Goal: Task Accomplishment & Management: Manage account settings

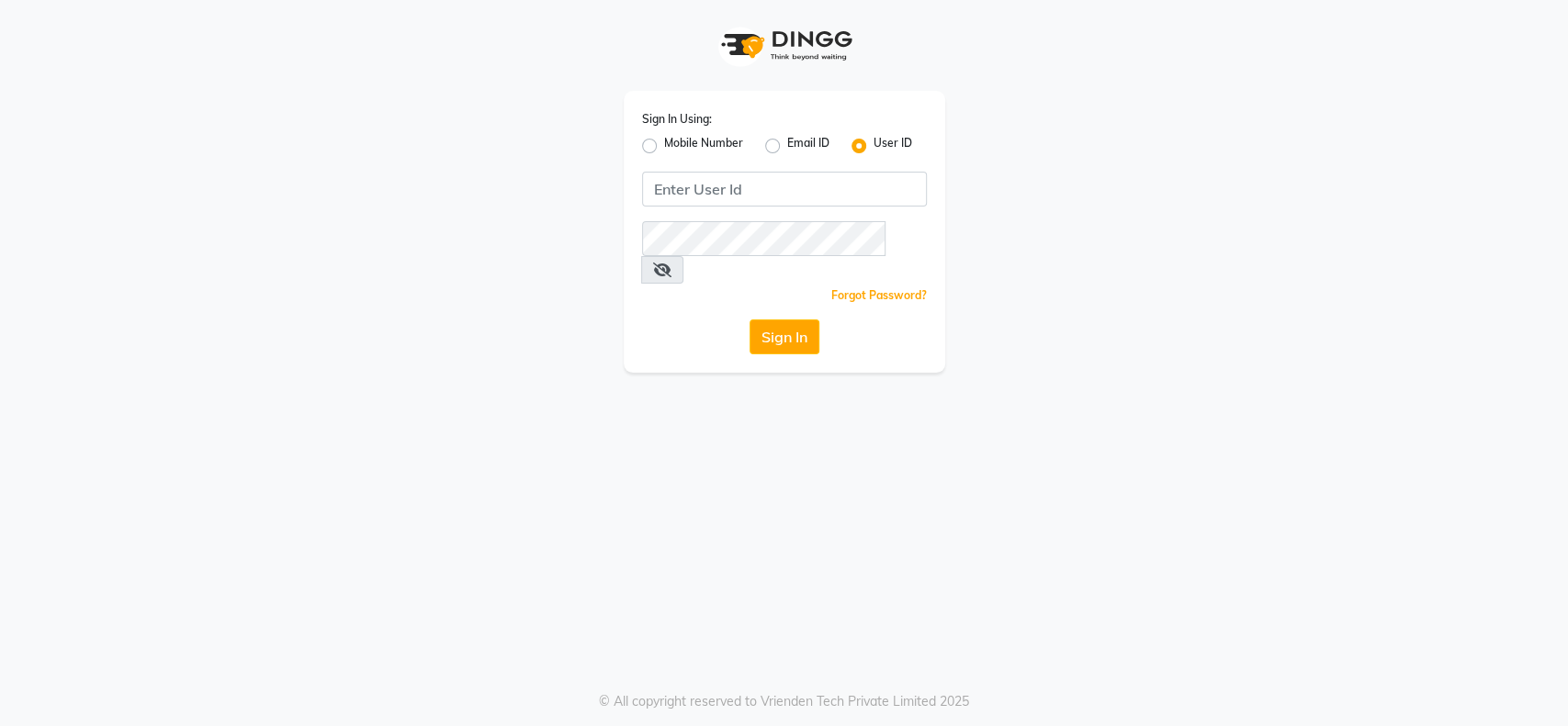
click at [664, 143] on label "Mobile Number" at bounding box center [703, 146] width 79 height 22
click at [664, 143] on input "Mobile Number" at bounding box center [669, 140] width 12 height 12
radio input "true"
radio input "false"
click at [721, 193] on input "Username" at bounding box center [815, 189] width 223 height 35
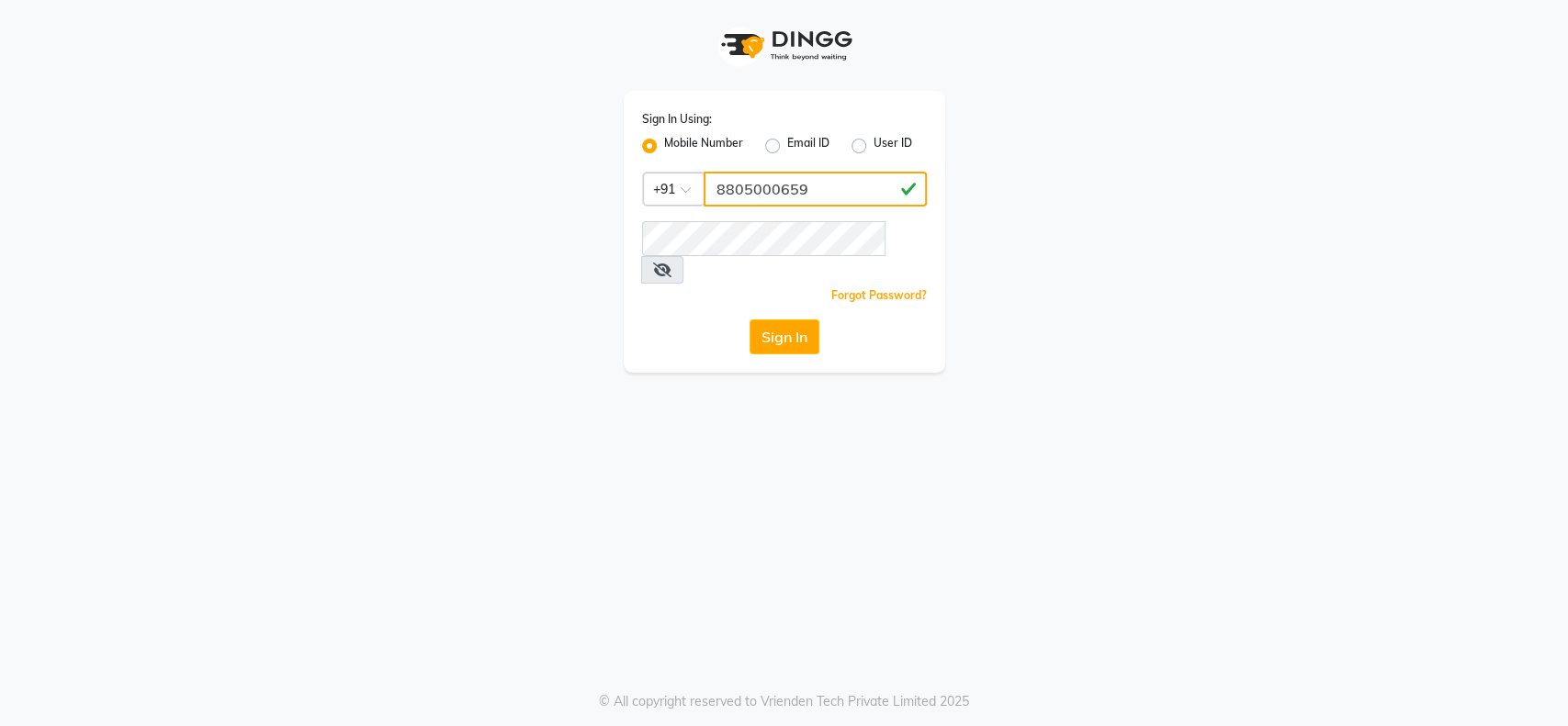
type input "8805000659"
click at [671, 263] on icon at bounding box center [662, 270] width 18 height 15
click at [787, 320] on button "Sign In" at bounding box center [784, 337] width 70 height 35
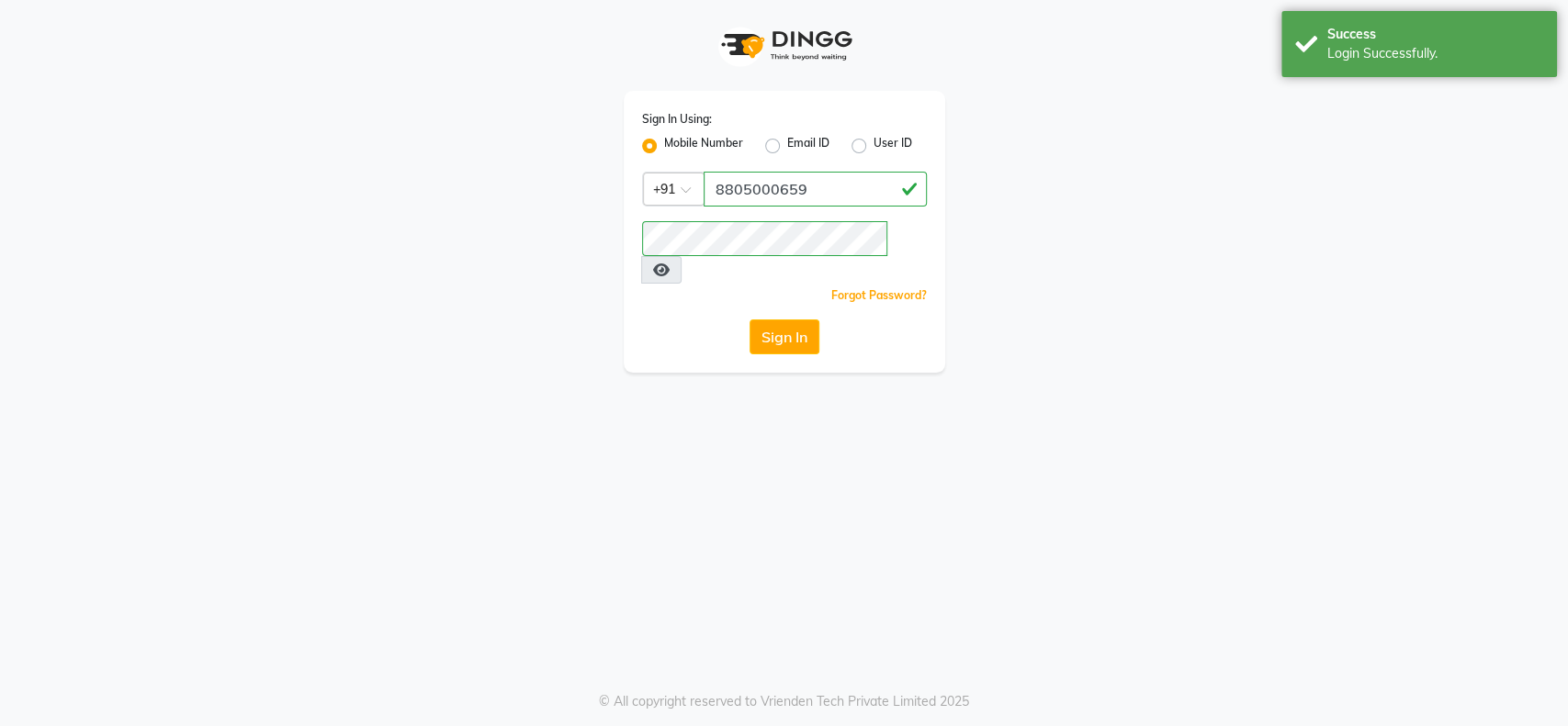
select select "129"
select select "service"
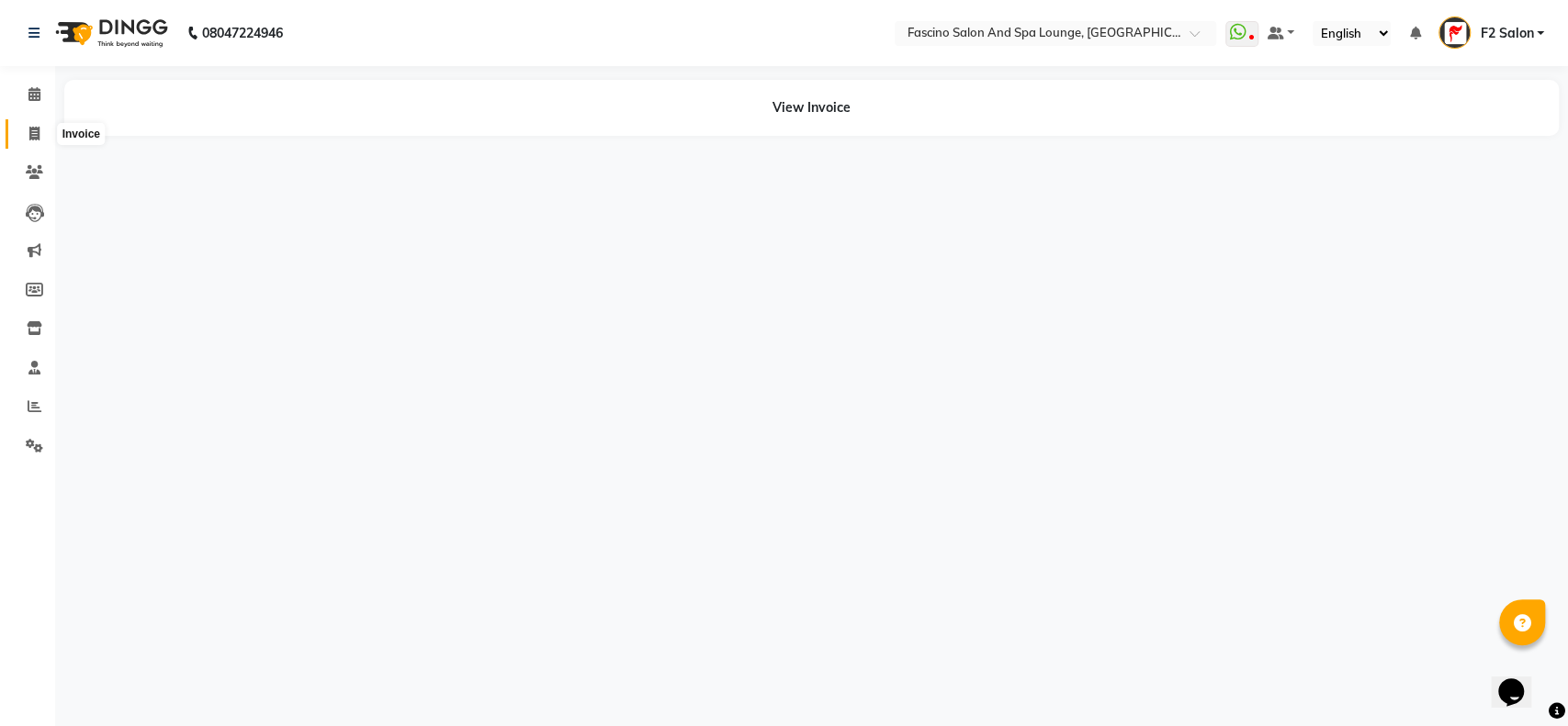
click at [30, 130] on icon at bounding box center [34, 133] width 10 height 14
select select "service"
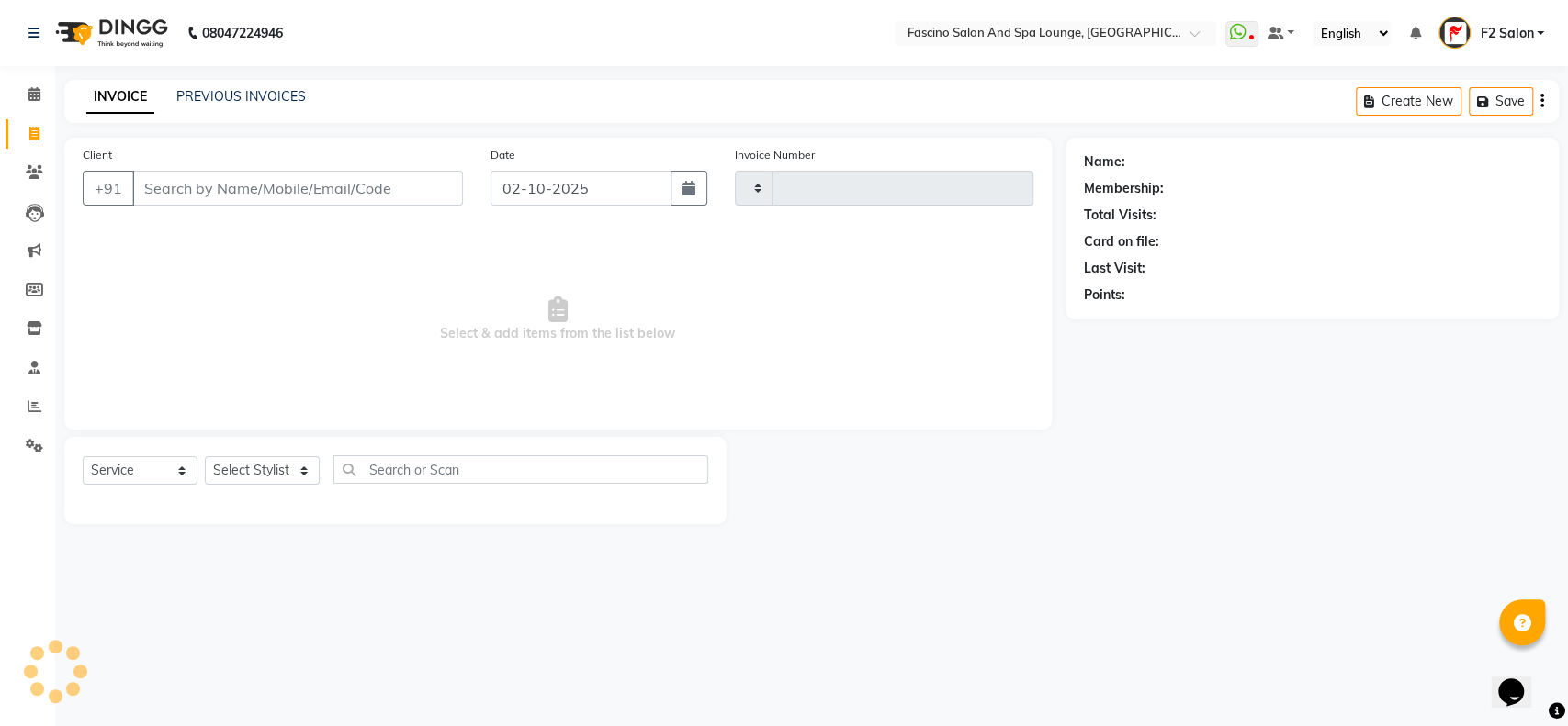
type input "7577"
select select "129"
click at [150, 183] on input "Client" at bounding box center [297, 188] width 331 height 35
type input "7666985690"
click at [411, 181] on span "Add Client" at bounding box center [415, 188] width 73 height 18
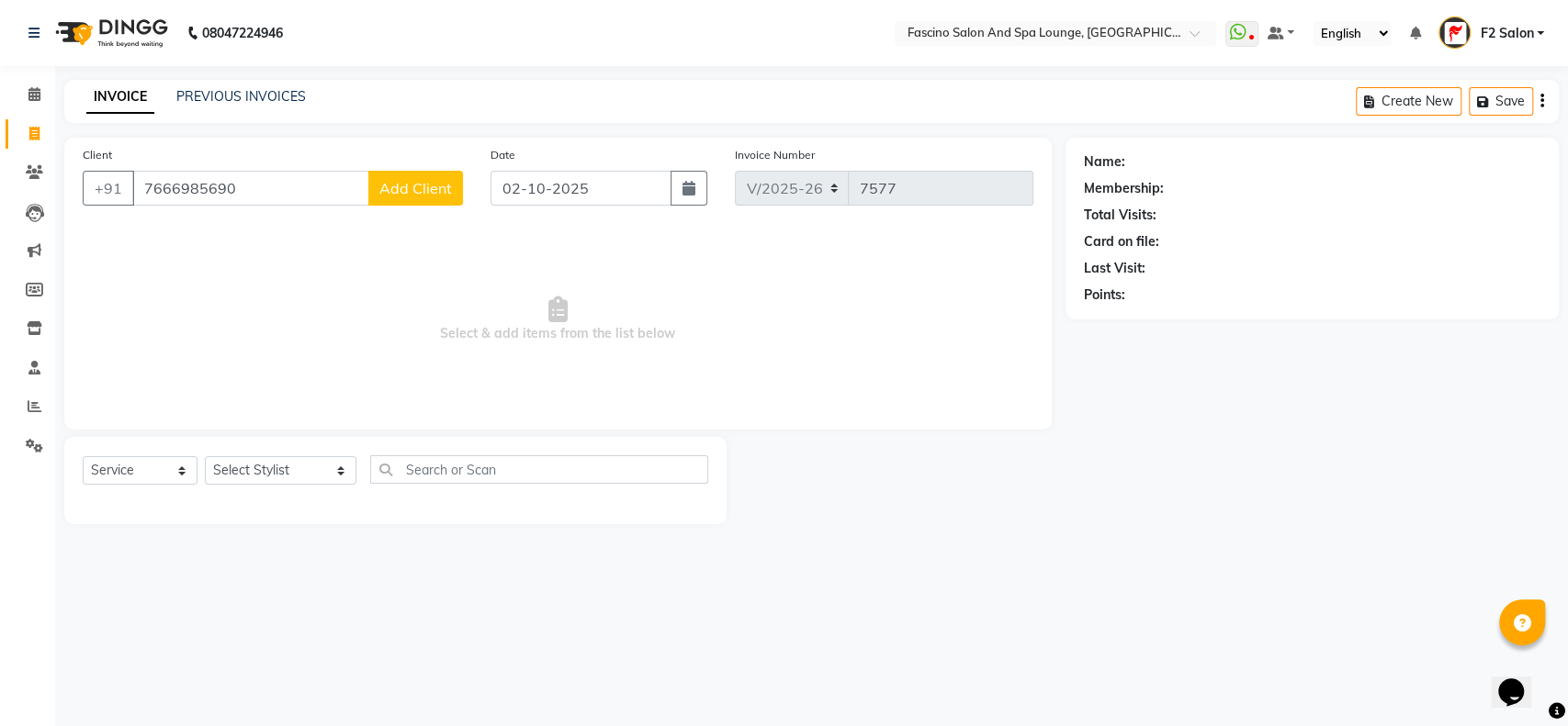
select select "22"
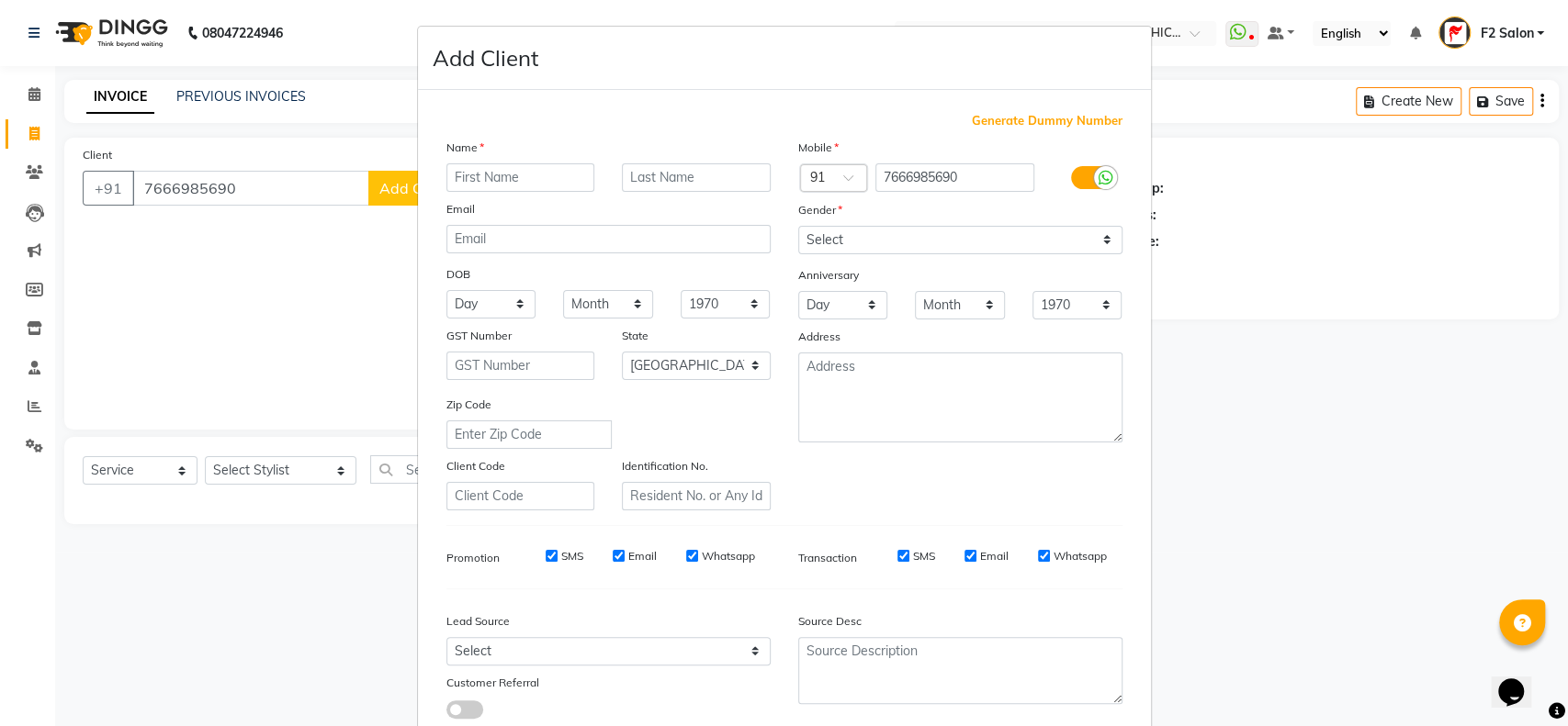
click at [451, 165] on input "text" at bounding box center [520, 177] width 148 height 29
type input "sayli"
click at [645, 176] on input "text" at bounding box center [696, 177] width 148 height 29
type input "kedare"
click at [1089, 240] on select "Select Male Female Other Prefer Not To Say" at bounding box center [961, 240] width 324 height 29
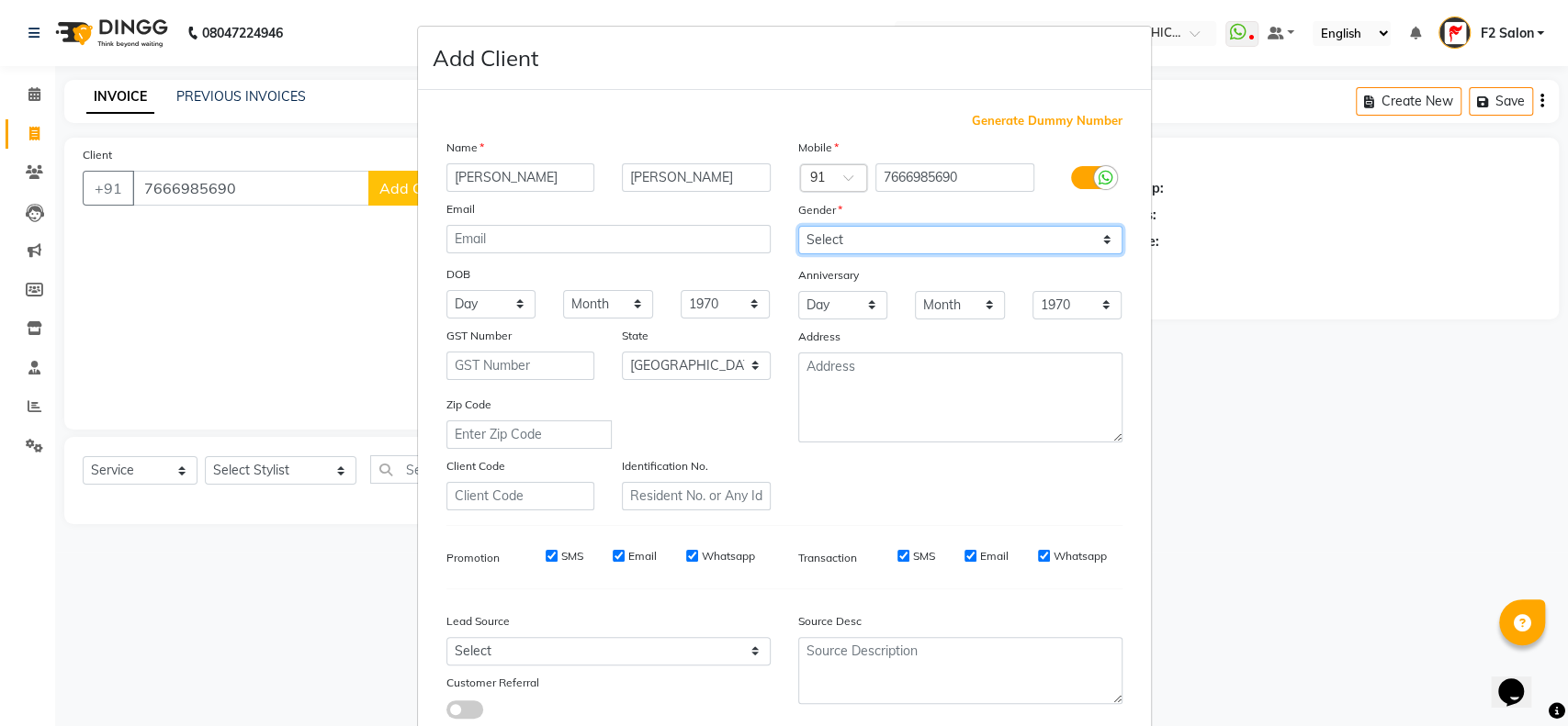
select select "female"
click at [798, 226] on select "Select Male Female Other Prefer Not To Say" at bounding box center [961, 240] width 324 height 29
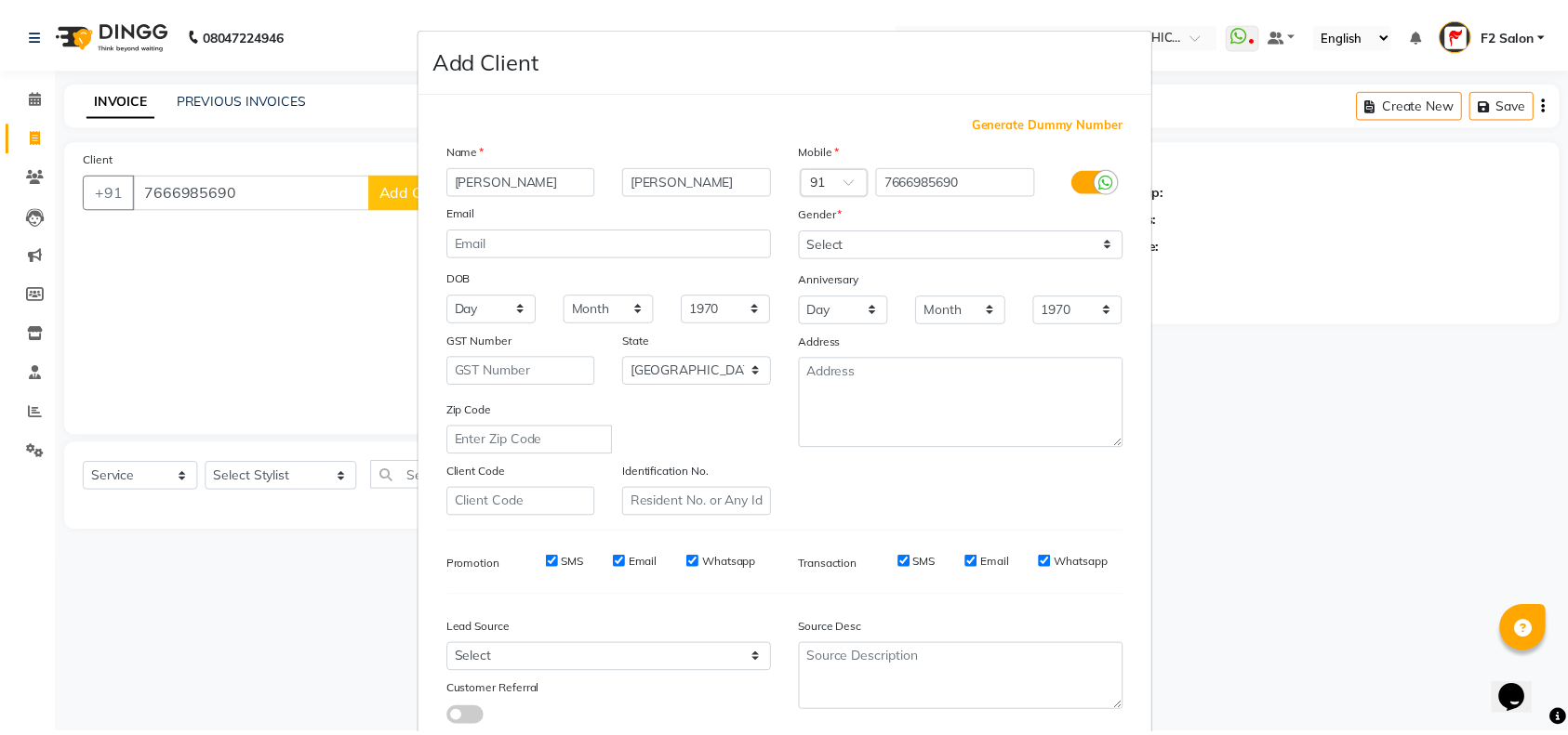
scroll to position [119, 0]
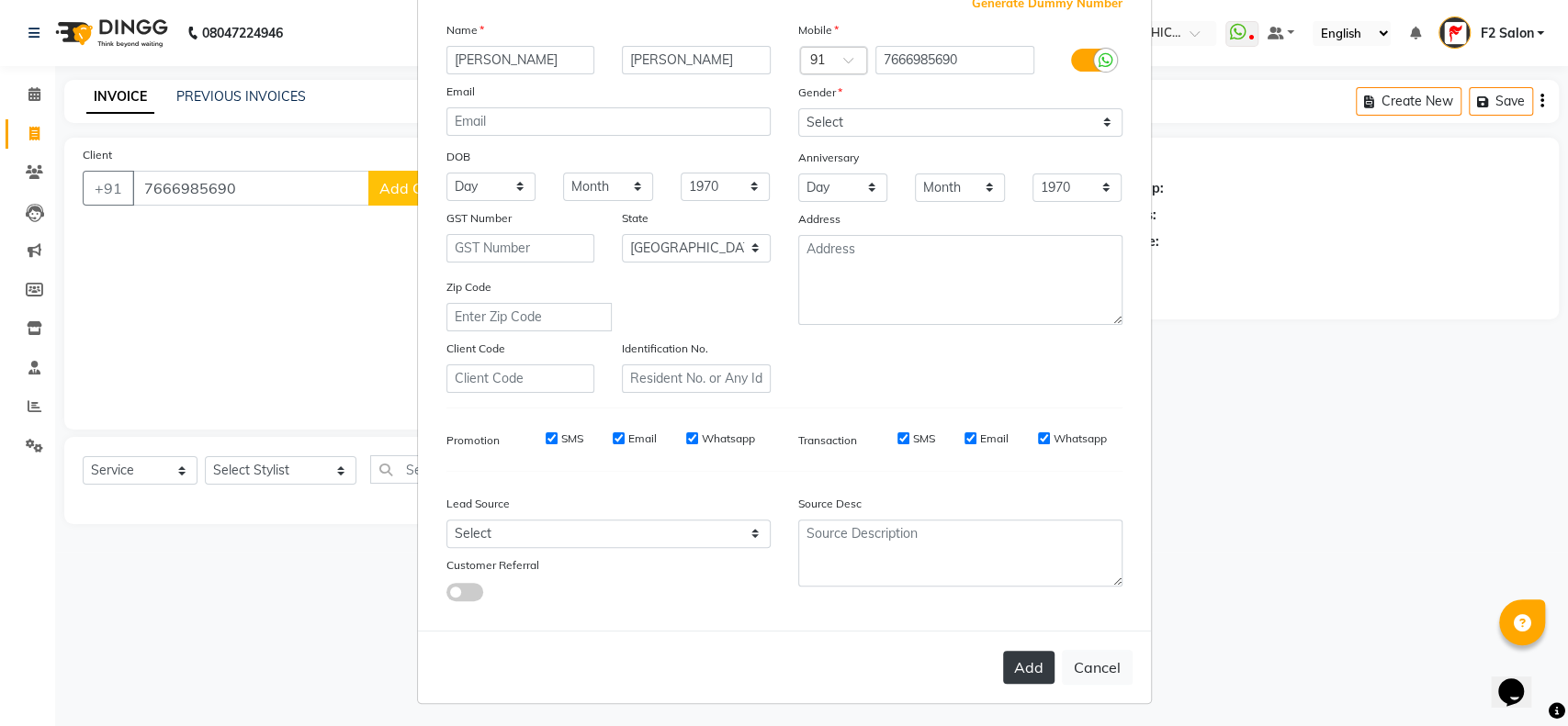
click at [1031, 665] on button "Add" at bounding box center [1029, 667] width 52 height 33
select select
select select "null"
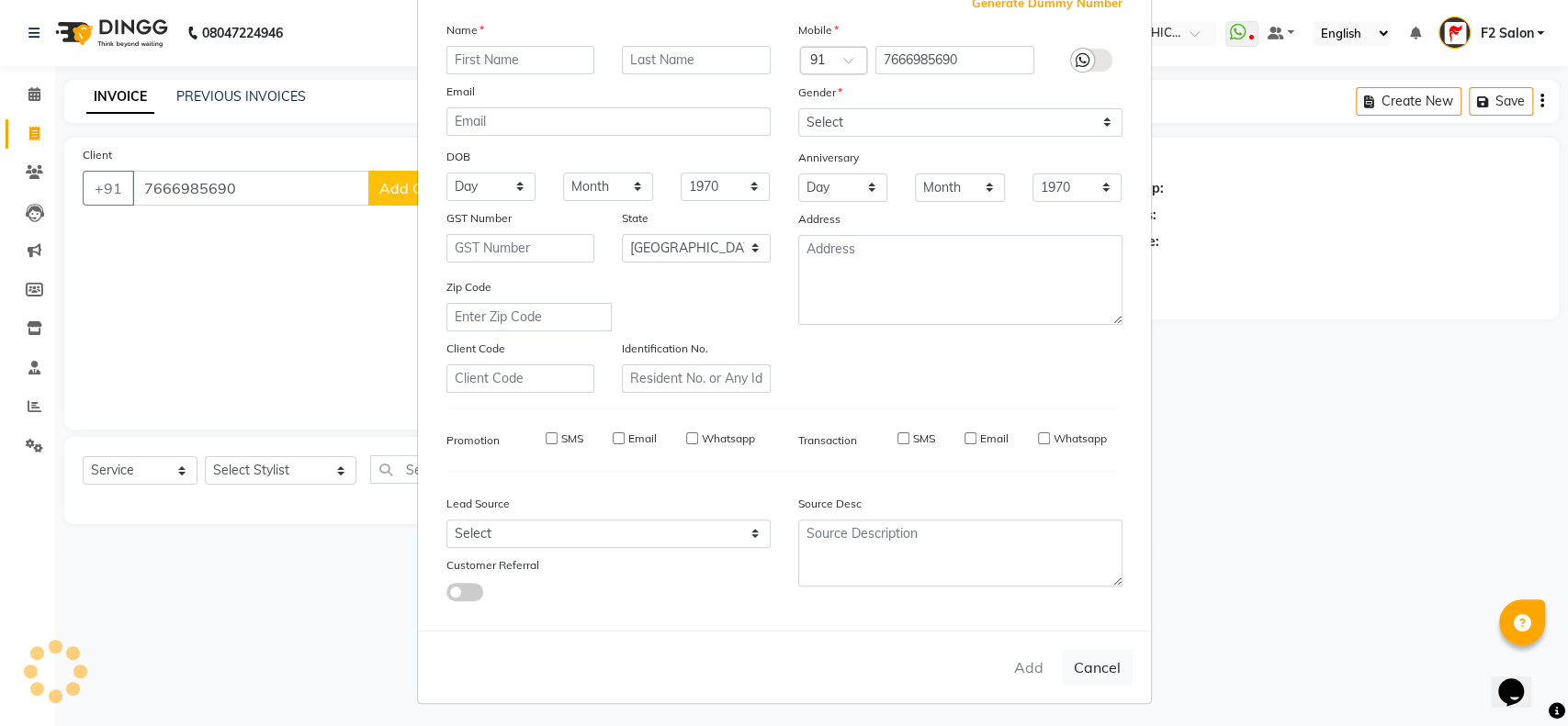
select select
checkbox input "false"
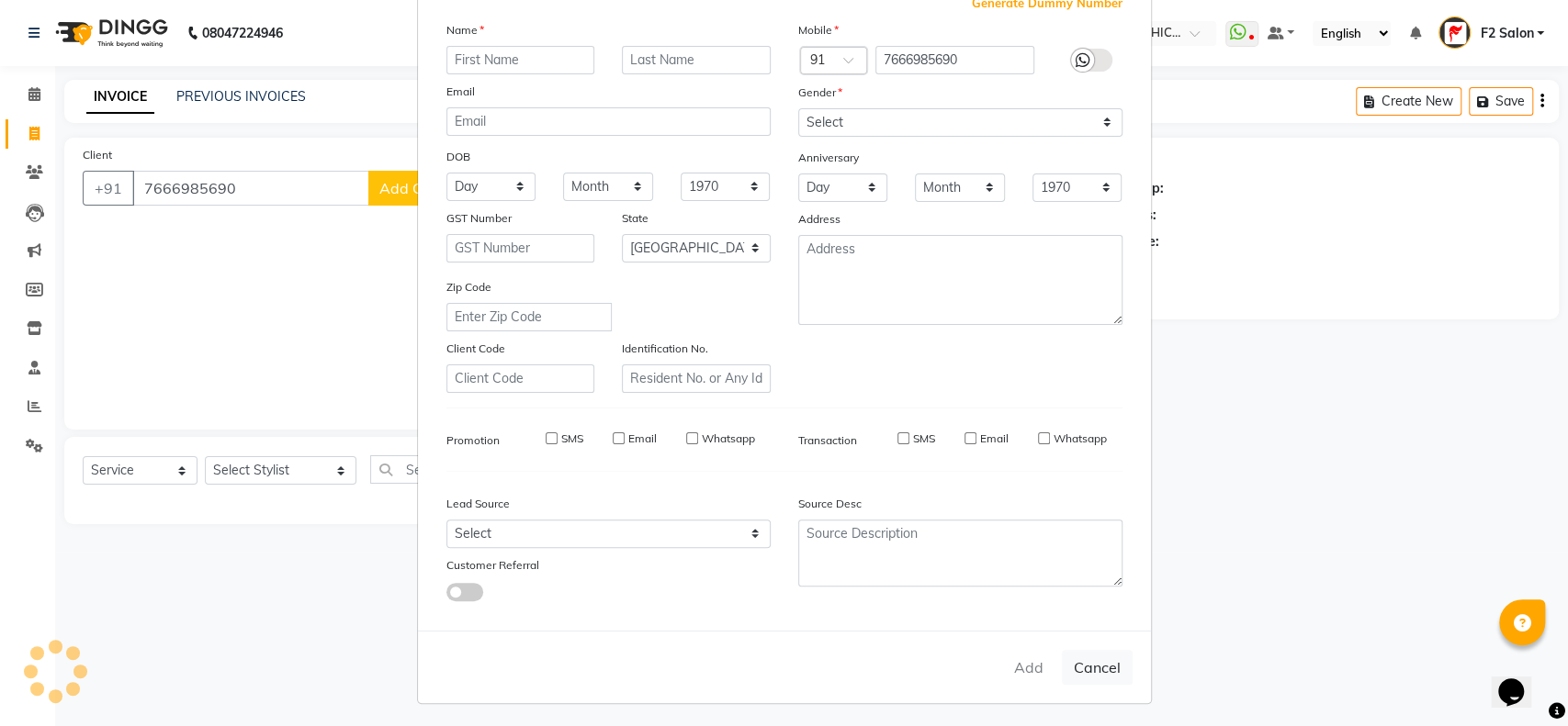
checkbox input "false"
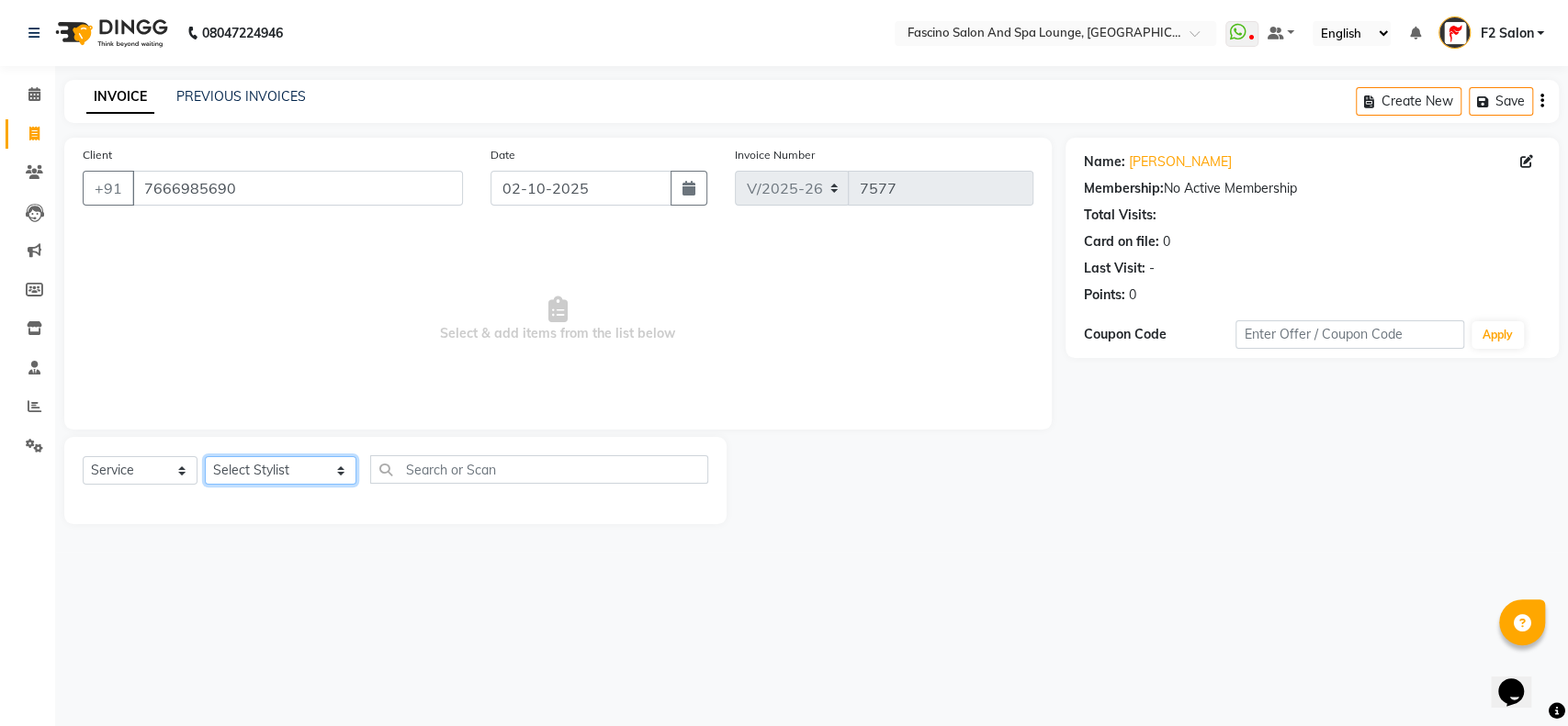
click at [301, 468] on select "Select Stylist akash F3 Asma Shaikh Ayan Kureshi Bhushan Thakare Chanda Mam Dee…" at bounding box center [280, 470] width 151 height 29
click at [477, 261] on span "Select & add items from the list below" at bounding box center [558, 319] width 950 height 183
click at [309, 474] on select "Select Stylist akash F3 Asma Shaikh Ayan Kureshi Bhushan Thakare Chanda Mam Dee…" at bounding box center [280, 470] width 151 height 29
click at [309, 466] on select "Select Stylist akash F3 Asma Shaikh Ayan Kureshi Bhushan Thakare Chanda Mam Dee…" at bounding box center [280, 470] width 151 height 29
drag, startPoint x: 301, startPoint y: 466, endPoint x: 242, endPoint y: 469, distance: 59.1
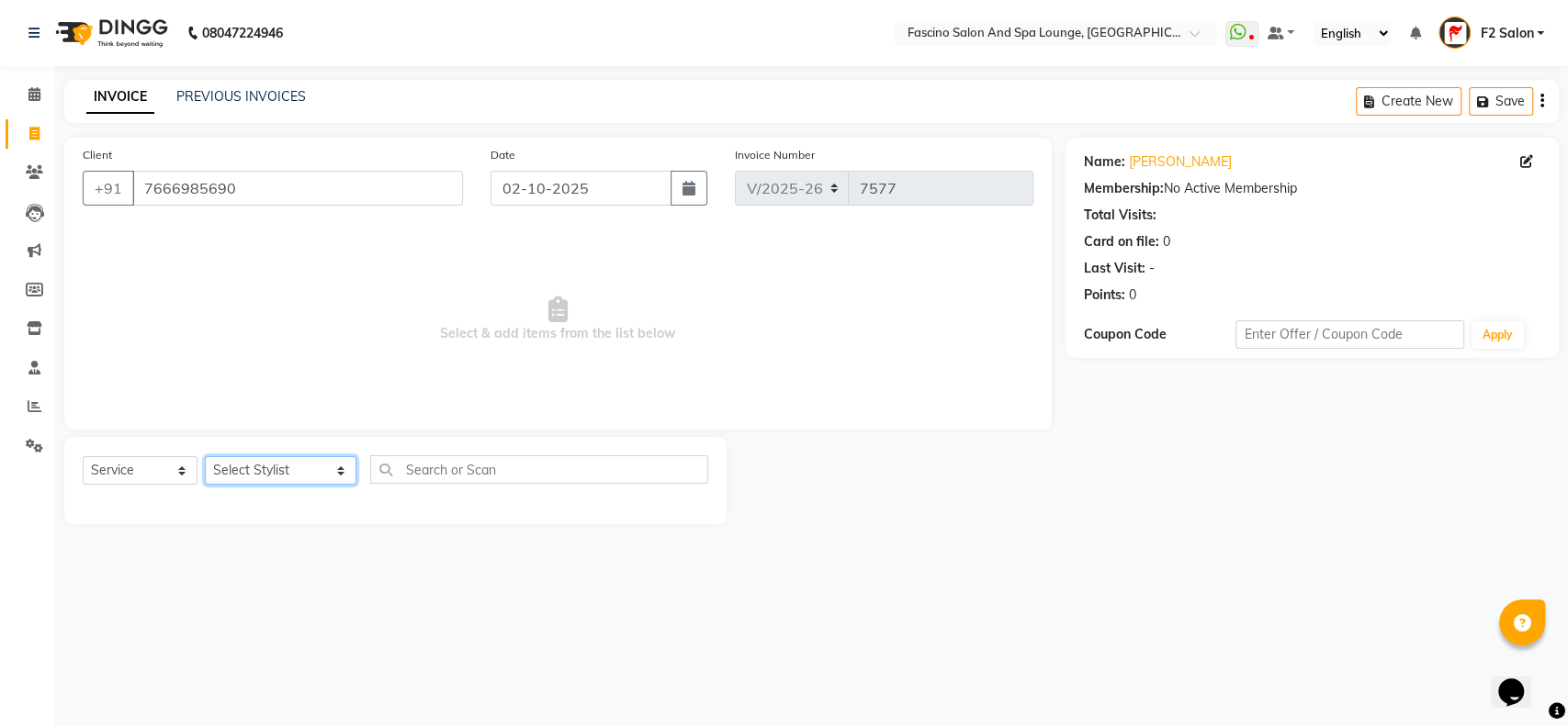
click at [242, 469] on select "Select Stylist akash F3 Asma Shaikh Ayan Kureshi Bhushan Thakare Chanda Mam Dee…" at bounding box center [280, 470] width 151 height 29
select select "74515"
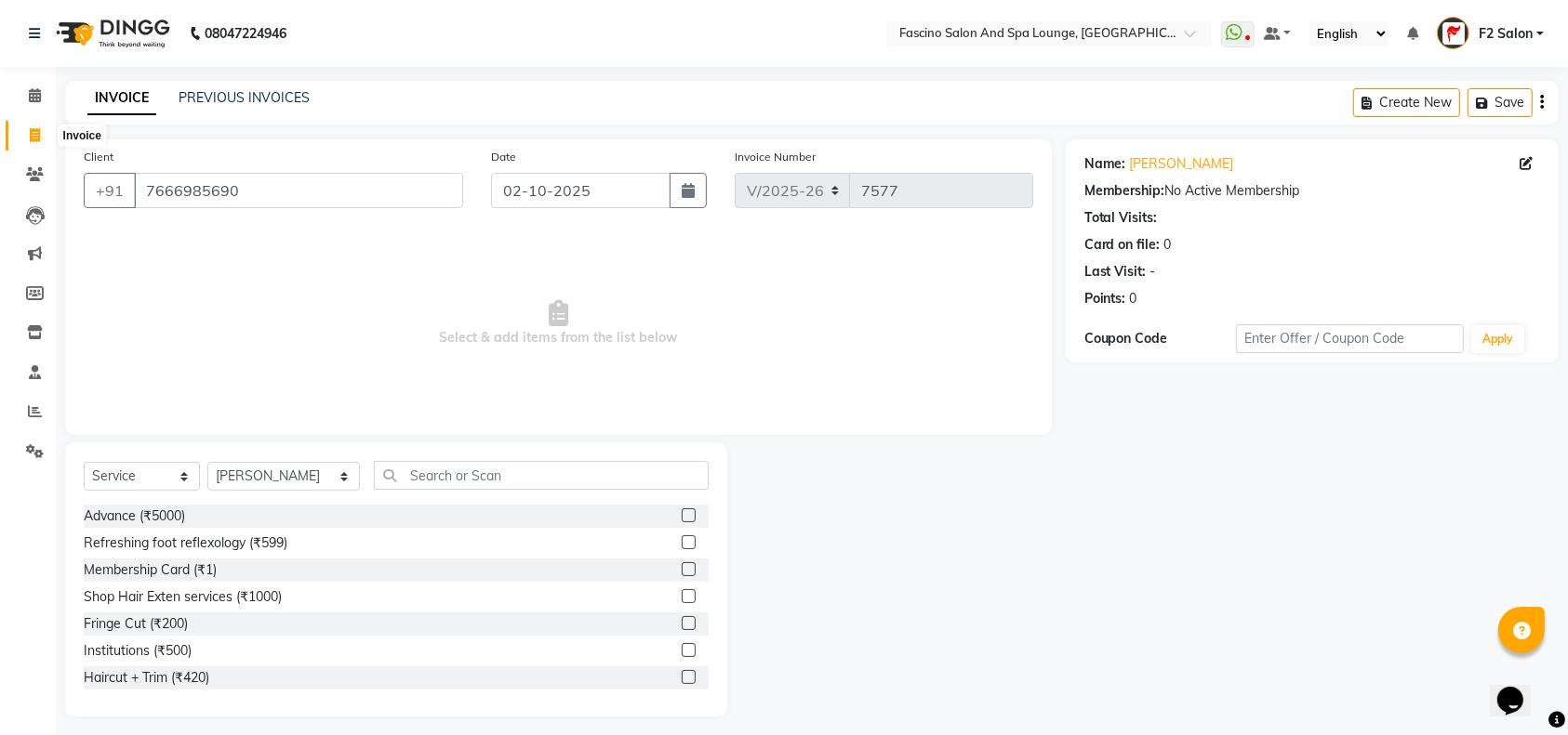
click at [34, 134] on icon at bounding box center [35, 134] width 10 height 14
select select "129"
select select "service"
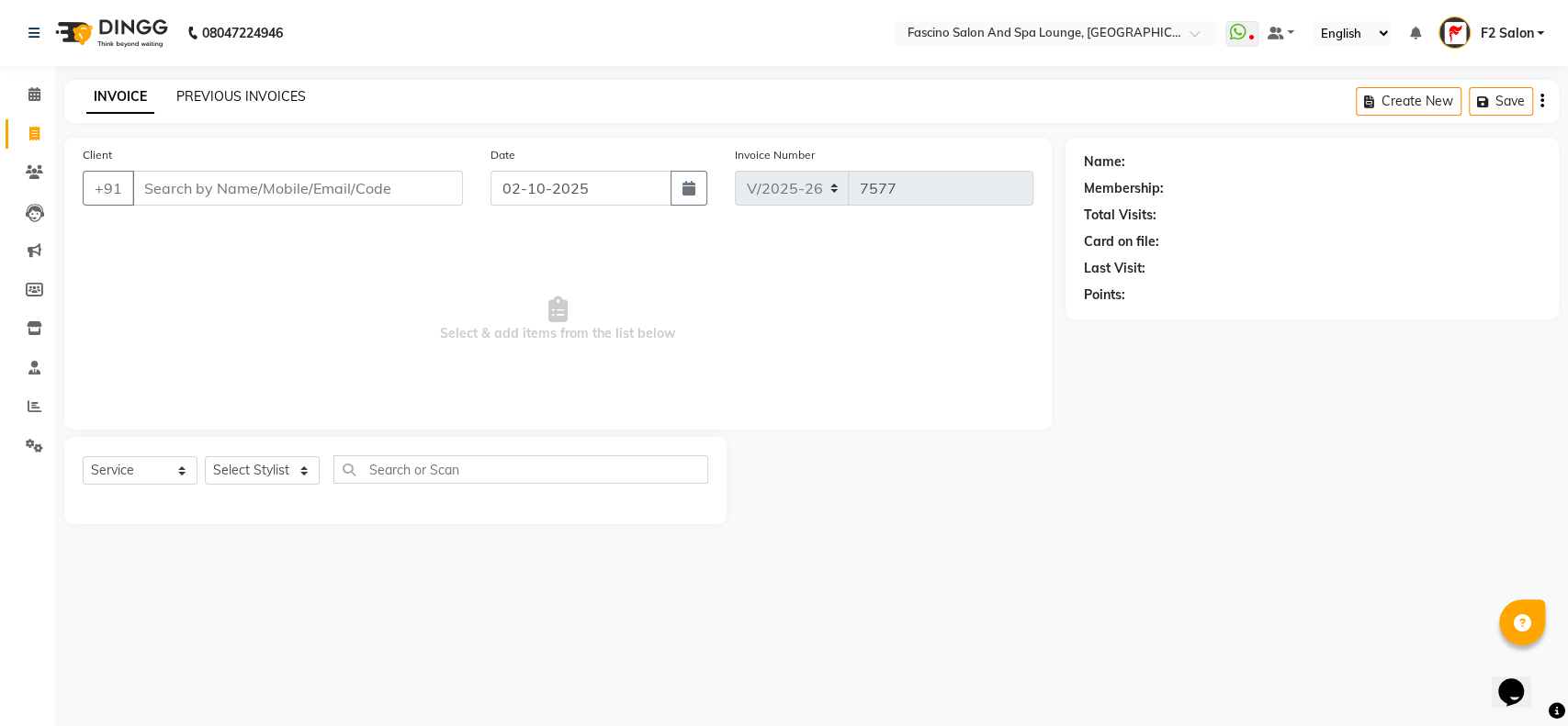
click at [256, 94] on link "PREVIOUS INVOICES" at bounding box center [241, 97] width 129 height 17
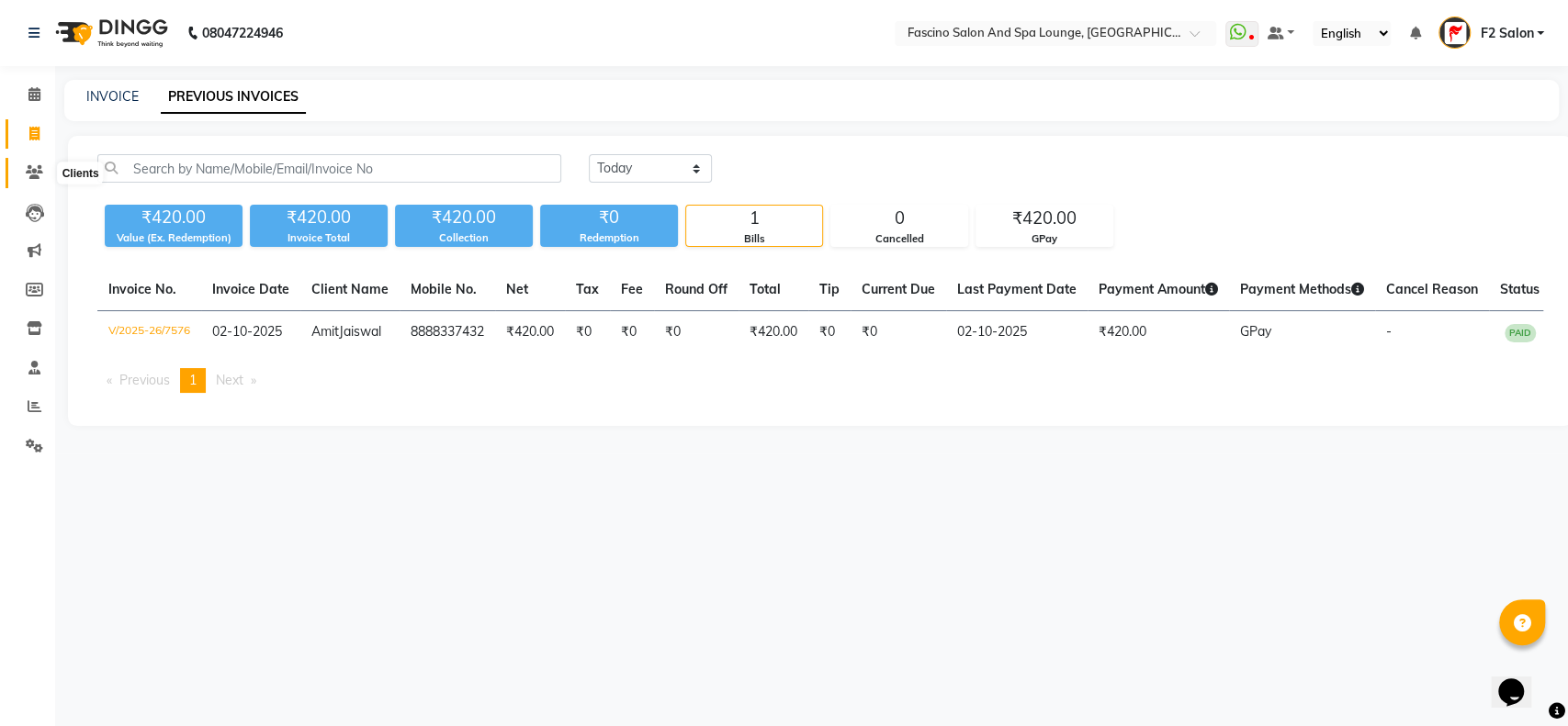
click at [32, 168] on icon at bounding box center [34, 171] width 18 height 14
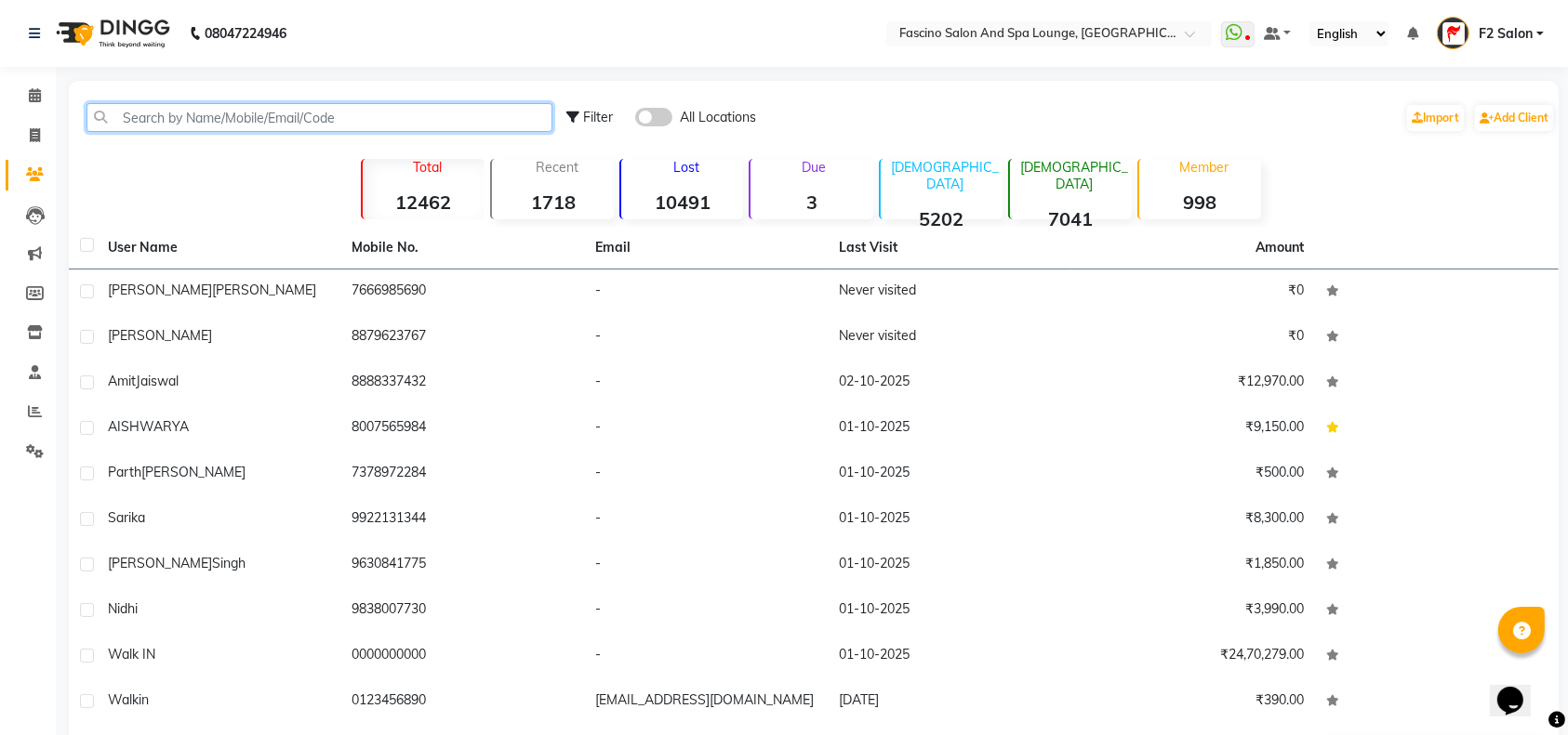
click at [133, 119] on input "text" at bounding box center [319, 118] width 466 height 29
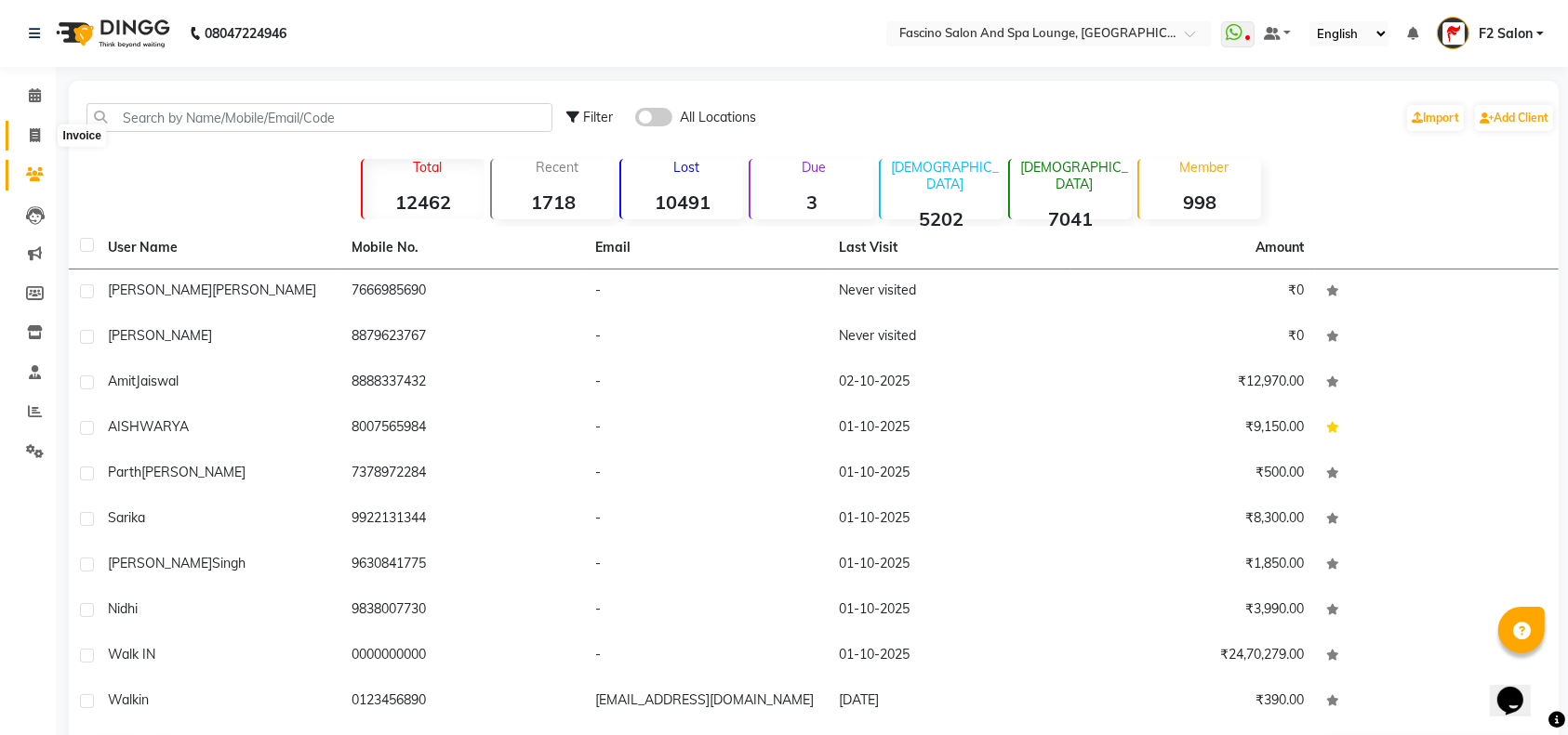
click at [35, 132] on icon at bounding box center [35, 134] width 10 height 14
select select "service"
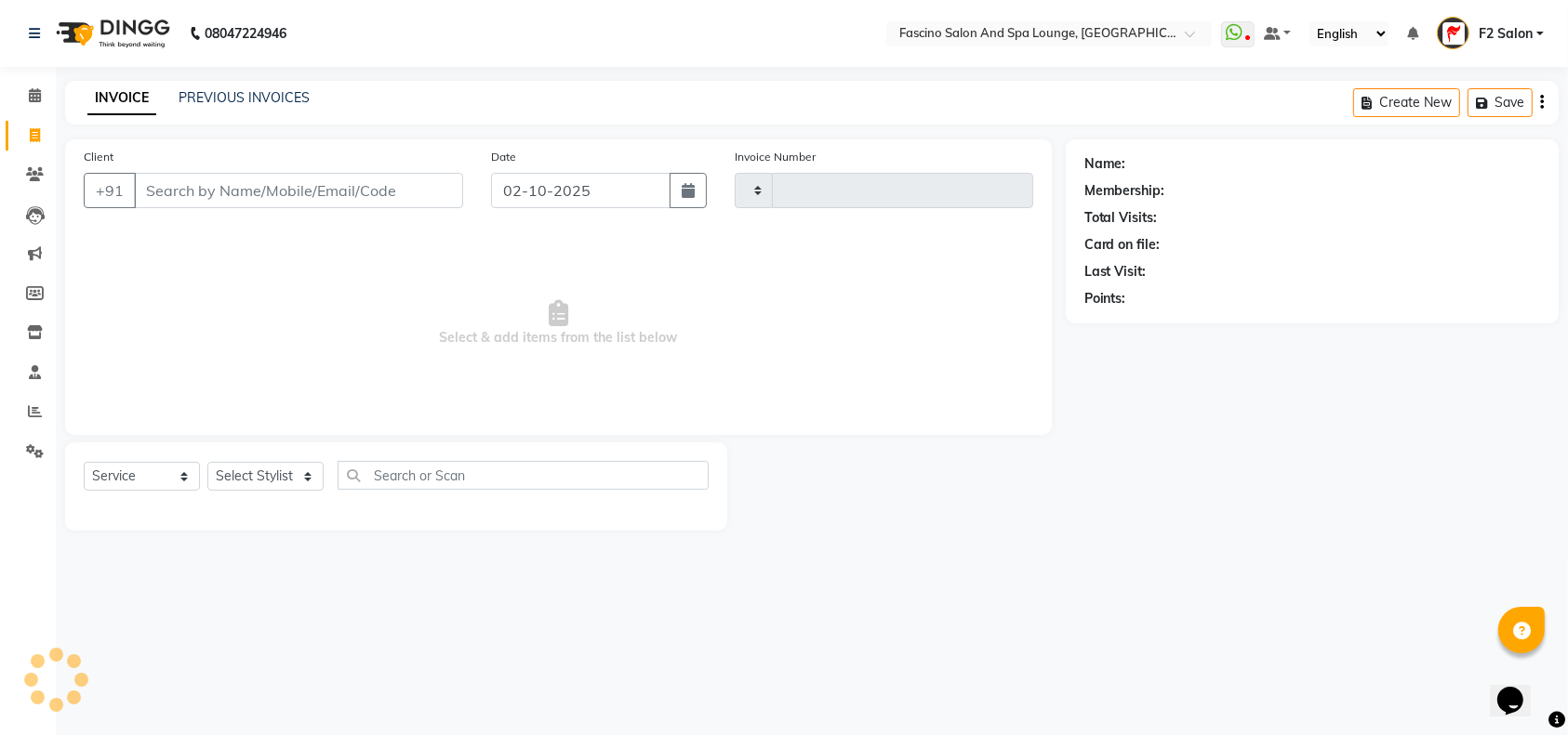
type input "7577"
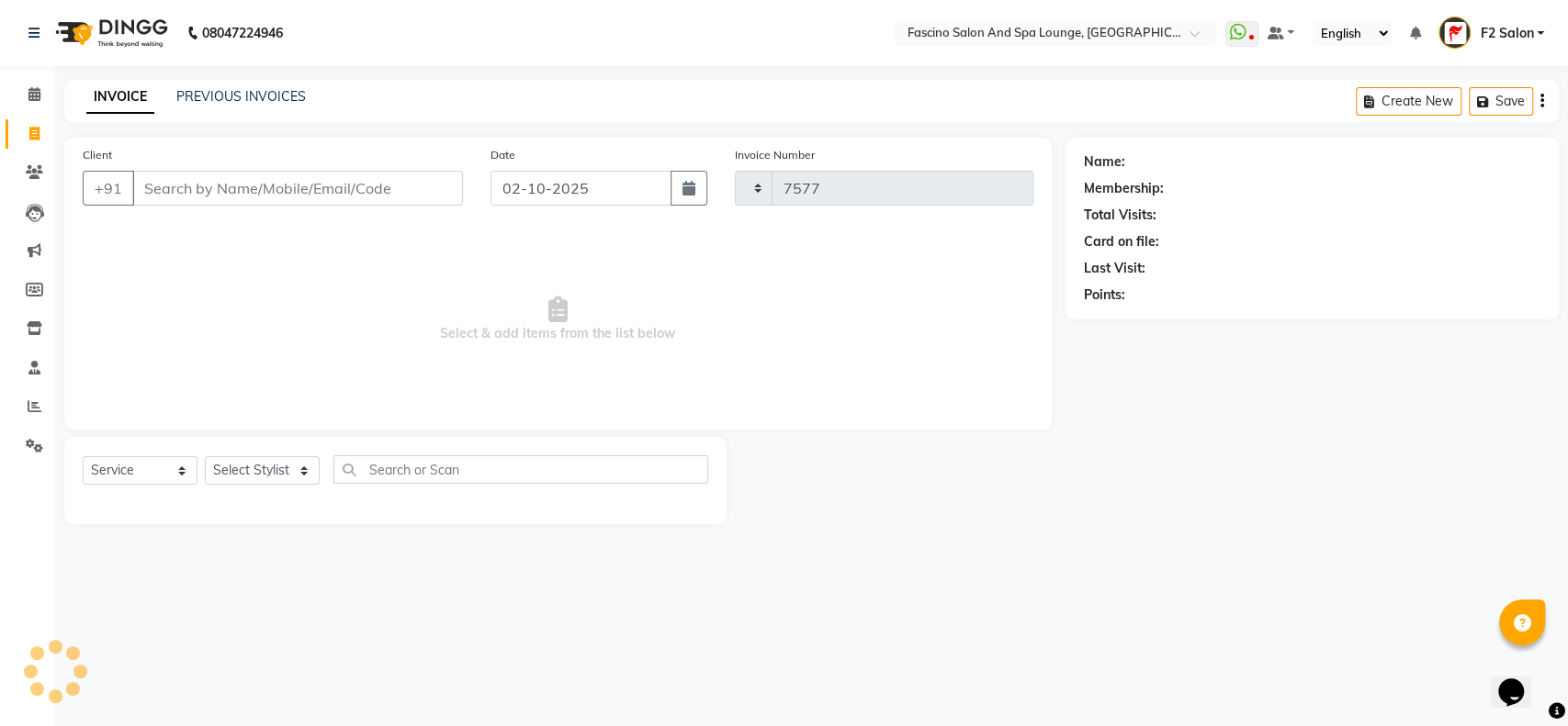
select select "129"
click at [161, 190] on input "Client" at bounding box center [297, 188] width 331 height 35
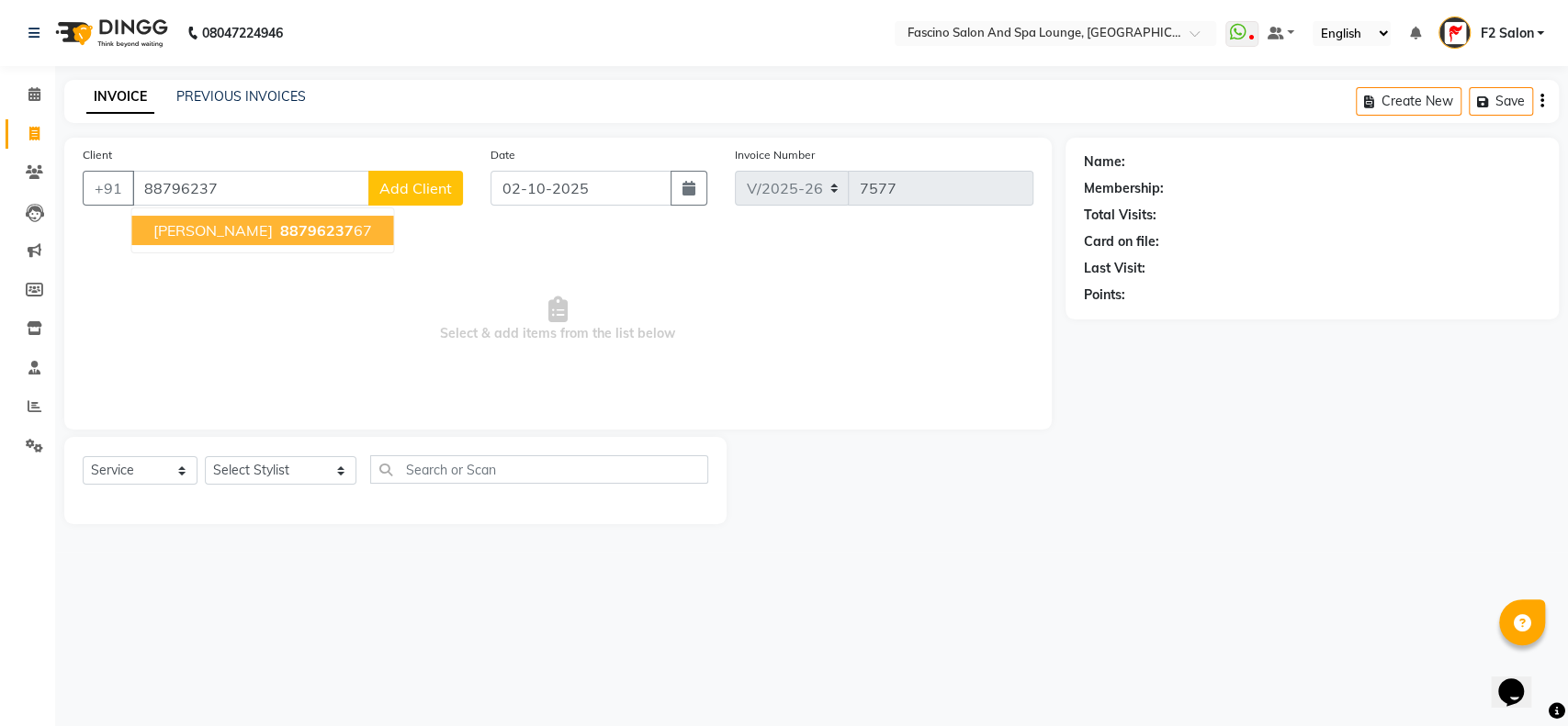
click at [279, 234] on span "88796237" at bounding box center [316, 230] width 74 height 18
type input "8879623767"
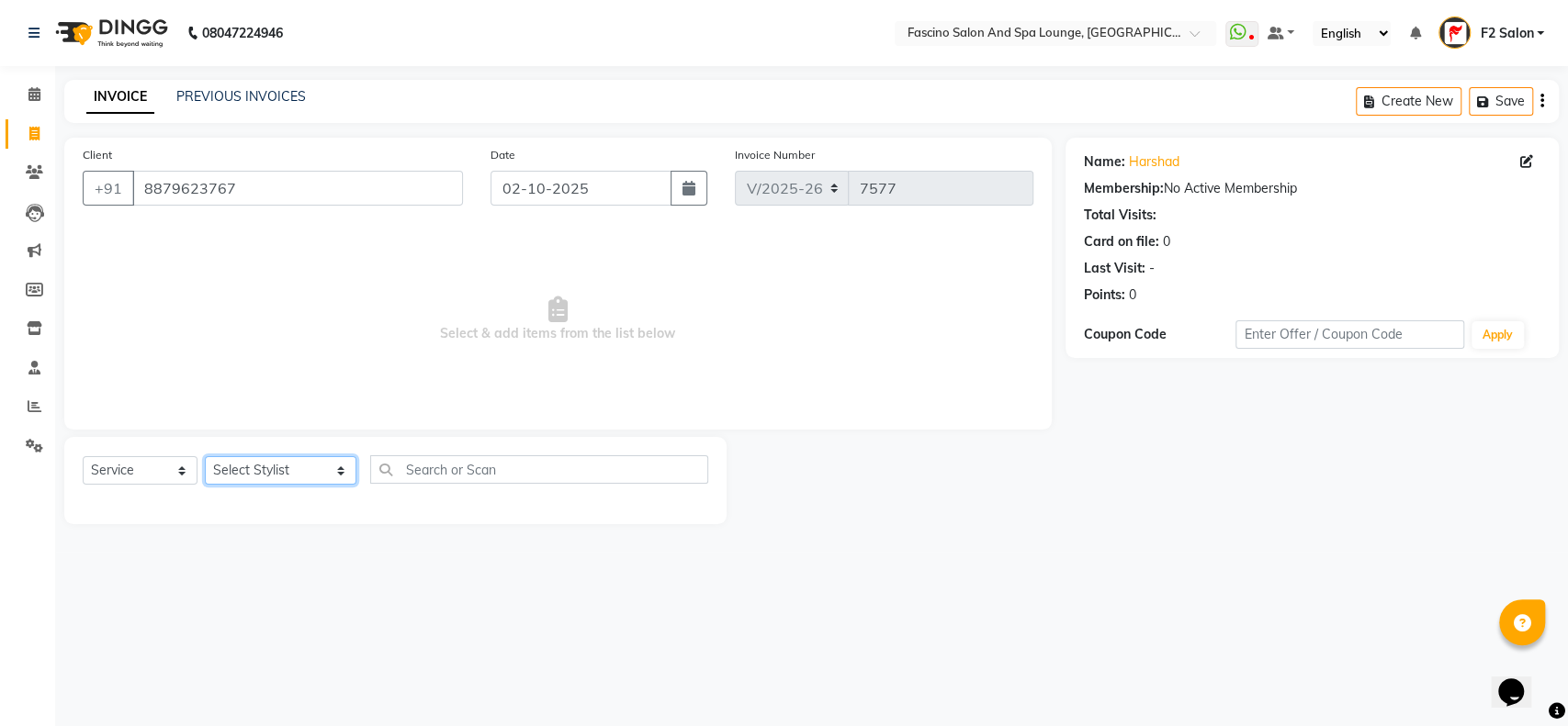
click at [305, 469] on select "Select Stylist akash F3 Asma Shaikh Ayan Kureshi Bhushan Thakare Chanda Mam Dee…" at bounding box center [280, 470] width 151 height 29
select select "23065"
click at [205, 456] on select "Select Stylist akash F3 Asma Shaikh Ayan Kureshi Bhushan Thakare Chanda Mam Dee…" at bounding box center [280, 470] width 151 height 29
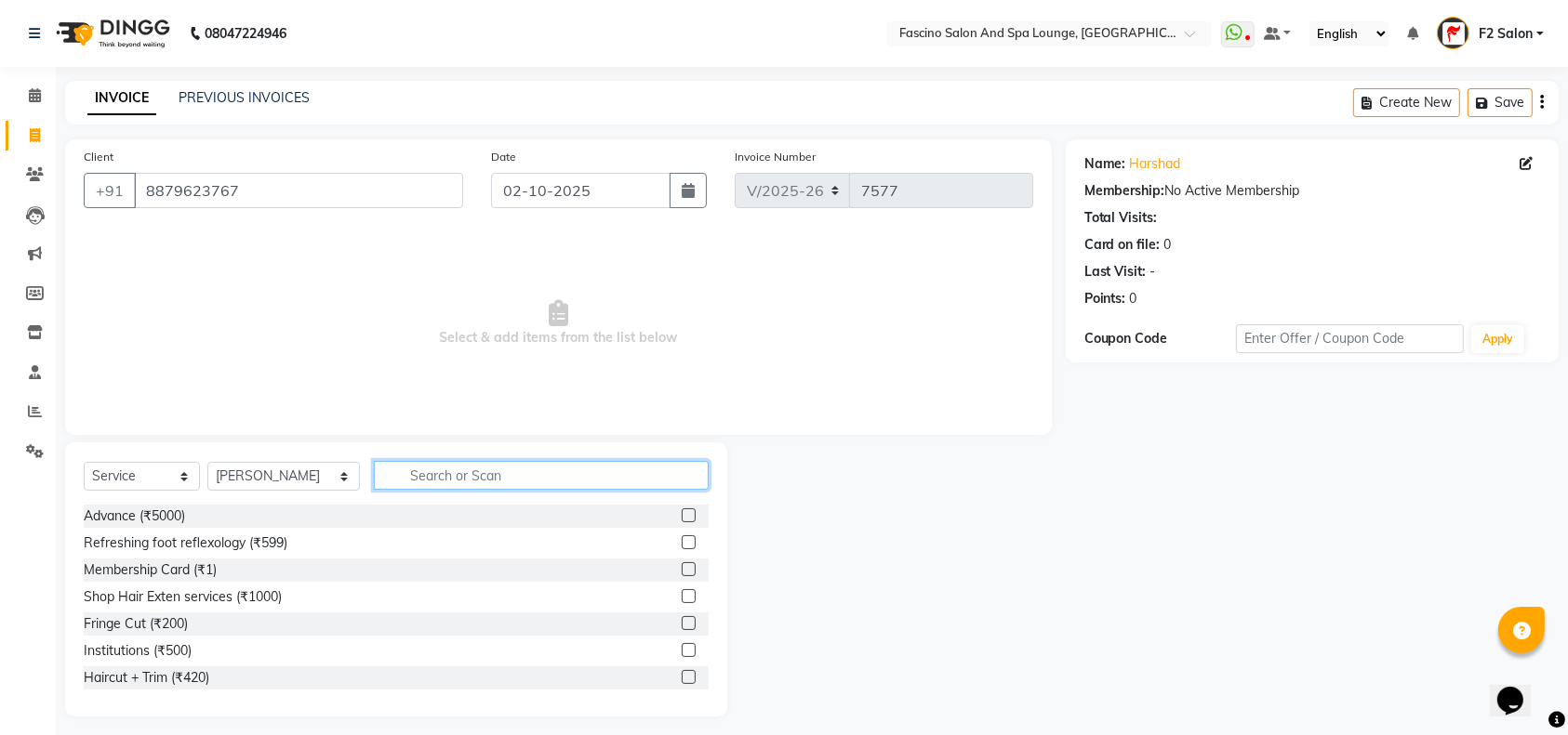
click at [374, 470] on input "text" at bounding box center [541, 475] width 335 height 29
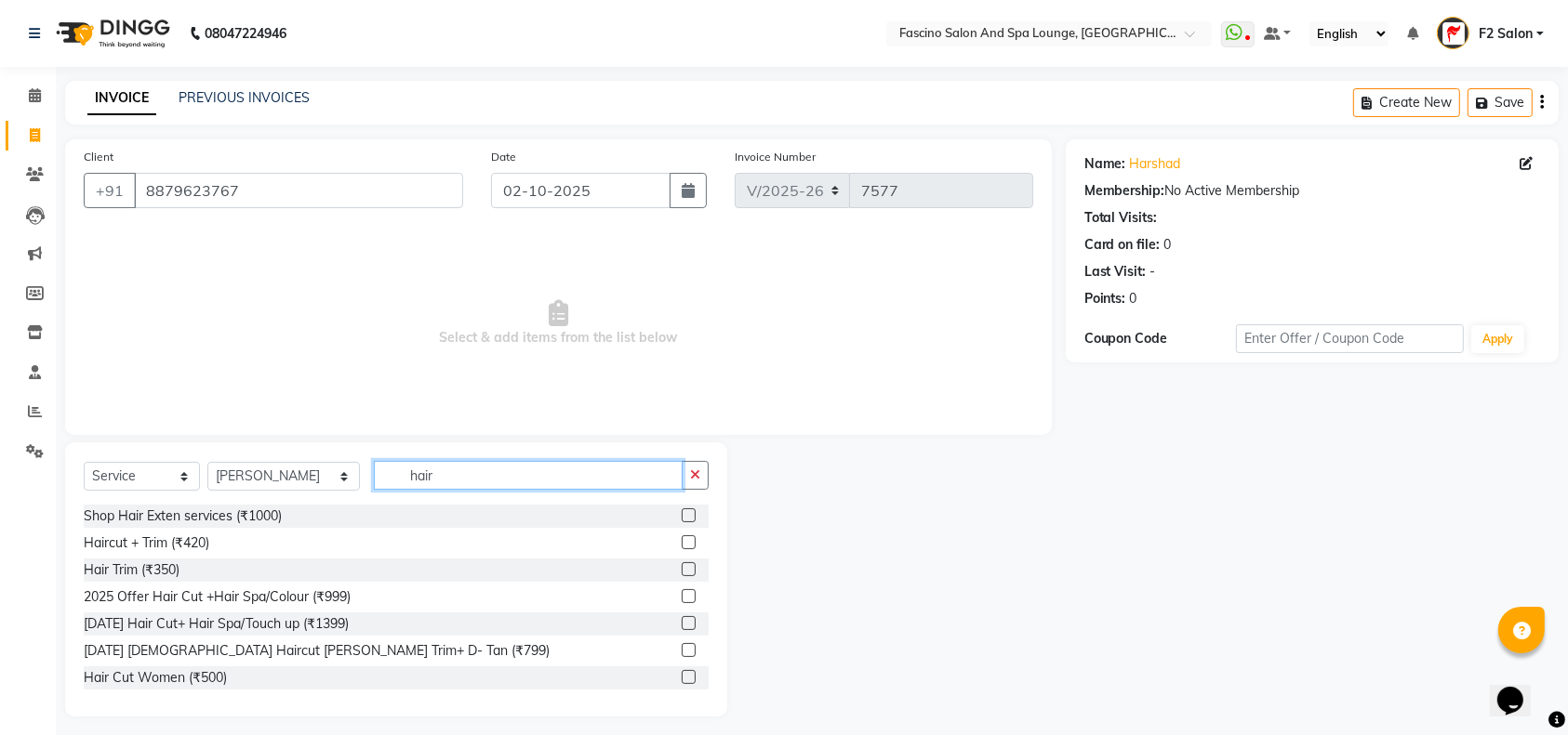
type input "hair"
click at [681, 539] on label at bounding box center [688, 542] width 14 height 14
click at [681, 539] on input "checkbox" at bounding box center [687, 543] width 12 height 12
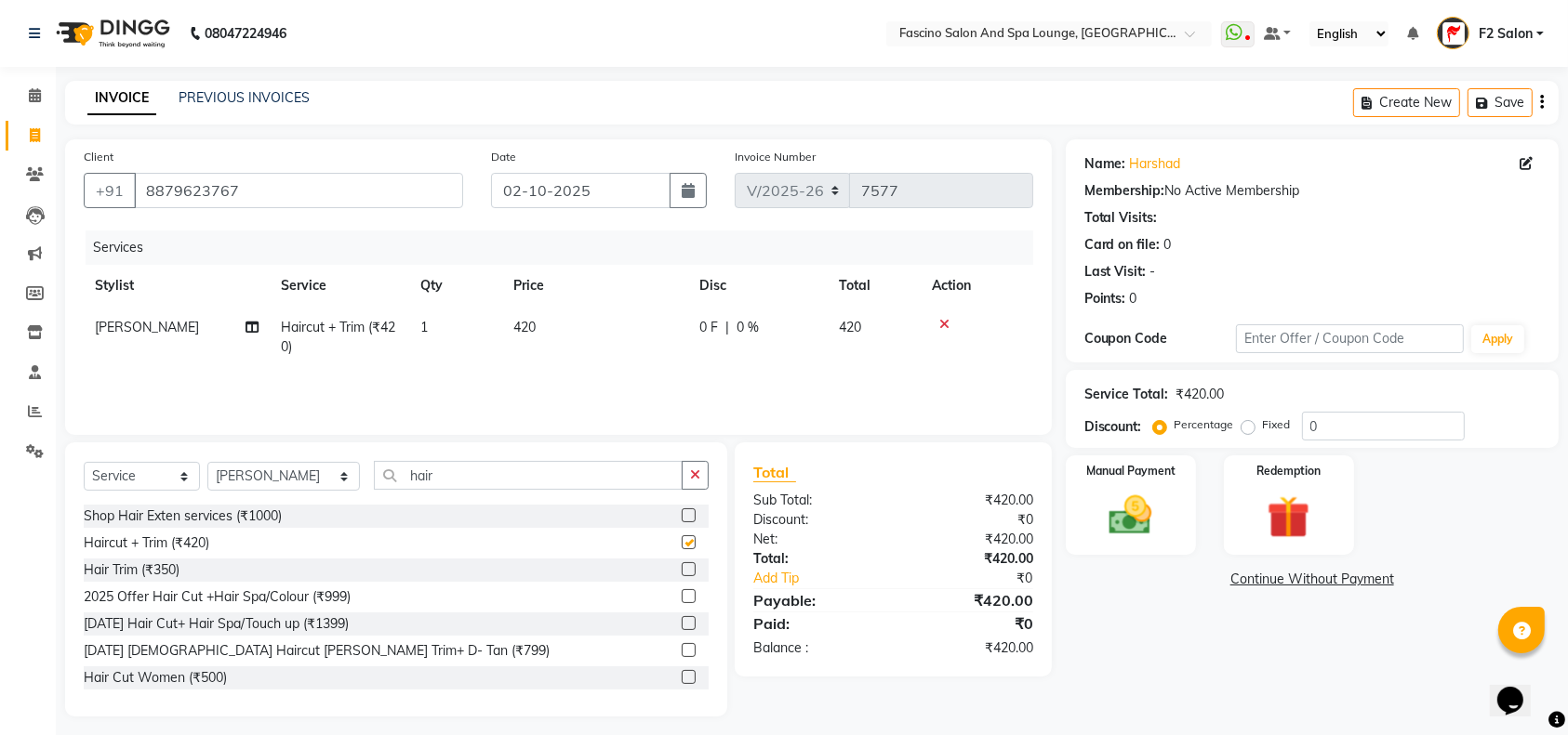
checkbox input "false"
click at [549, 324] on td "420" at bounding box center [595, 338] width 186 height 62
select select "23065"
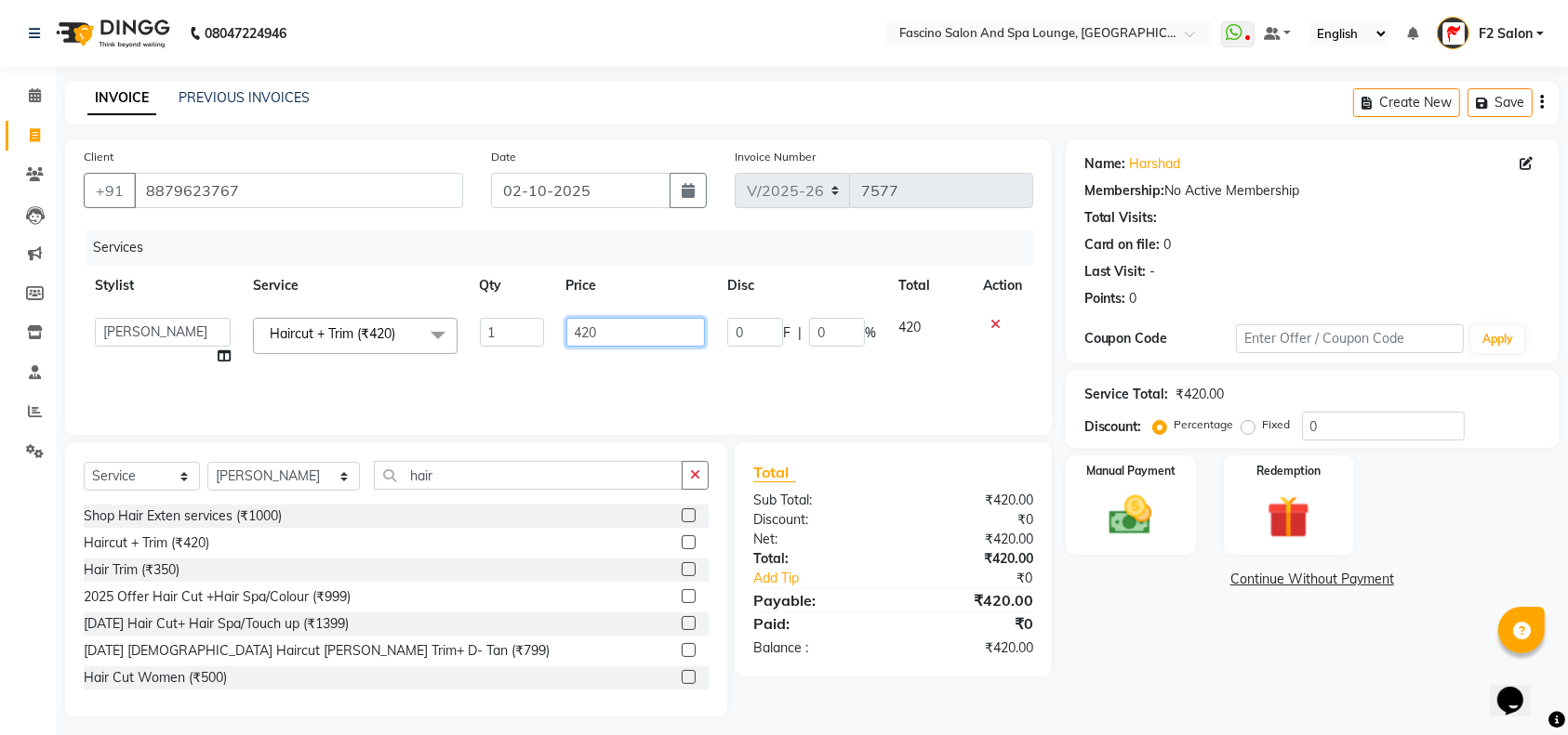
click at [619, 329] on input "420" at bounding box center [636, 332] width 139 height 29
type input "4"
type input "500"
click at [1140, 503] on img at bounding box center [1131, 515] width 73 height 51
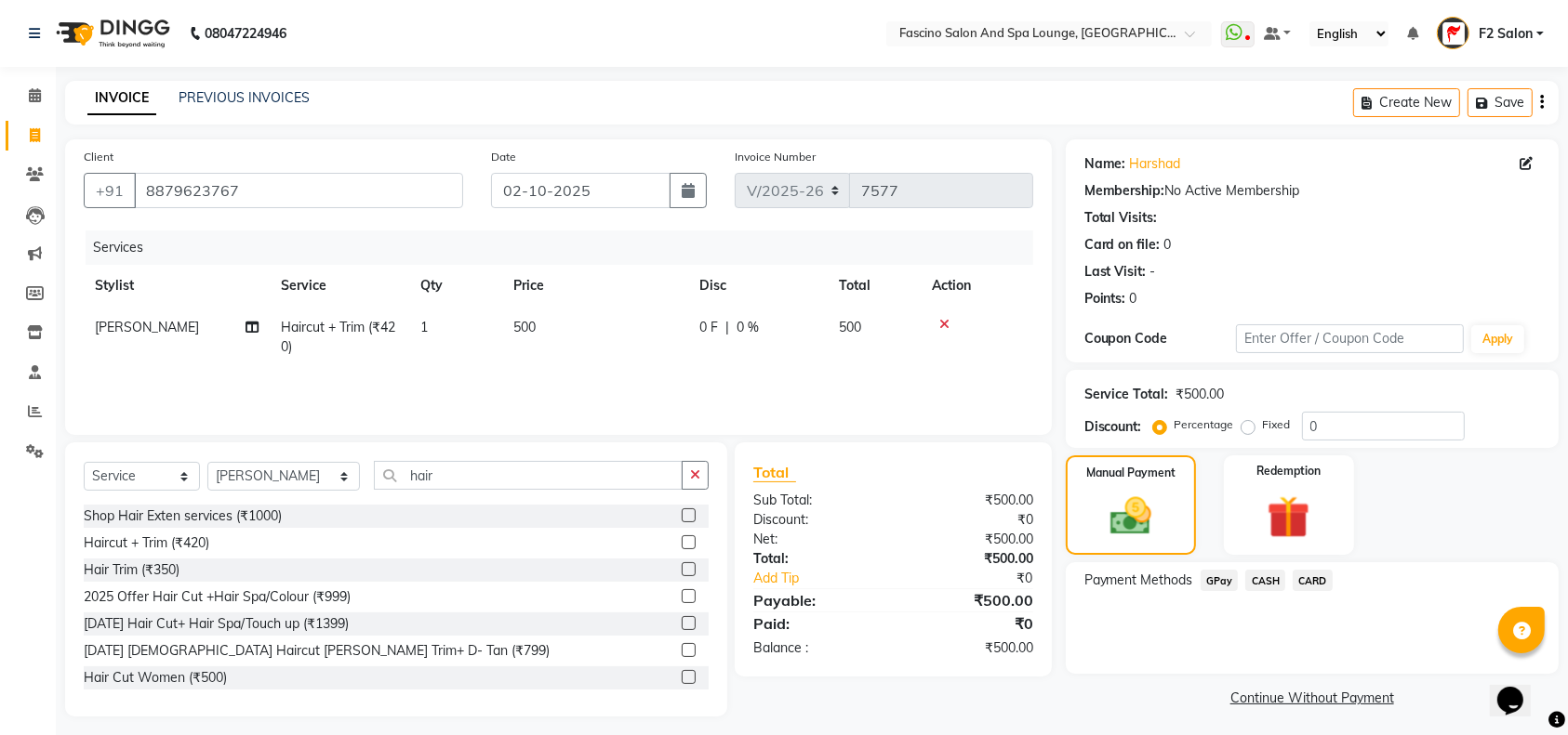
click at [1221, 577] on span "GPay" at bounding box center [1219, 580] width 38 height 21
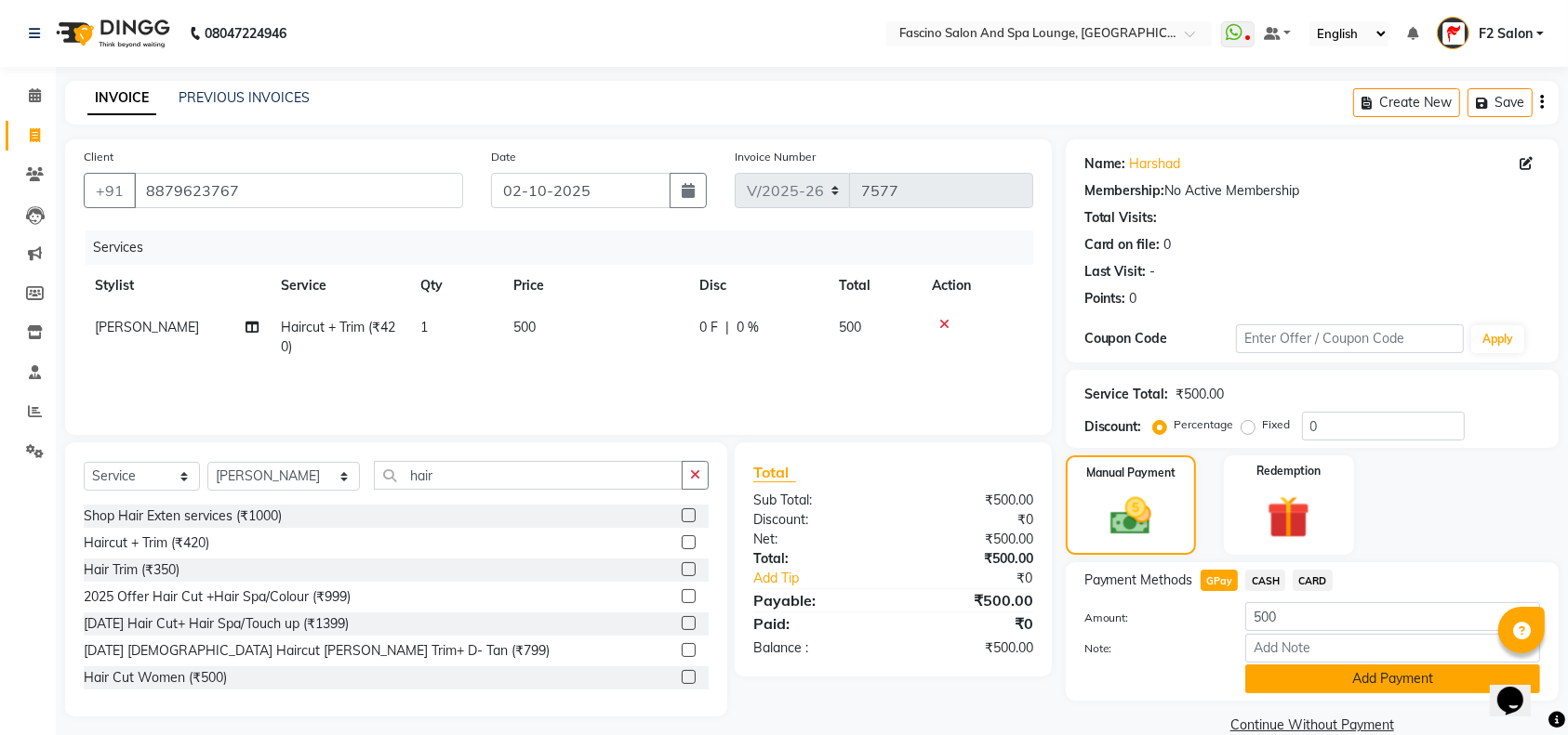
click at [1308, 679] on button "Add Payment" at bounding box center [1393, 678] width 295 height 29
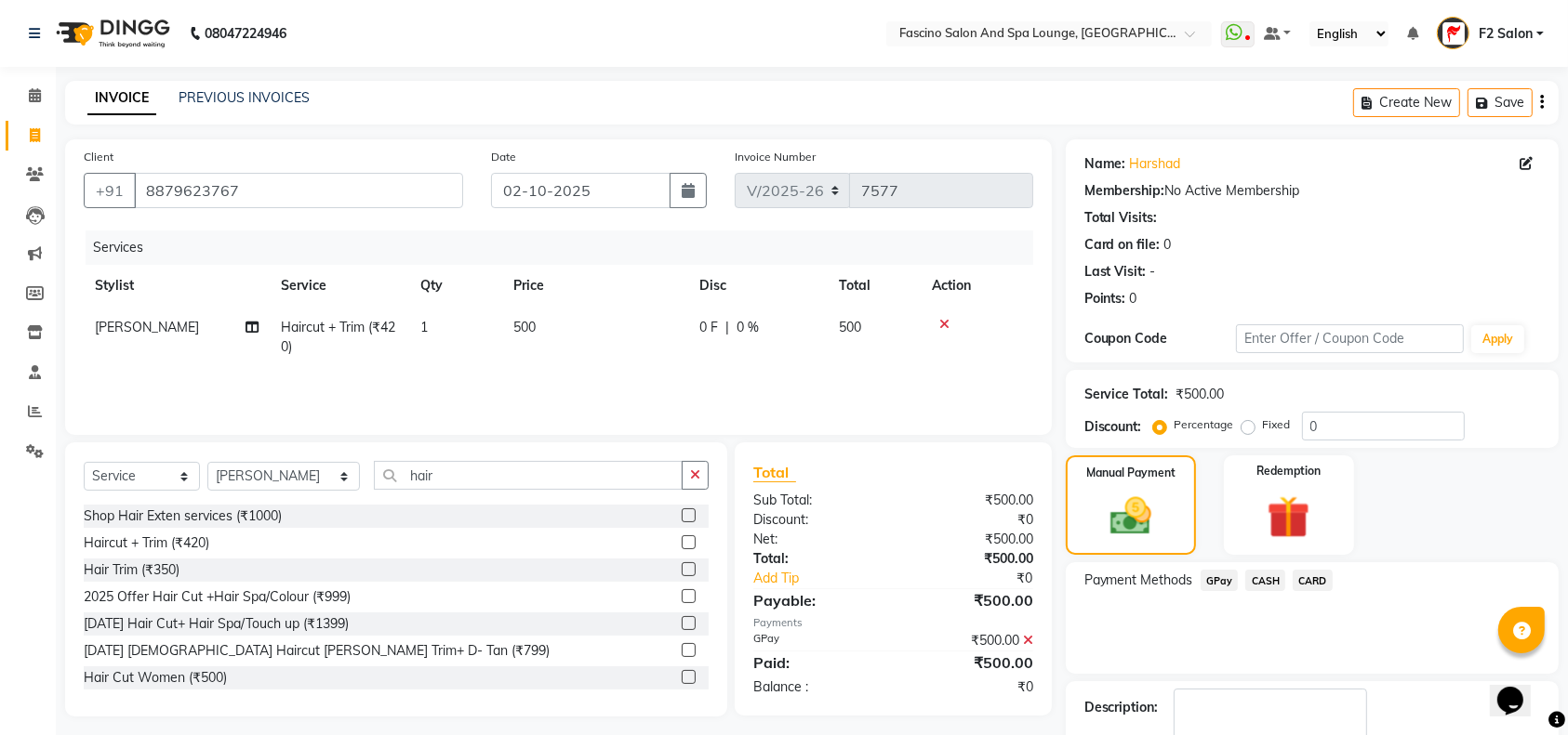
scroll to position [109, 0]
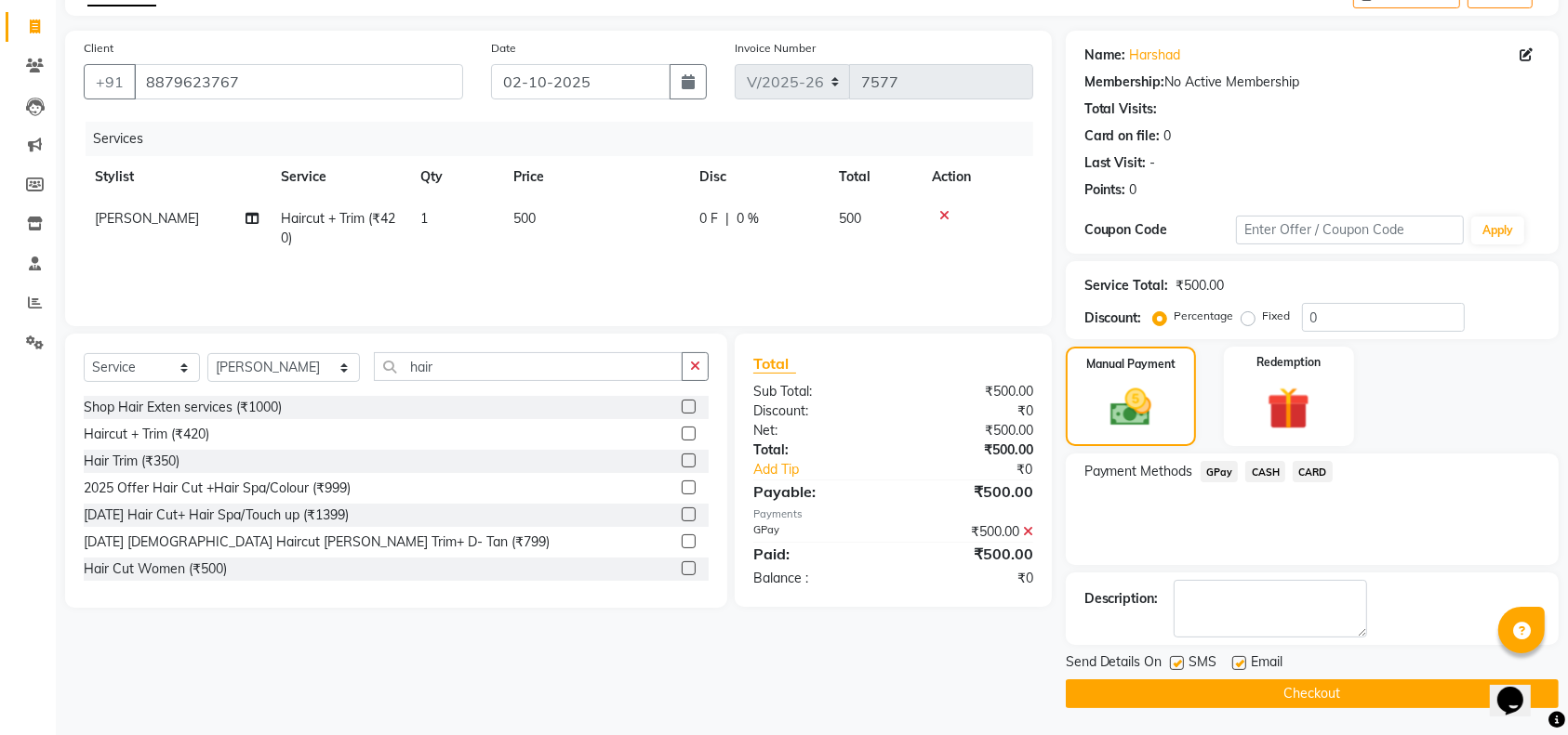
click at [1337, 686] on button "Checkout" at bounding box center [1312, 693] width 493 height 29
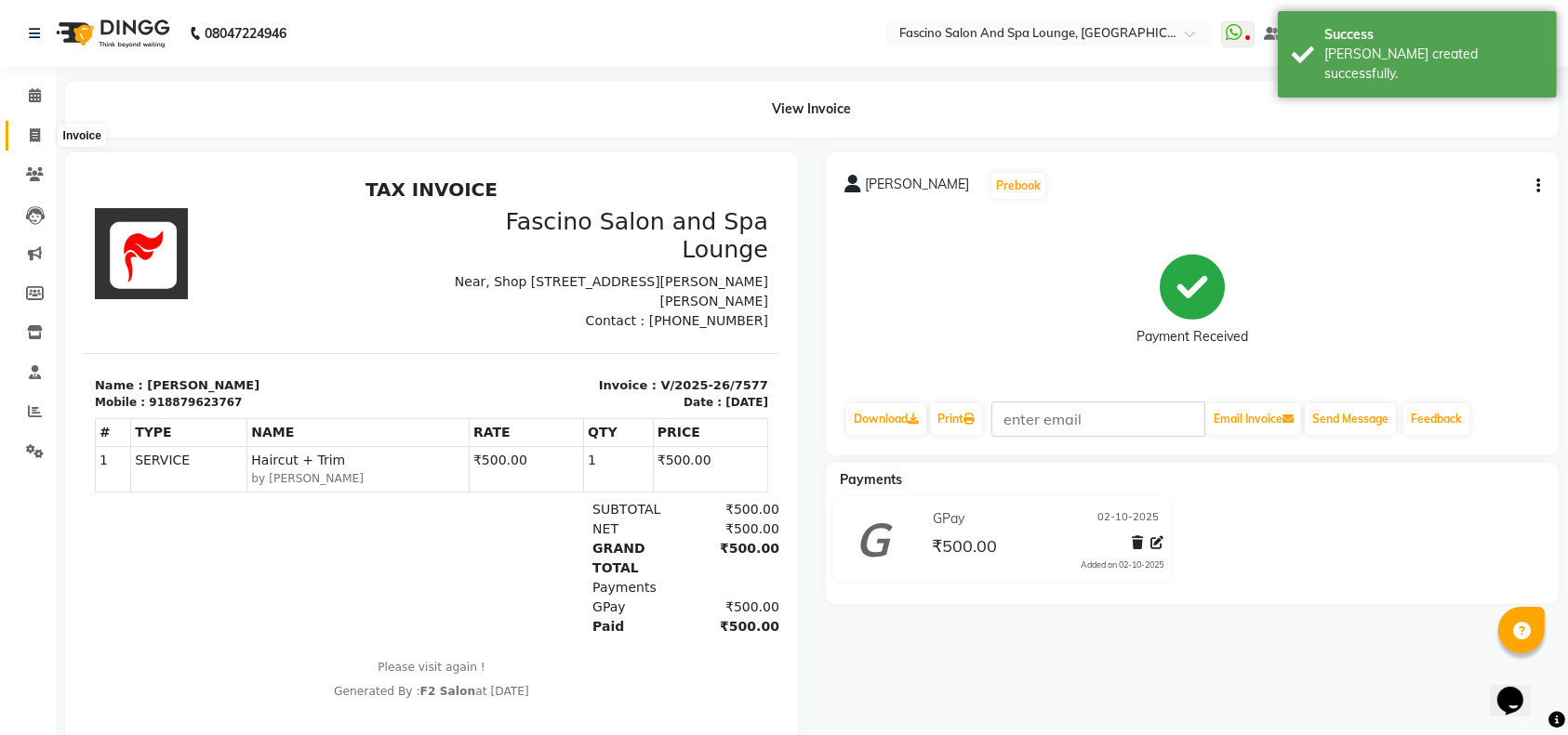
click at [35, 136] on icon at bounding box center [35, 134] width 10 height 14
select select "129"
select select "service"
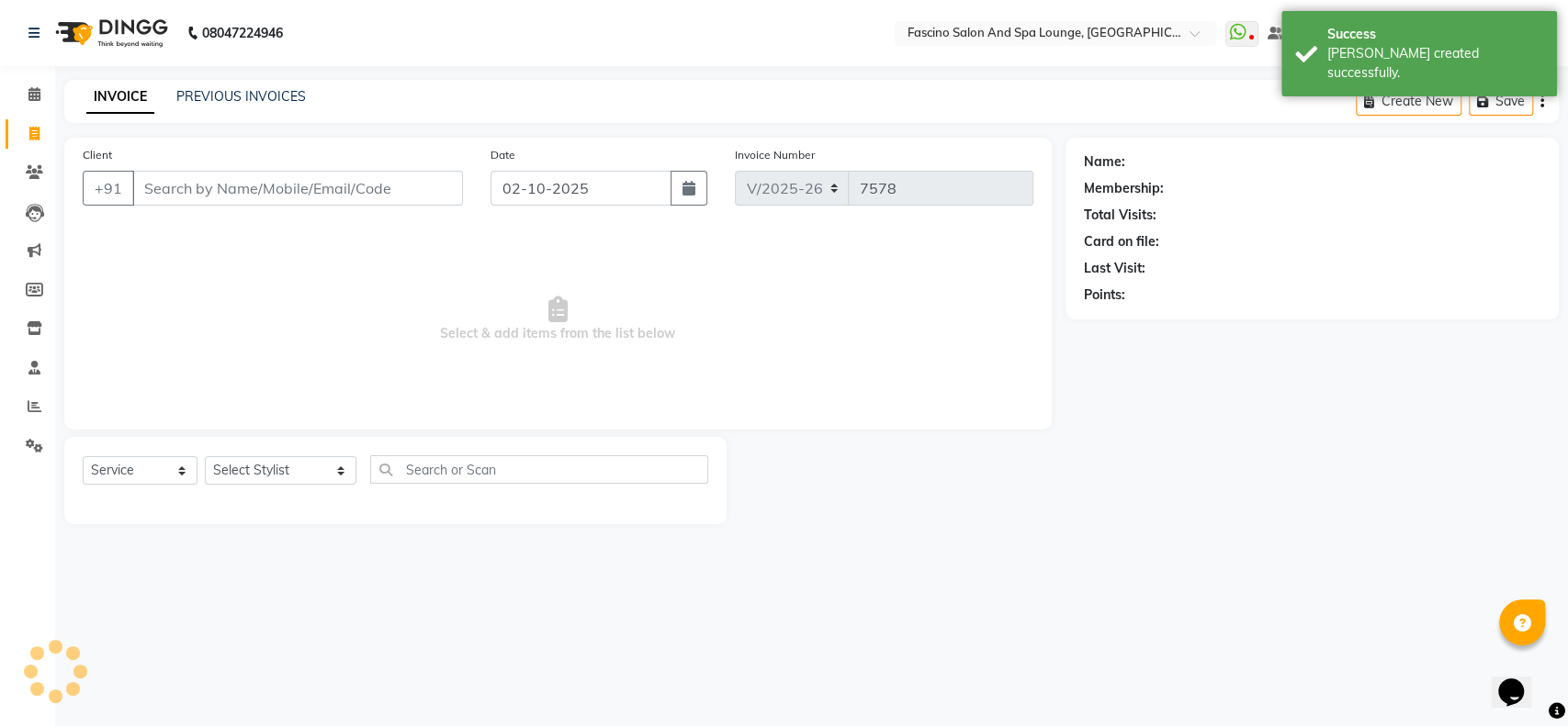
click at [154, 182] on input "Client" at bounding box center [297, 188] width 331 height 35
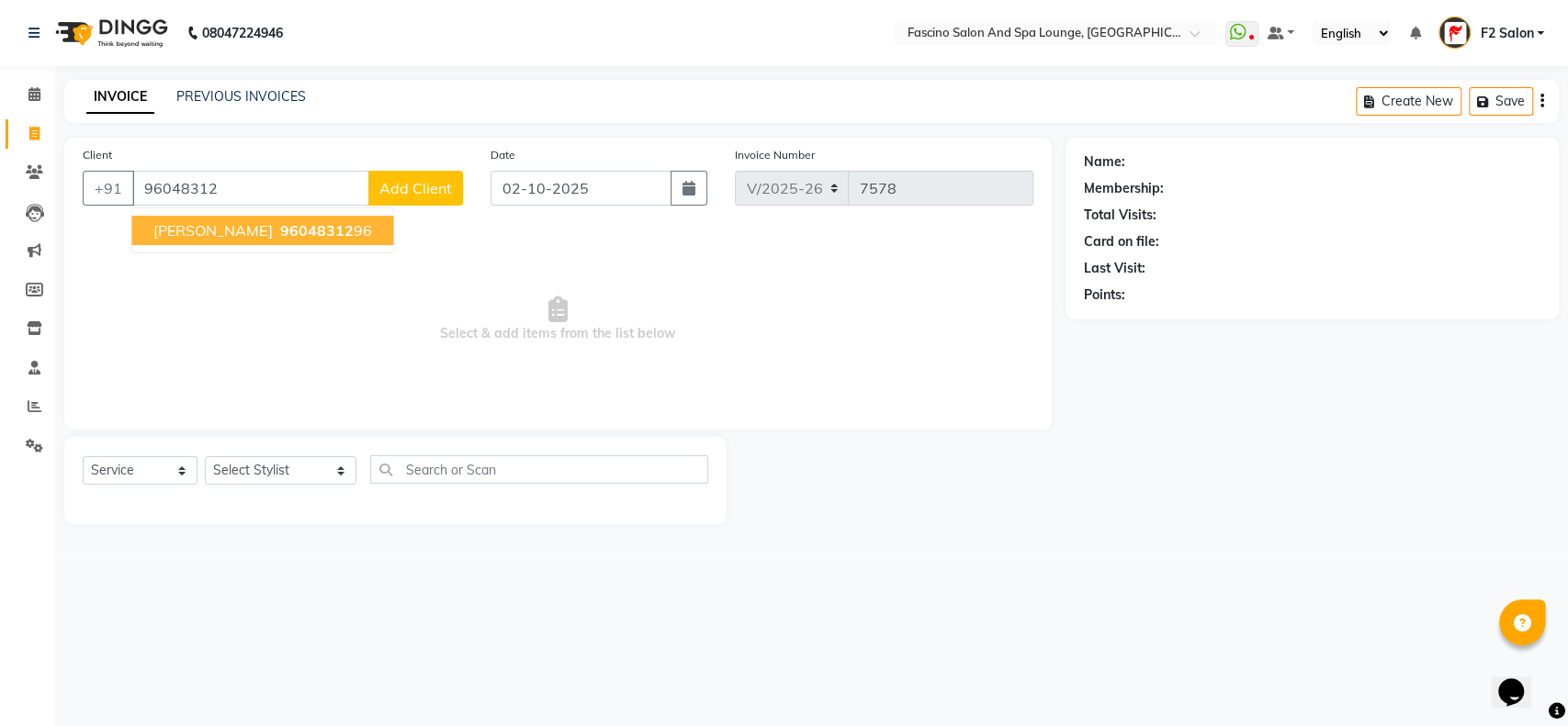
click at [242, 231] on span "Abhishek Parvate" at bounding box center [212, 230] width 119 height 18
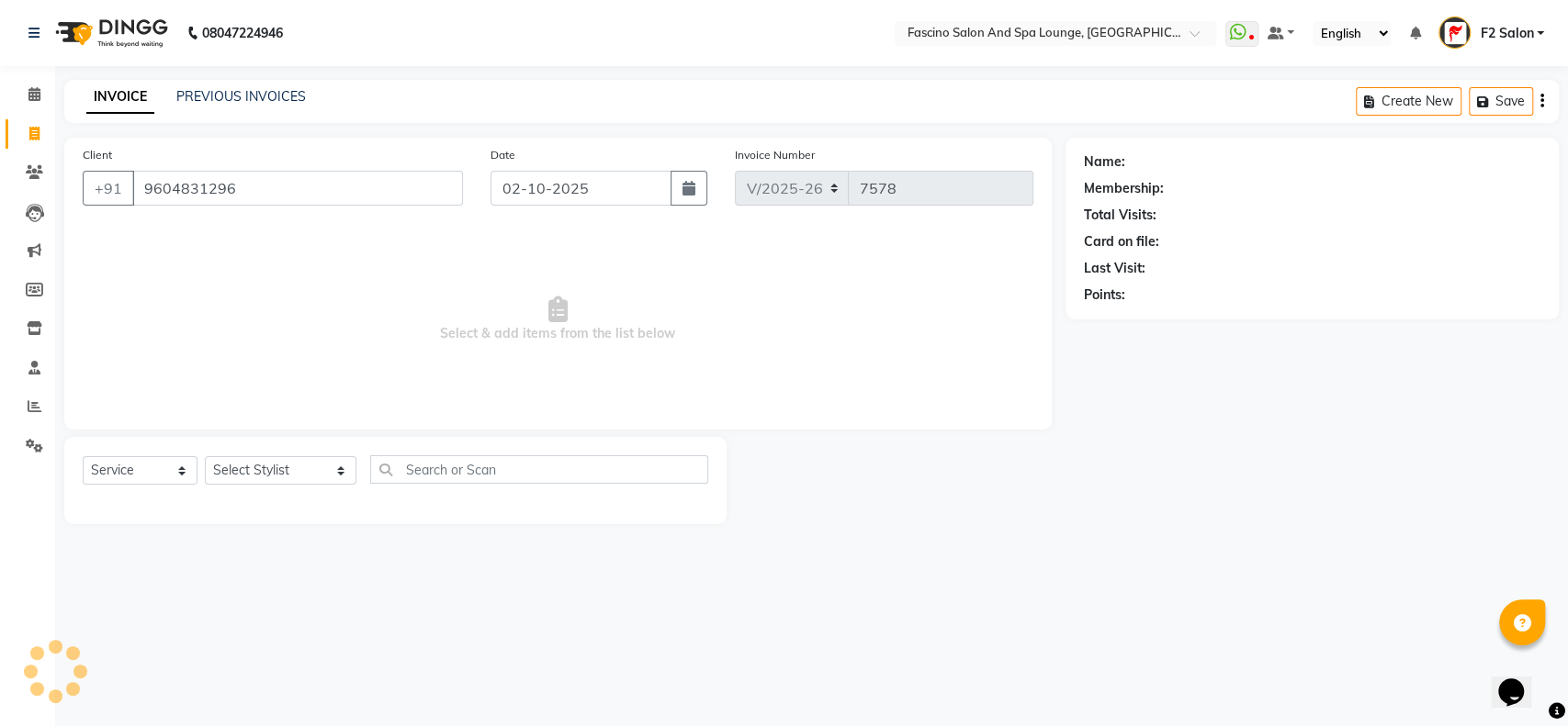
type input "9604831296"
select select "1: Object"
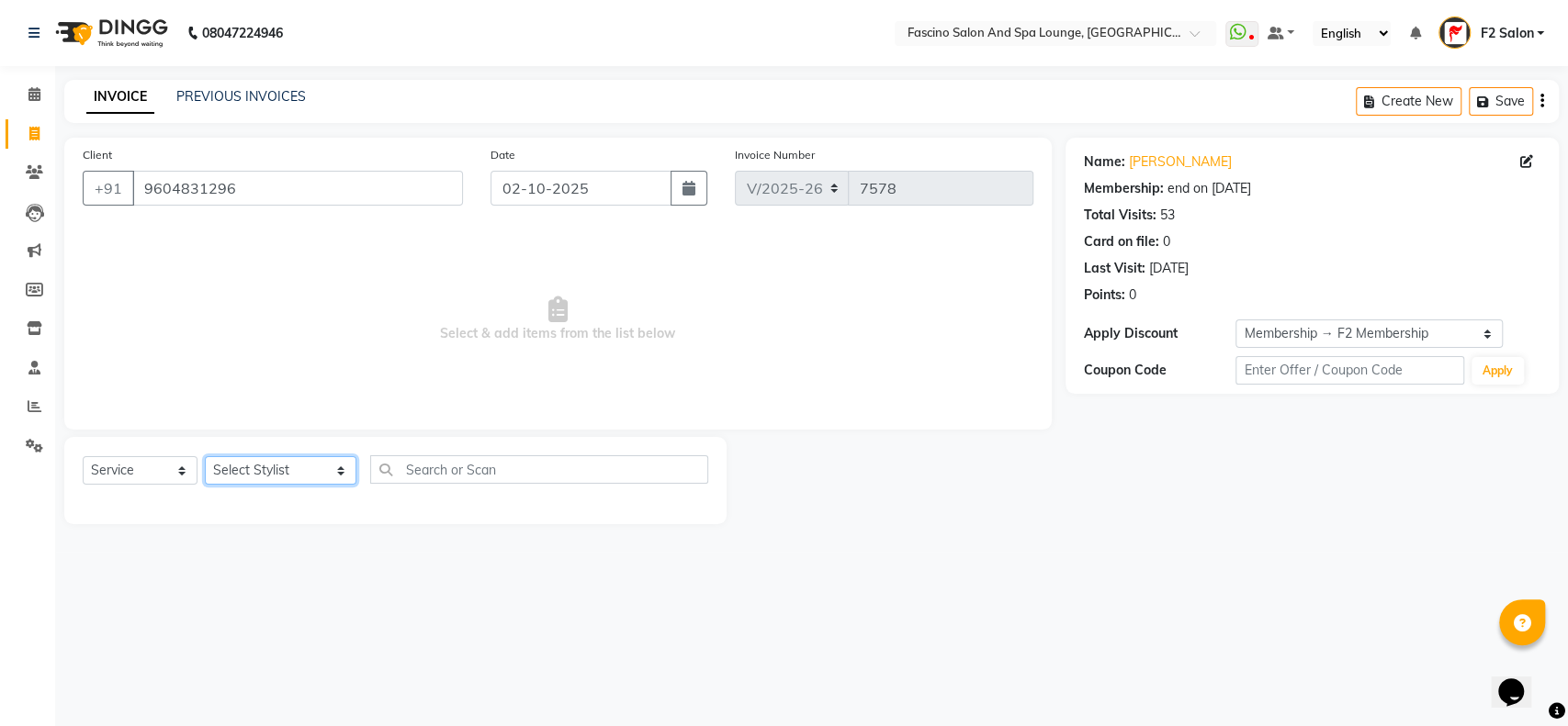
click at [303, 475] on select "Select Stylist akash F3 Asma Shaikh Ayan Kureshi Bhushan Thakare Chanda Mam Dee…" at bounding box center [280, 470] width 151 height 29
select select "74326"
click at [205, 456] on select "Select Stylist akash F3 Asma Shaikh Ayan Kureshi Bhushan Thakare Chanda Mam Dee…" at bounding box center [280, 470] width 151 height 29
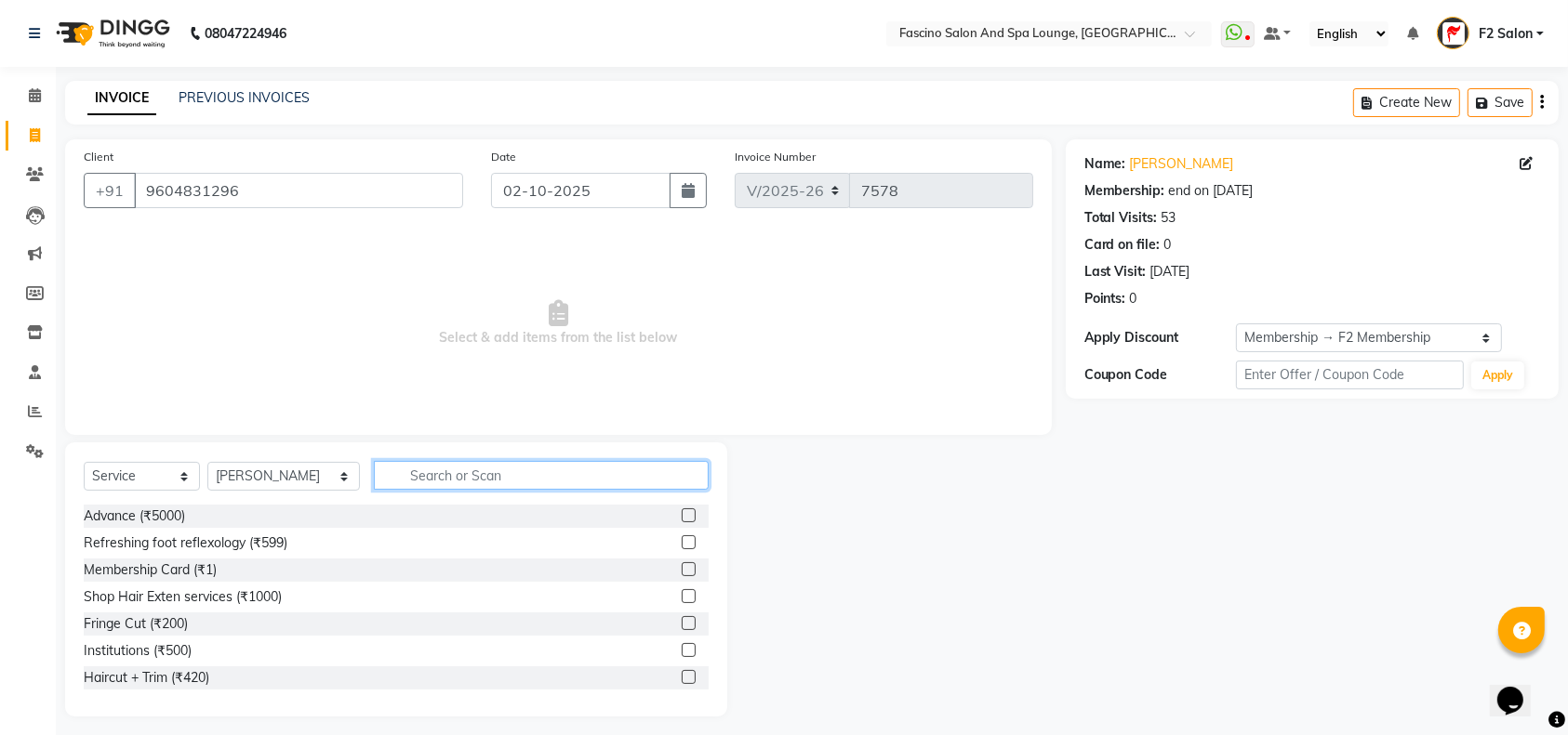
click at [395, 474] on input "text" at bounding box center [541, 475] width 335 height 29
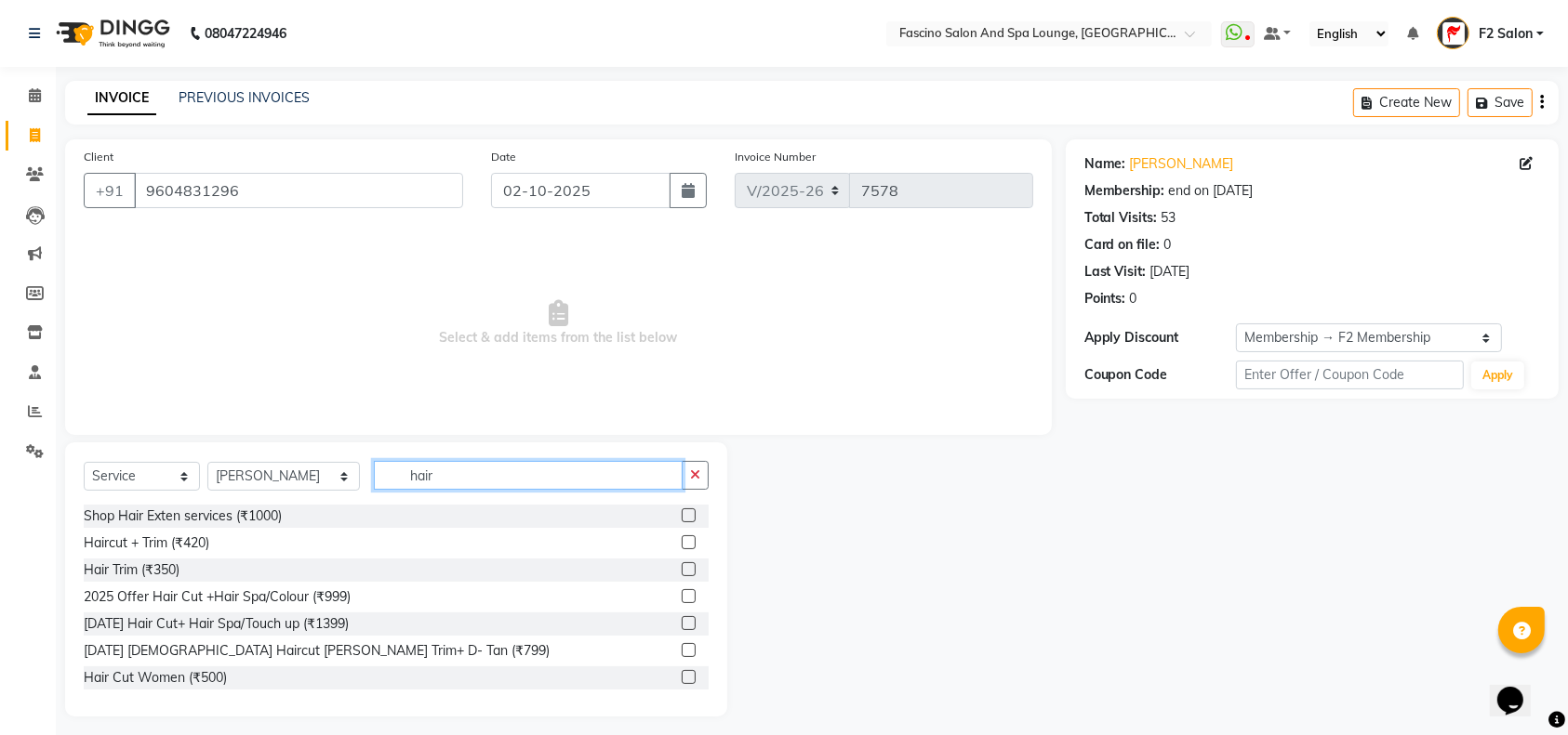
type input "hair"
click at [681, 538] on label at bounding box center [688, 542] width 14 height 14
click at [681, 538] on input "checkbox" at bounding box center [687, 543] width 12 height 12
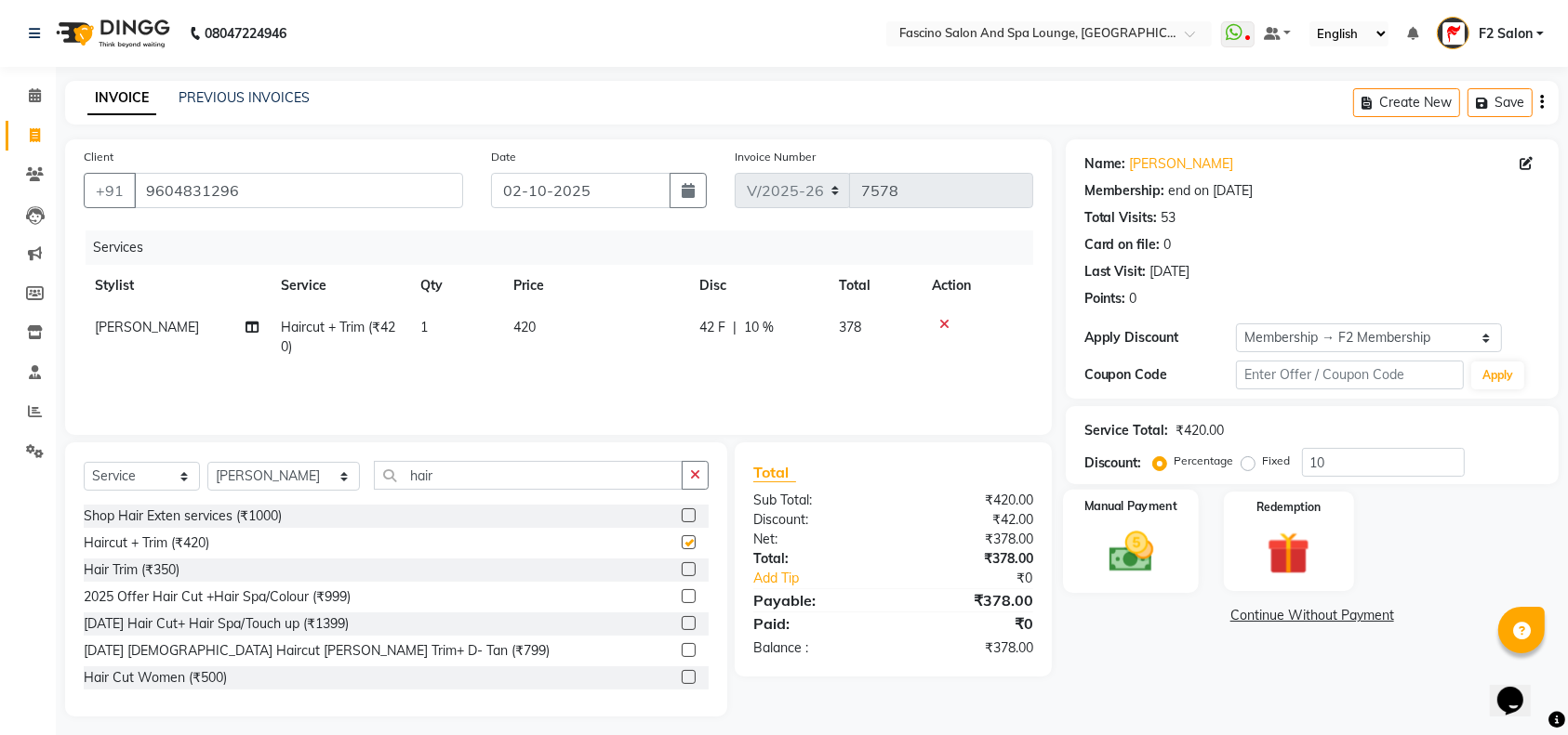
checkbox input "false"
click at [1353, 465] on input "10" at bounding box center [1383, 462] width 162 height 29
type input "1"
click at [1169, 532] on div "Manual Payment" at bounding box center [1130, 542] width 135 height 104
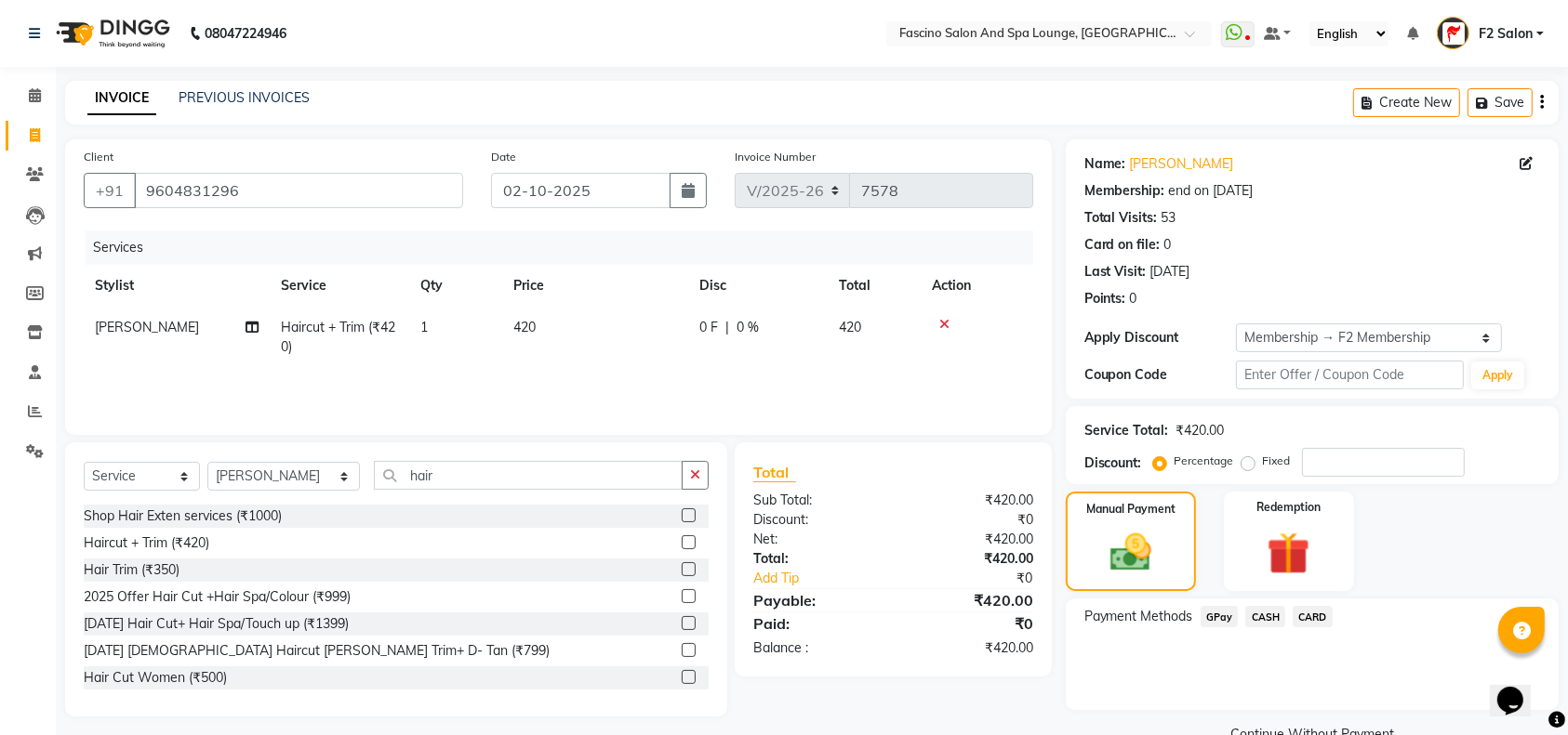
click at [1212, 612] on span "GPay" at bounding box center [1219, 617] width 38 height 21
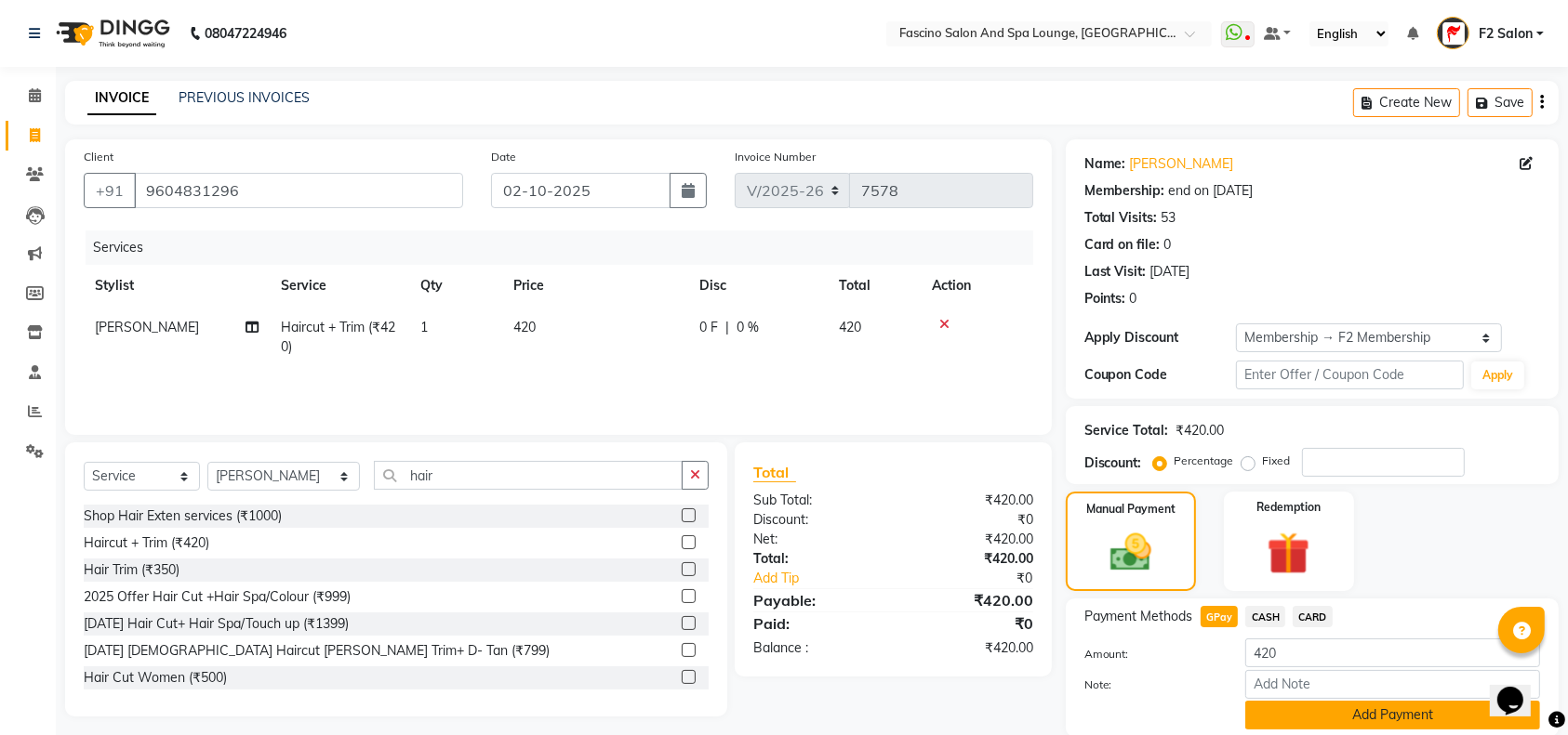
click at [1365, 707] on button "Add Payment" at bounding box center [1393, 714] width 295 height 29
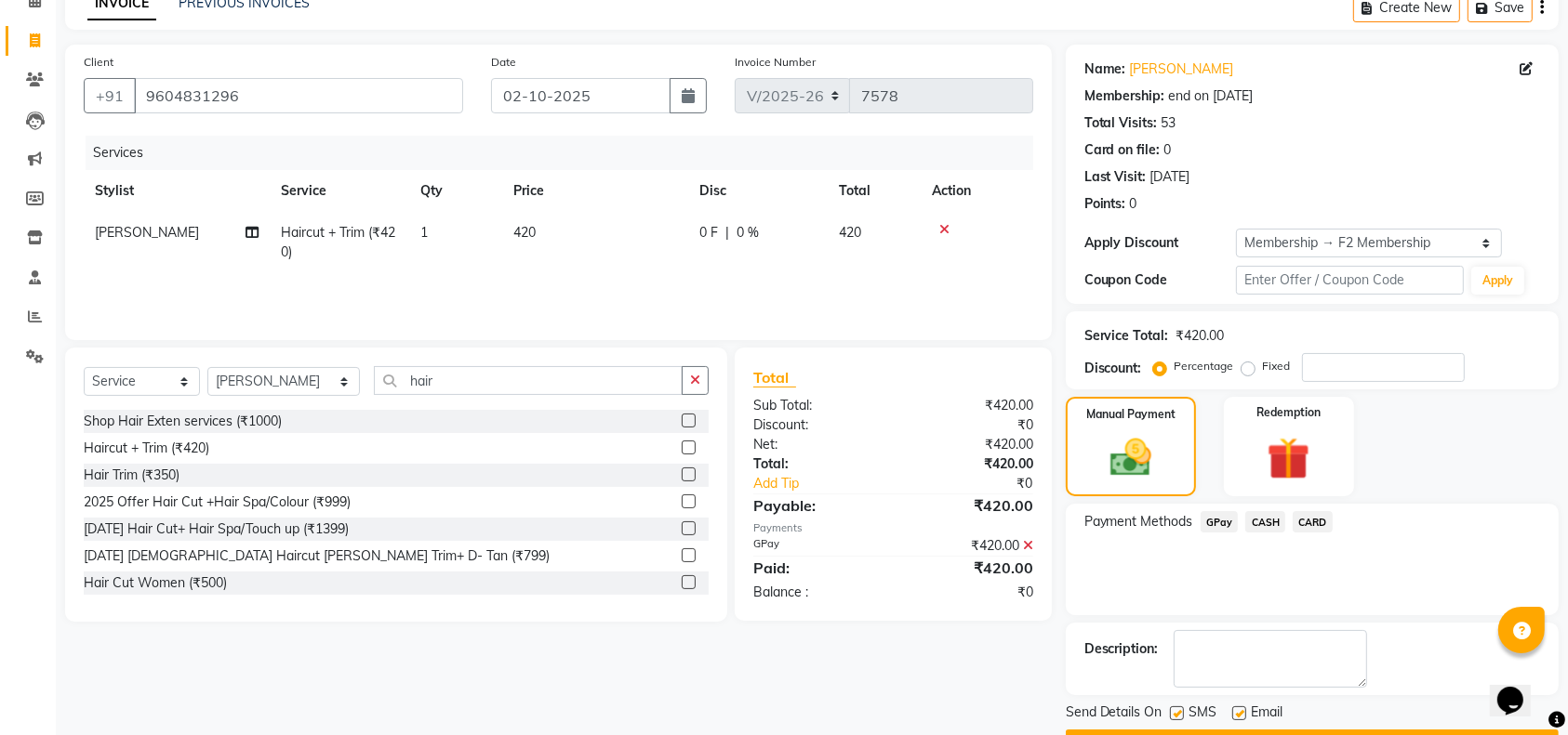
scroll to position [145, 0]
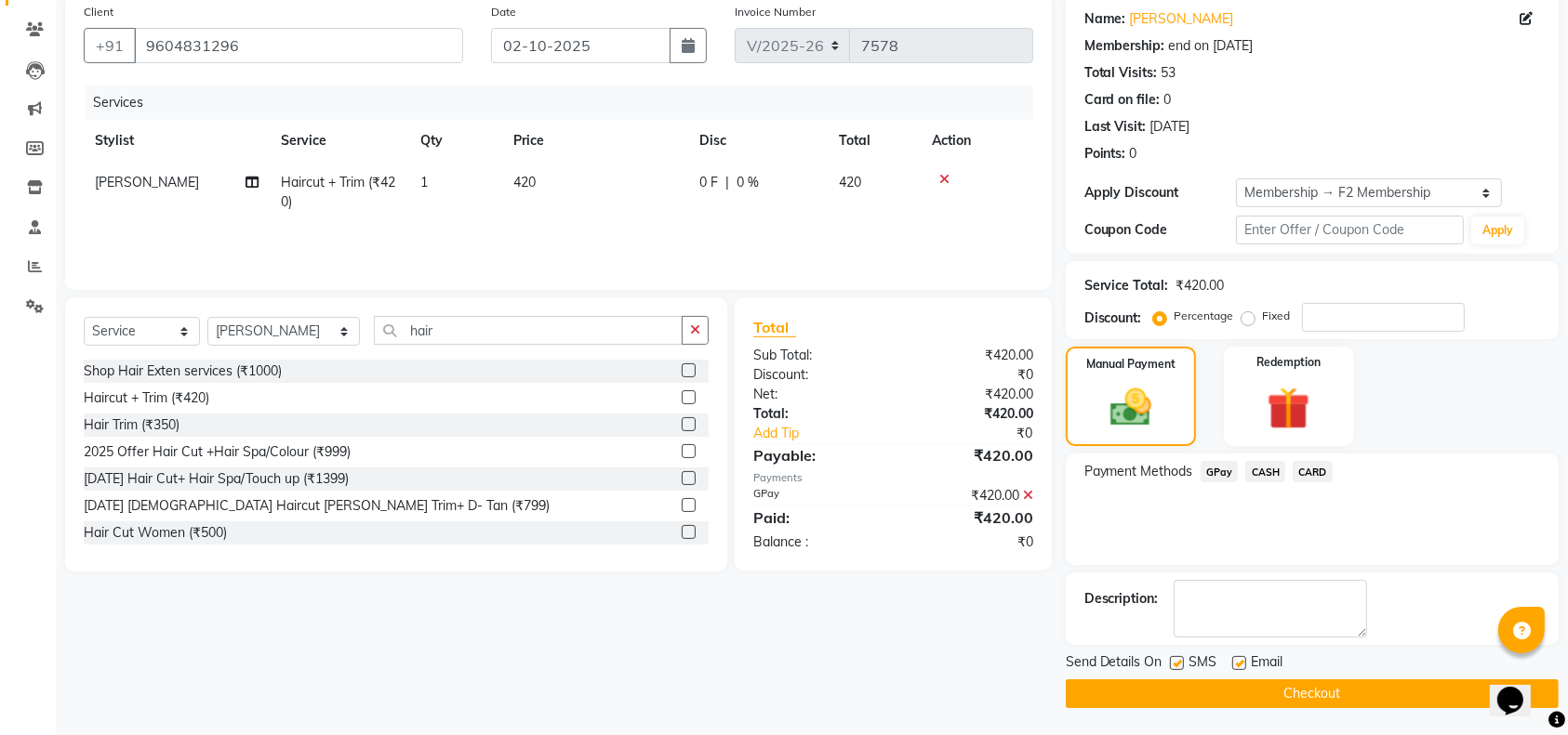
click at [1461, 690] on button "Checkout" at bounding box center [1312, 693] width 493 height 29
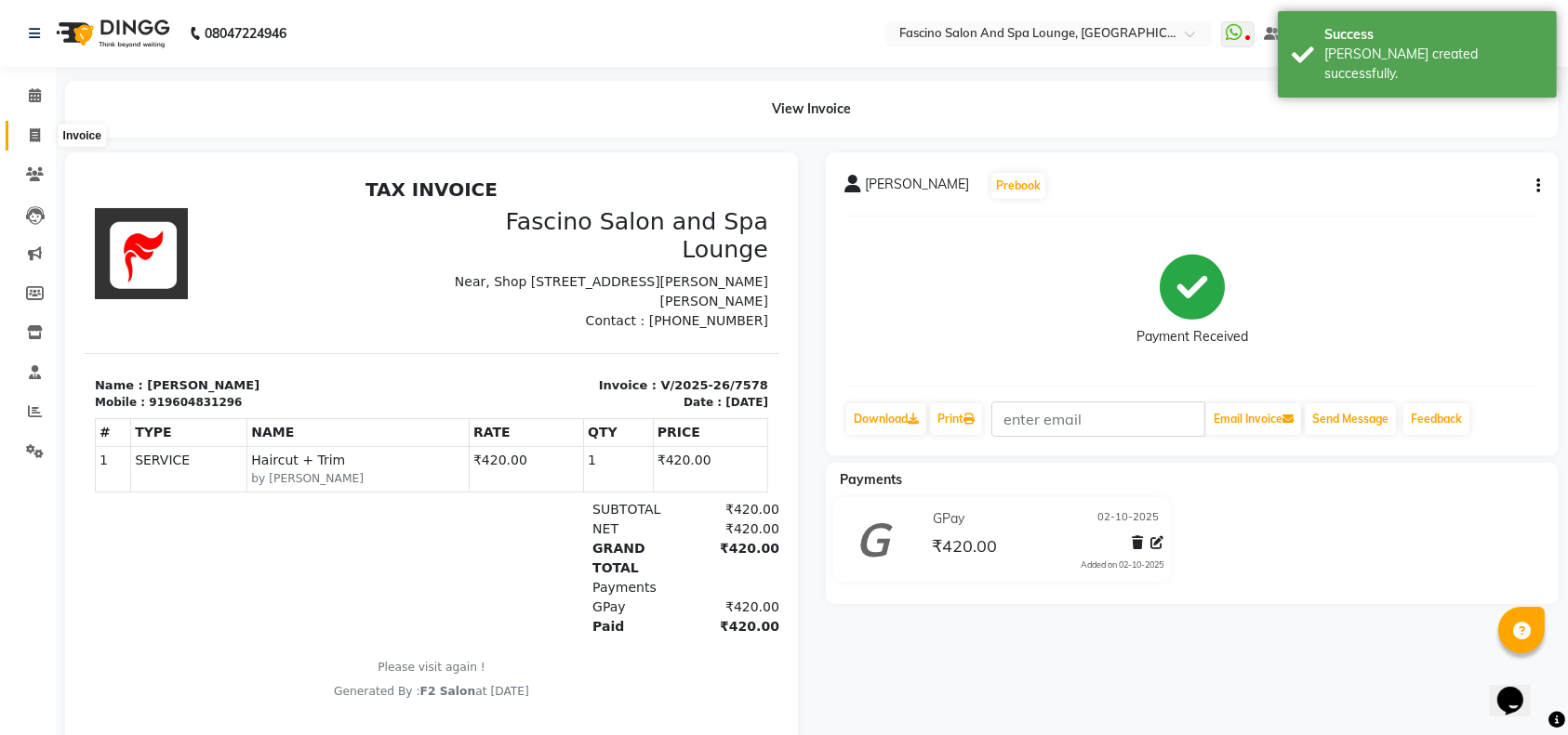
click at [33, 138] on icon at bounding box center [35, 134] width 10 height 14
select select "129"
select select "service"
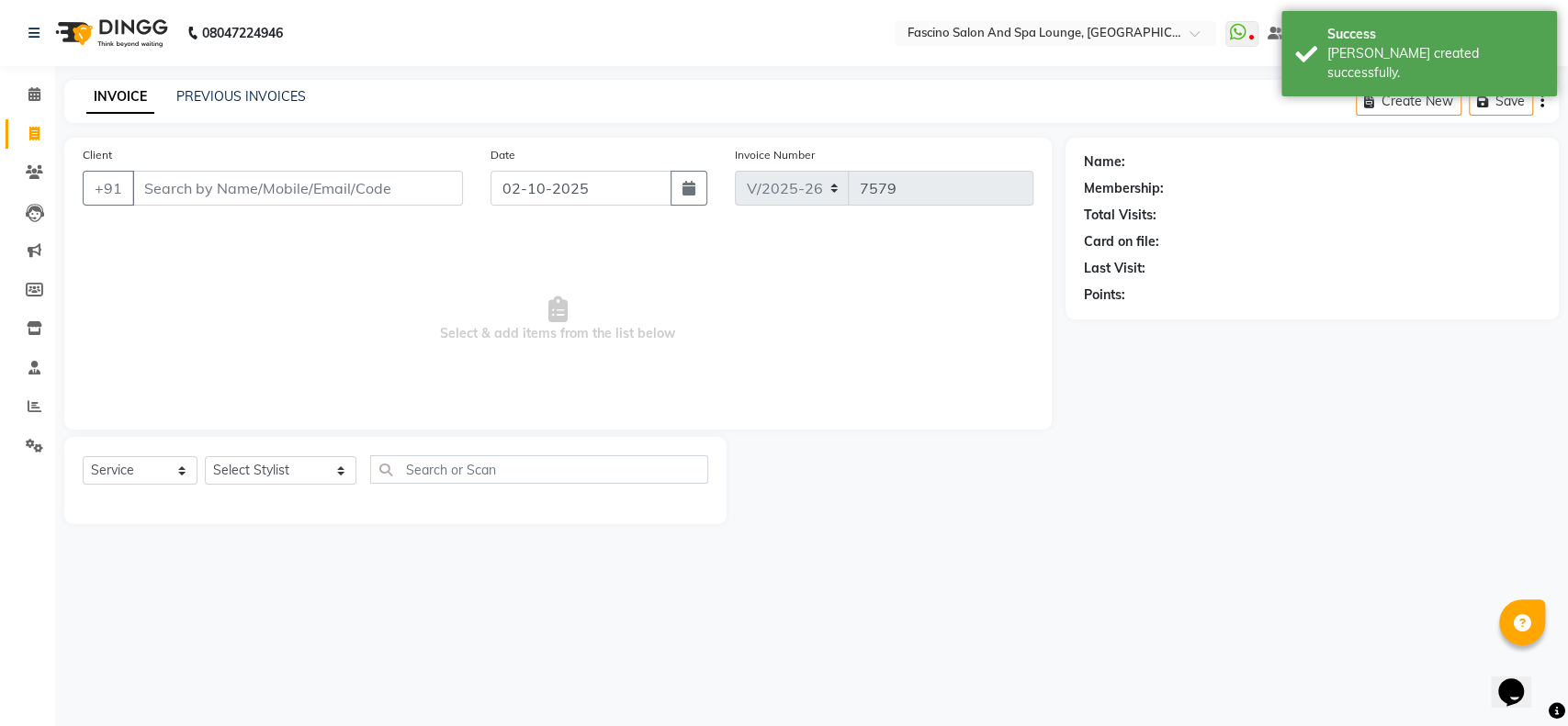
click at [151, 186] on input "Client" at bounding box center [297, 188] width 331 height 35
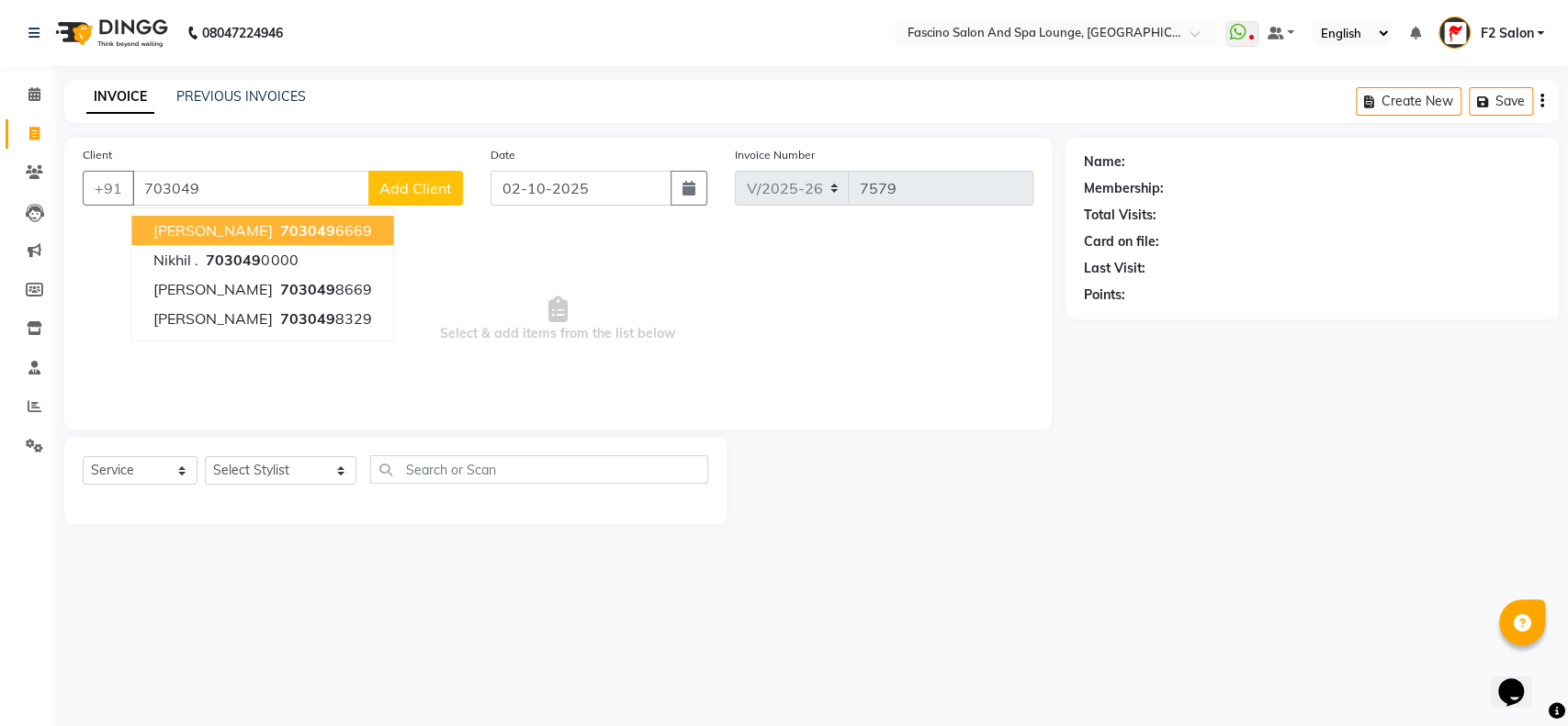
click at [200, 235] on span "Aditya Vyas" at bounding box center [212, 230] width 119 height 18
type input "7030496669"
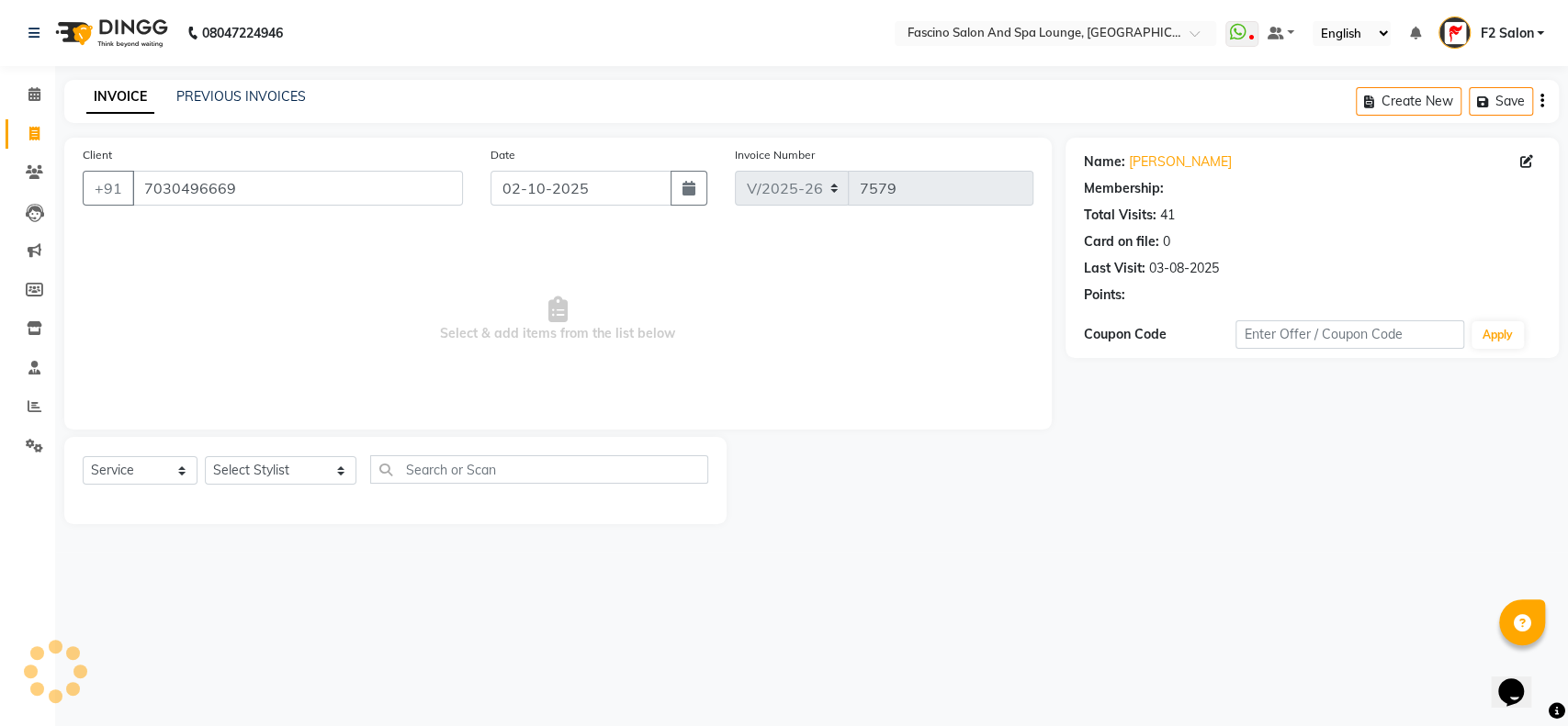
select select "1: Object"
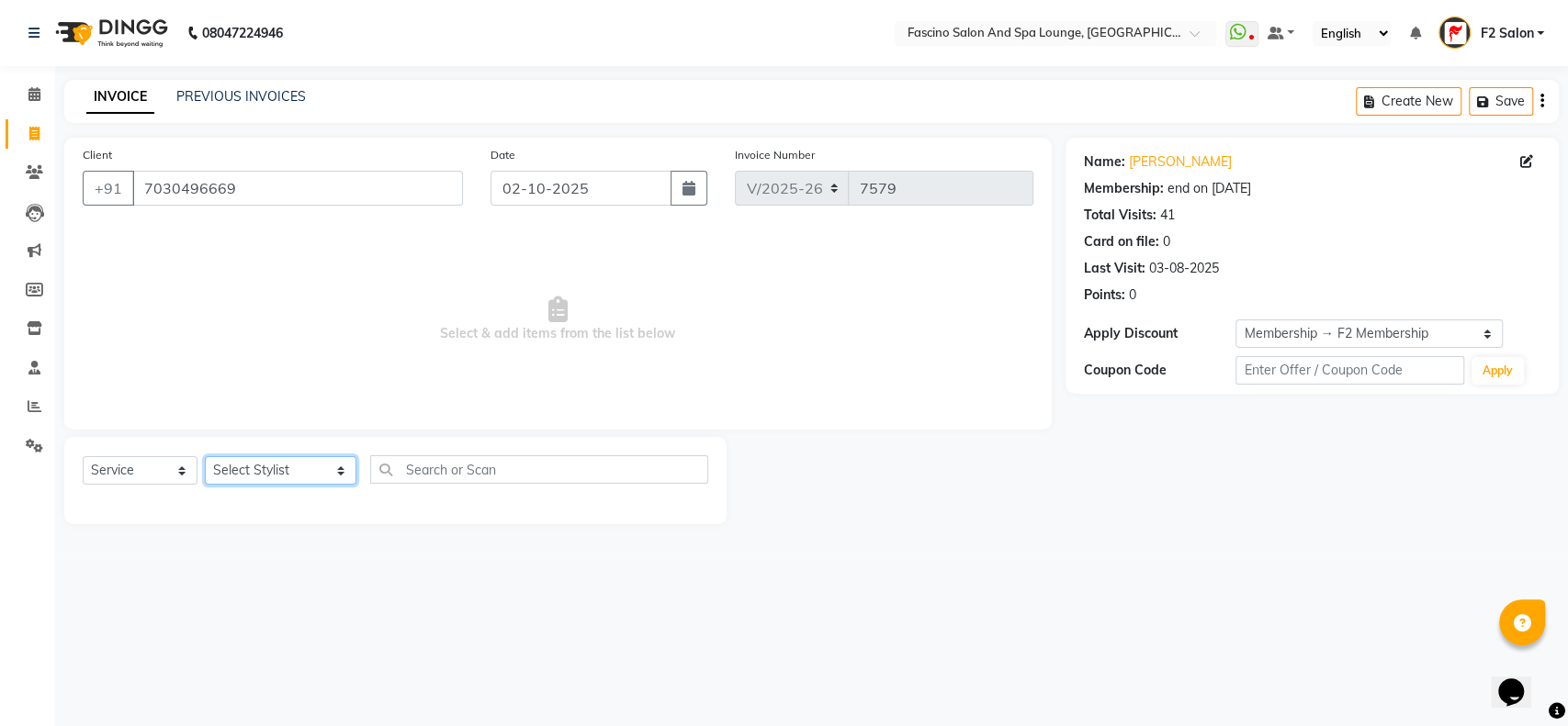
click at [304, 471] on select "Select Stylist akash F3 Asma Shaikh Ayan Kureshi Bhushan Thakare Chanda Mam Dee…" at bounding box center [280, 470] width 151 height 29
select select "74326"
click at [205, 456] on select "Select Stylist akash F3 Asma Shaikh Ayan Kureshi Bhushan Thakare Chanda Mam Dee…" at bounding box center [280, 470] width 151 height 29
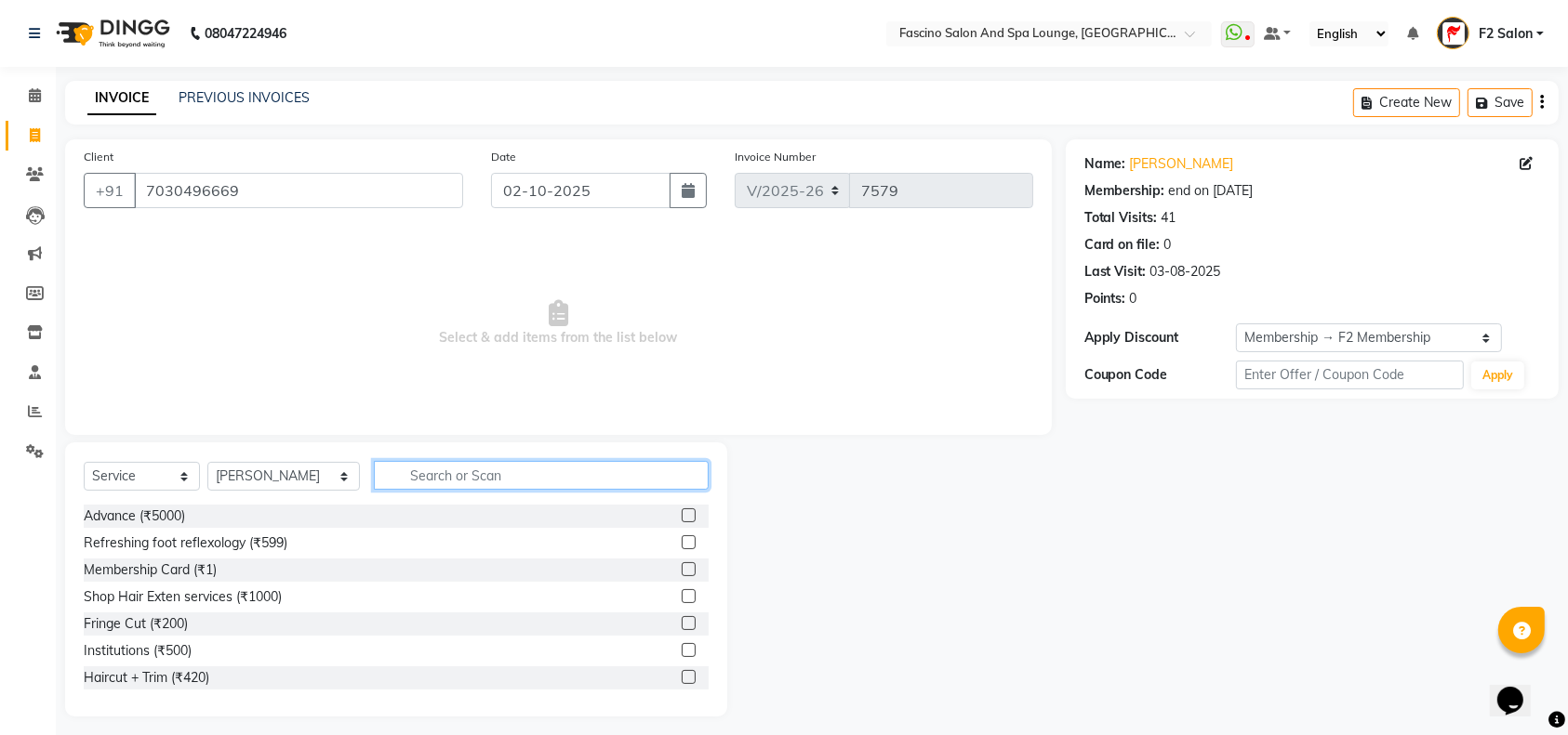
click at [386, 461] on input "text" at bounding box center [541, 475] width 335 height 29
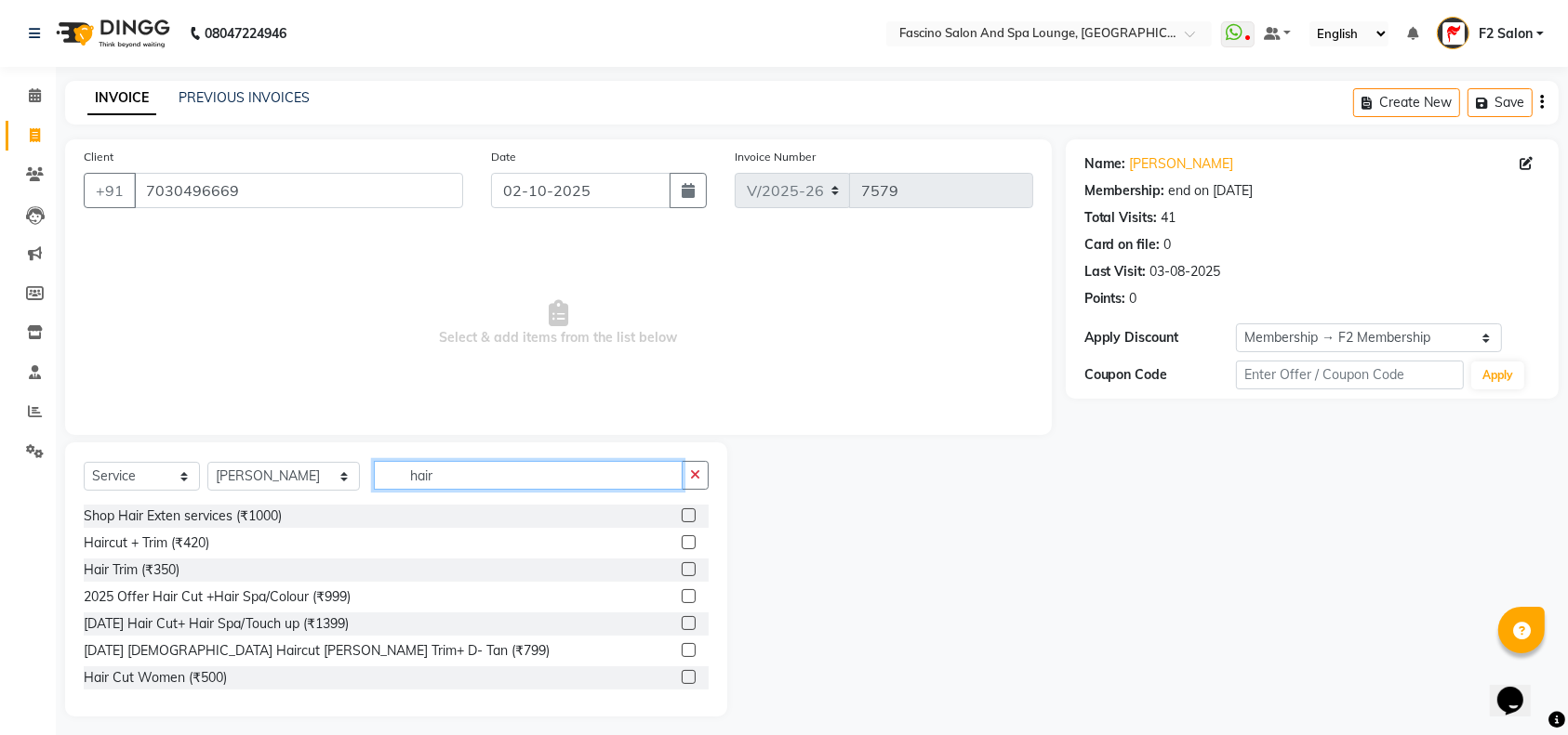
scroll to position [161, 0]
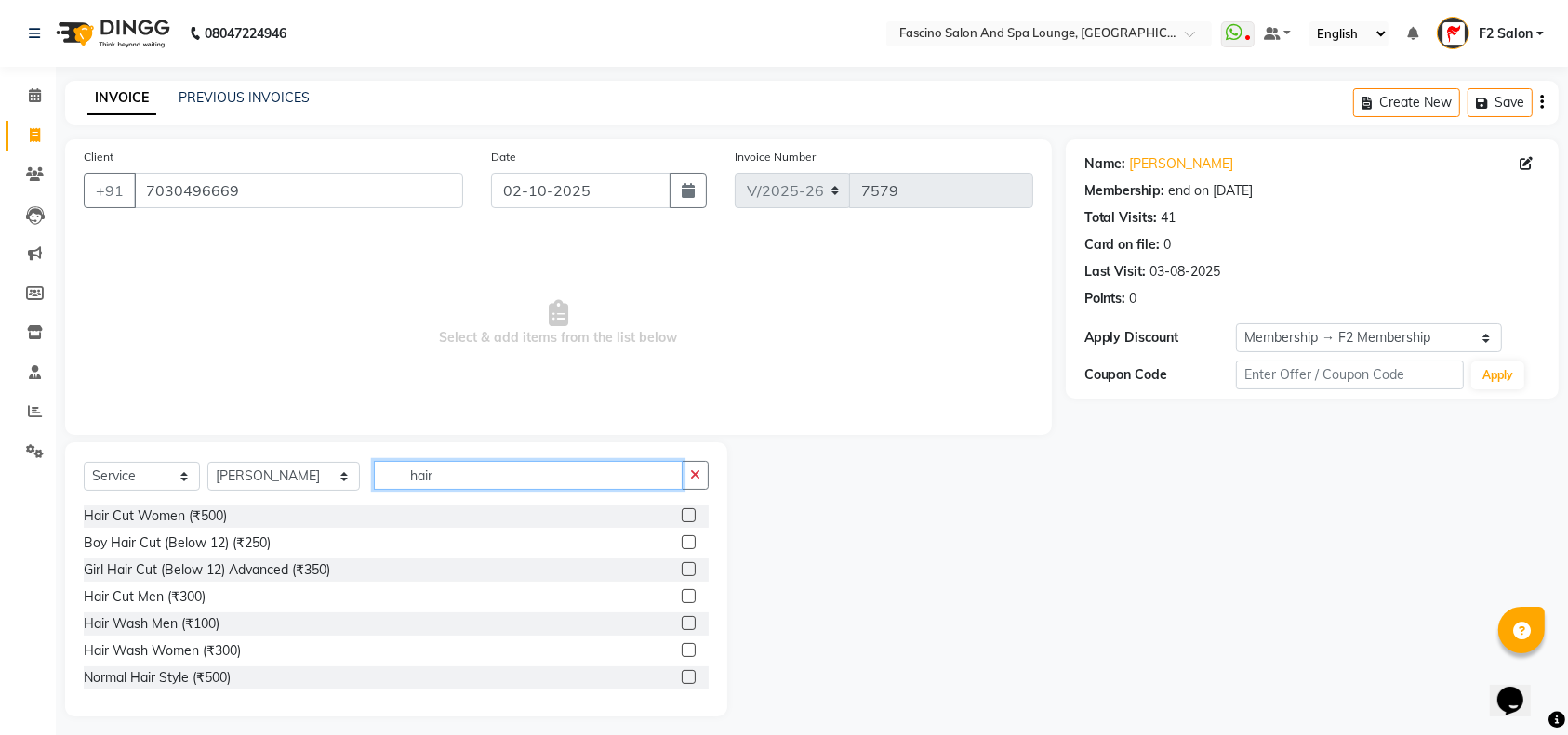
type input "hair"
click at [681, 539] on label at bounding box center [688, 542] width 14 height 14
click at [681, 539] on input "checkbox" at bounding box center [687, 543] width 12 height 12
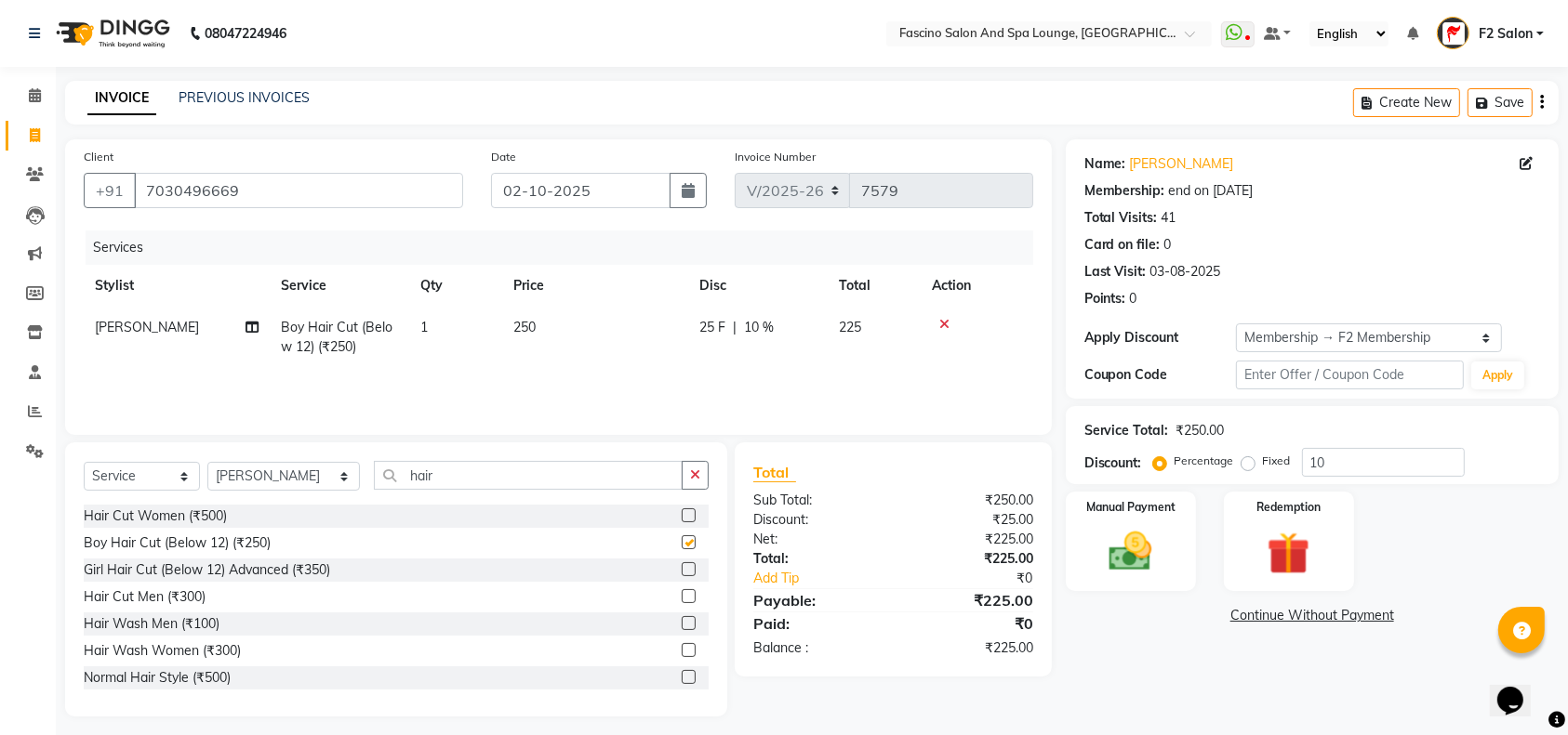
checkbox input "false"
click at [1336, 457] on input "10" at bounding box center [1383, 462] width 162 height 29
type input "1"
click at [1136, 539] on img at bounding box center [1131, 551] width 73 height 51
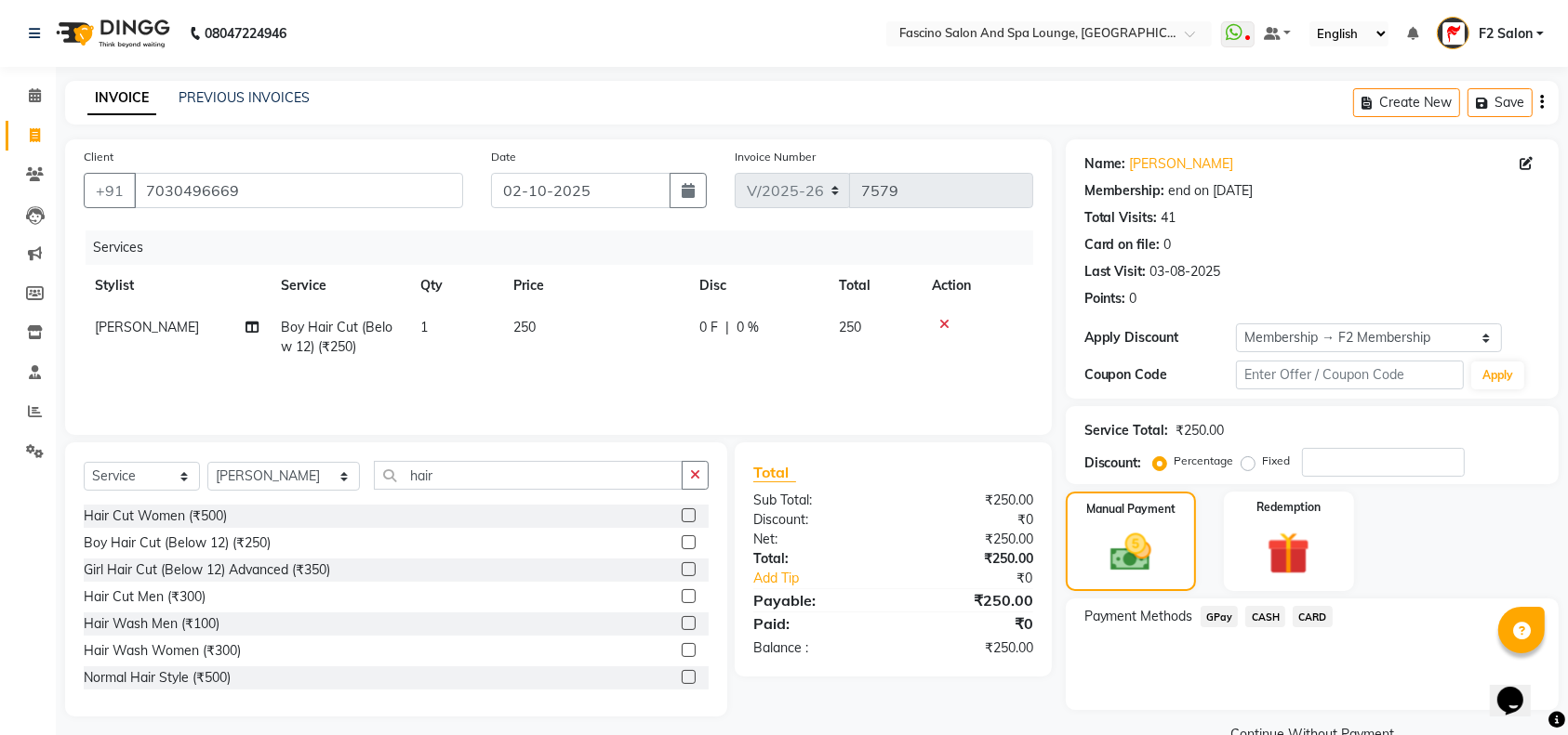
click at [1215, 617] on span "GPay" at bounding box center [1219, 617] width 38 height 21
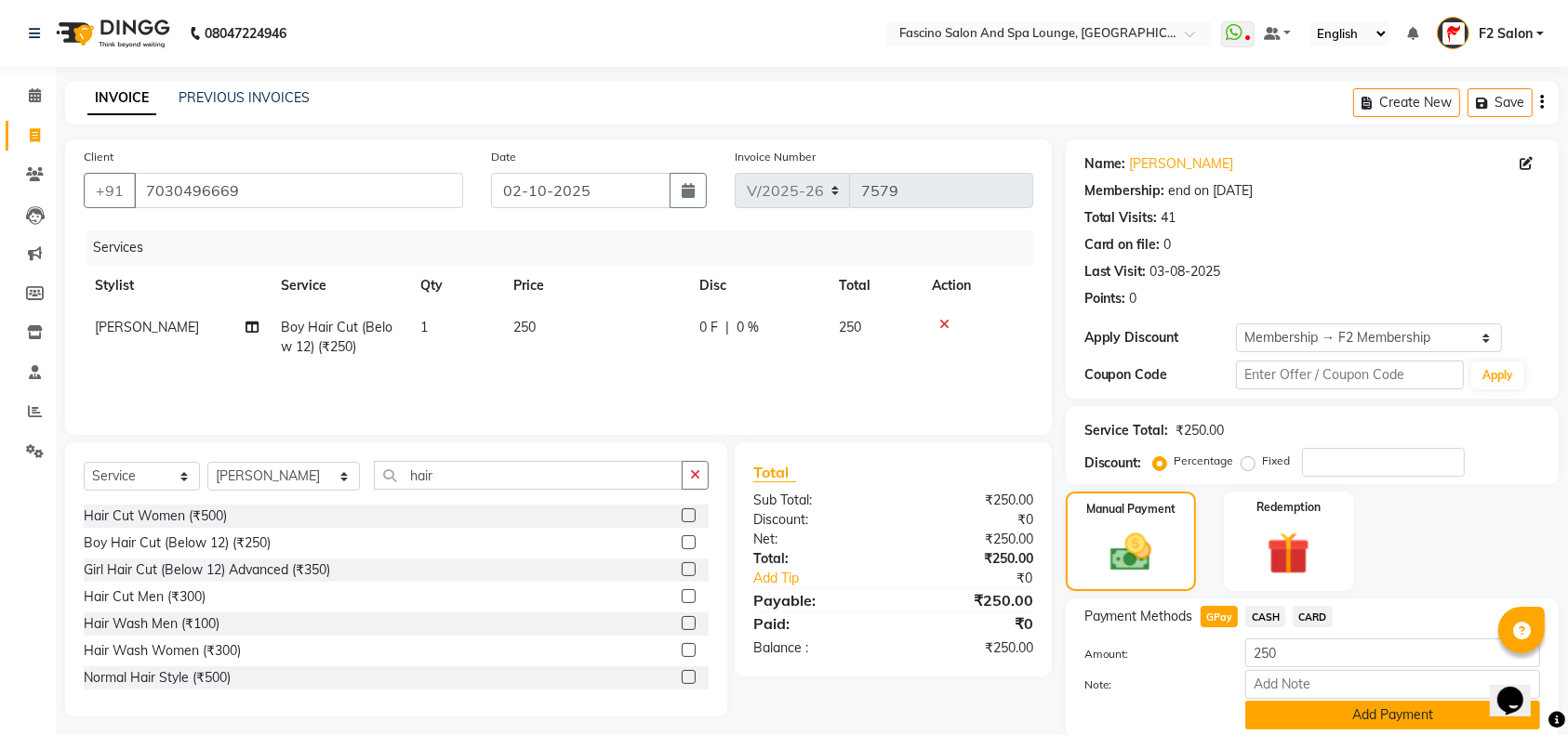
click at [1449, 714] on button "Add Payment" at bounding box center [1393, 714] width 295 height 29
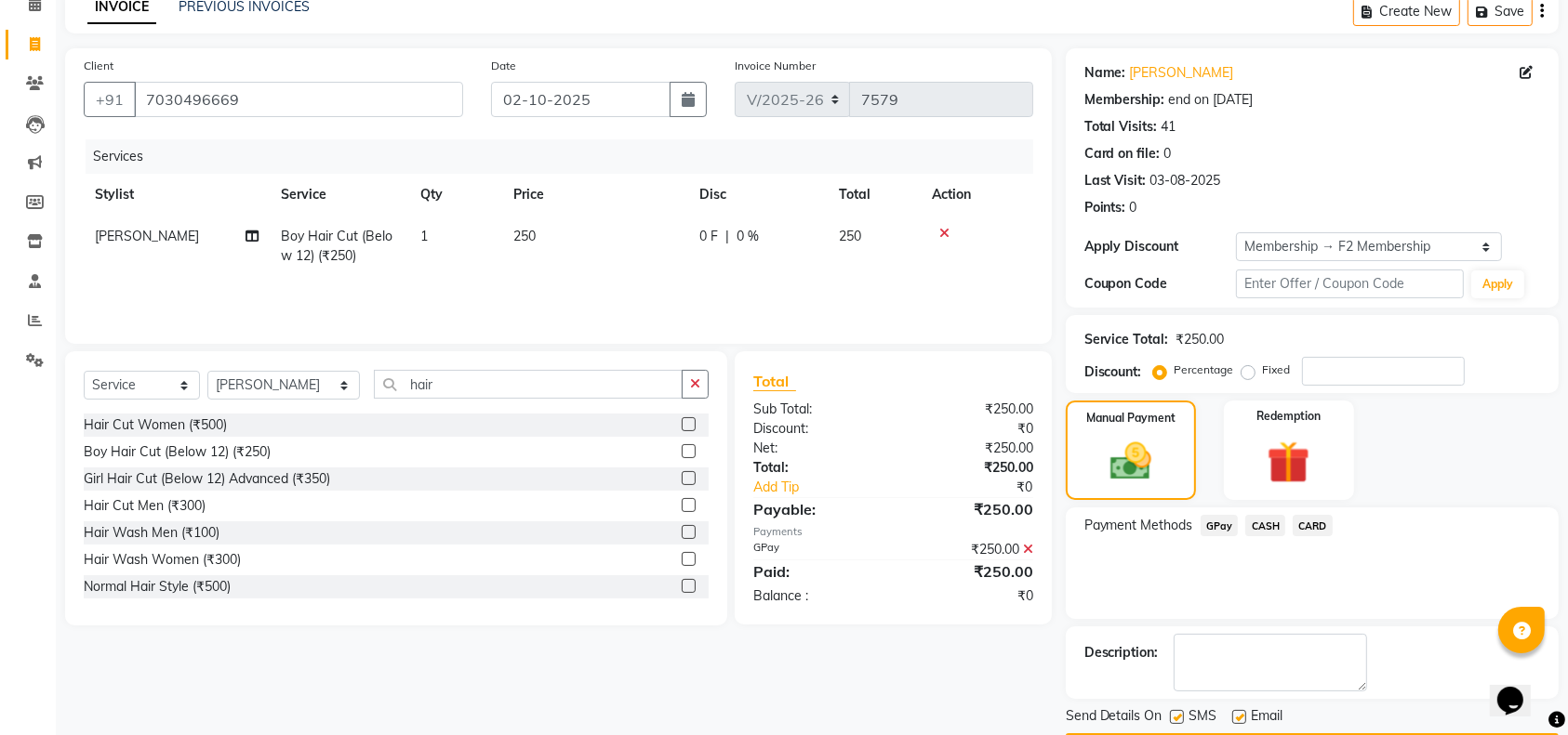
scroll to position [145, 0]
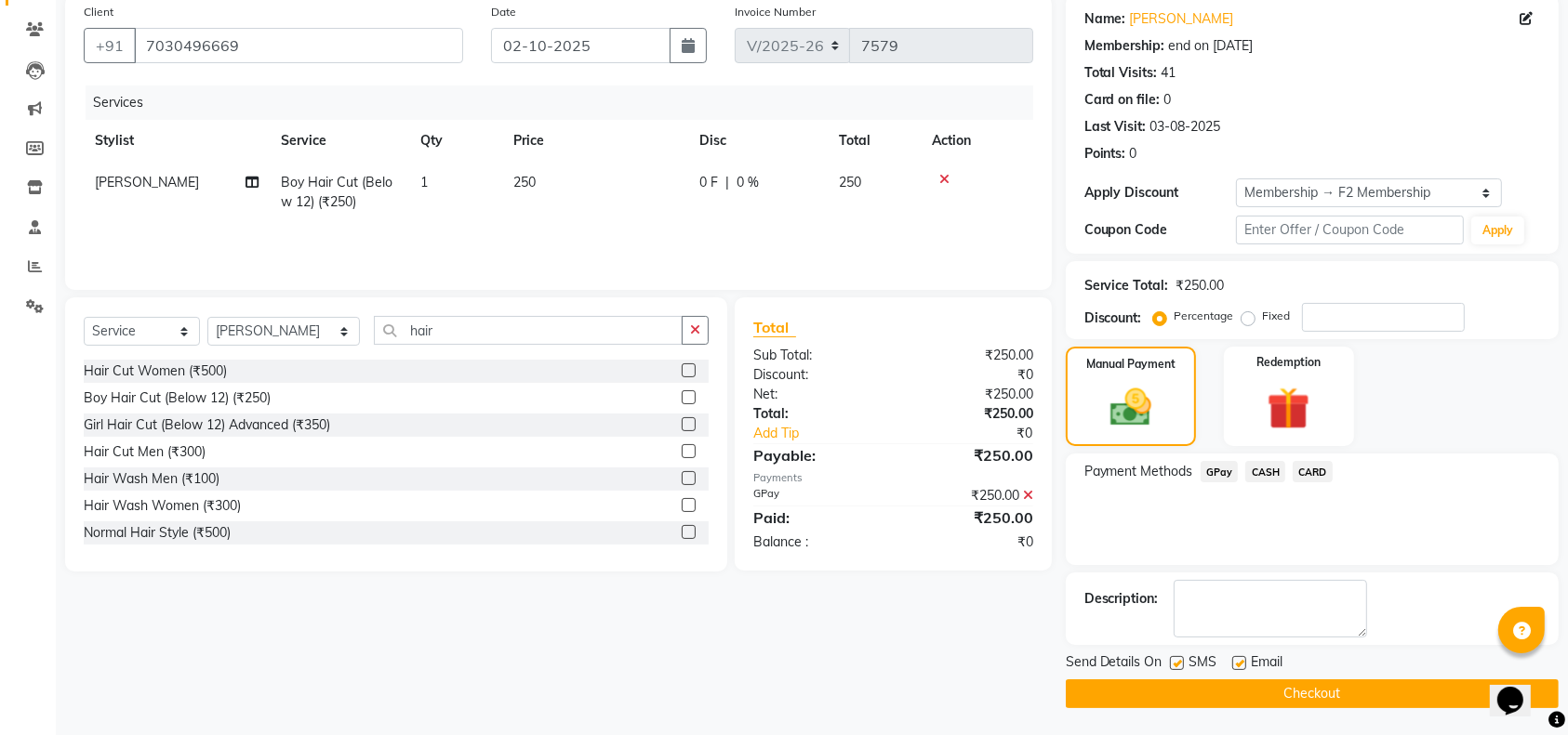
click at [1358, 688] on button "Checkout" at bounding box center [1312, 693] width 493 height 29
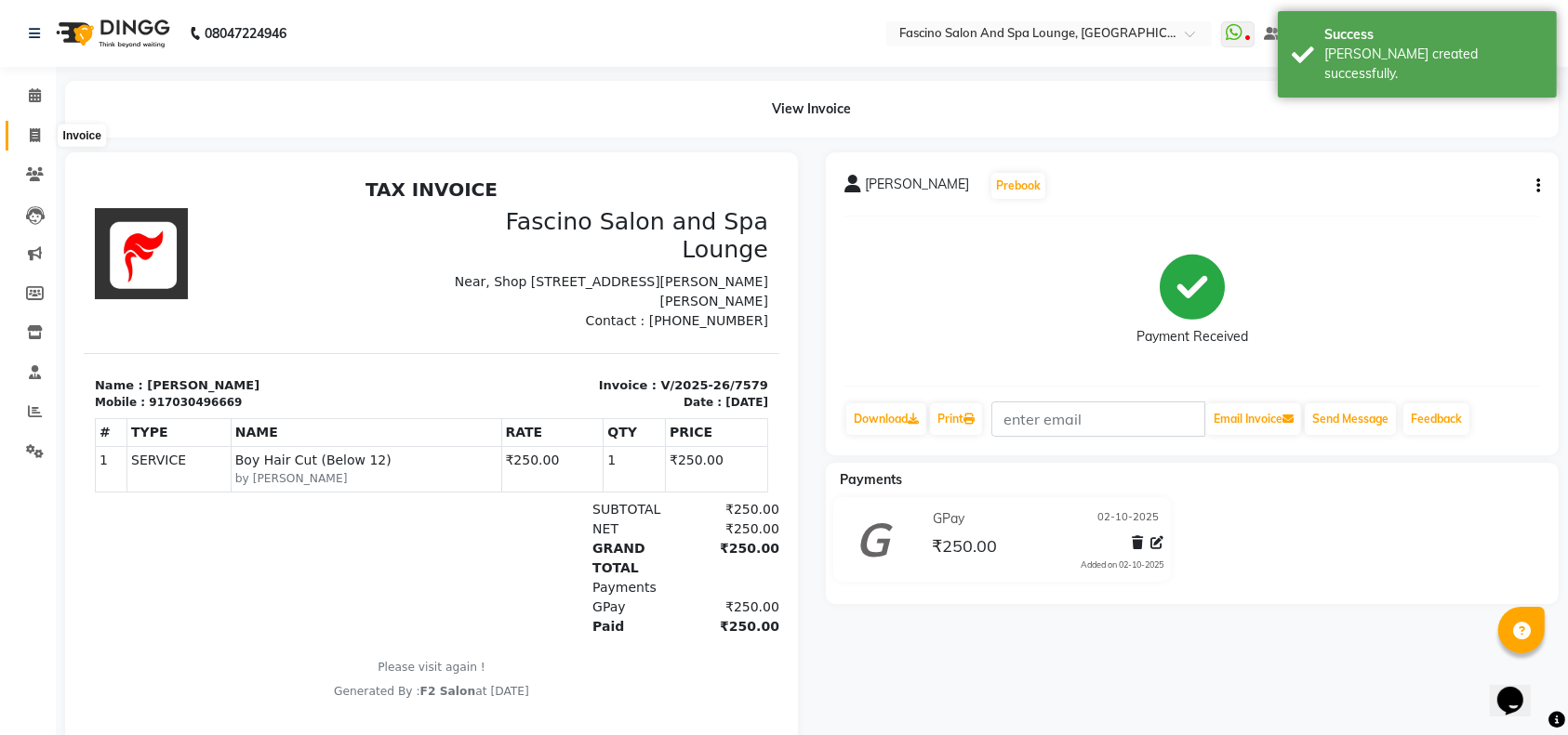
click at [35, 132] on icon at bounding box center [35, 134] width 10 height 14
select select "service"
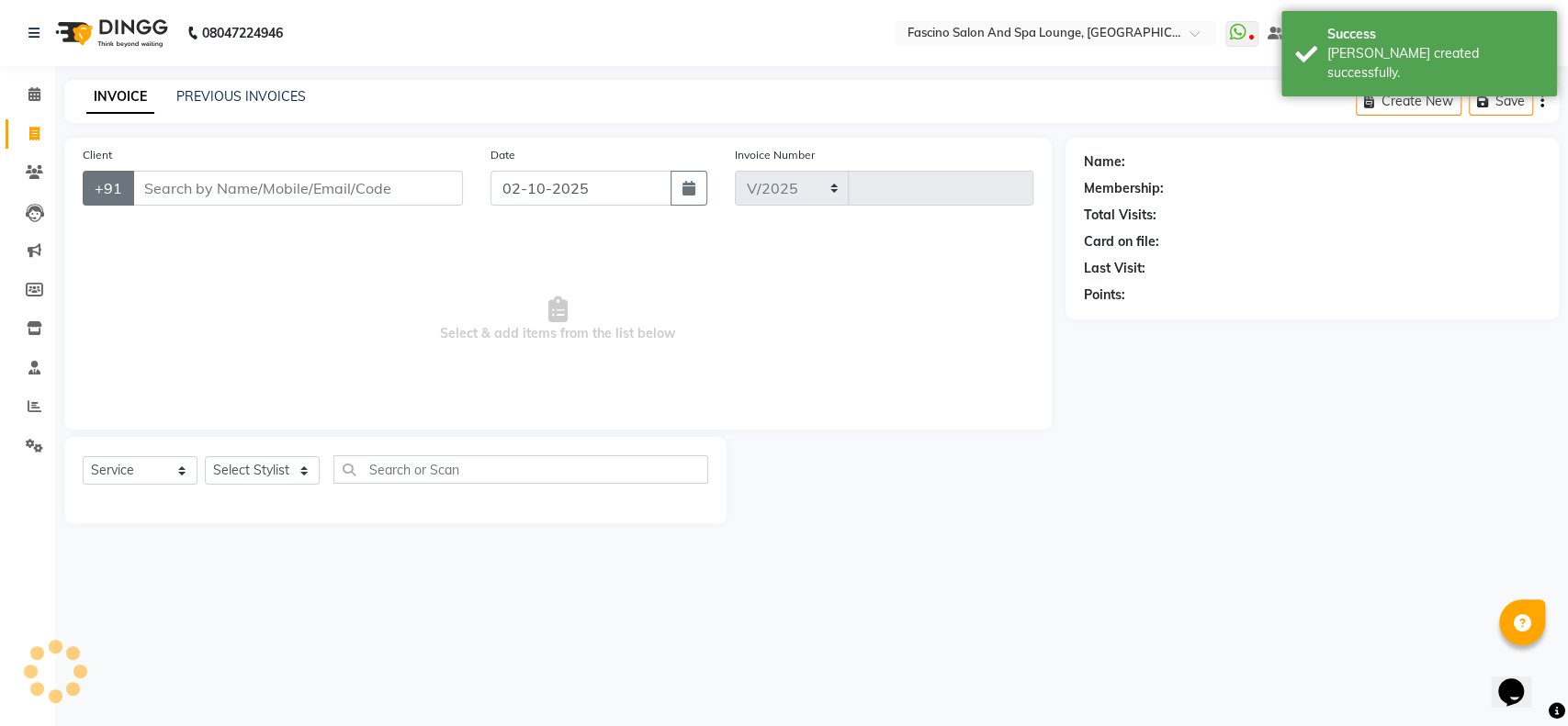
select select "129"
type input "7580"
click at [144, 182] on input "Client" at bounding box center [297, 188] width 331 height 35
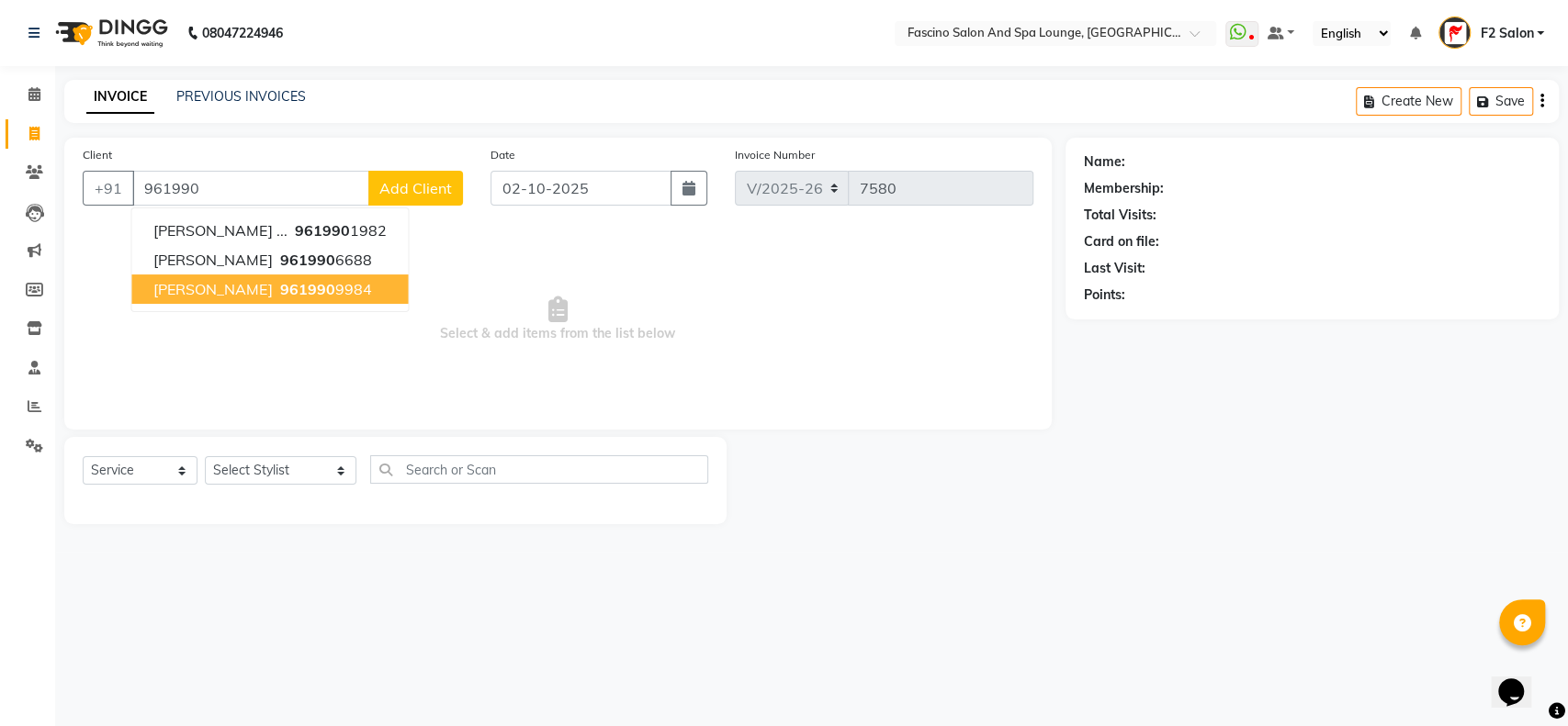
click at [279, 285] on span "961990" at bounding box center [307, 289] width 55 height 18
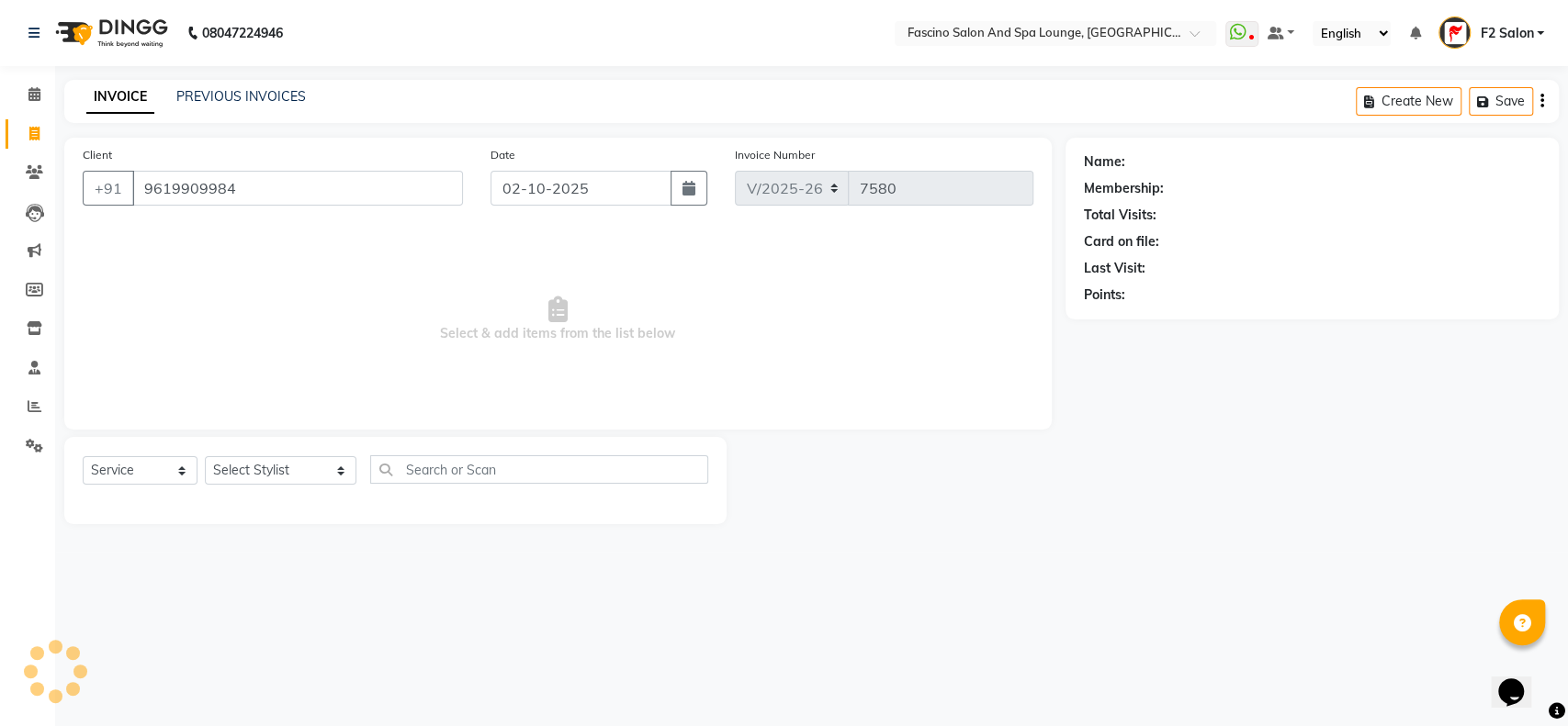
type input "9619909984"
select select "1: Object"
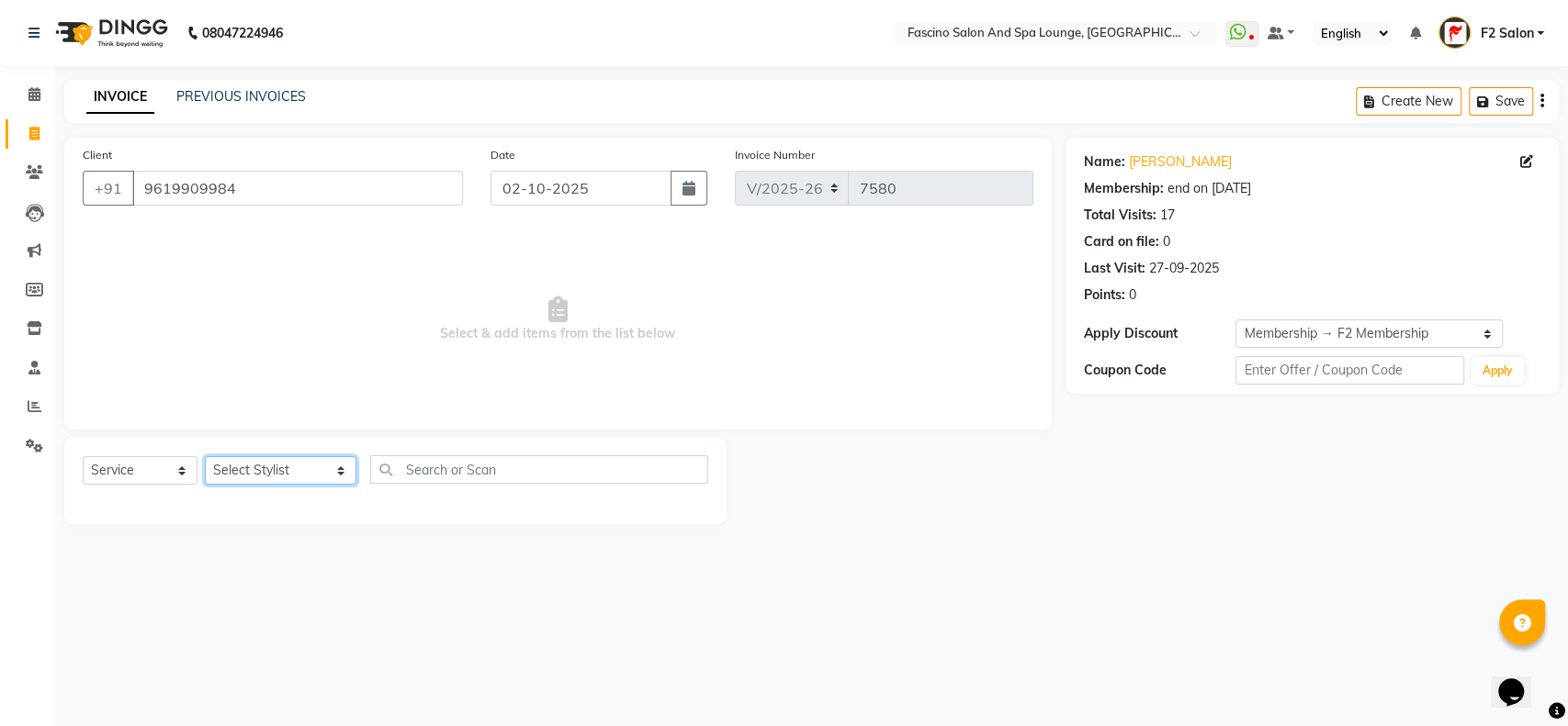
click at [301, 466] on select "Select Stylist akash F3 Asma Shaikh Ayan Kureshi Bhushan Thakare Chanda Mam Dee…" at bounding box center [280, 470] width 151 height 29
select select "72667"
click at [205, 456] on select "Select Stylist akash F3 Asma Shaikh Ayan Kureshi Bhushan Thakare Chanda Mam Dee…" at bounding box center [280, 470] width 151 height 29
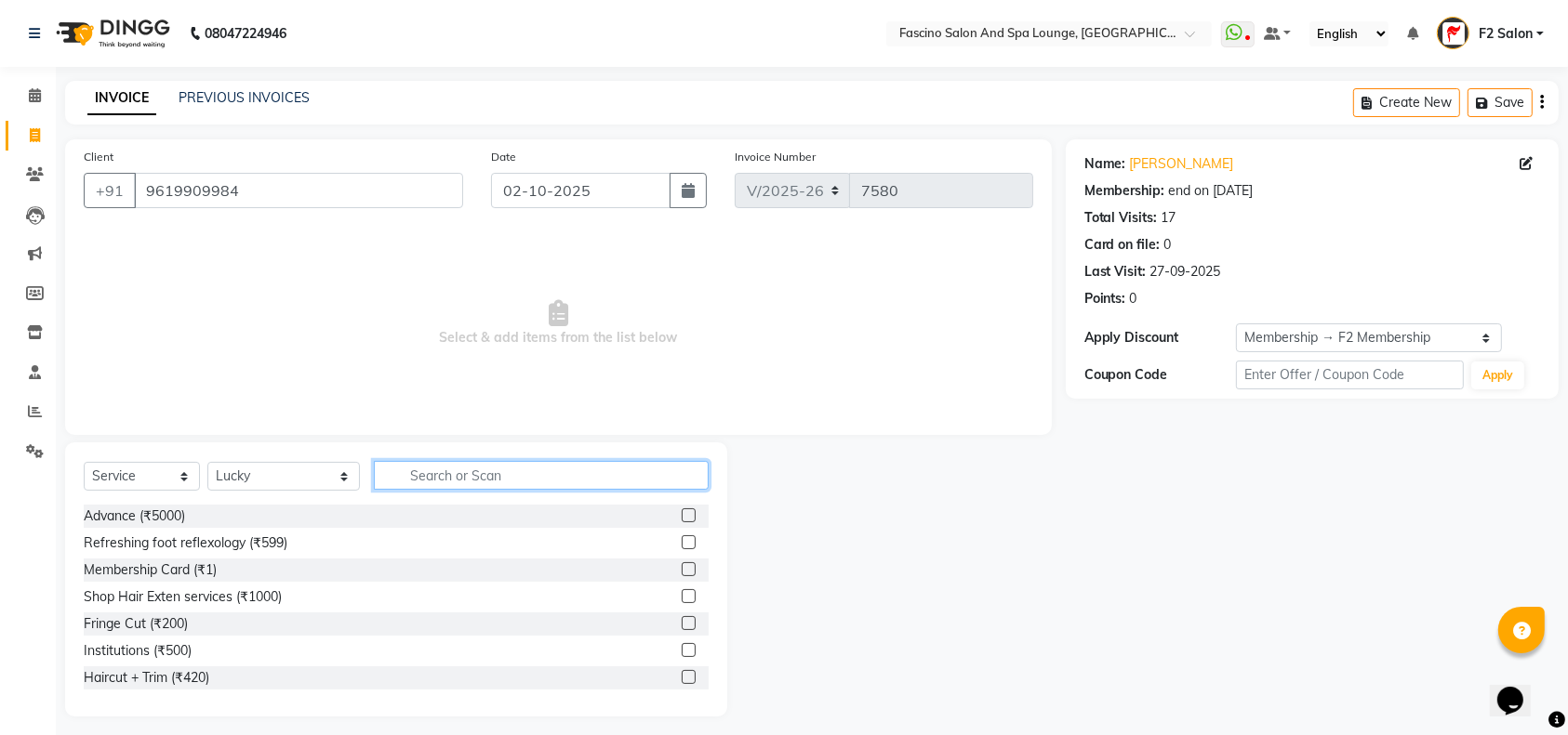
click at [380, 478] on input "text" at bounding box center [541, 475] width 335 height 29
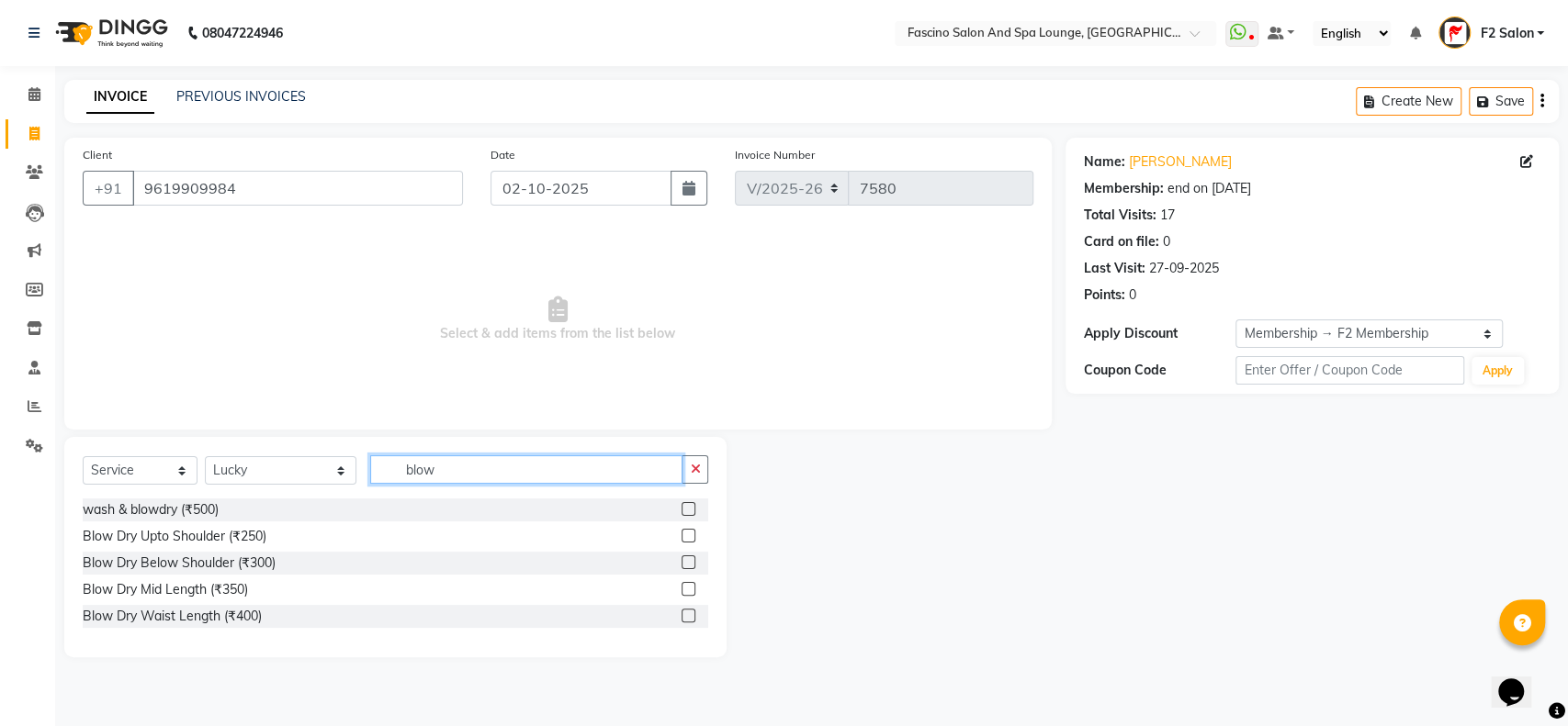
type input "blow"
click at [689, 505] on label at bounding box center [688, 509] width 14 height 14
click at [689, 505] on input "checkbox" at bounding box center [687, 509] width 12 height 12
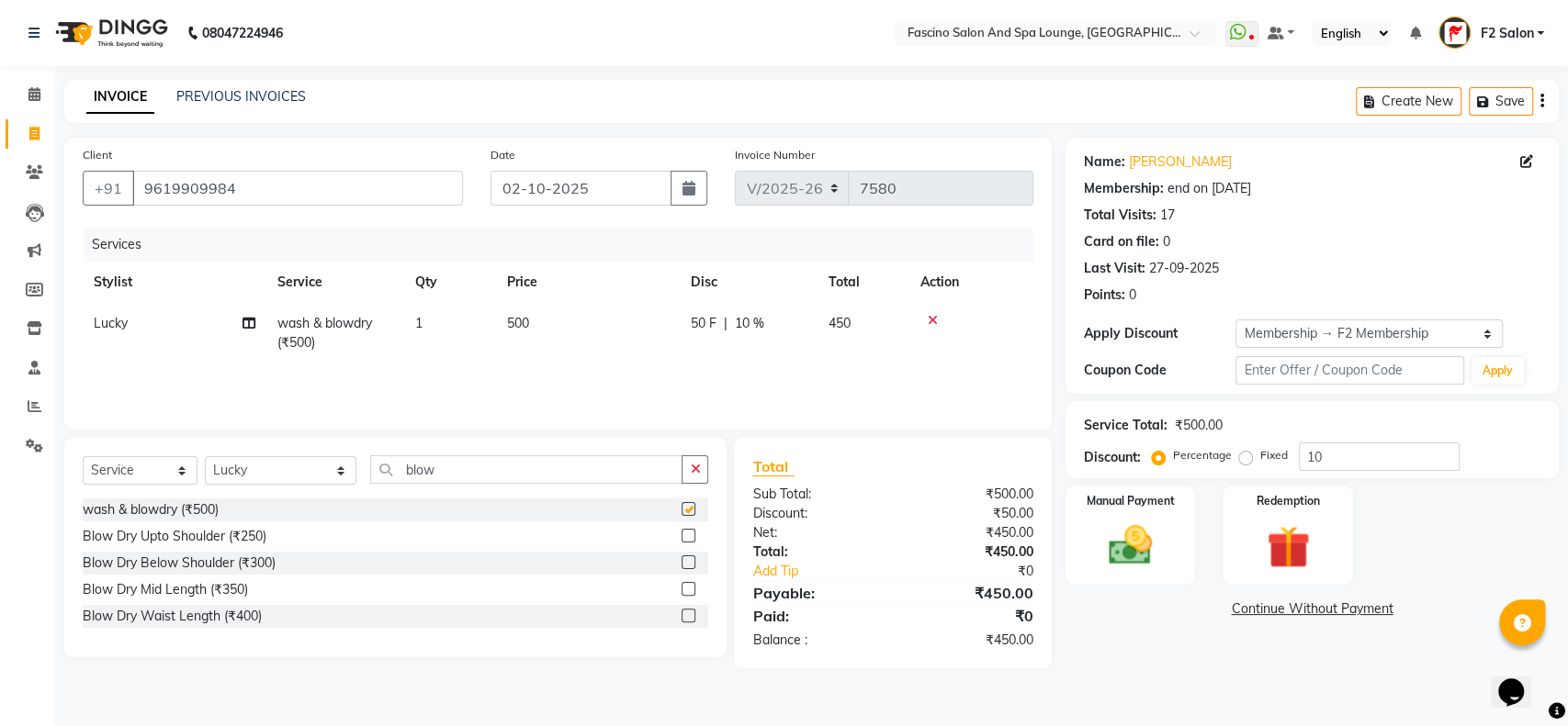
checkbox input "false"
click at [541, 322] on td "500" at bounding box center [587, 334] width 183 height 61
select select "72667"
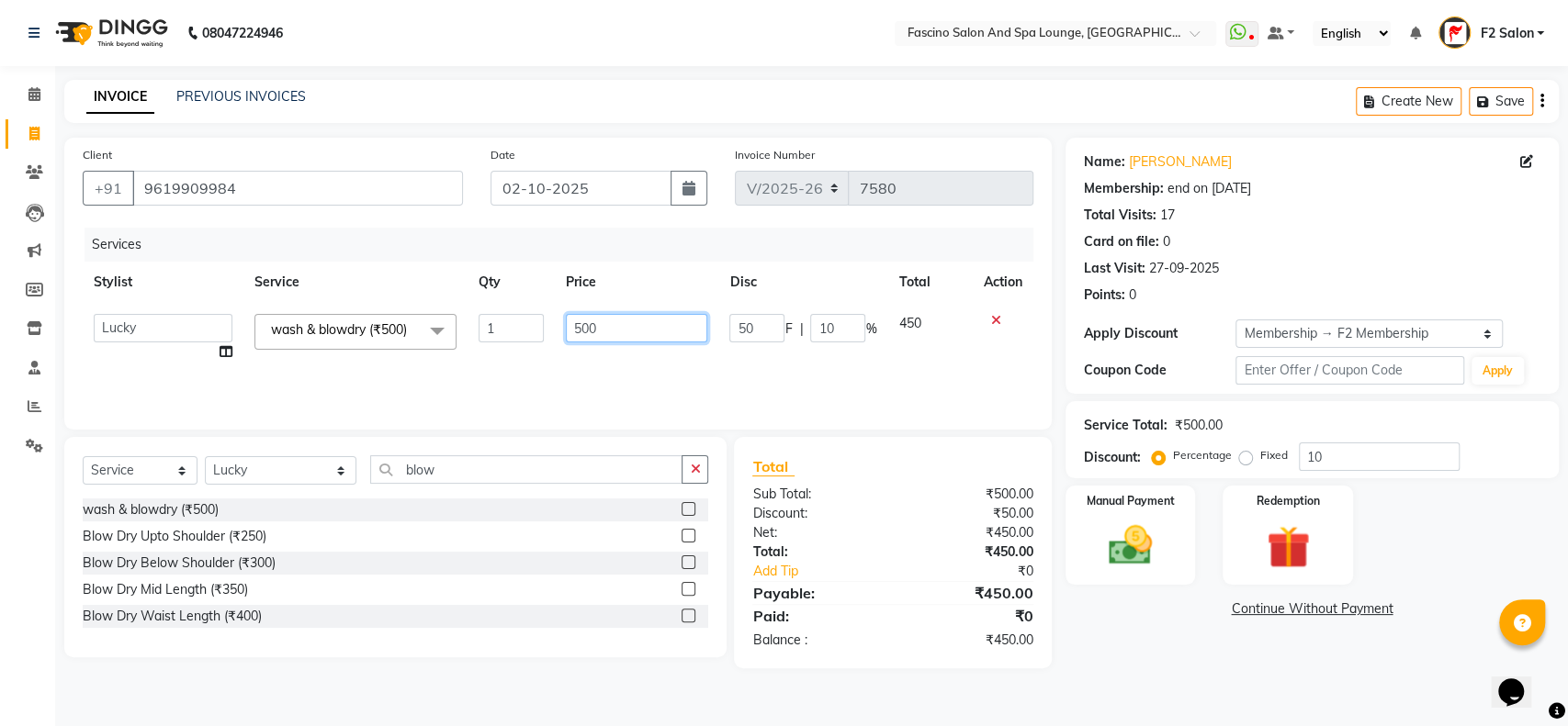
click at [608, 322] on input "500" at bounding box center [637, 328] width 142 height 29
type input "5"
type input "400"
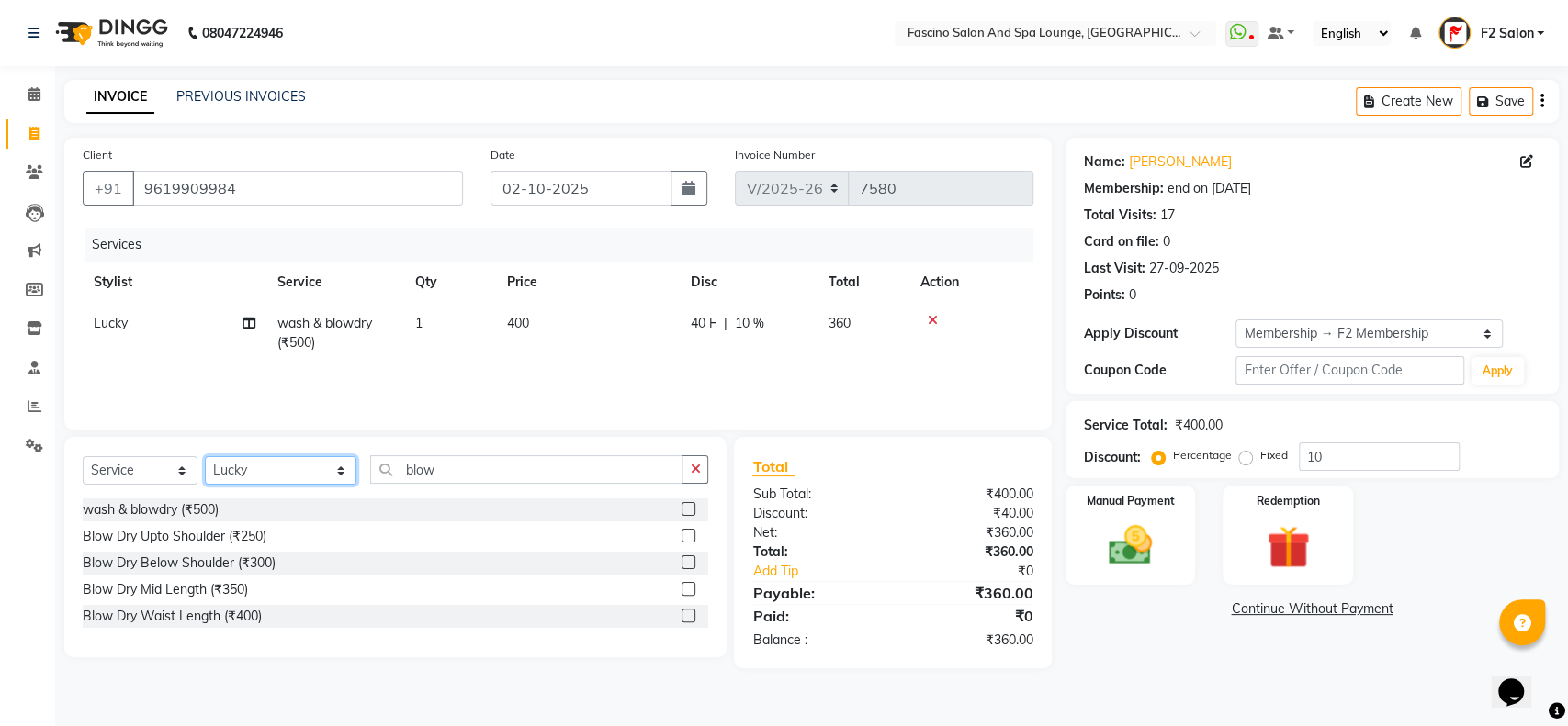
click at [301, 465] on select "Select Stylist akash F3 Asma Shaikh Ayan Kureshi Bhushan Thakare Chanda Mam Dee…" at bounding box center [280, 470] width 151 height 29
select select "76334"
click at [205, 456] on select "Select Stylist akash F3 Asma Shaikh Ayan Kureshi Bhushan Thakare Chanda Mam Dee…" at bounding box center [280, 470] width 151 height 29
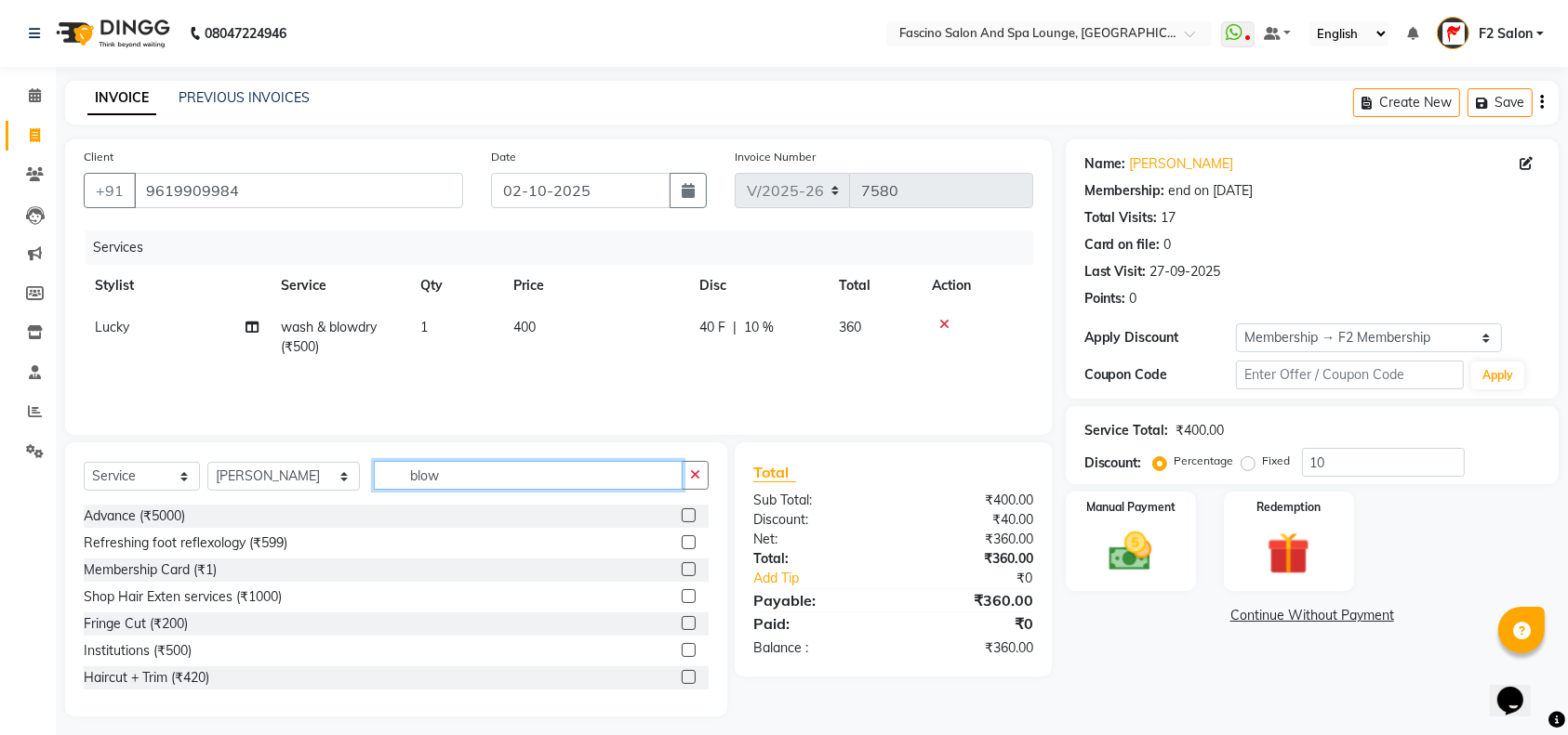
click at [420, 474] on input "blow" at bounding box center [528, 475] width 309 height 29
type input "b"
type input "th"
click at [681, 515] on label at bounding box center [688, 515] width 14 height 14
click at [681, 515] on input "checkbox" at bounding box center [687, 516] width 12 height 12
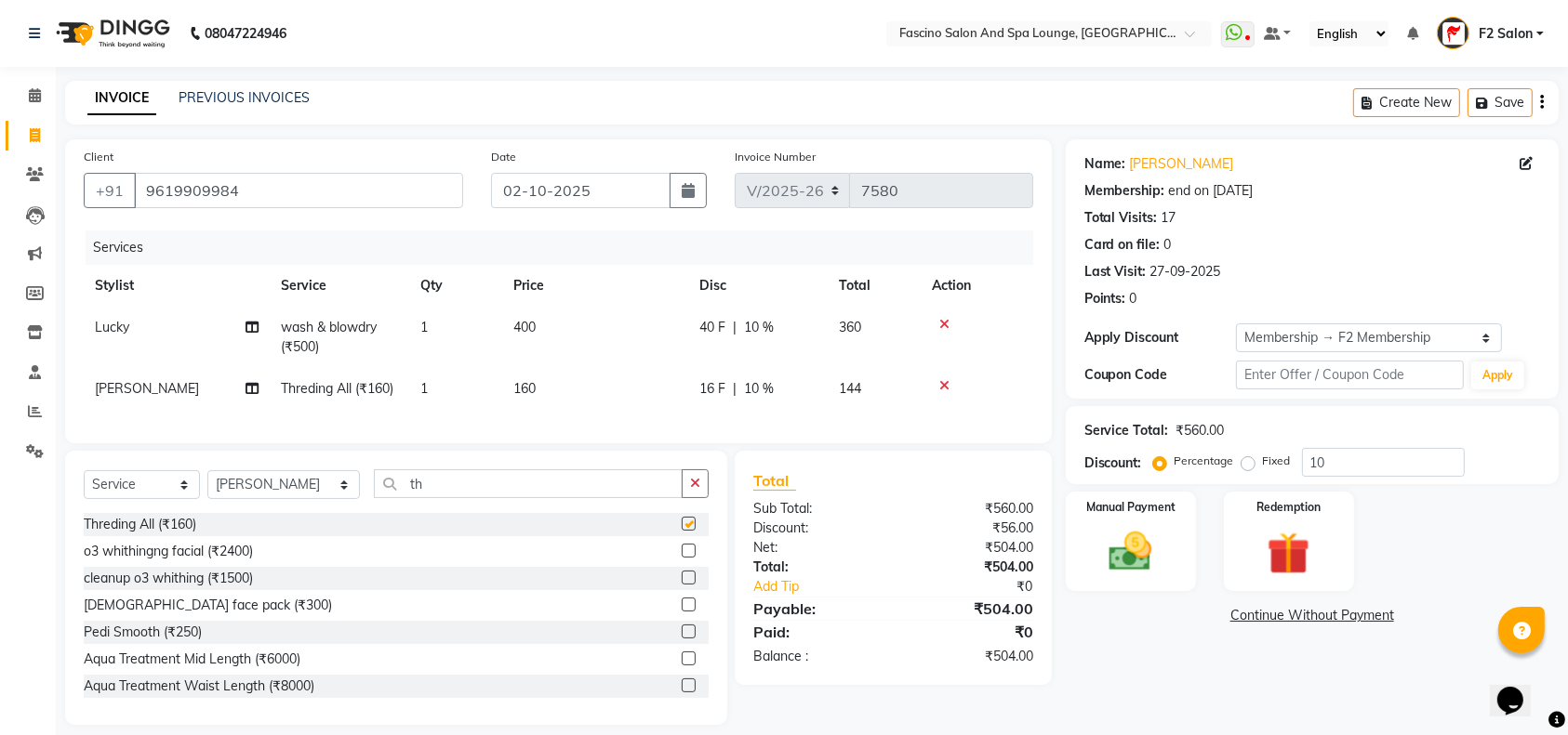
checkbox input "false"
click at [558, 384] on td "160" at bounding box center [595, 389] width 186 height 42
select select "76334"
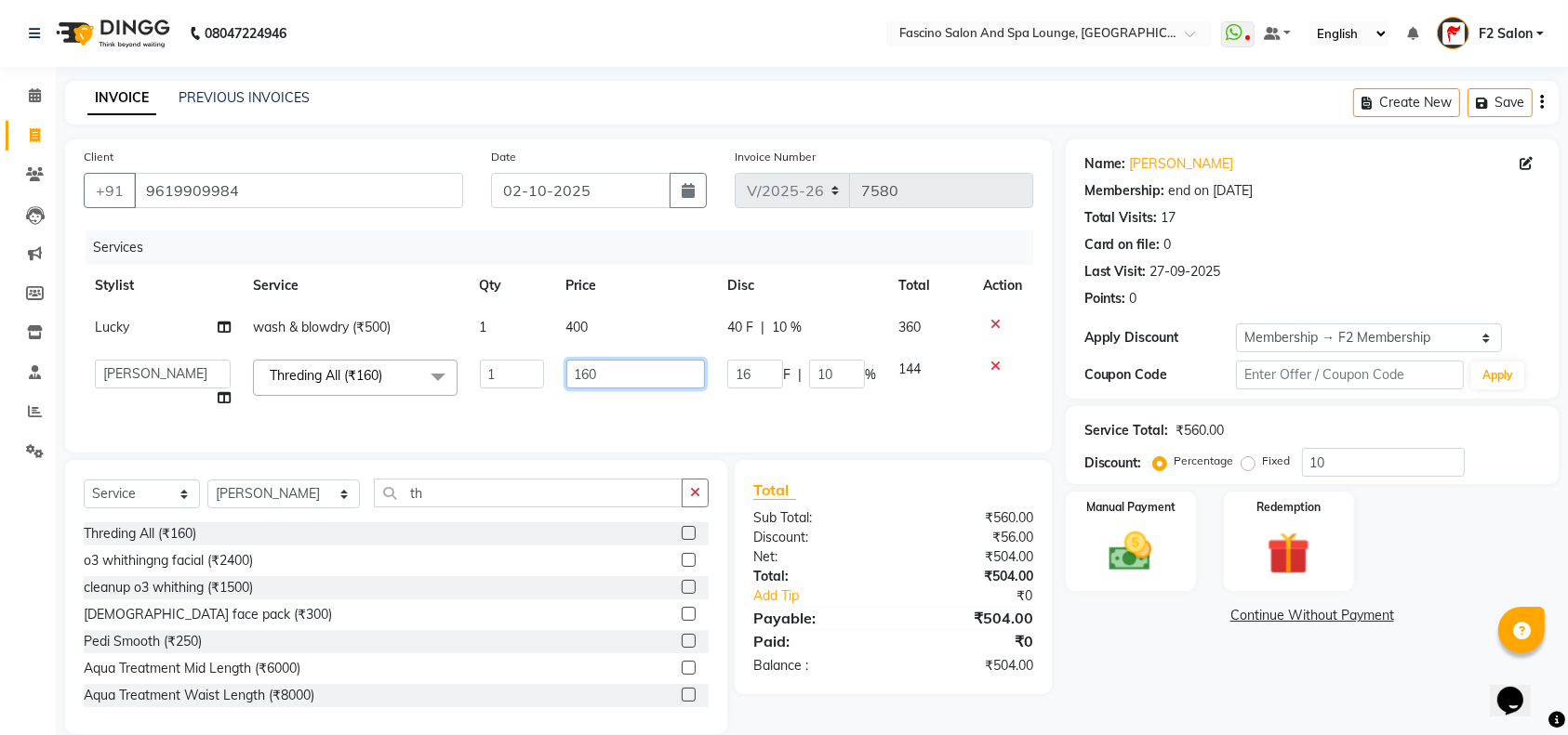
click at [600, 372] on input "160" at bounding box center [636, 374] width 139 height 29
type input "1"
type input "190"
click at [1345, 465] on input "10" at bounding box center [1383, 462] width 162 height 29
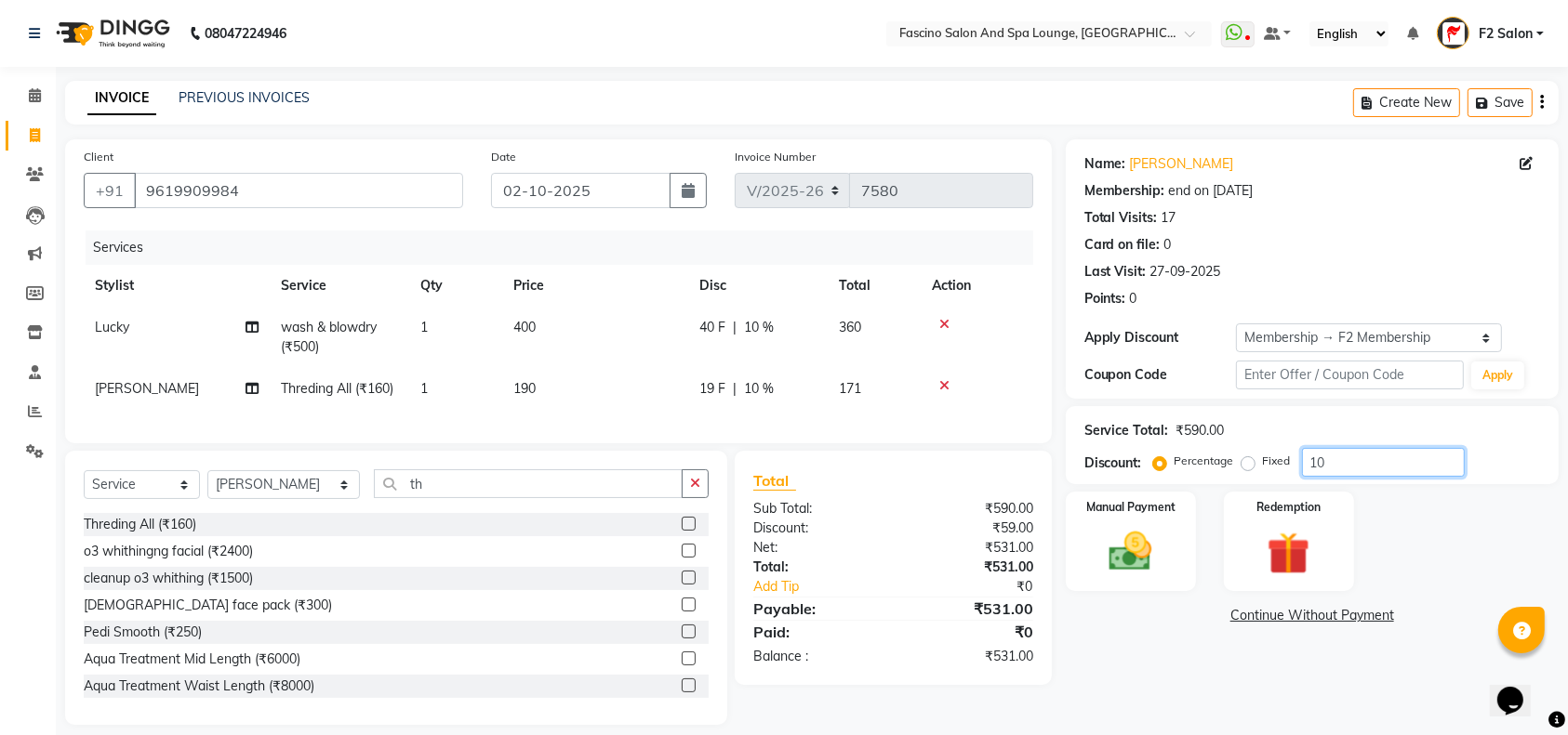
type input "1"
click at [1156, 554] on img at bounding box center [1131, 551] width 73 height 51
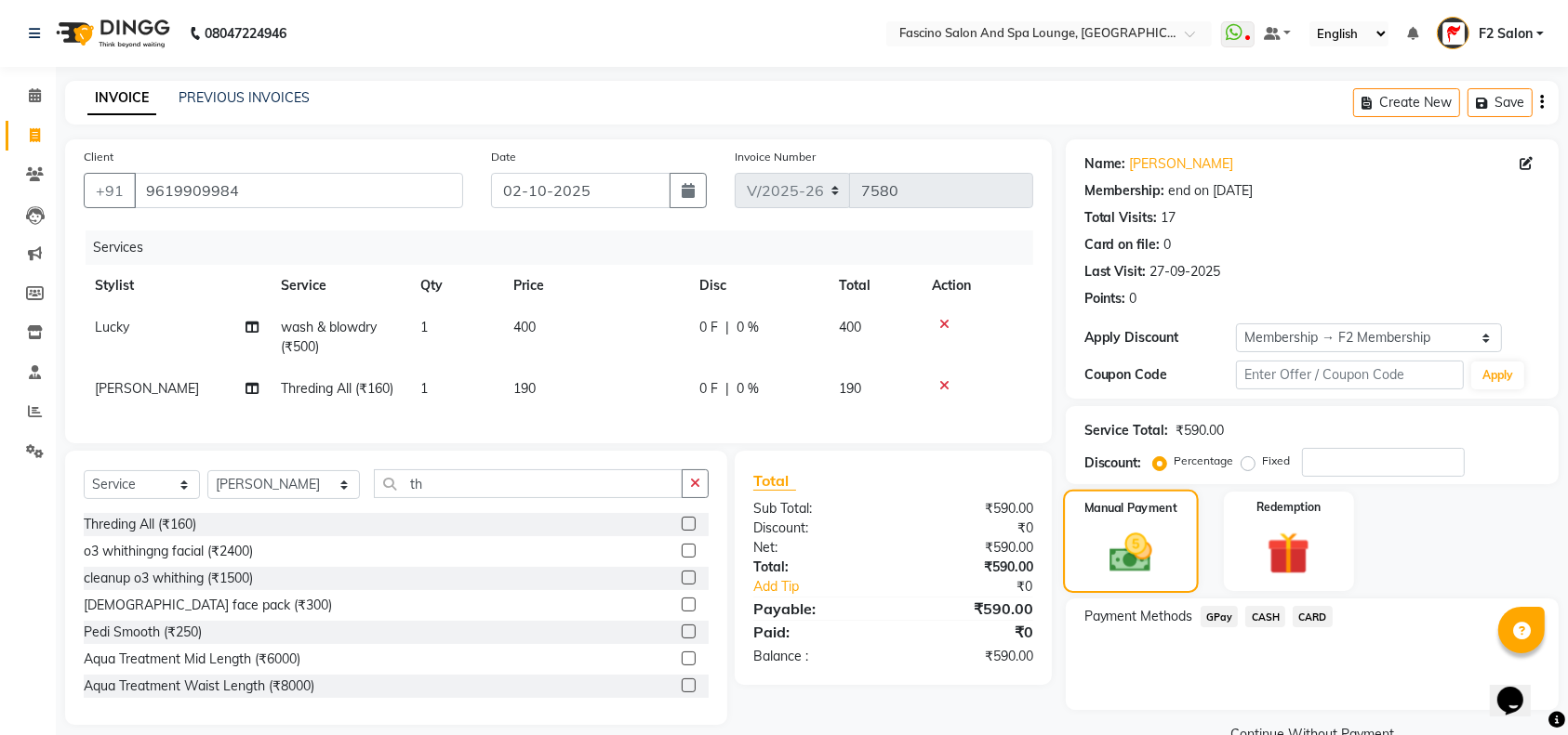
click at [1167, 554] on div "Manual Payment" at bounding box center [1130, 542] width 135 height 104
click at [1219, 615] on span "GPay" at bounding box center [1219, 617] width 38 height 21
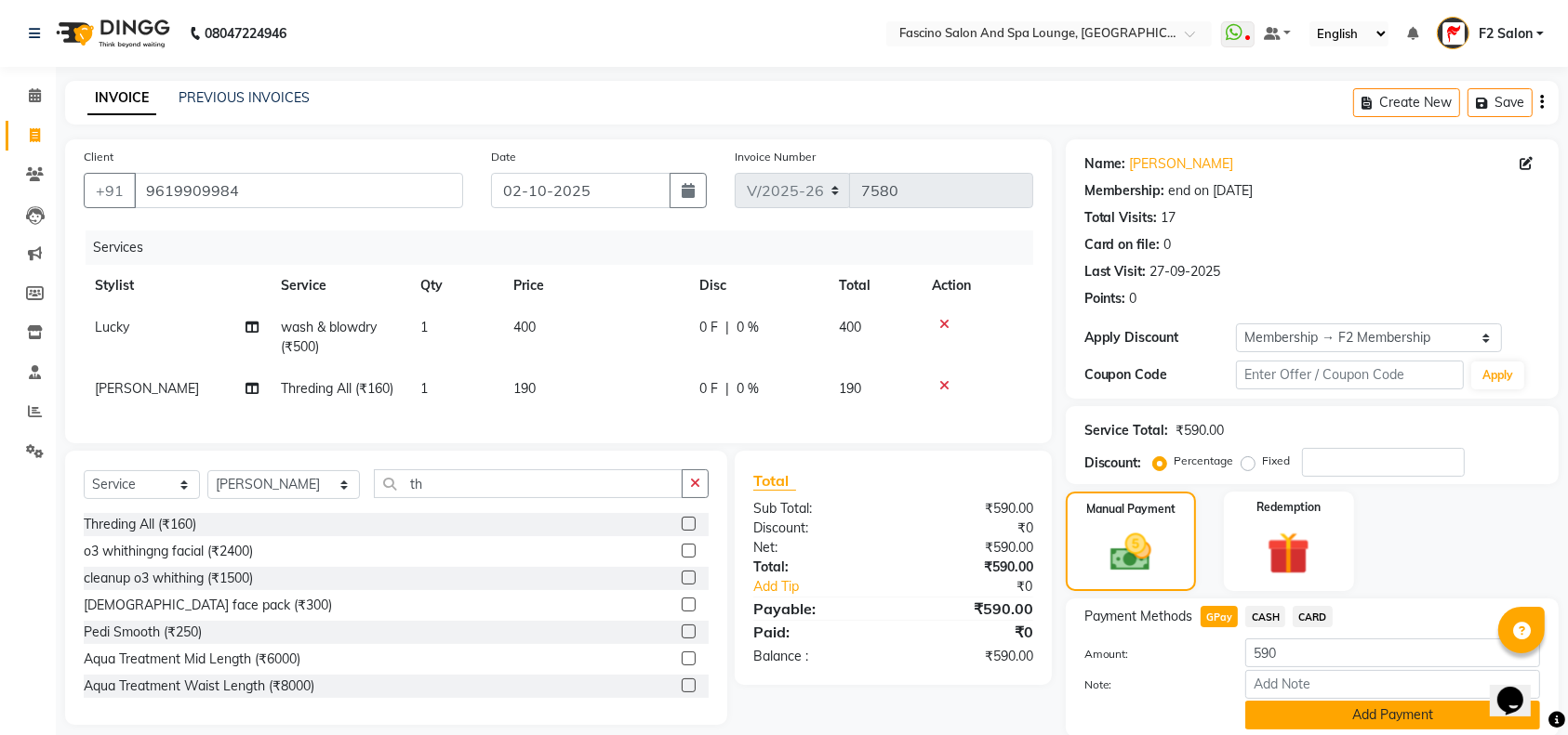
click at [1290, 702] on button "Add Payment" at bounding box center [1393, 714] width 295 height 29
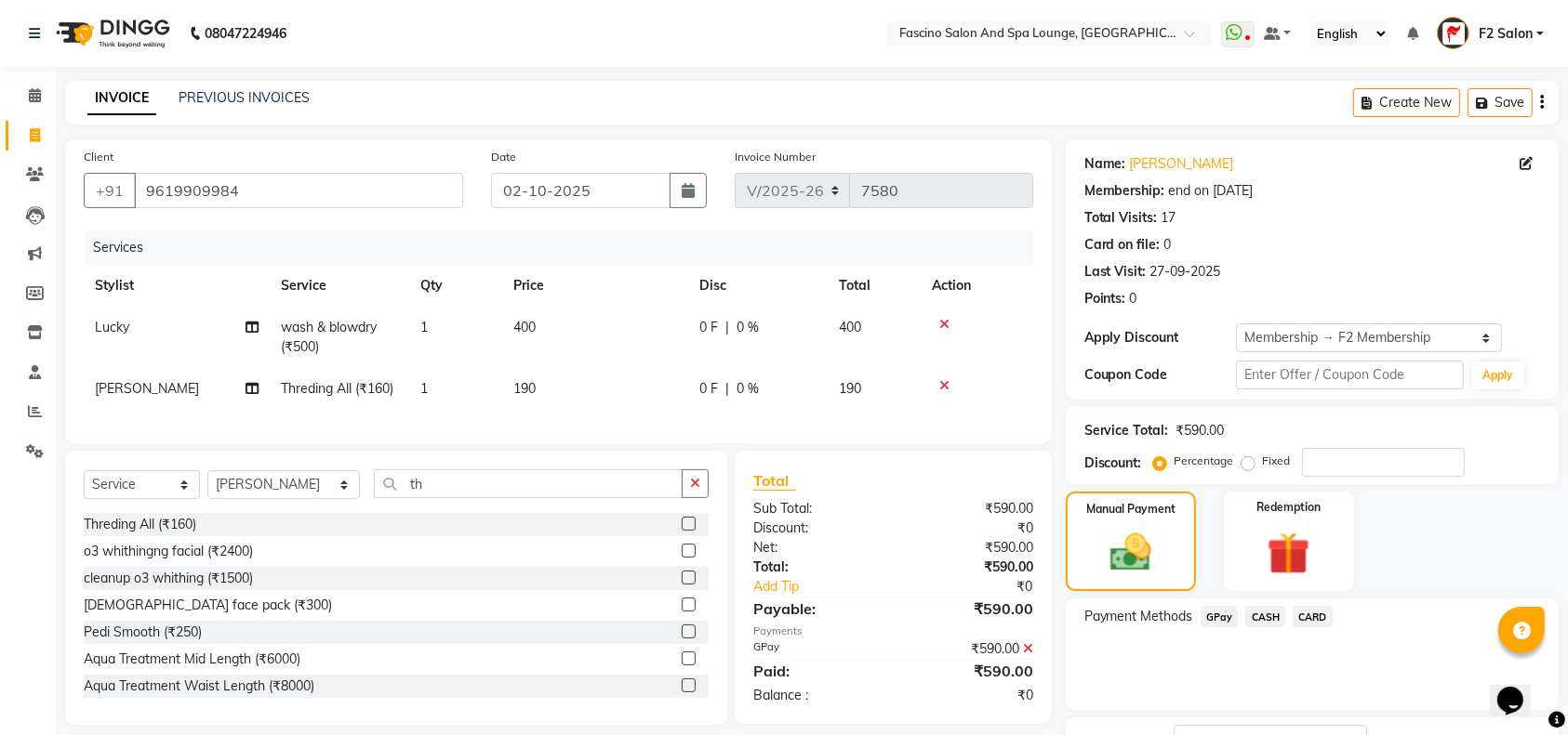
scroll to position [145, 0]
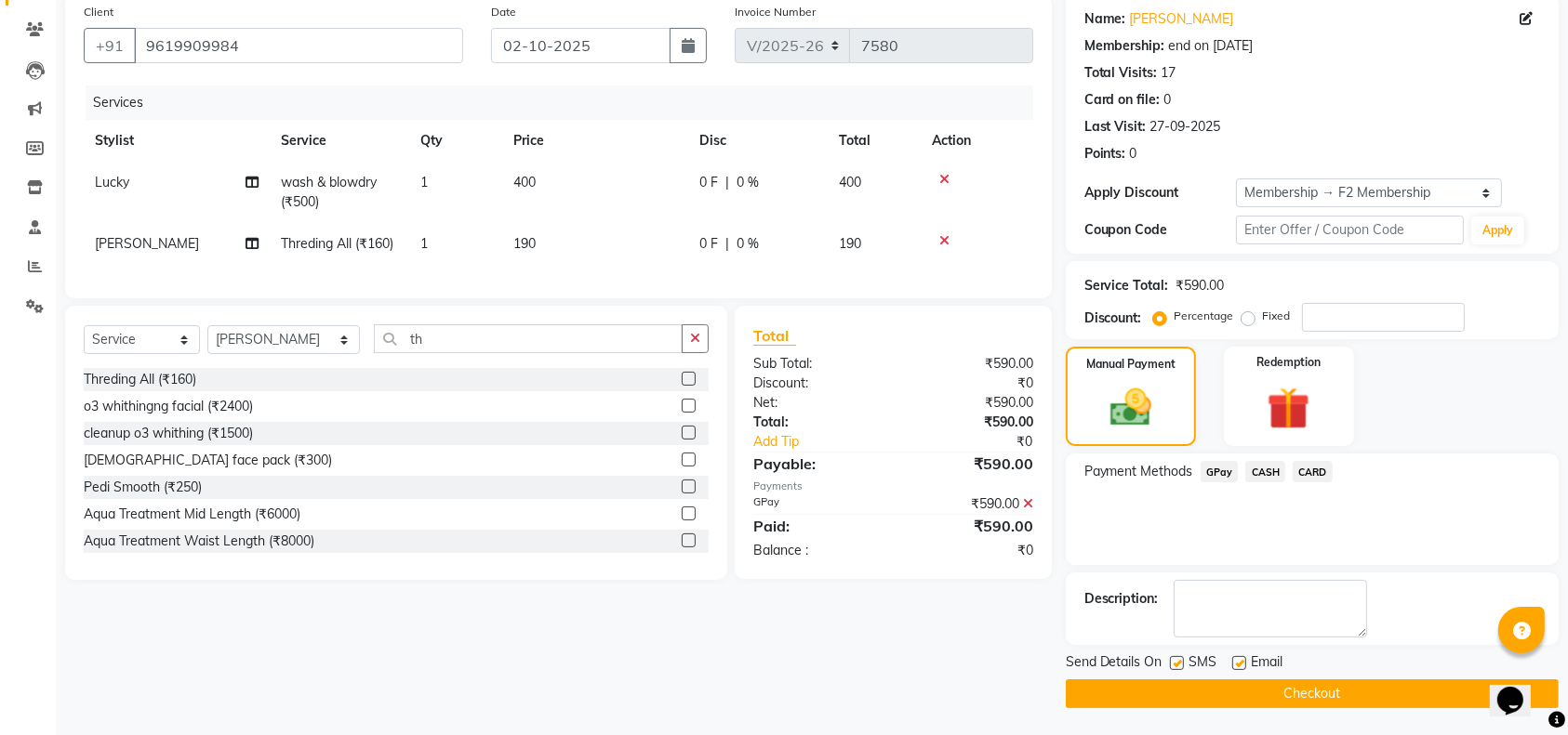
click at [1423, 691] on button "Checkout" at bounding box center [1312, 693] width 493 height 29
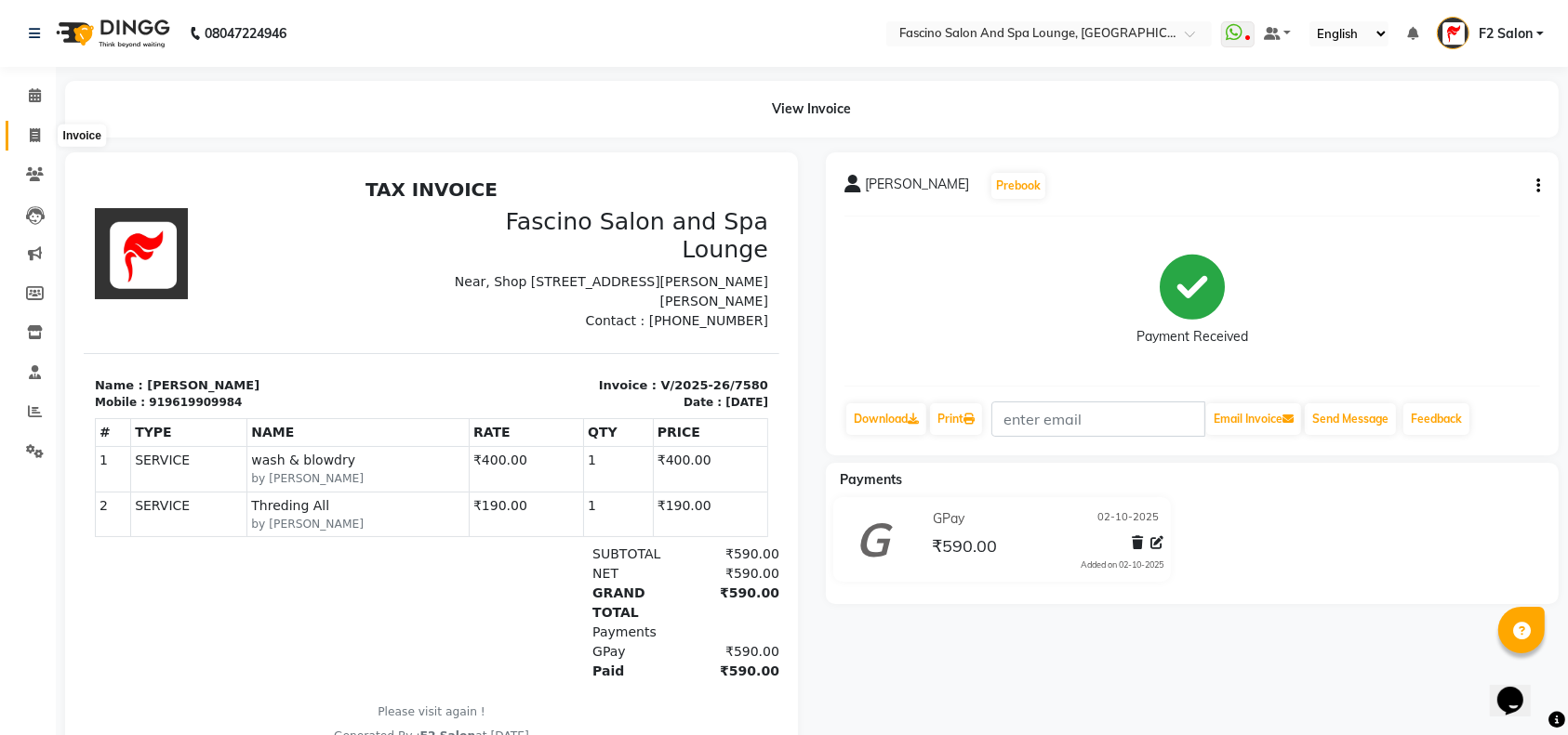
click at [35, 137] on icon at bounding box center [35, 134] width 10 height 14
select select "service"
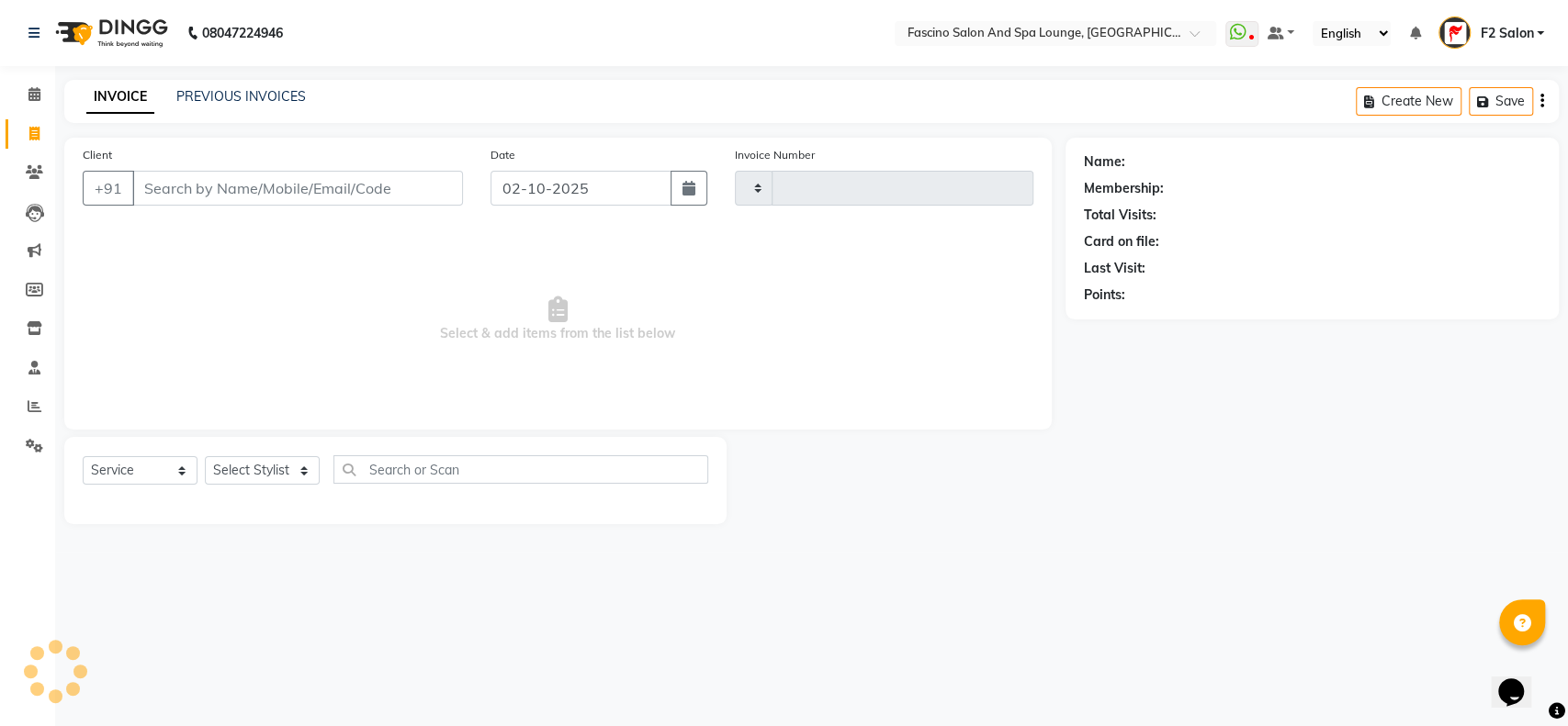
type input "7581"
select select "129"
click at [148, 187] on input "Client" at bounding box center [297, 188] width 331 height 35
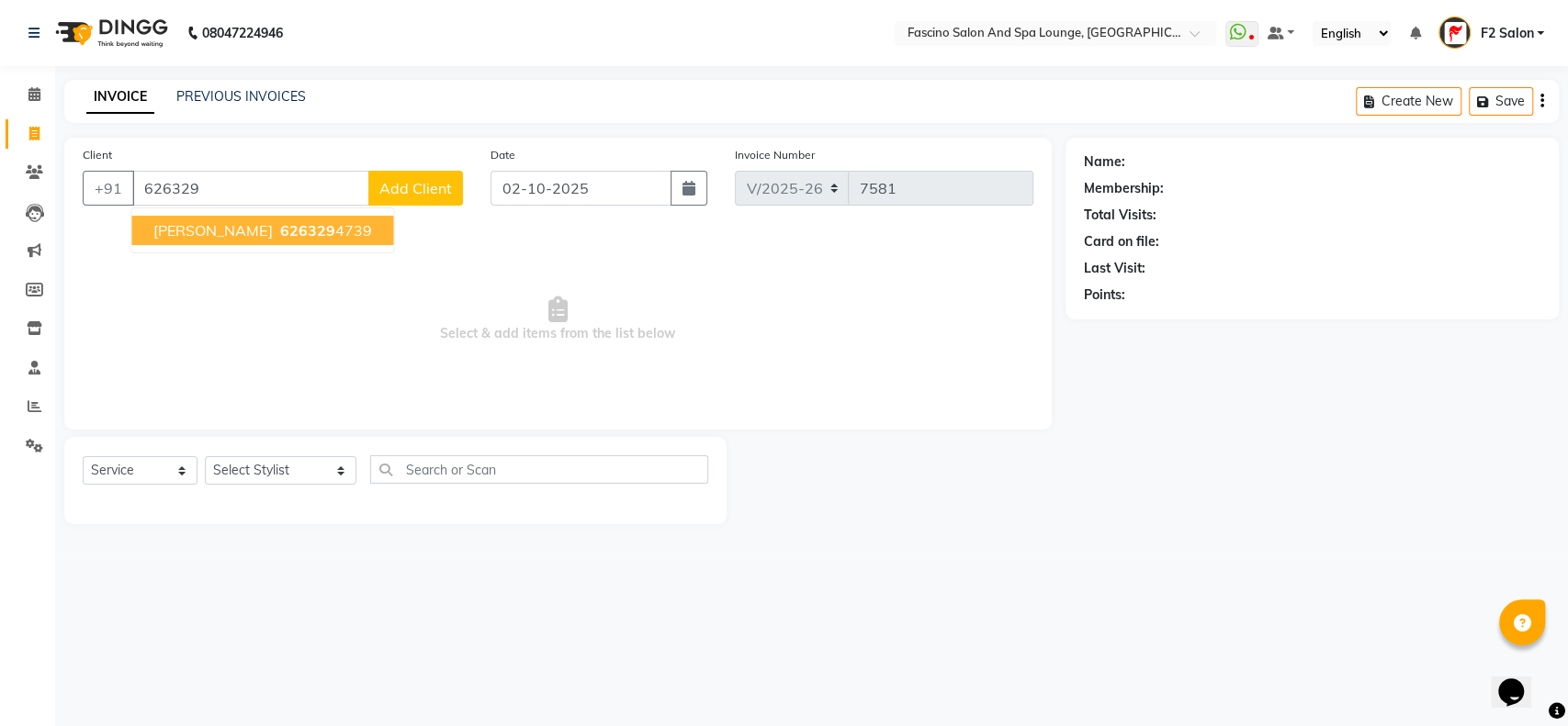
click at [228, 225] on span "Parul Rajwade" at bounding box center [212, 230] width 119 height 18
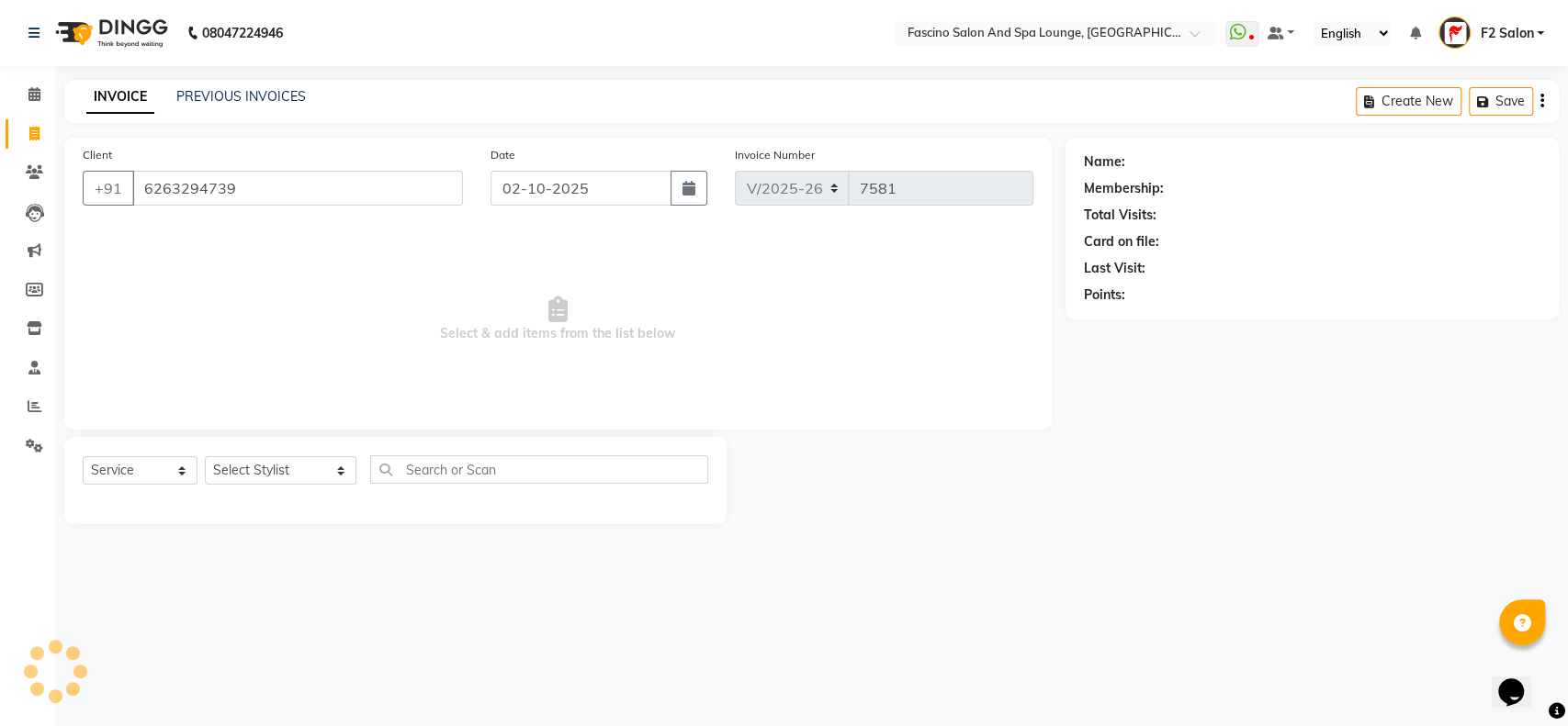
type input "6263294739"
select select "1: Object"
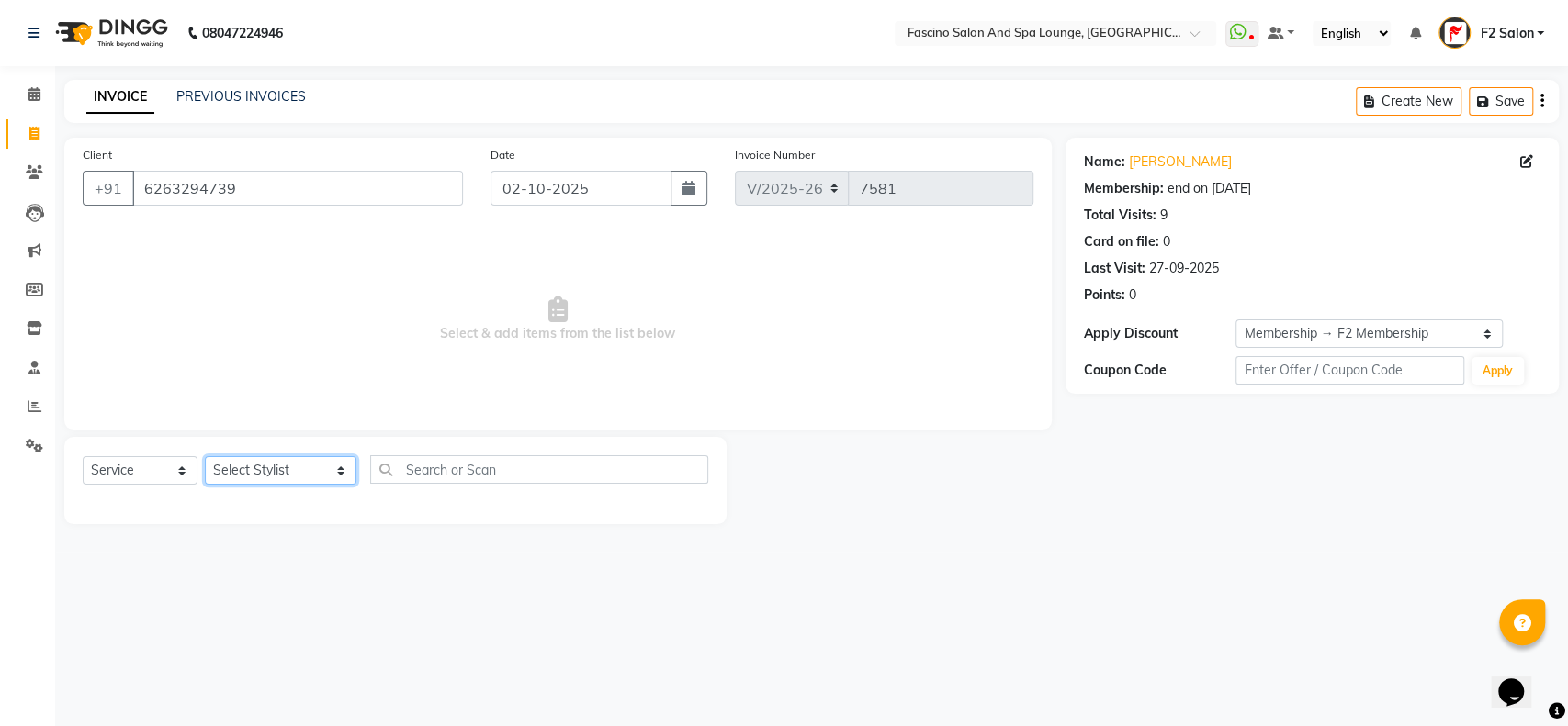
click at [307, 469] on select "Select Stylist akash F3 Asma Shaikh Ayan Kureshi Bhushan Thakare Chanda Mam Dee…" at bounding box center [280, 470] width 151 height 29
select select "16063"
click at [205, 456] on select "Select Stylist akash F3 Asma Shaikh Ayan Kureshi Bhushan Thakare Chanda Mam Dee…" at bounding box center [280, 470] width 151 height 29
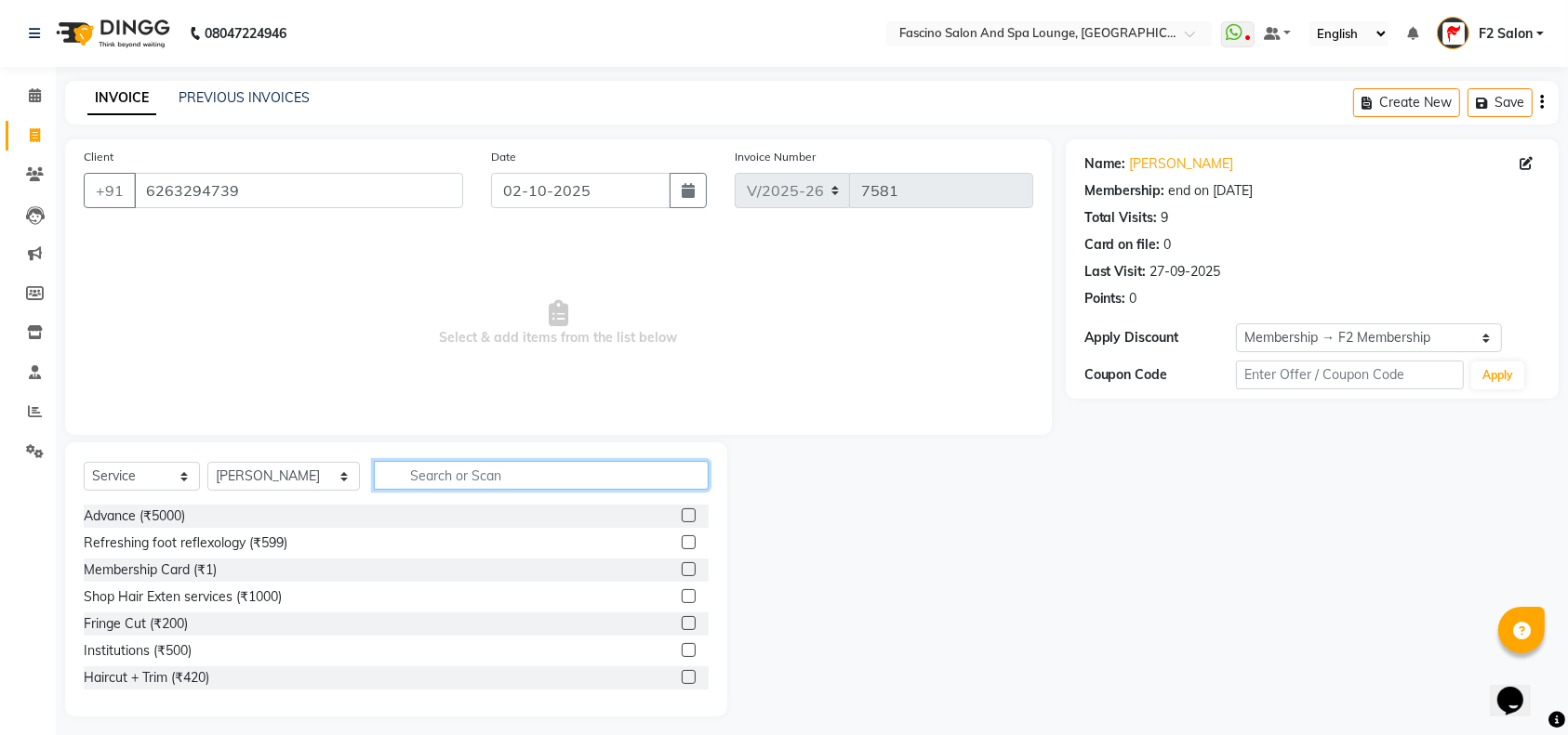
click at [379, 471] on input "text" at bounding box center [541, 475] width 335 height 29
type input "th"
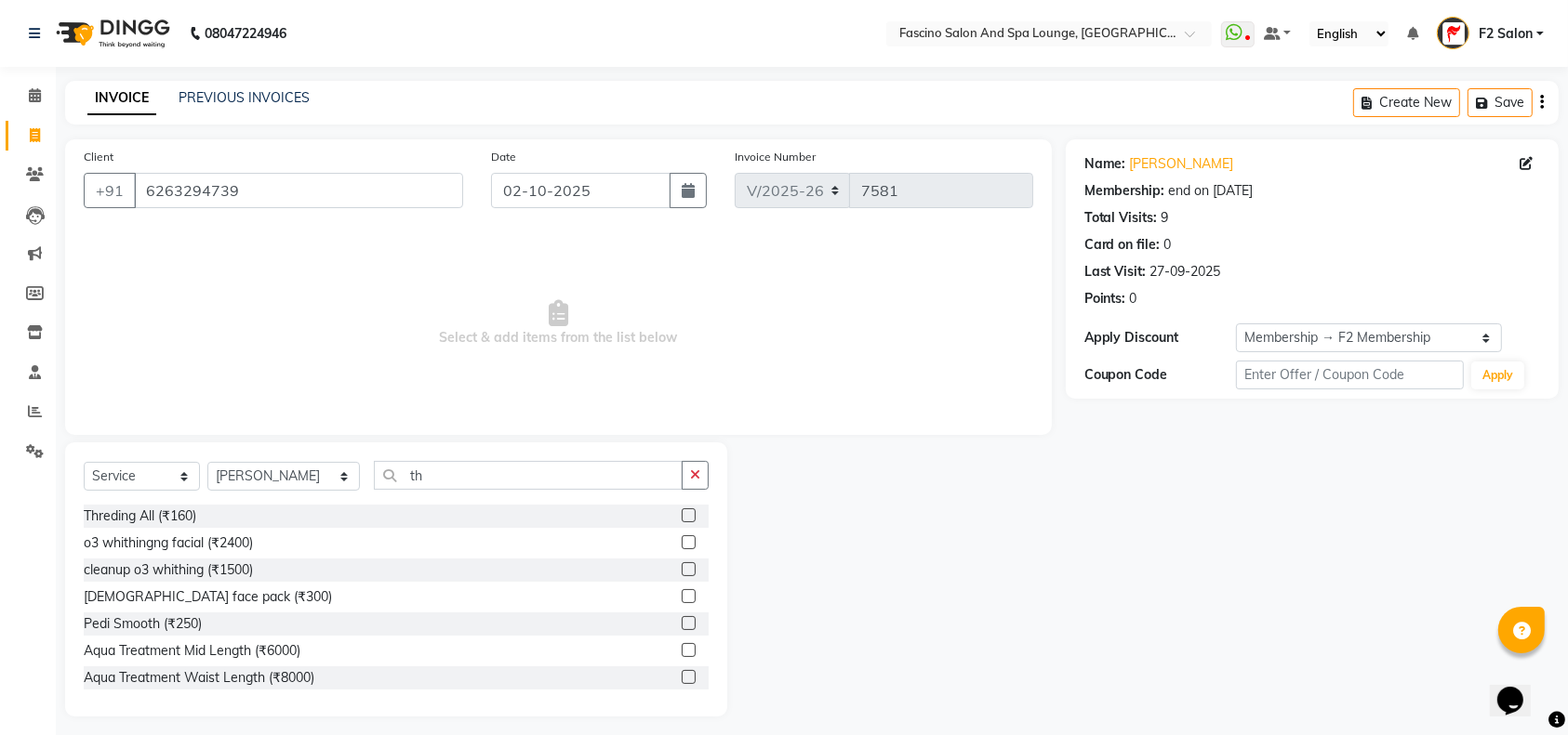
click at [681, 514] on label at bounding box center [688, 515] width 14 height 14
click at [681, 514] on input "checkbox" at bounding box center [687, 516] width 12 height 12
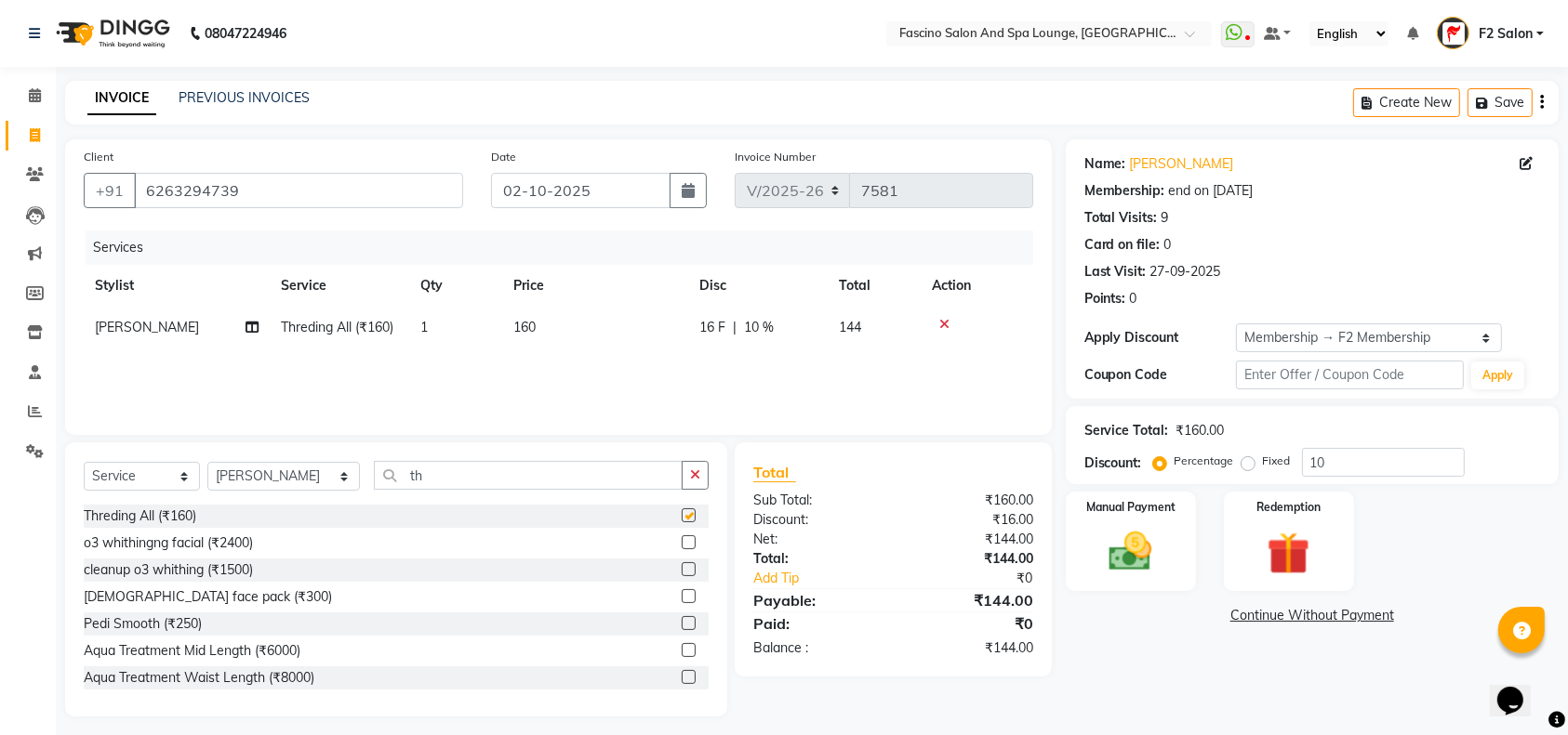
checkbox input "false"
click at [564, 324] on td "160" at bounding box center [595, 327] width 186 height 42
select select "16063"
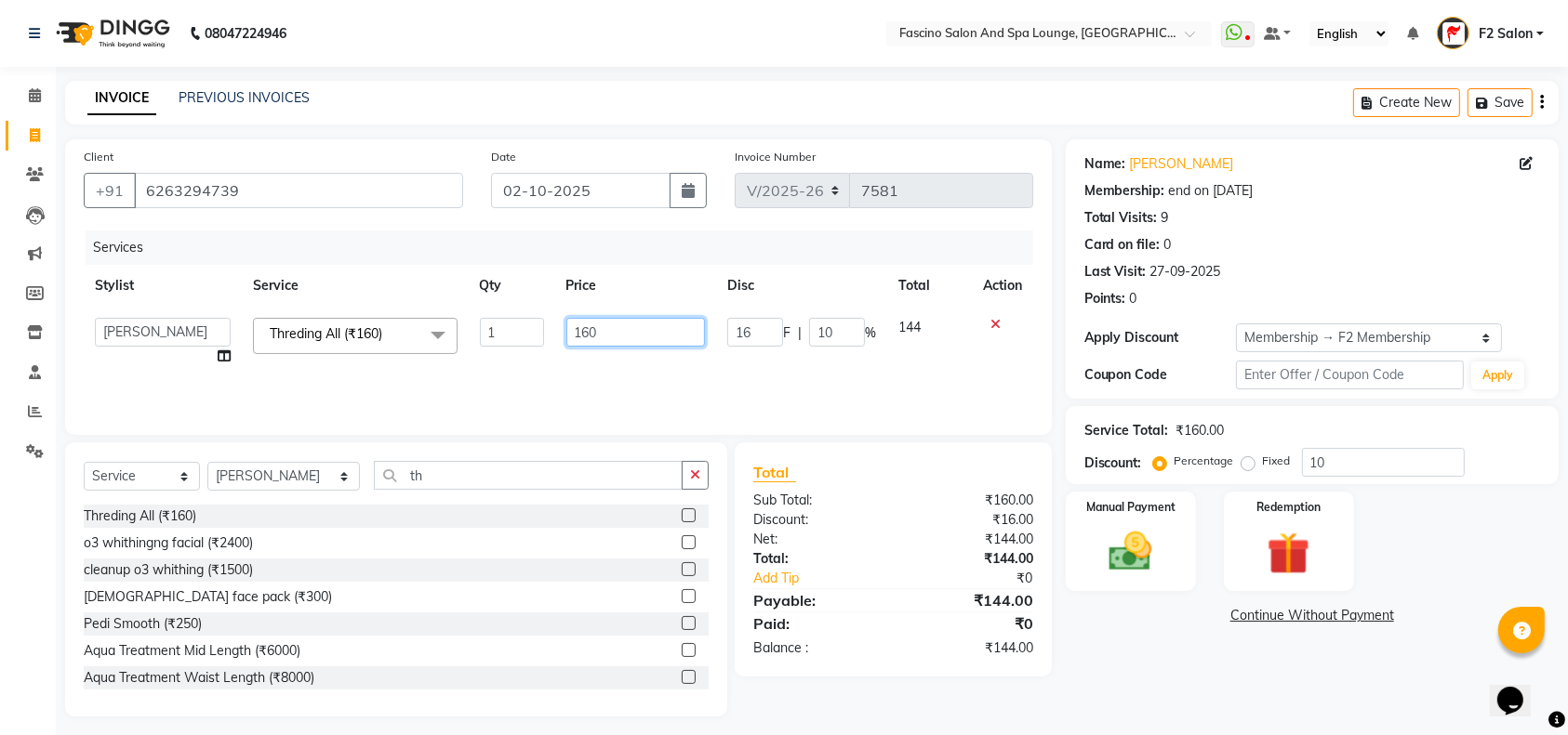
click at [611, 326] on input "160" at bounding box center [636, 332] width 139 height 29
type input "1"
type input "190"
click at [1361, 462] on input "10" at bounding box center [1383, 462] width 162 height 29
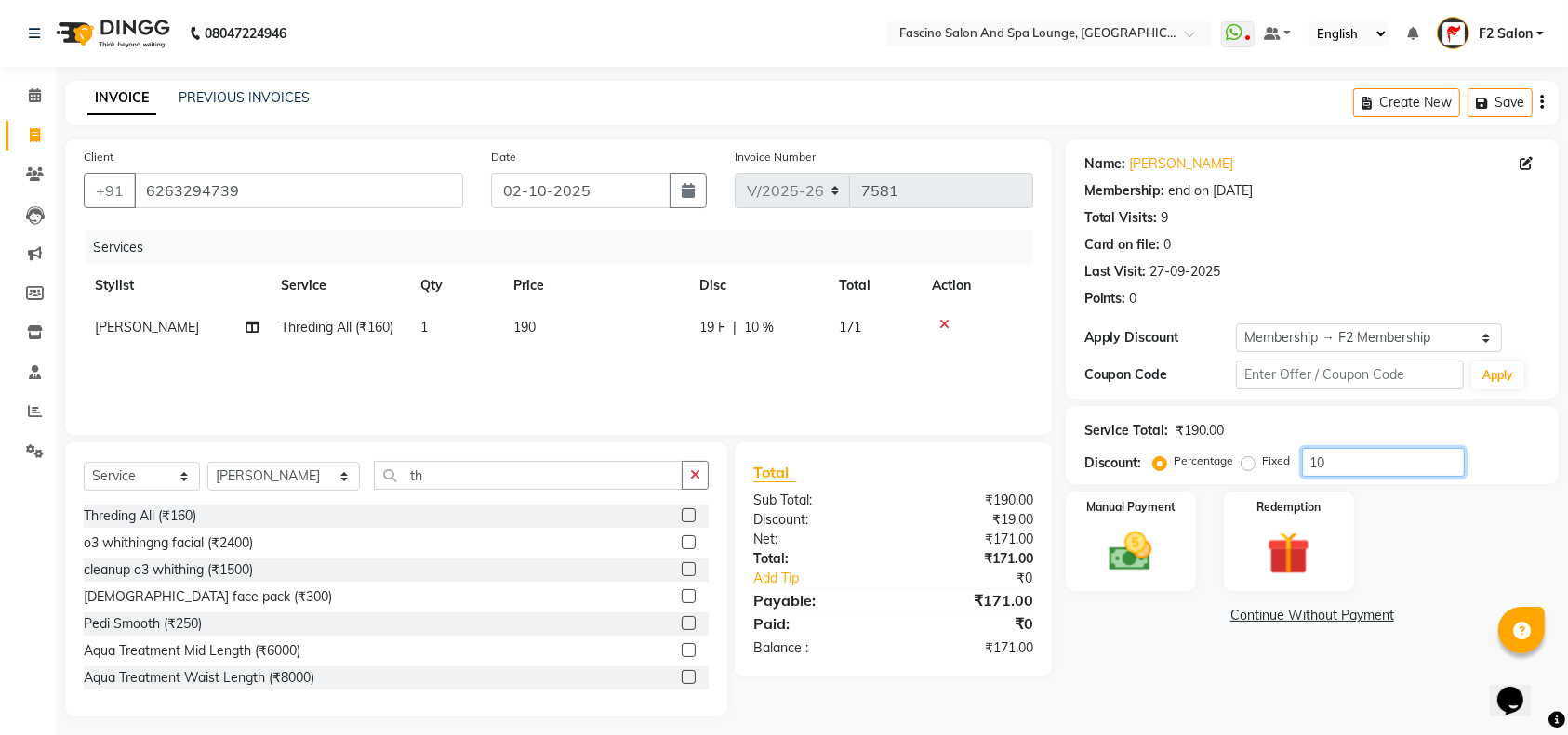
type input "1"
click at [308, 470] on select "Select Stylist akash F3 Asma Shaikh Ayan Kureshi Bhushan Thakare Chanda Mam Dee…" at bounding box center [283, 476] width 152 height 29
select select "72667"
click at [207, 462] on select "Select Stylist akash F3 Asma Shaikh Ayan Kureshi Bhushan Thakare Chanda Mam Dee…" at bounding box center [283, 476] width 152 height 29
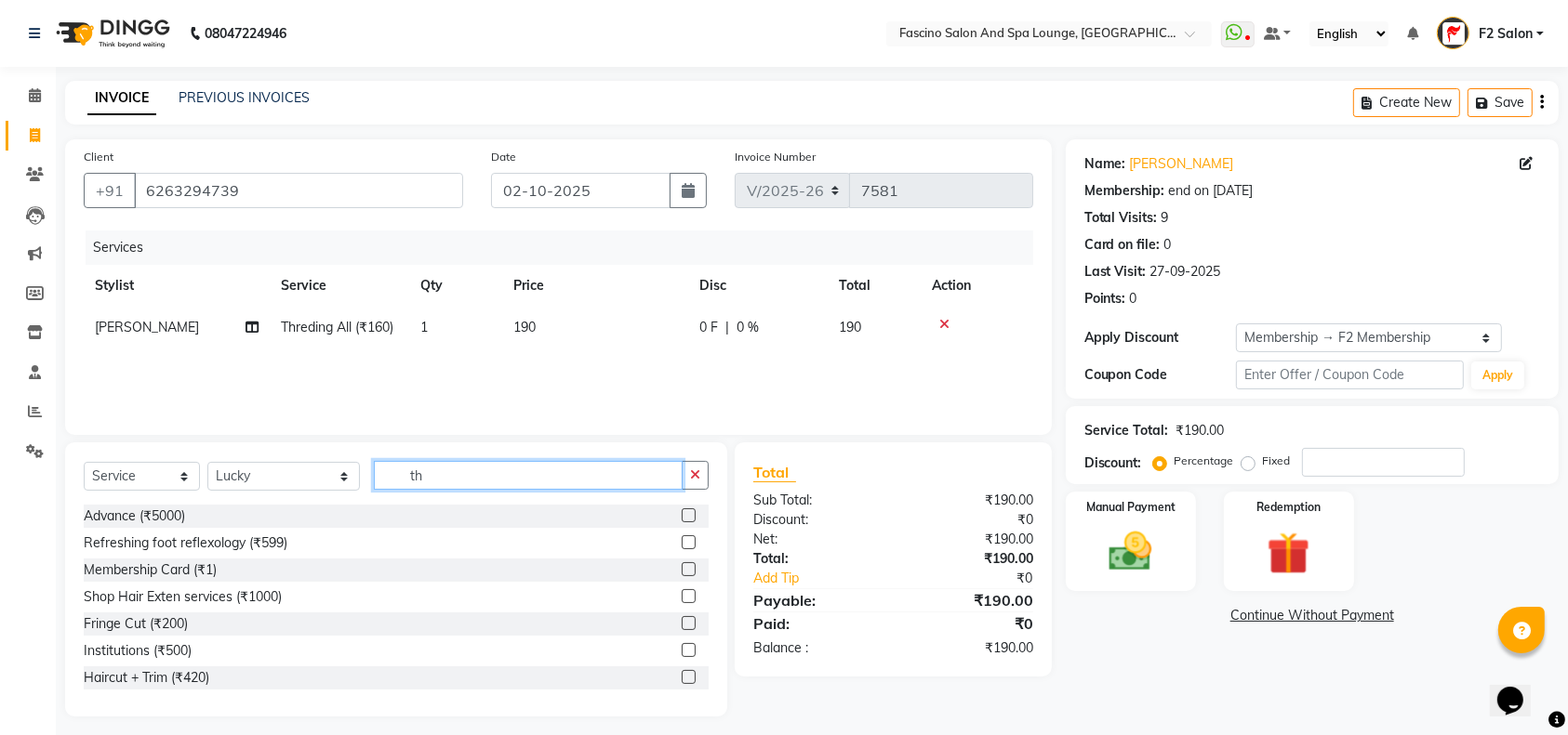
click at [414, 478] on input "th" at bounding box center [528, 475] width 309 height 29
type input "t"
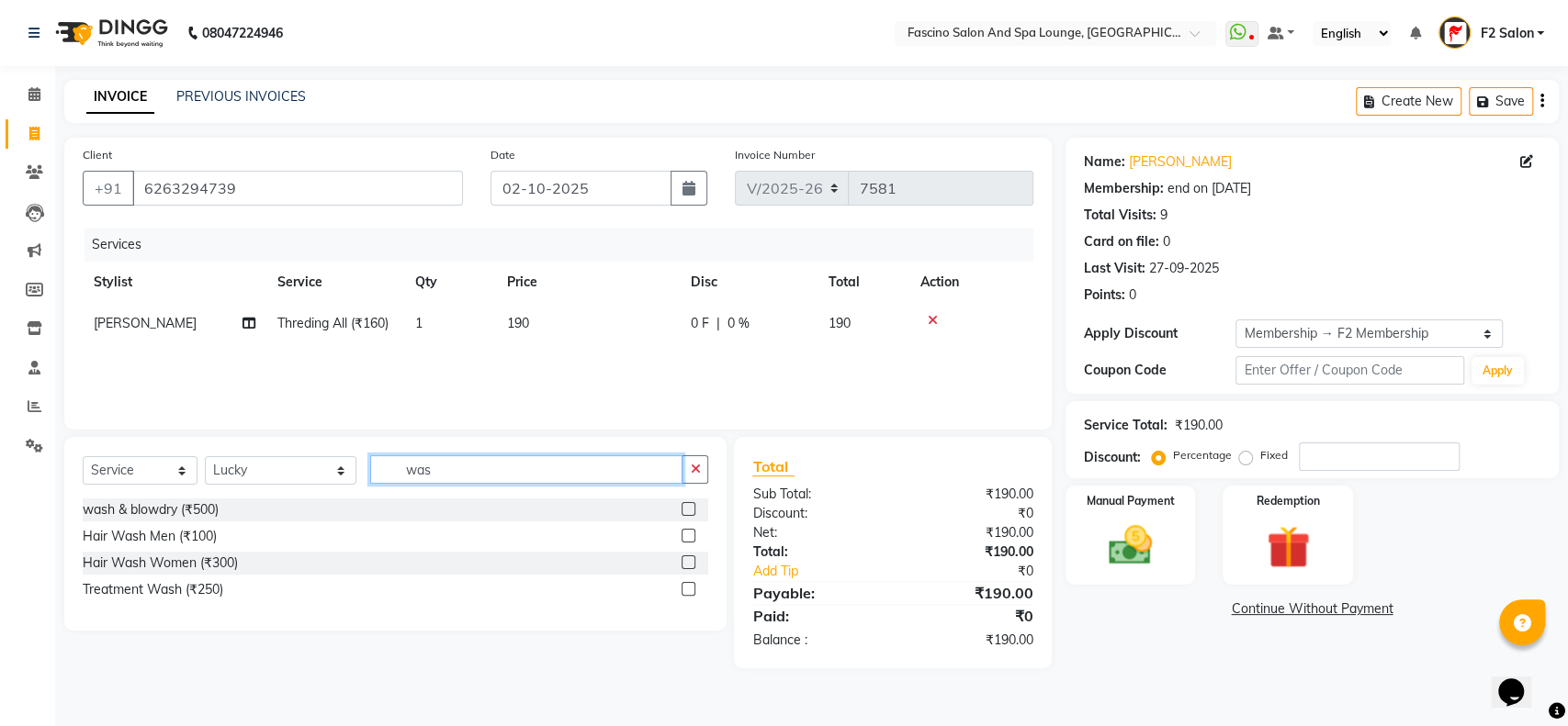
type input "was"
click at [687, 509] on label at bounding box center [688, 509] width 14 height 14
click at [687, 509] on input "checkbox" at bounding box center [687, 509] width 12 height 12
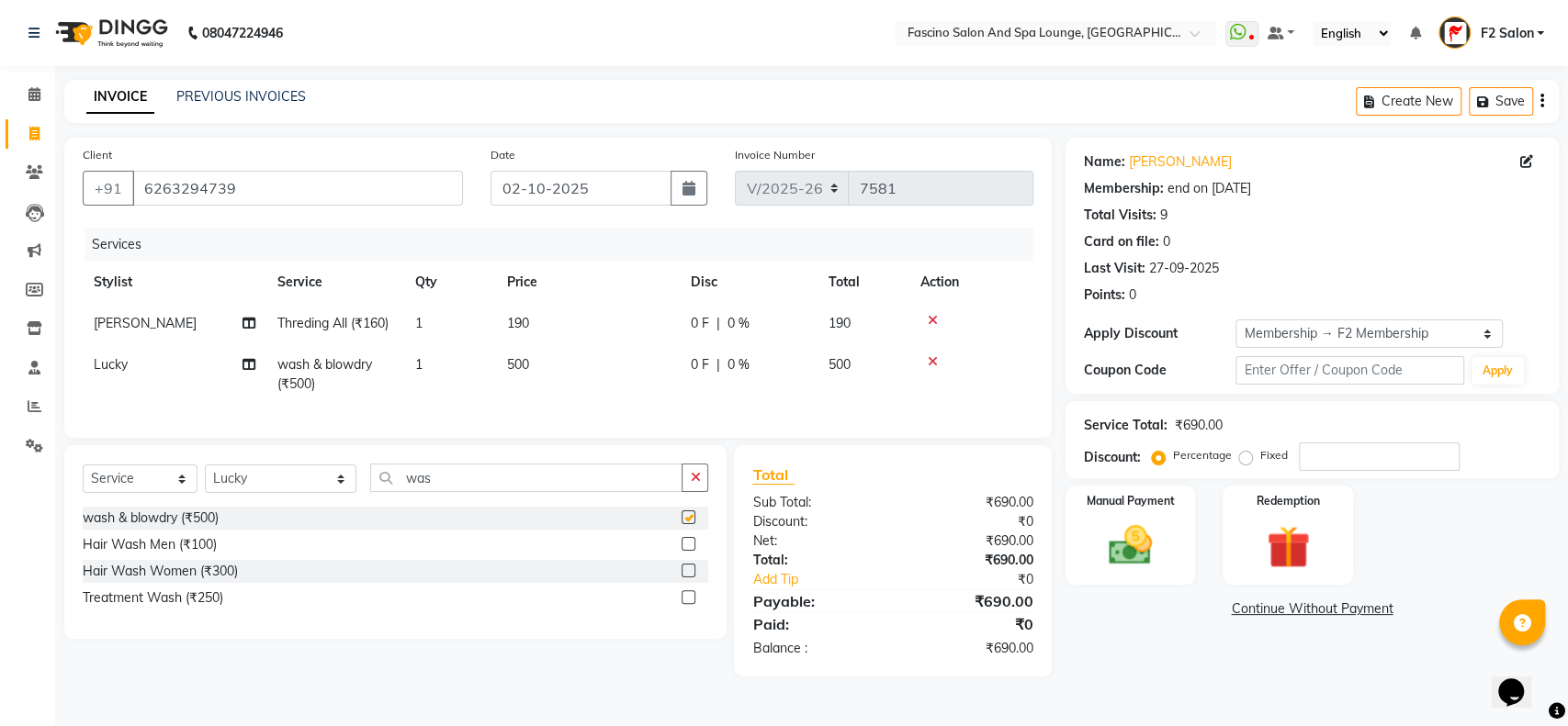
checkbox input "false"
click at [555, 363] on td "500" at bounding box center [587, 375] width 183 height 61
select select "72667"
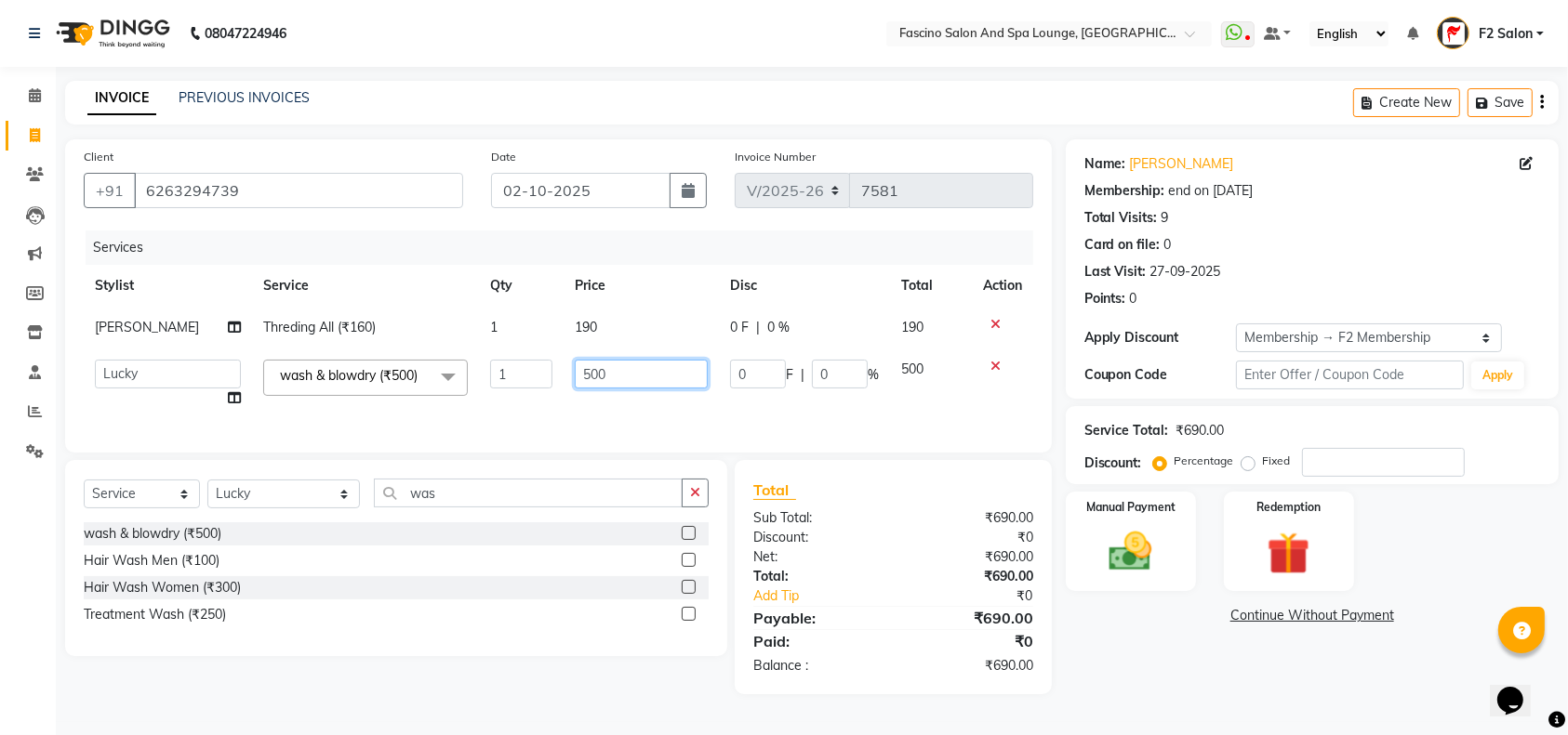
click at [616, 363] on input "500" at bounding box center [640, 374] width 132 height 29
type input "5"
type input "650"
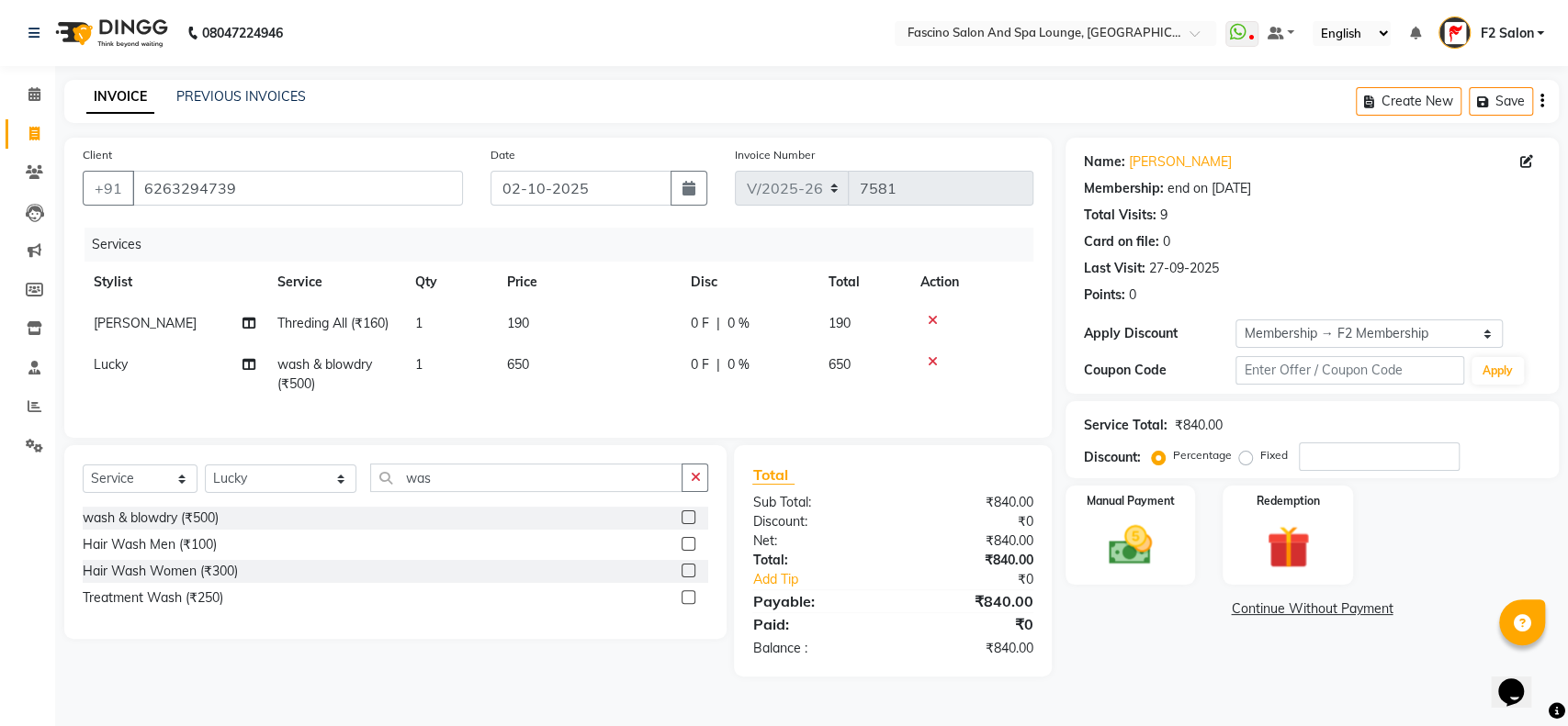
click at [712, 413] on div "Services Stylist Service Qty Price Disc Total Action Komal Shivtare Threding Al…" at bounding box center [558, 323] width 950 height 192
click at [1131, 533] on img at bounding box center [1130, 545] width 73 height 52
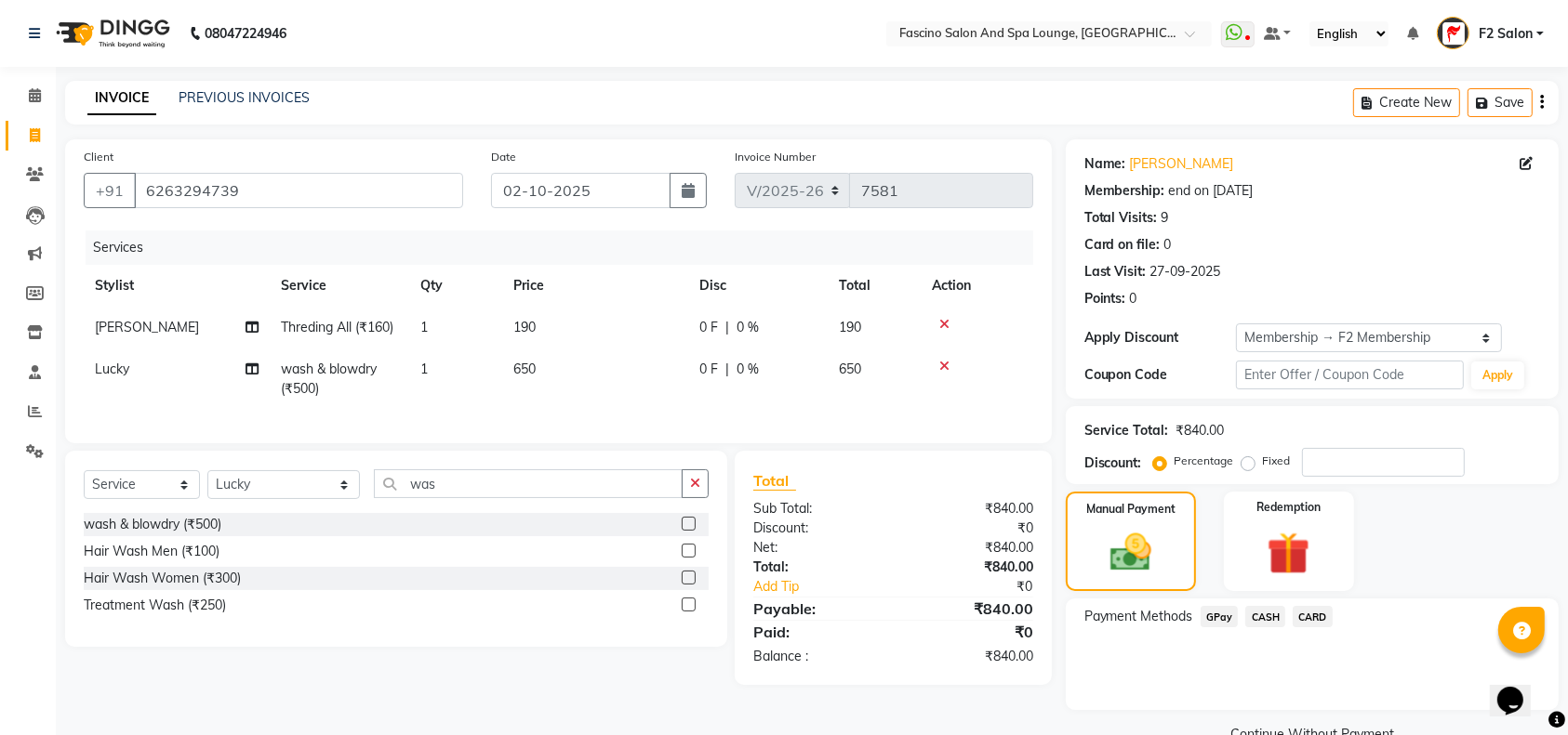
click at [1220, 617] on span "GPay" at bounding box center [1219, 617] width 38 height 21
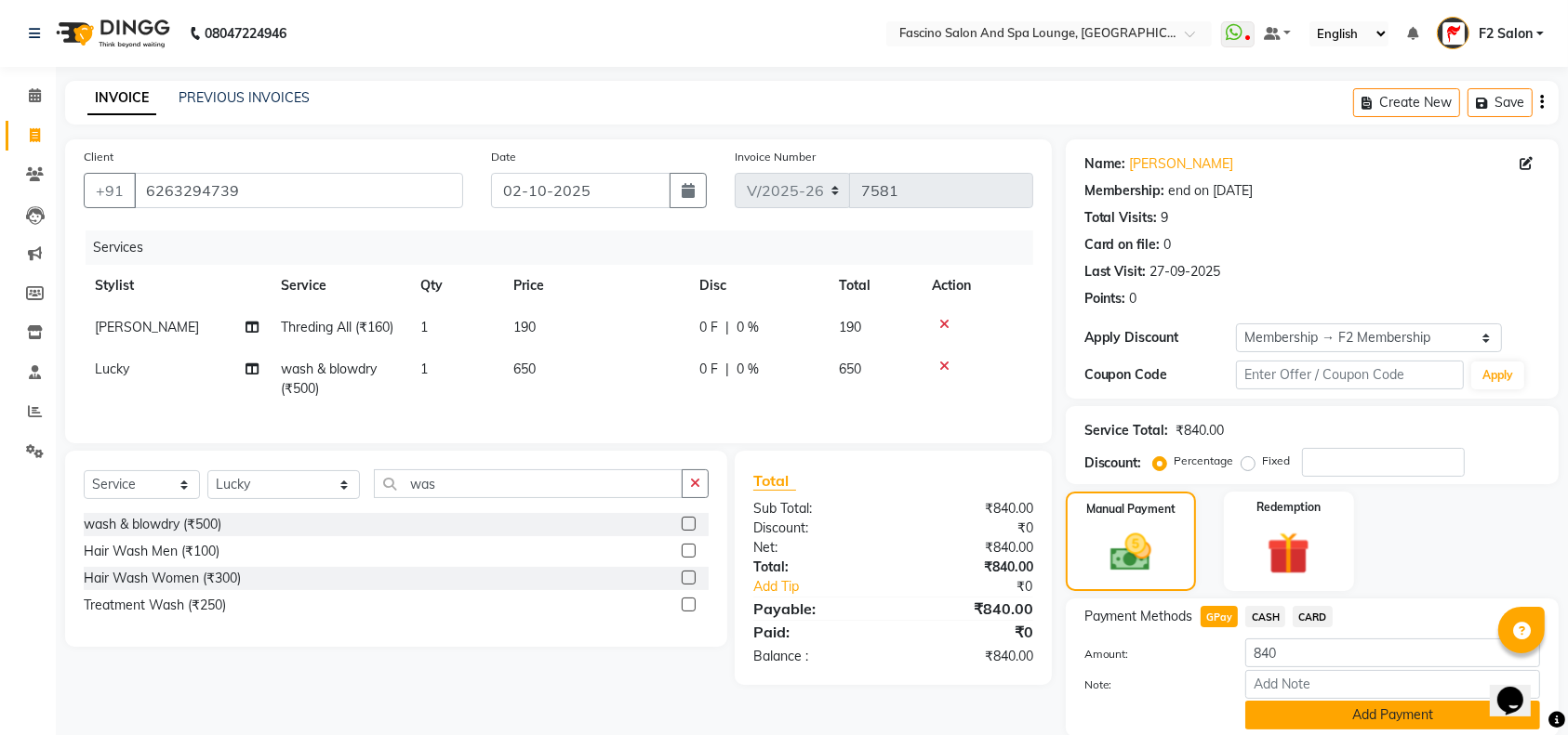
click at [1332, 712] on button "Add Payment" at bounding box center [1393, 714] width 295 height 29
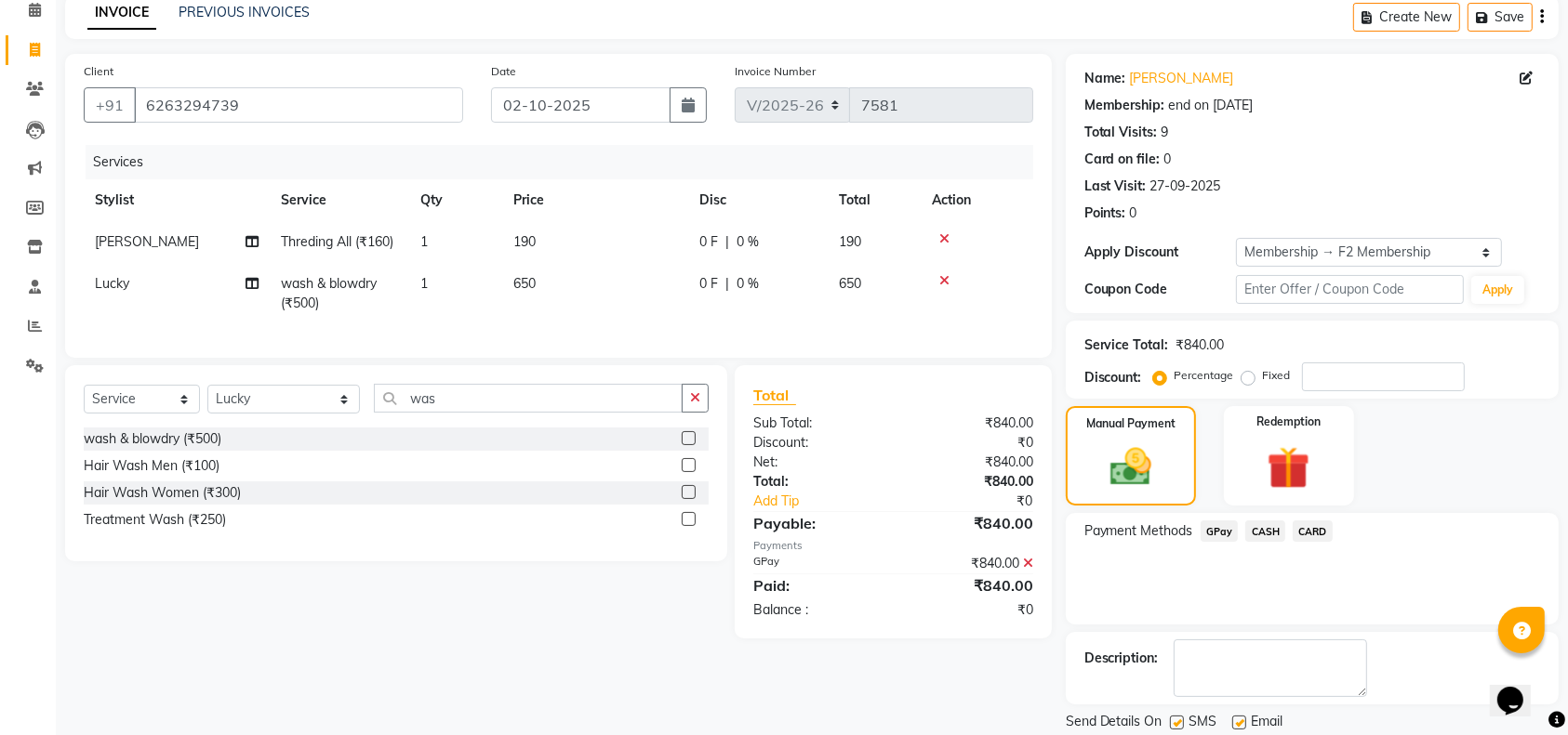
scroll to position [145, 0]
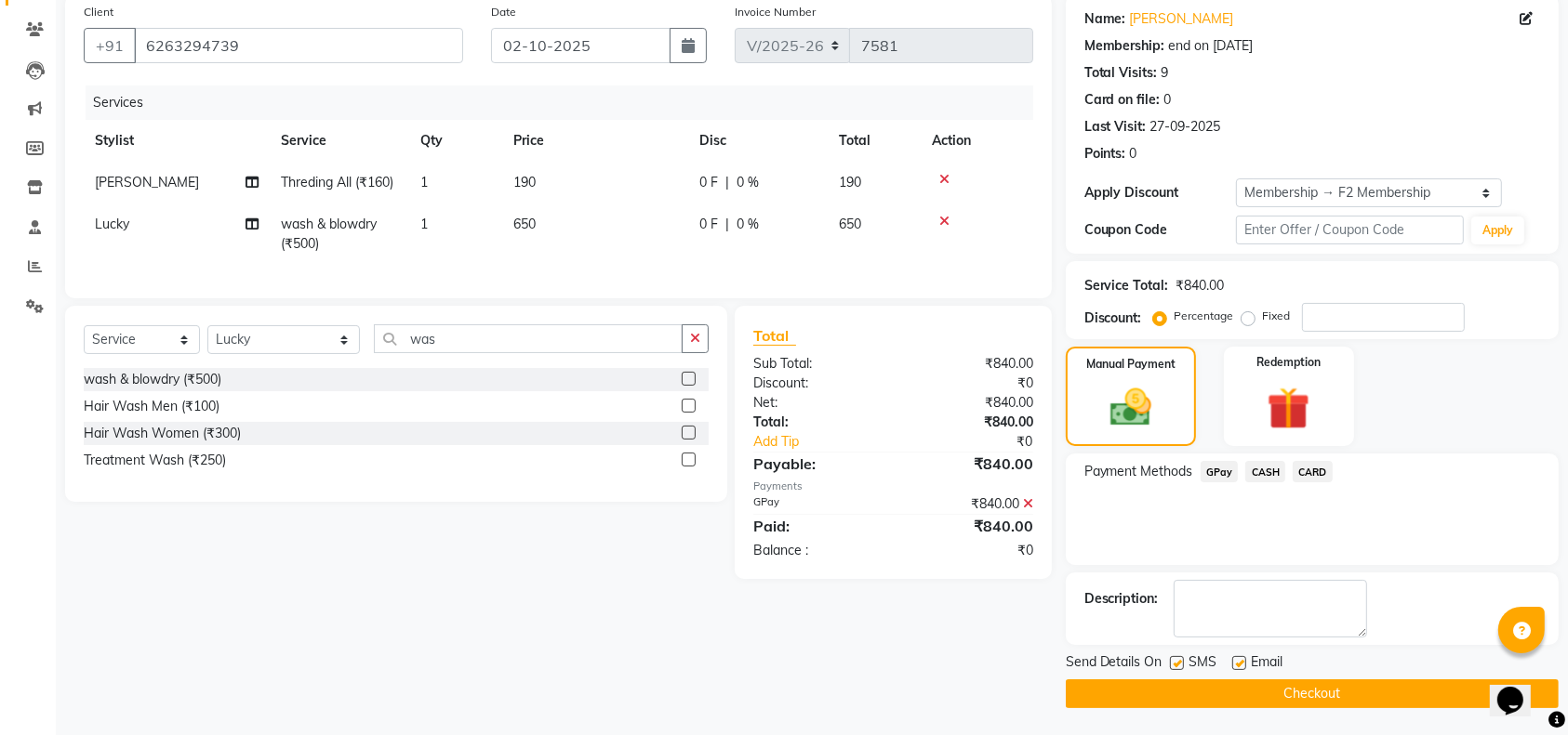
click at [1439, 691] on button "Checkout" at bounding box center [1312, 693] width 493 height 29
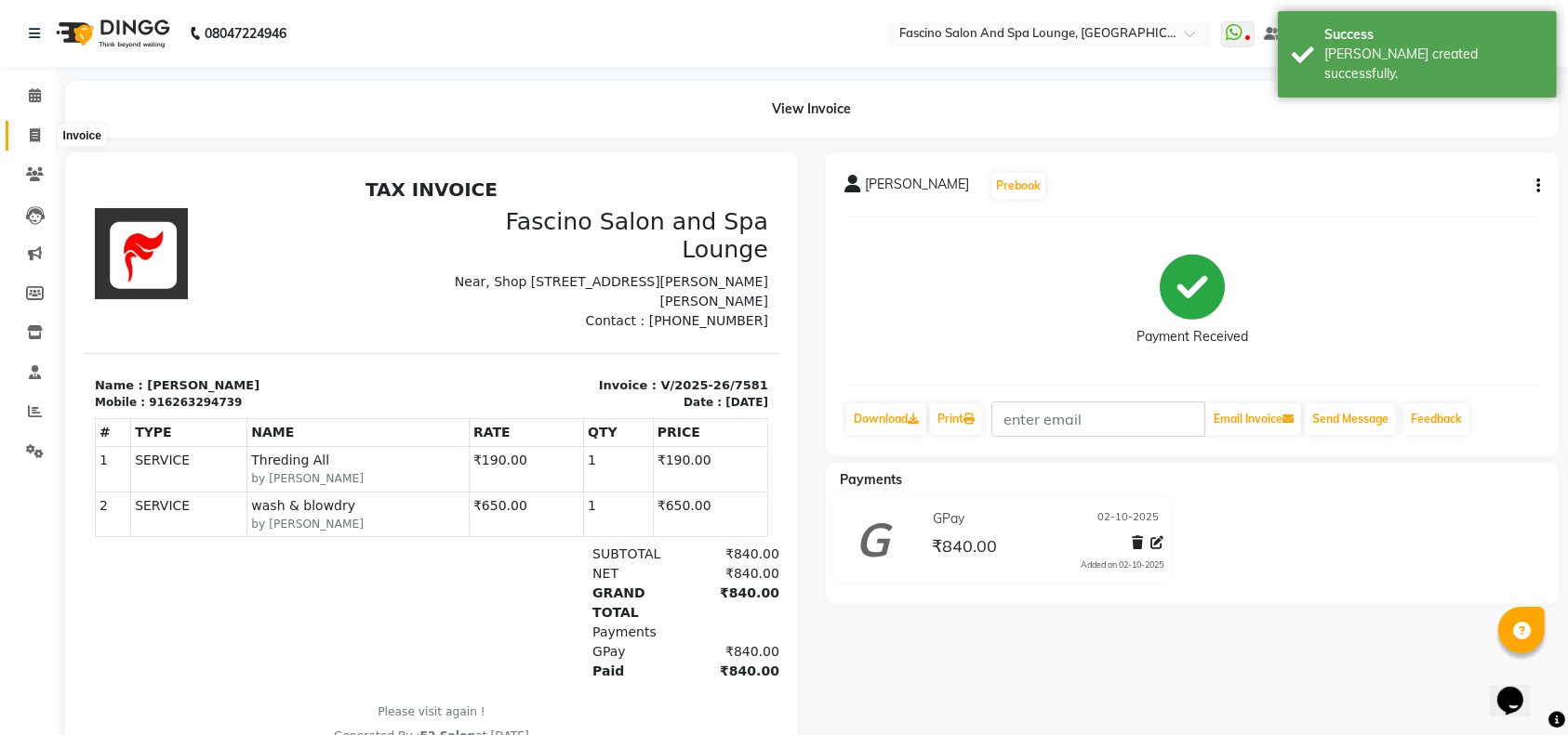
click at [30, 132] on icon at bounding box center [35, 134] width 10 height 14
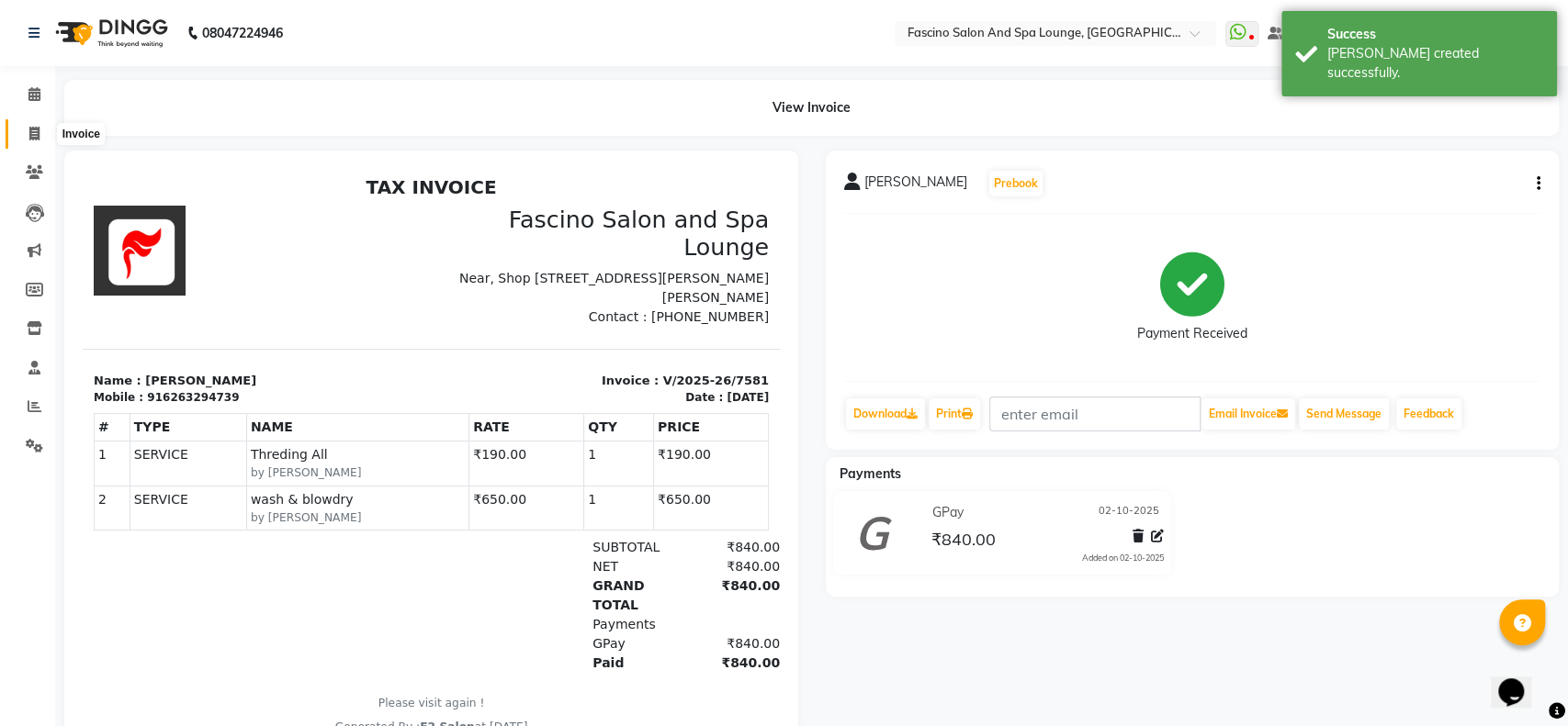
select select "service"
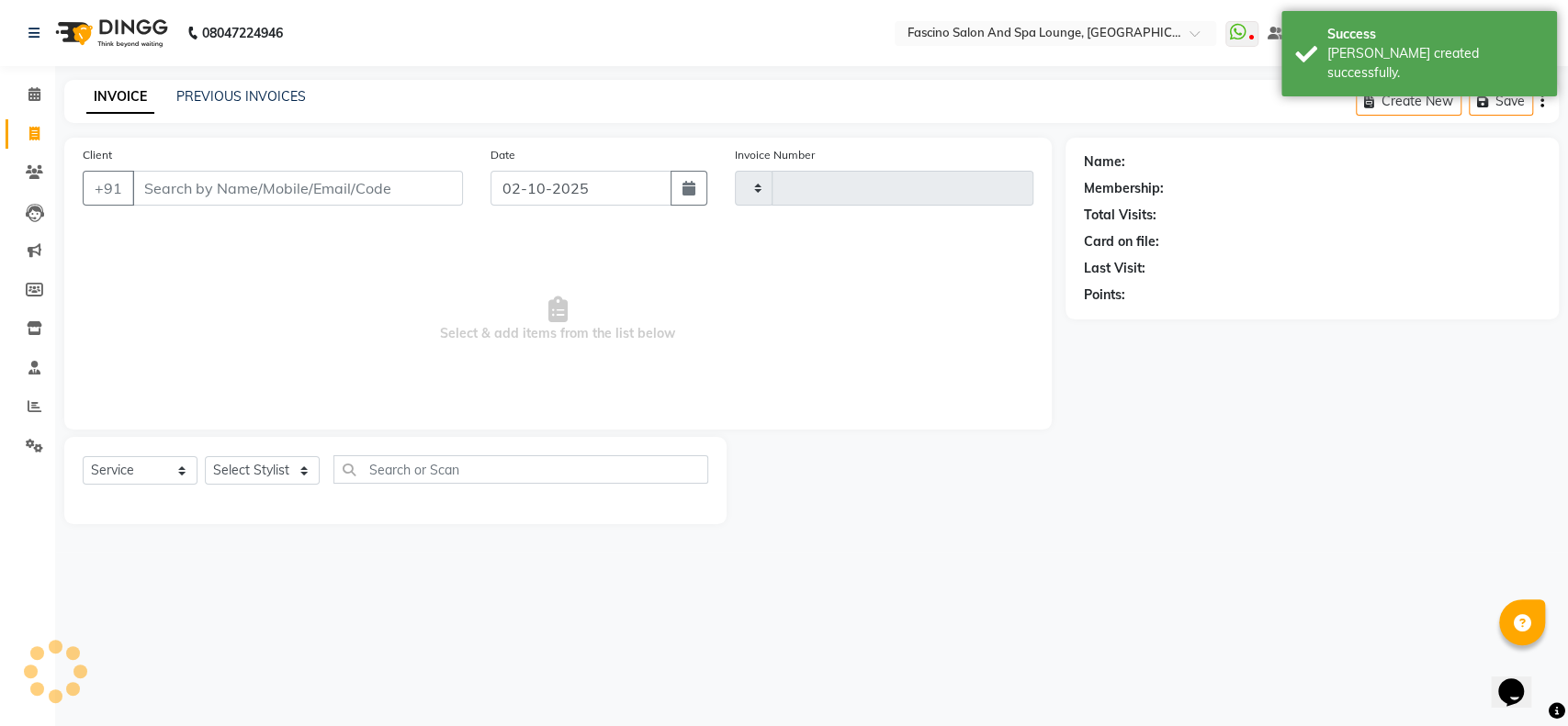
type input "7582"
select select "129"
click at [261, 88] on link "PREVIOUS INVOICES" at bounding box center [241, 97] width 129 height 17
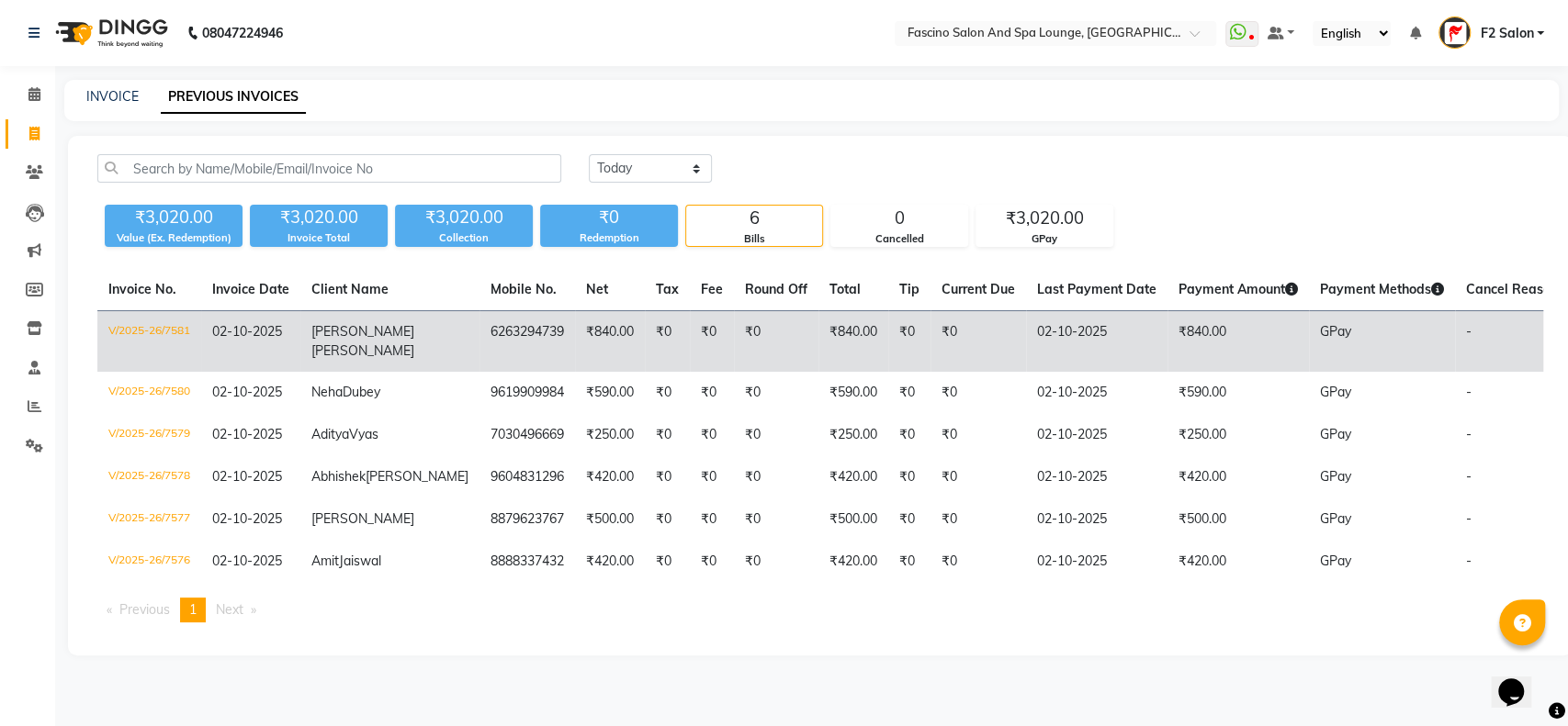
click at [479, 340] on td "6263294739" at bounding box center [527, 342] width 96 height 62
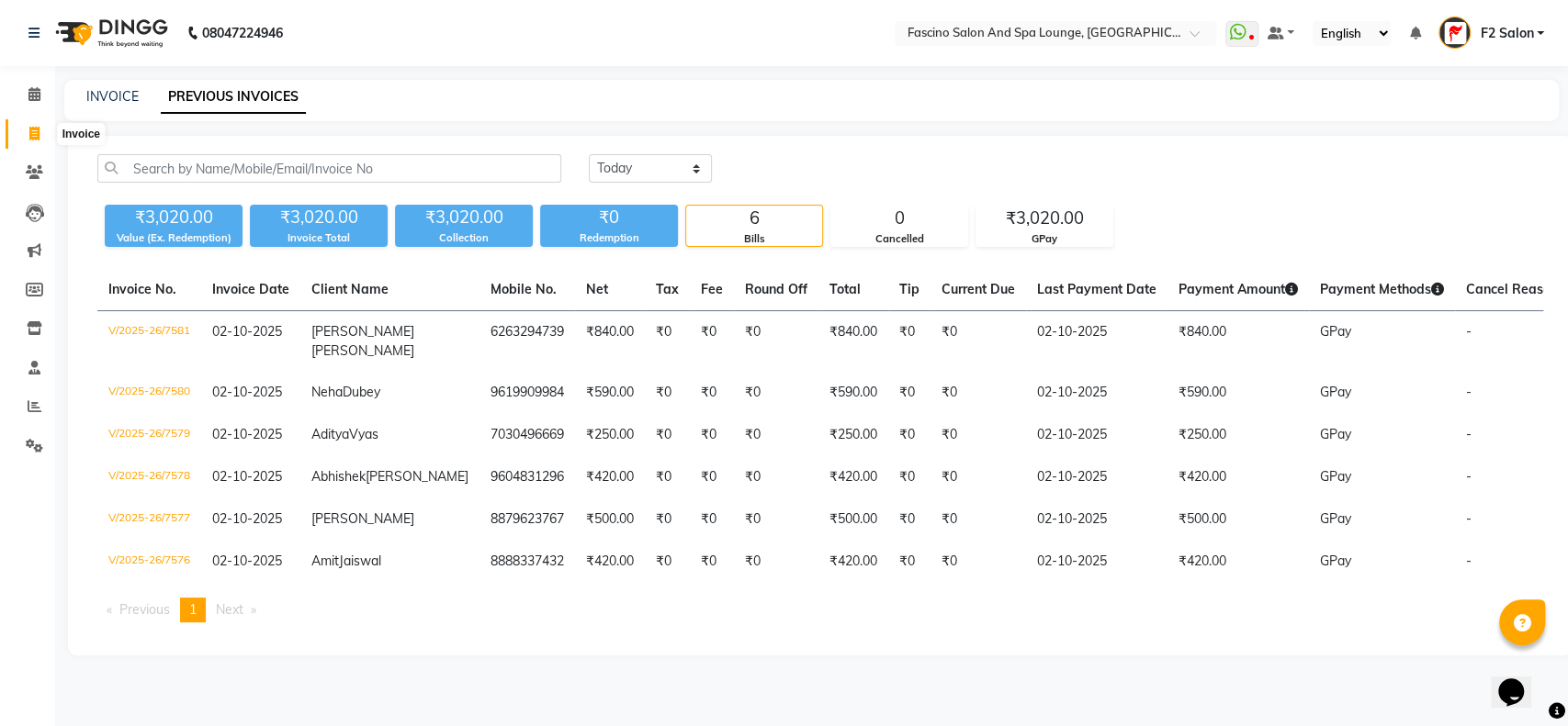
click at [37, 135] on icon at bounding box center [34, 133] width 10 height 14
select select "129"
select select "service"
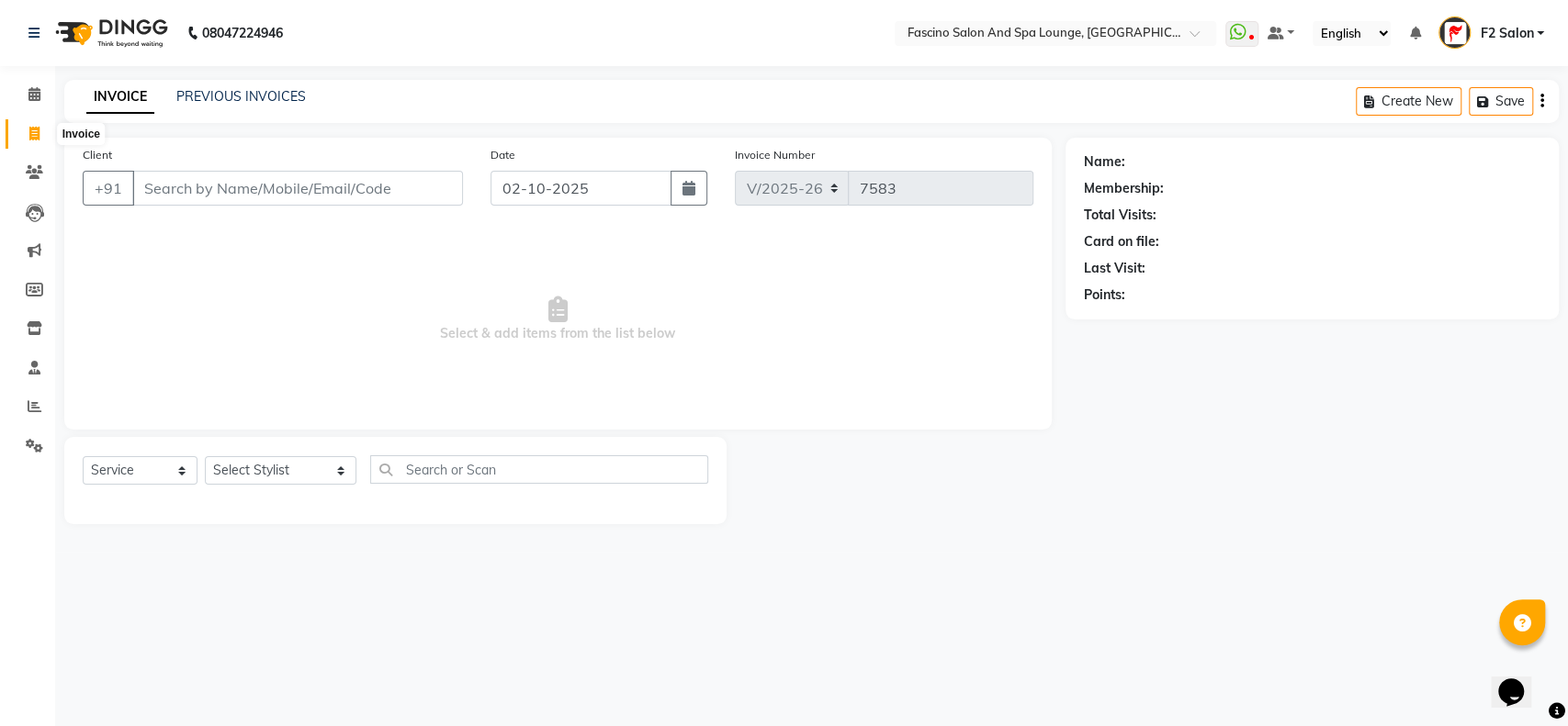
click at [31, 129] on icon at bounding box center [34, 133] width 10 height 14
select select "service"
type input "7584"
select select "129"
click at [169, 190] on input "Client" at bounding box center [297, 188] width 331 height 35
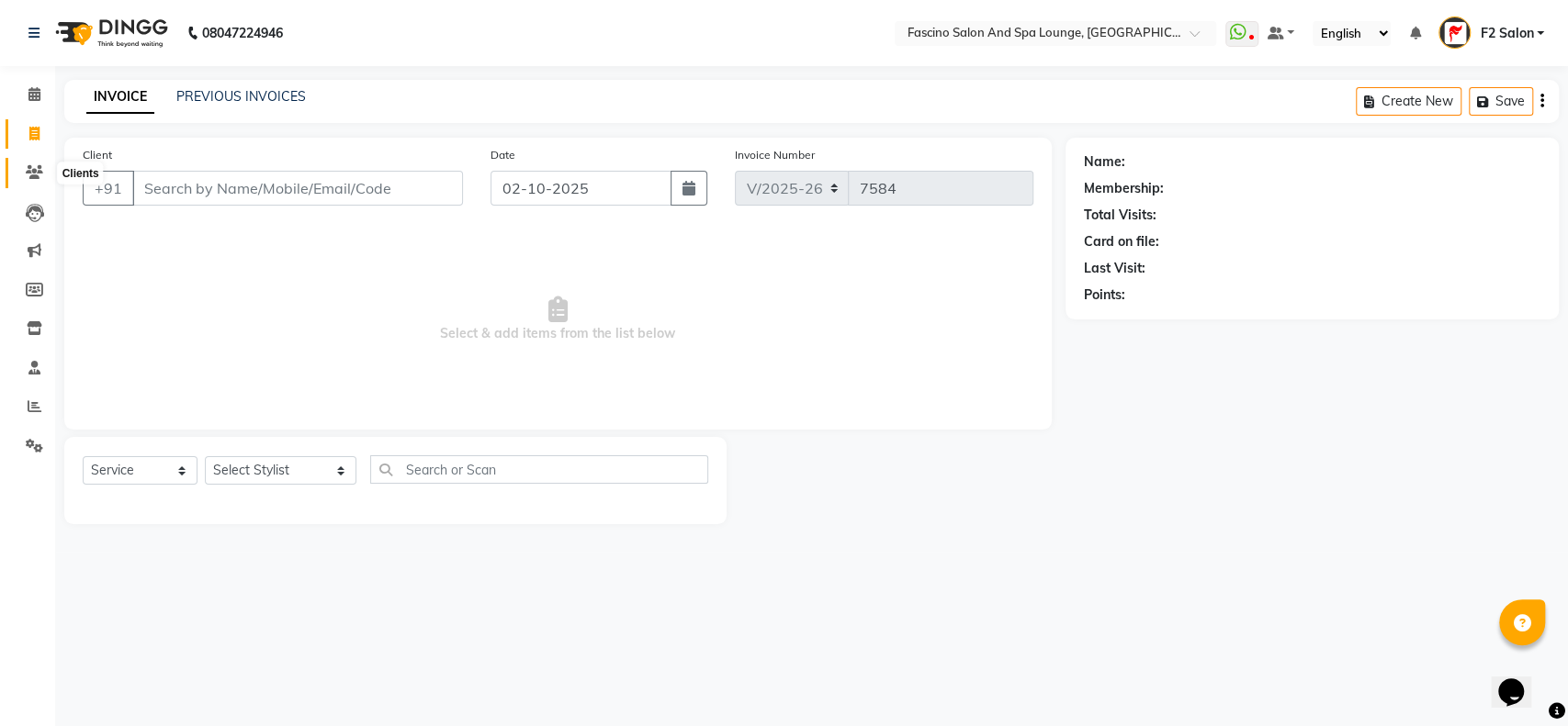
click at [37, 170] on icon at bounding box center [34, 171] width 18 height 14
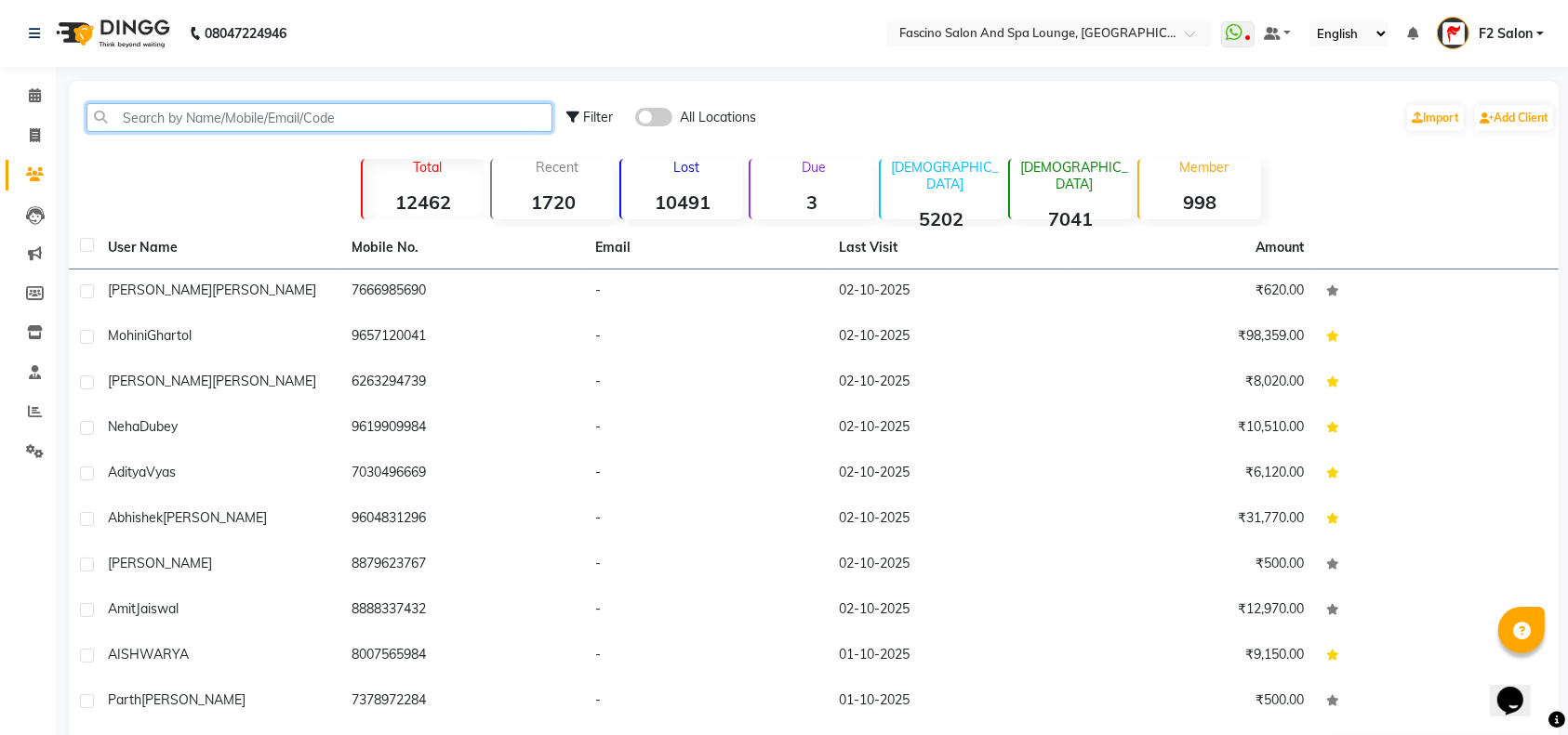
click at [129, 117] on input "text" at bounding box center [319, 118] width 466 height 29
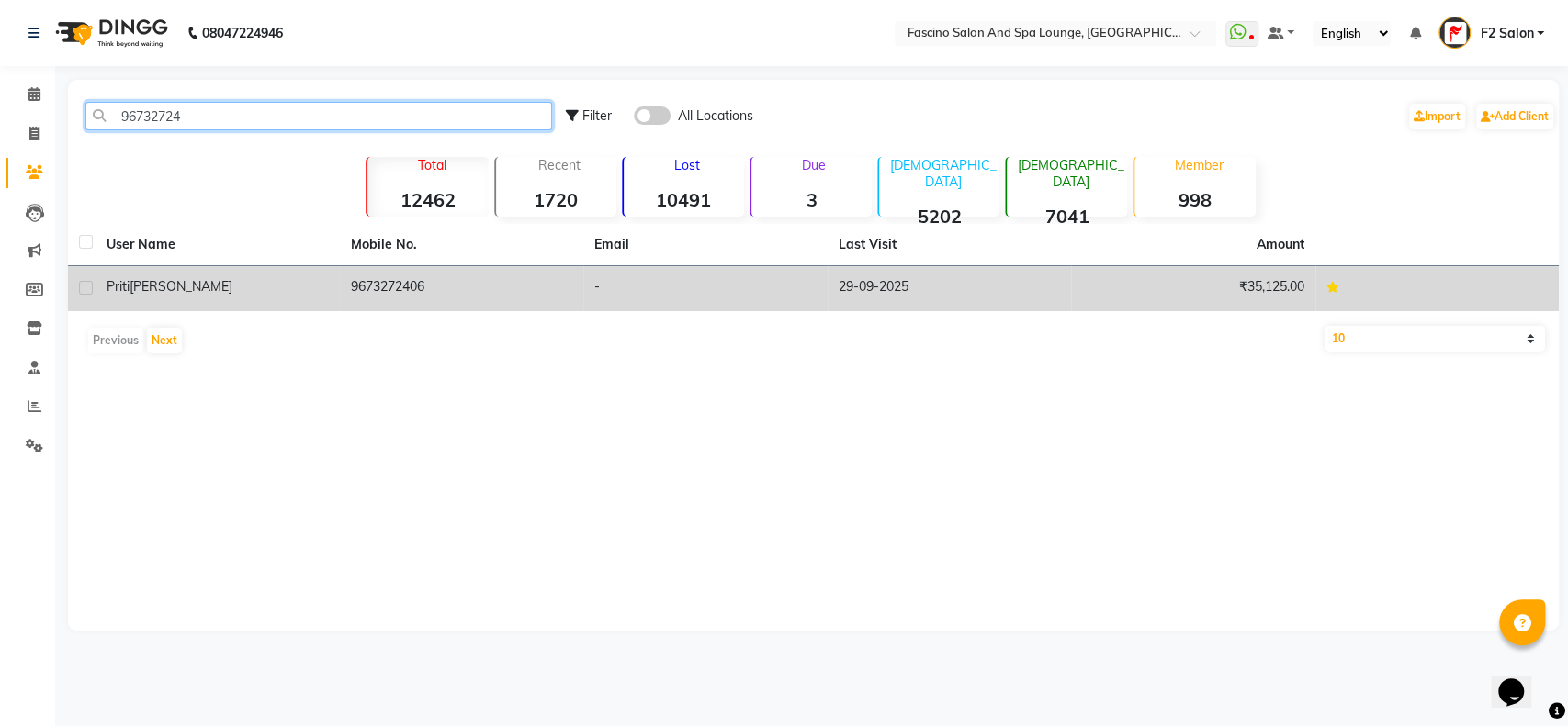
type input "96732724"
click at [407, 272] on td "9673272406" at bounding box center [462, 288] width 244 height 45
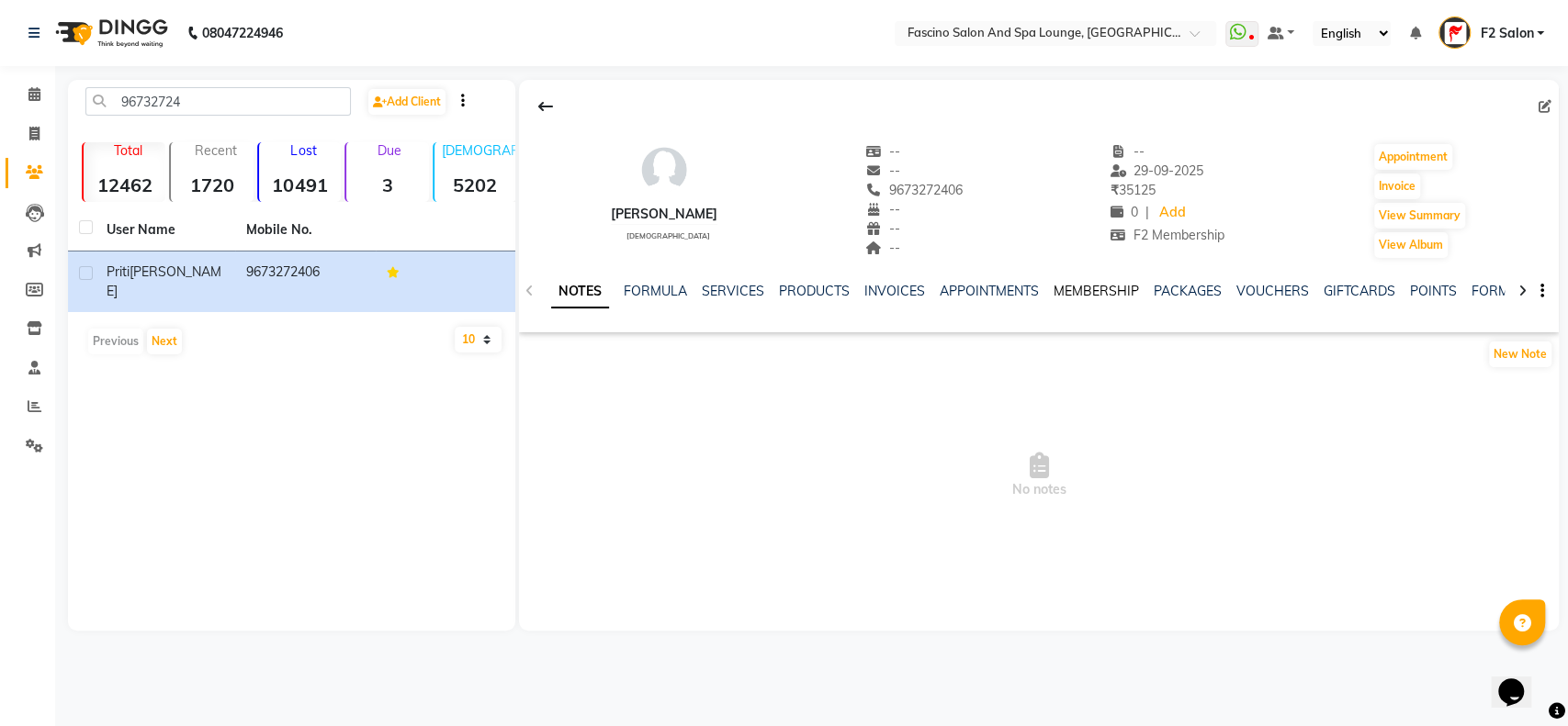
click at [1102, 288] on link "MEMBERSHIP" at bounding box center [1096, 291] width 86 height 17
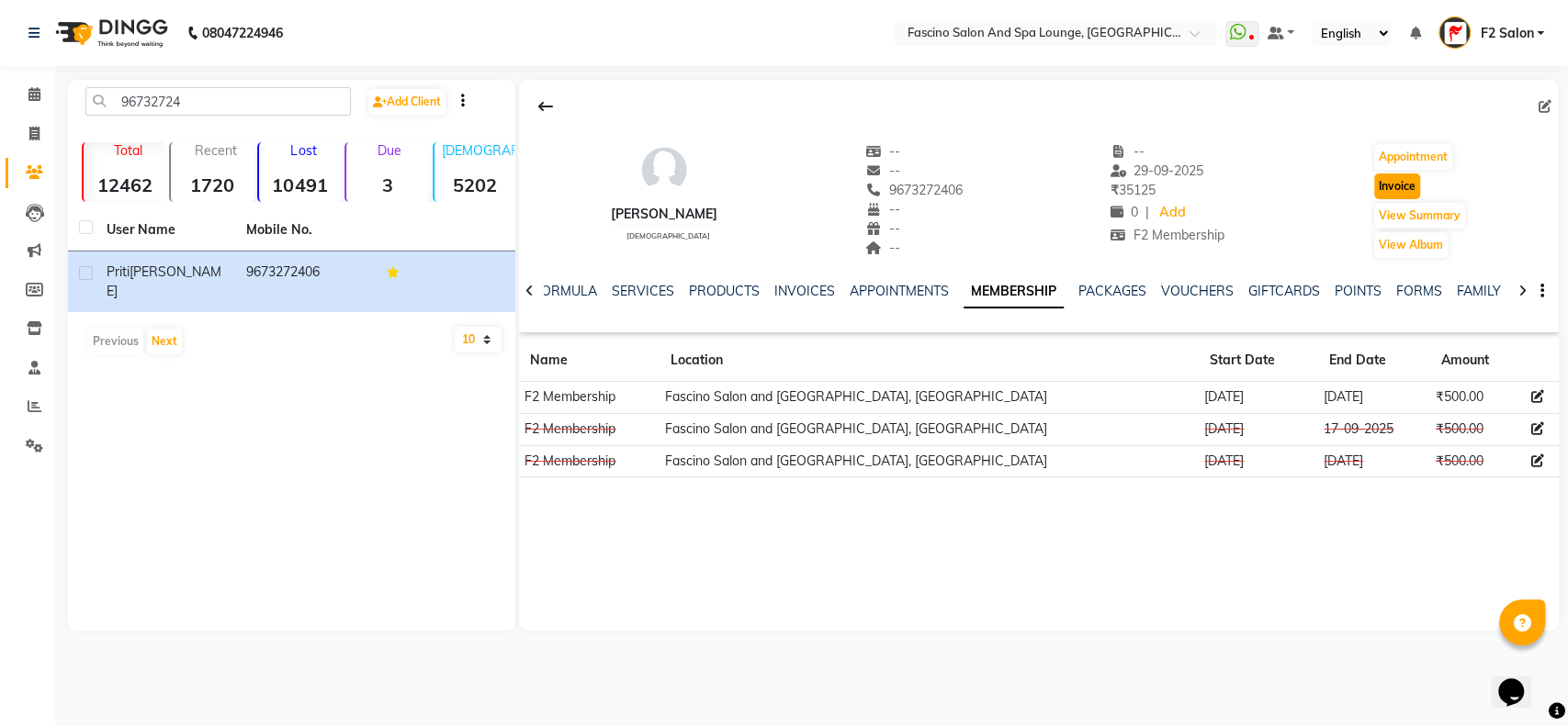
click at [1385, 182] on button "Invoice" at bounding box center [1397, 186] width 46 height 26
select select "129"
select select "service"
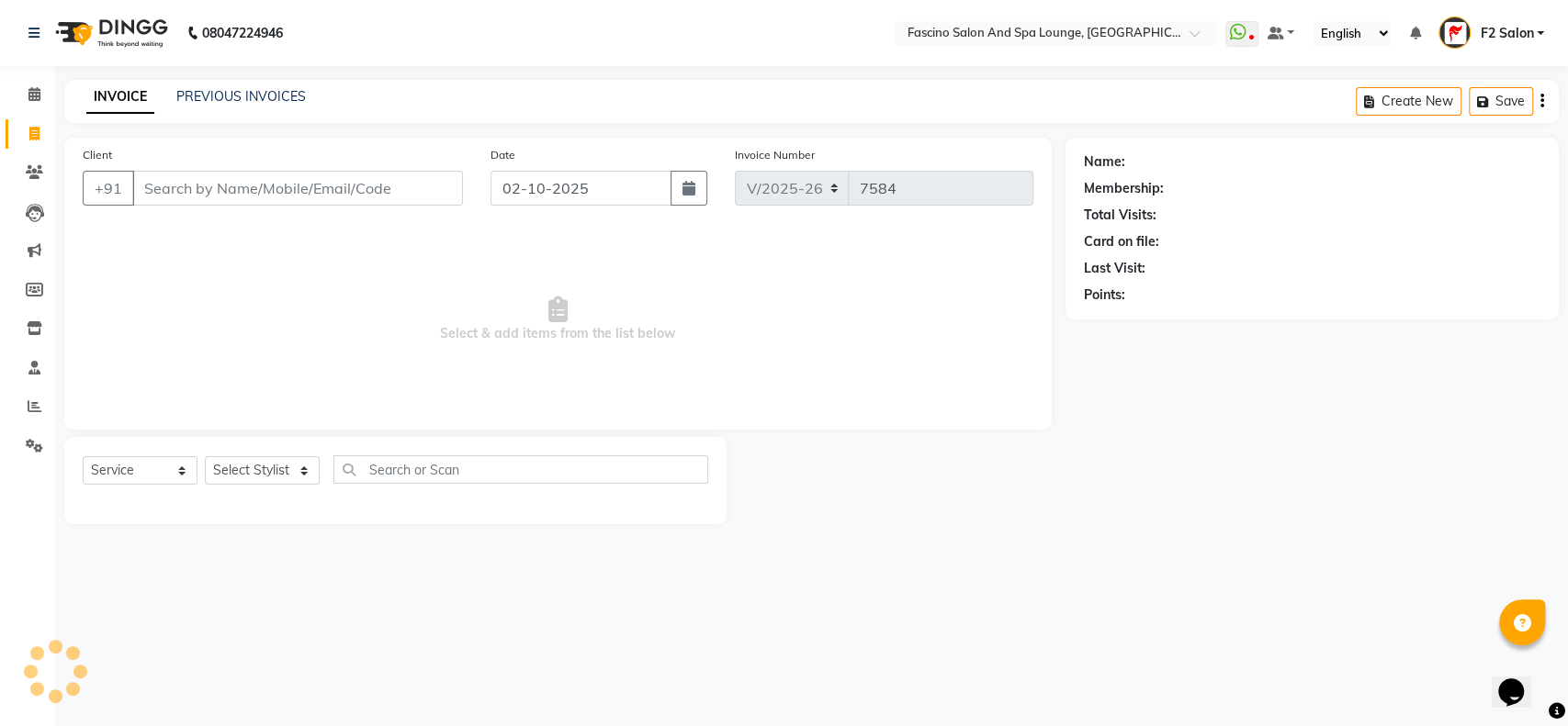
type input "9673272406"
select select "1: Object"
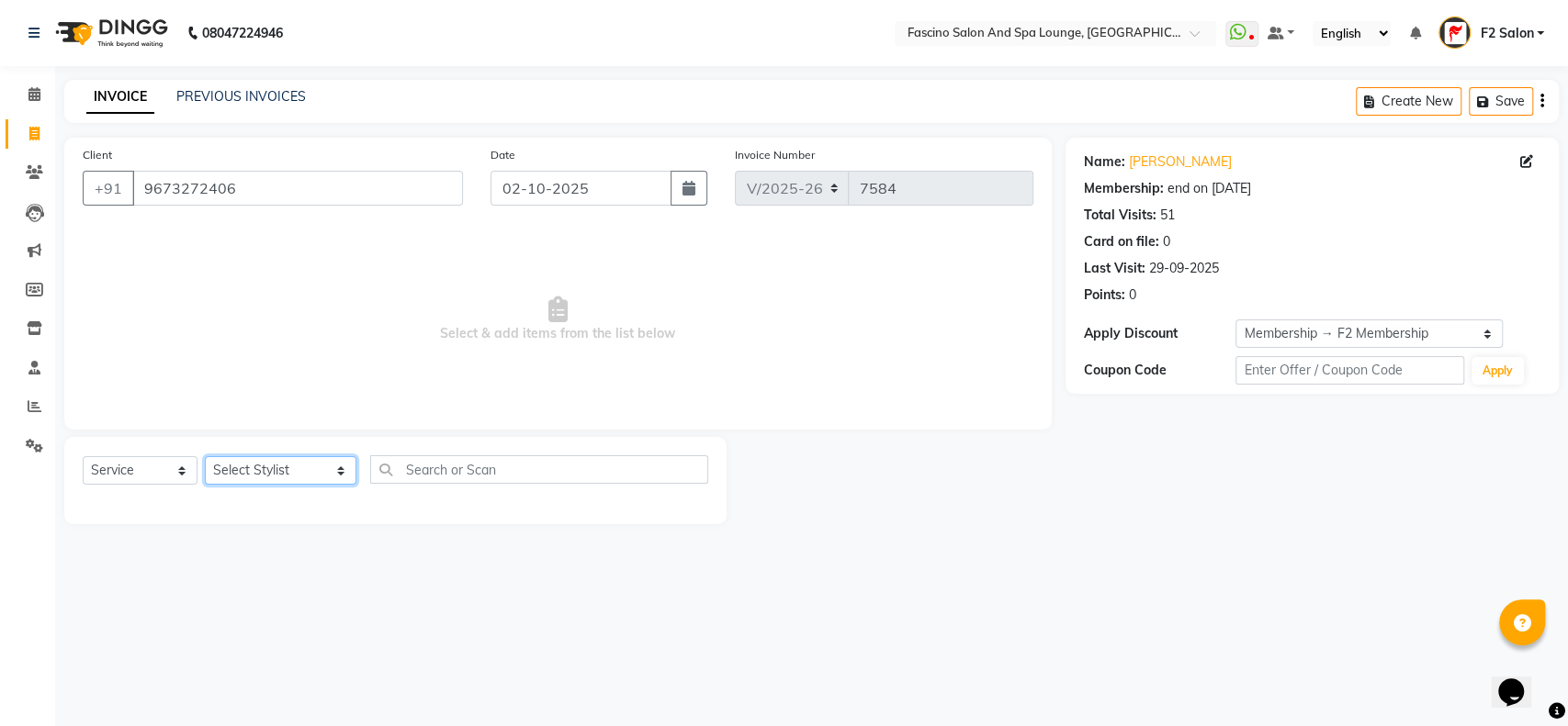
click at [302, 467] on select "Select Stylist akash F3 Asma Shaikh Ayan Kureshi Bhushan Thakare Chanda Mam Dee…" at bounding box center [280, 470] width 151 height 29
select select "74326"
click at [205, 456] on select "Select Stylist akash F3 Asma Shaikh Ayan Kureshi Bhushan Thakare Chanda Mam Dee…" at bounding box center [280, 470] width 151 height 29
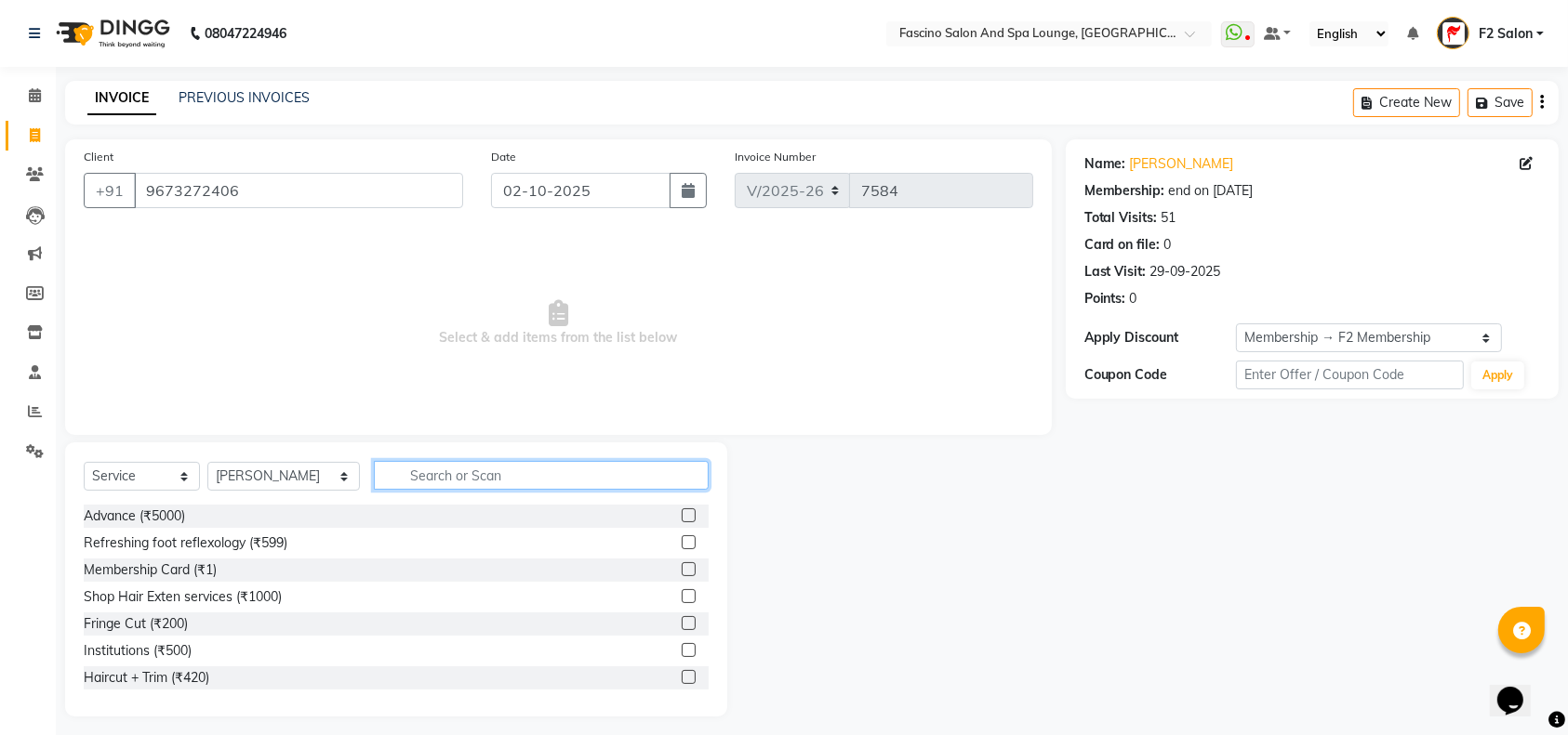
click at [396, 475] on input "text" at bounding box center [541, 475] width 335 height 29
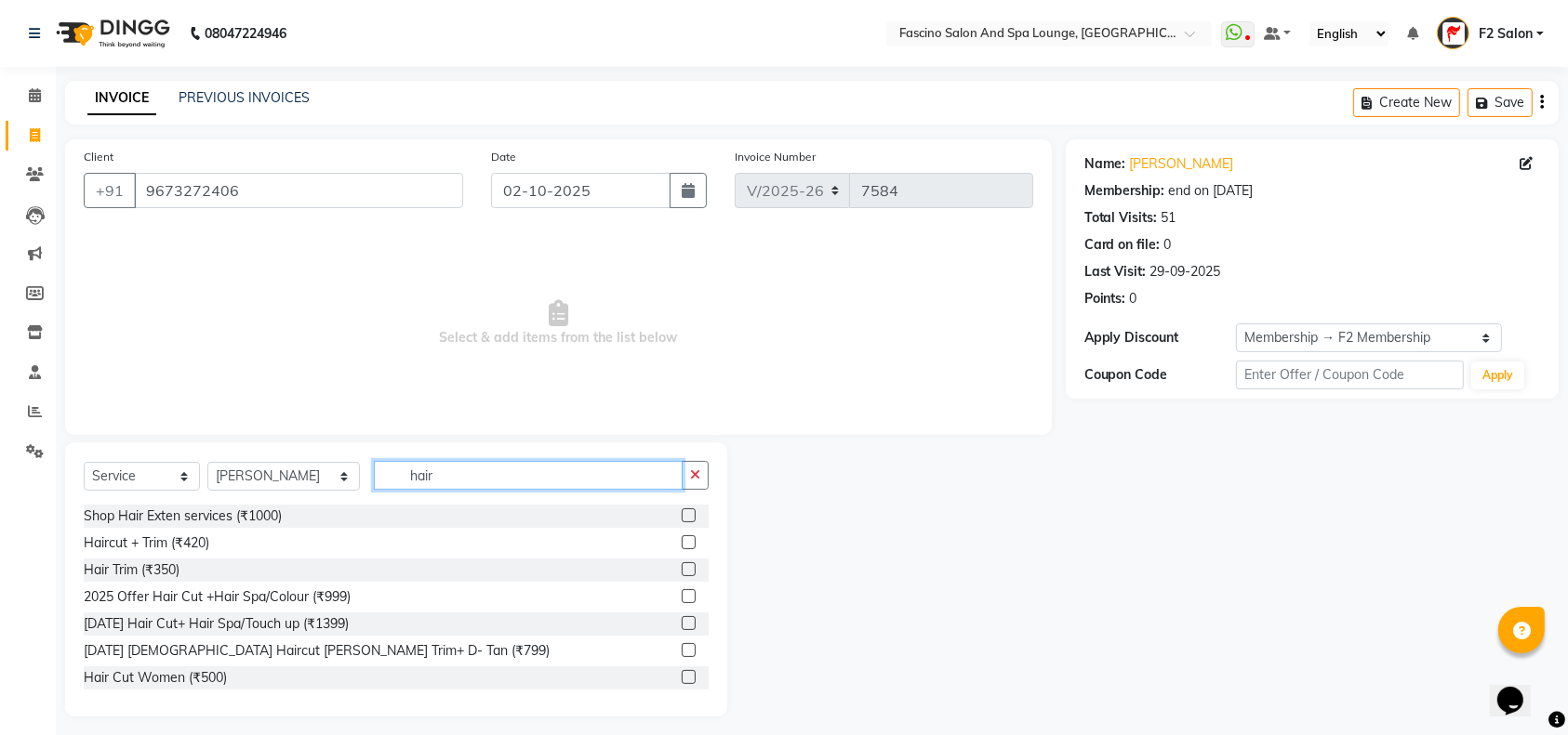
scroll to position [161, 0]
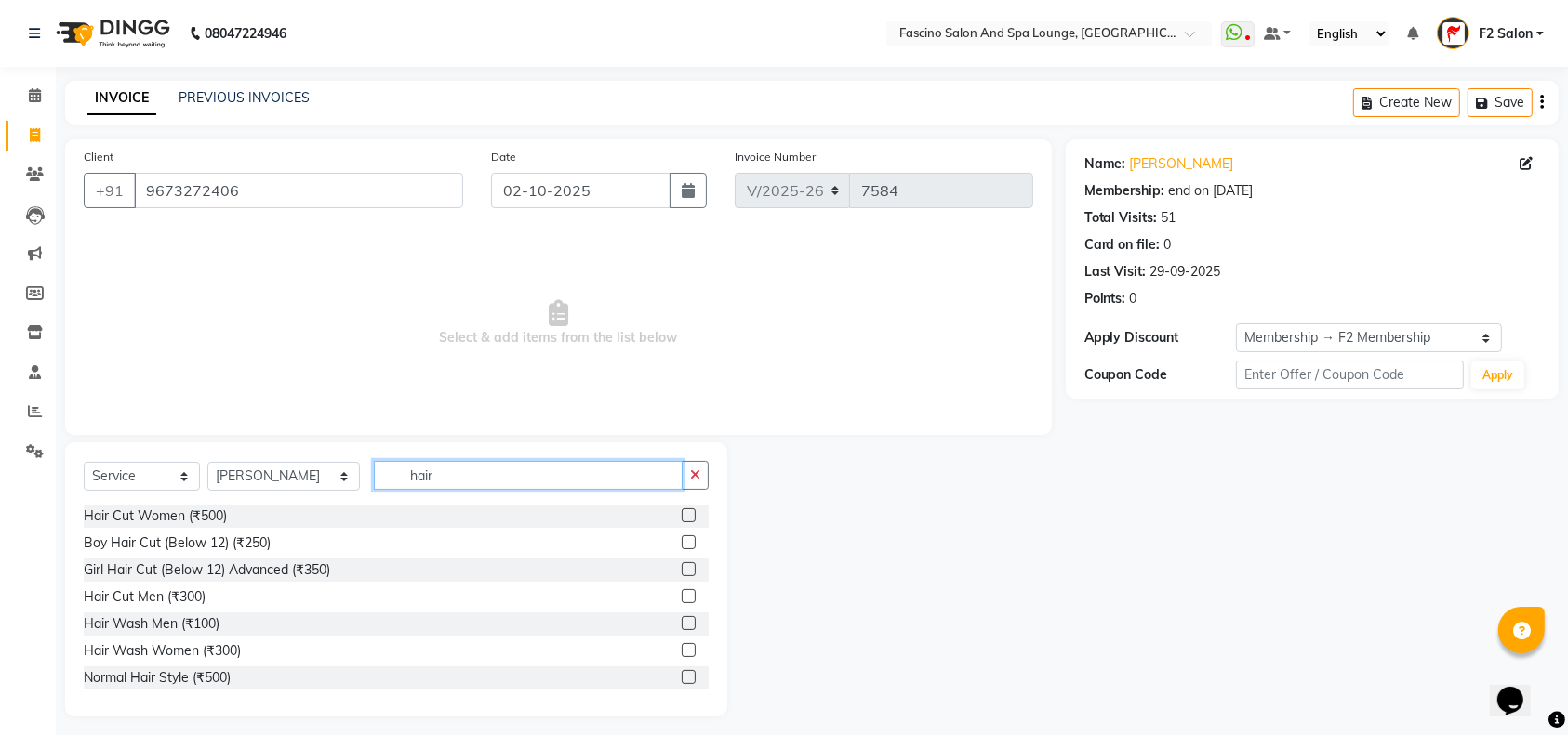
type input "hair"
click at [681, 542] on label at bounding box center [688, 542] width 14 height 14
click at [681, 542] on input "checkbox" at bounding box center [687, 543] width 12 height 12
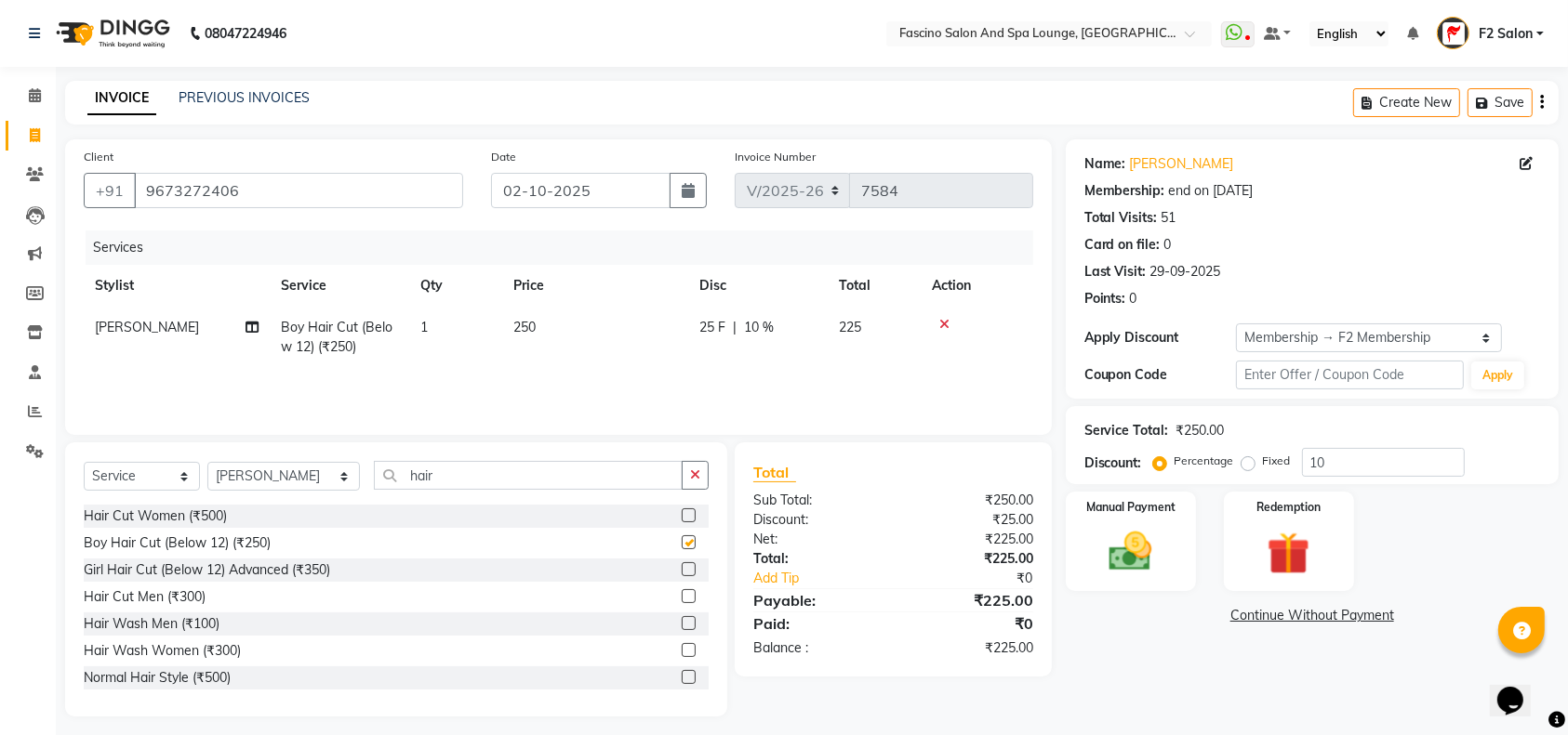
checkbox input "false"
click at [551, 321] on td "250" at bounding box center [595, 338] width 186 height 62
select select "74326"
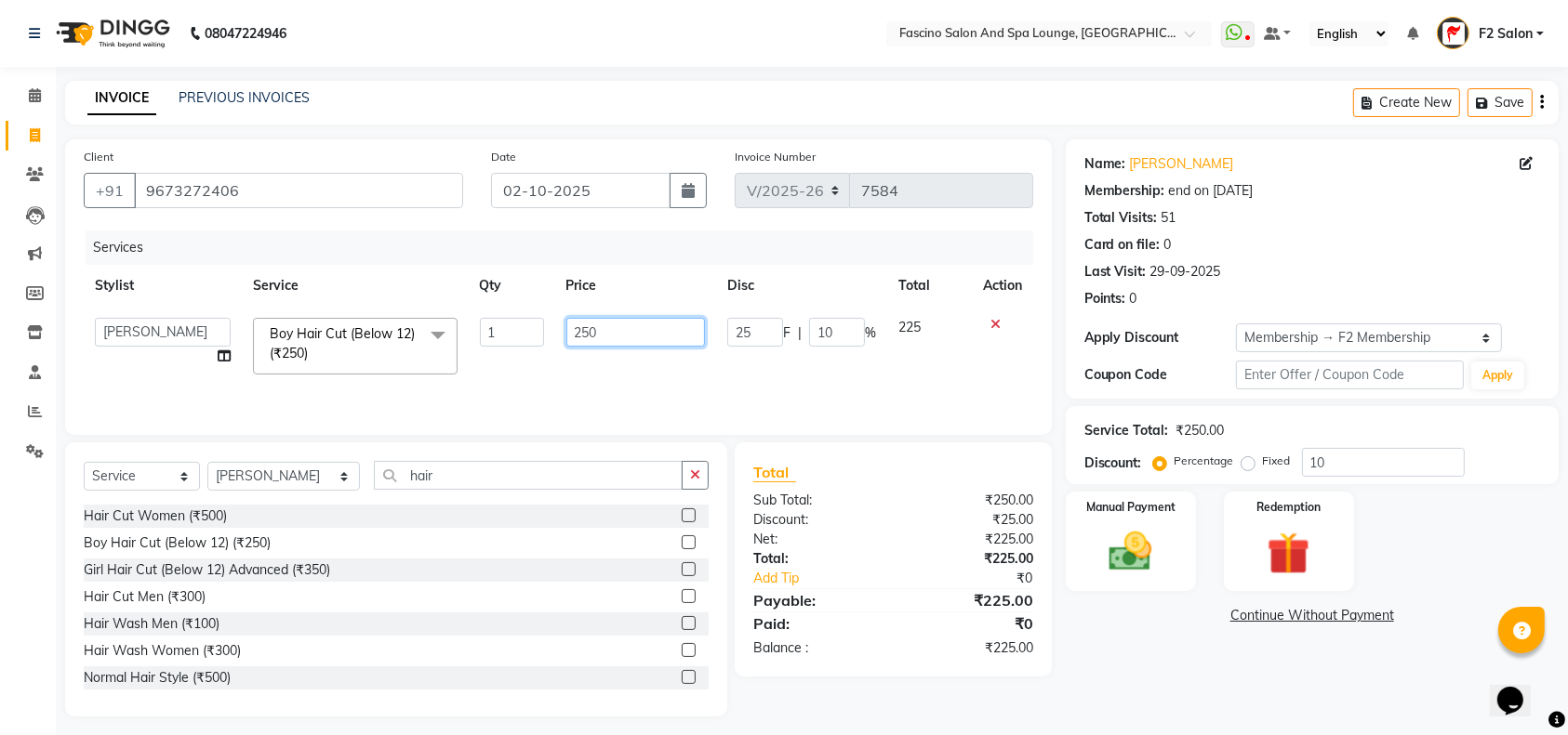
click at [617, 327] on input "250" at bounding box center [636, 332] width 139 height 29
type input "2"
type input "200"
click at [1349, 458] on input "10" at bounding box center [1383, 462] width 162 height 29
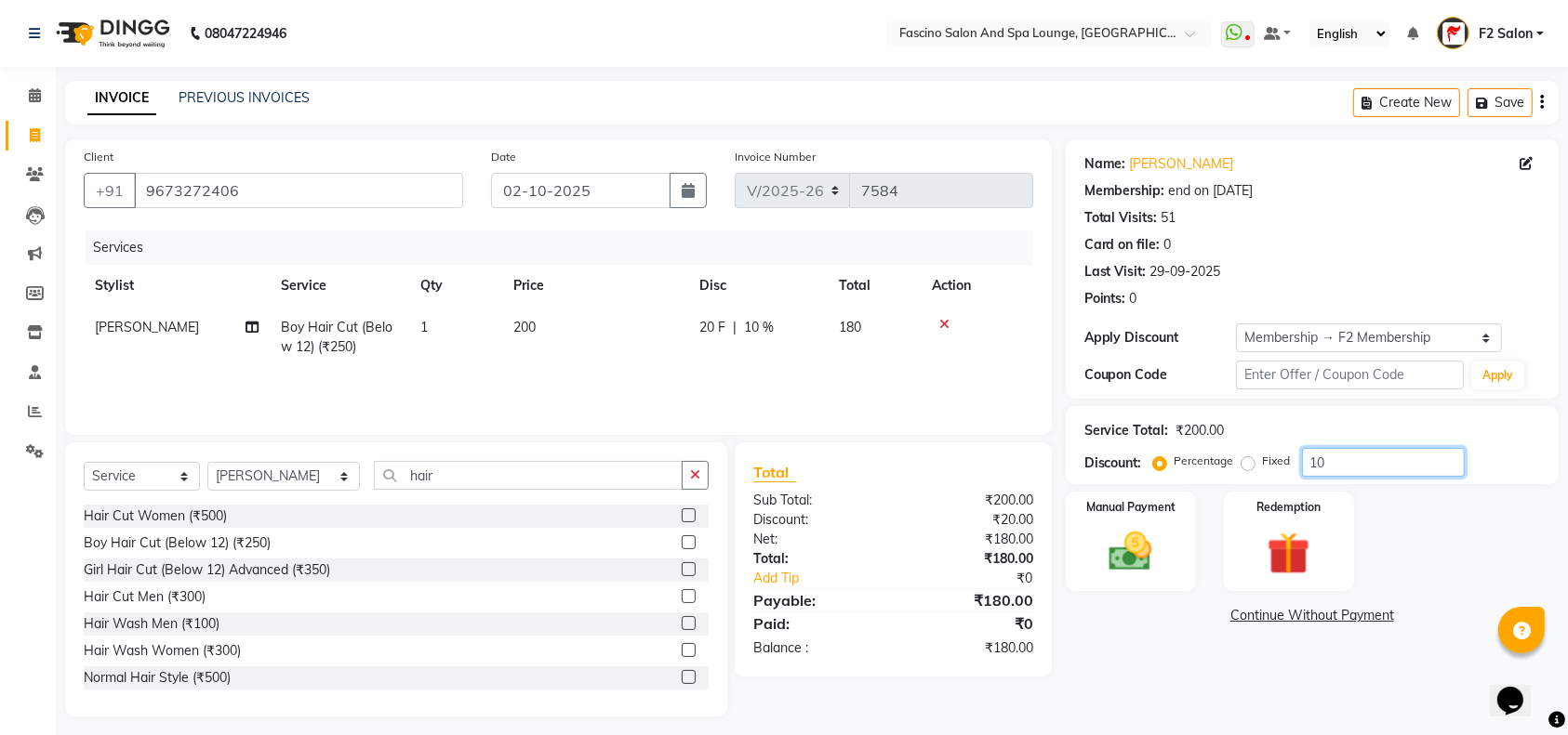
type input "1"
click at [1153, 546] on img at bounding box center [1131, 551] width 73 height 51
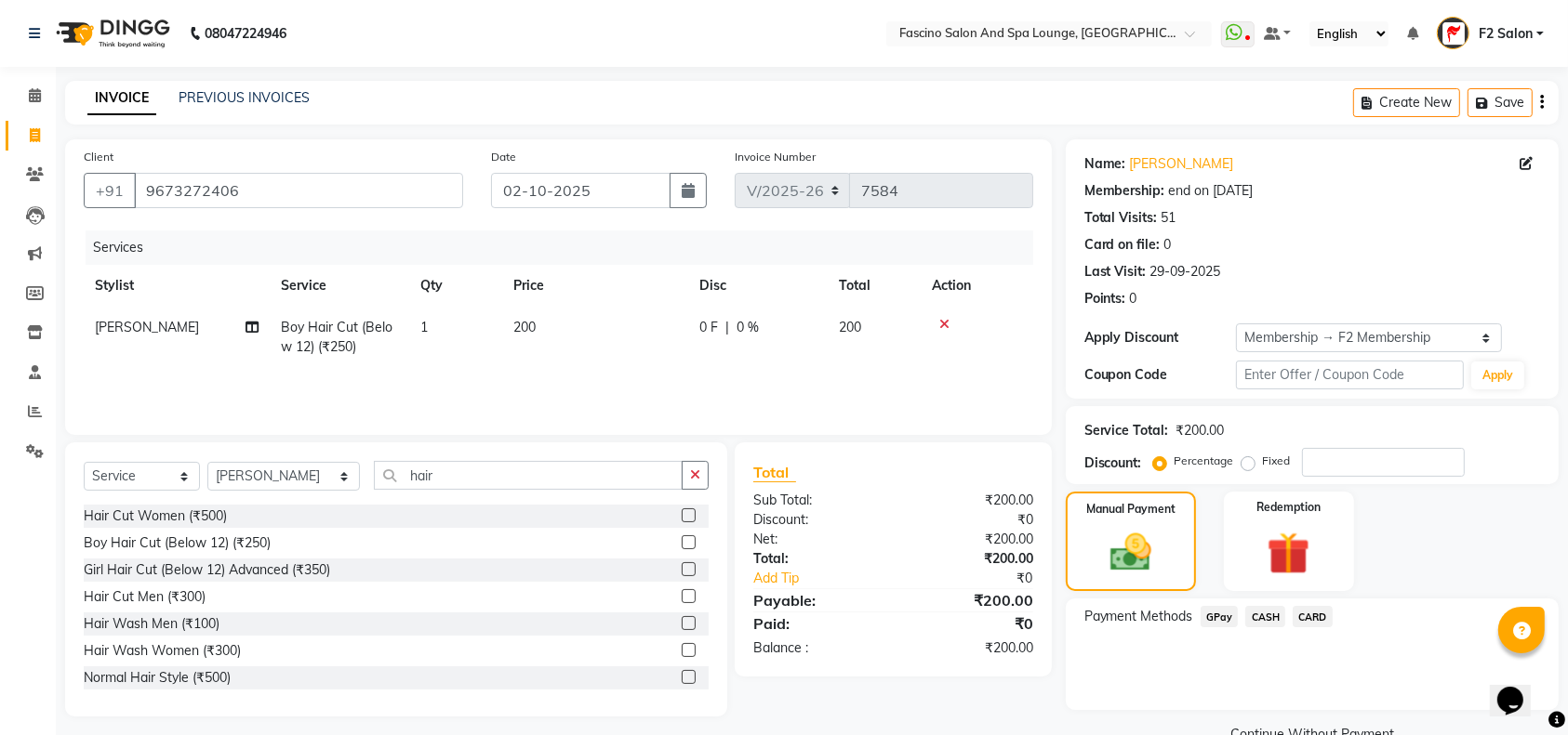
click at [1223, 618] on span "GPay" at bounding box center [1219, 617] width 38 height 21
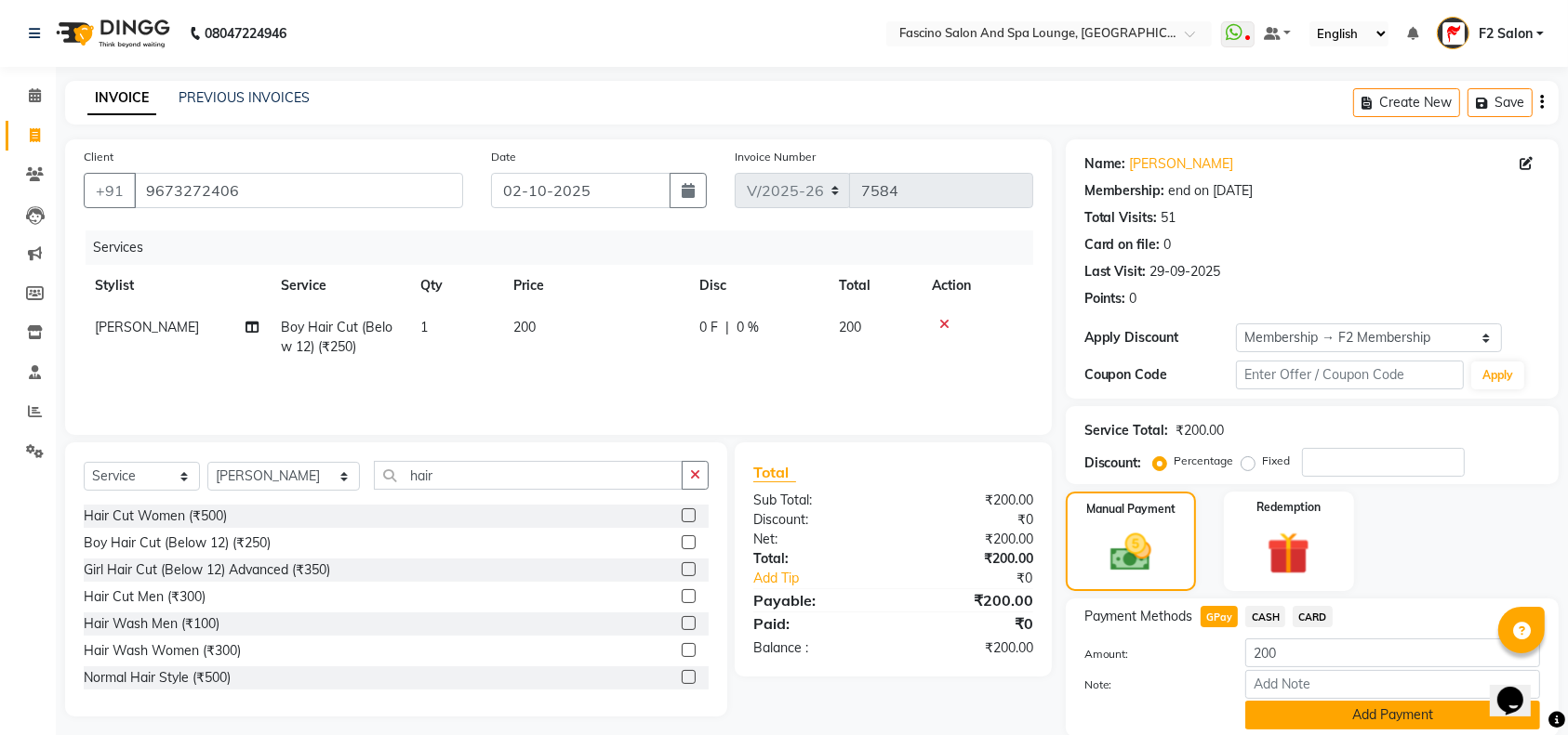
click at [1471, 710] on button "Add Payment" at bounding box center [1393, 714] width 295 height 29
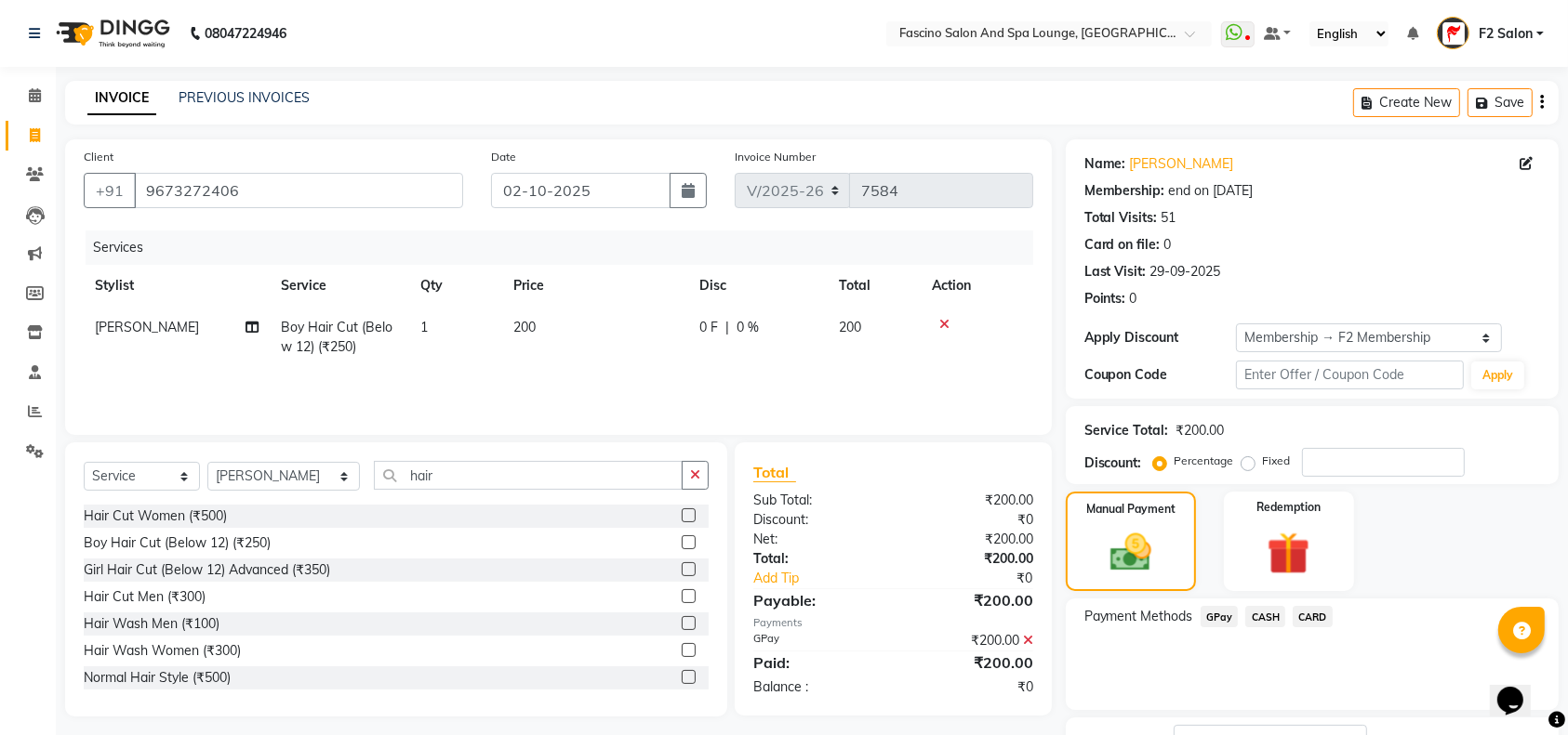
scroll to position [145, 0]
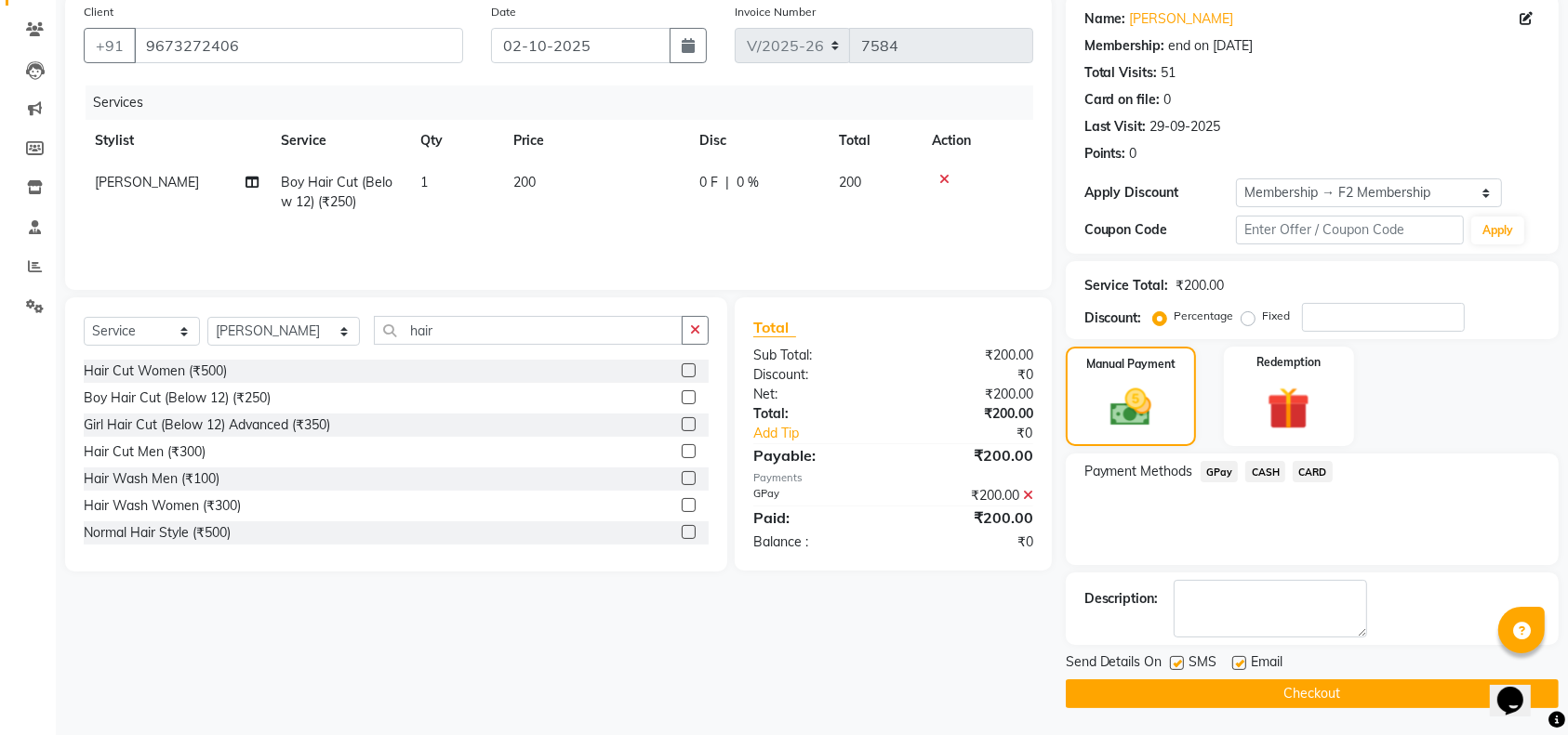
click at [1384, 691] on button "Checkout" at bounding box center [1312, 693] width 493 height 29
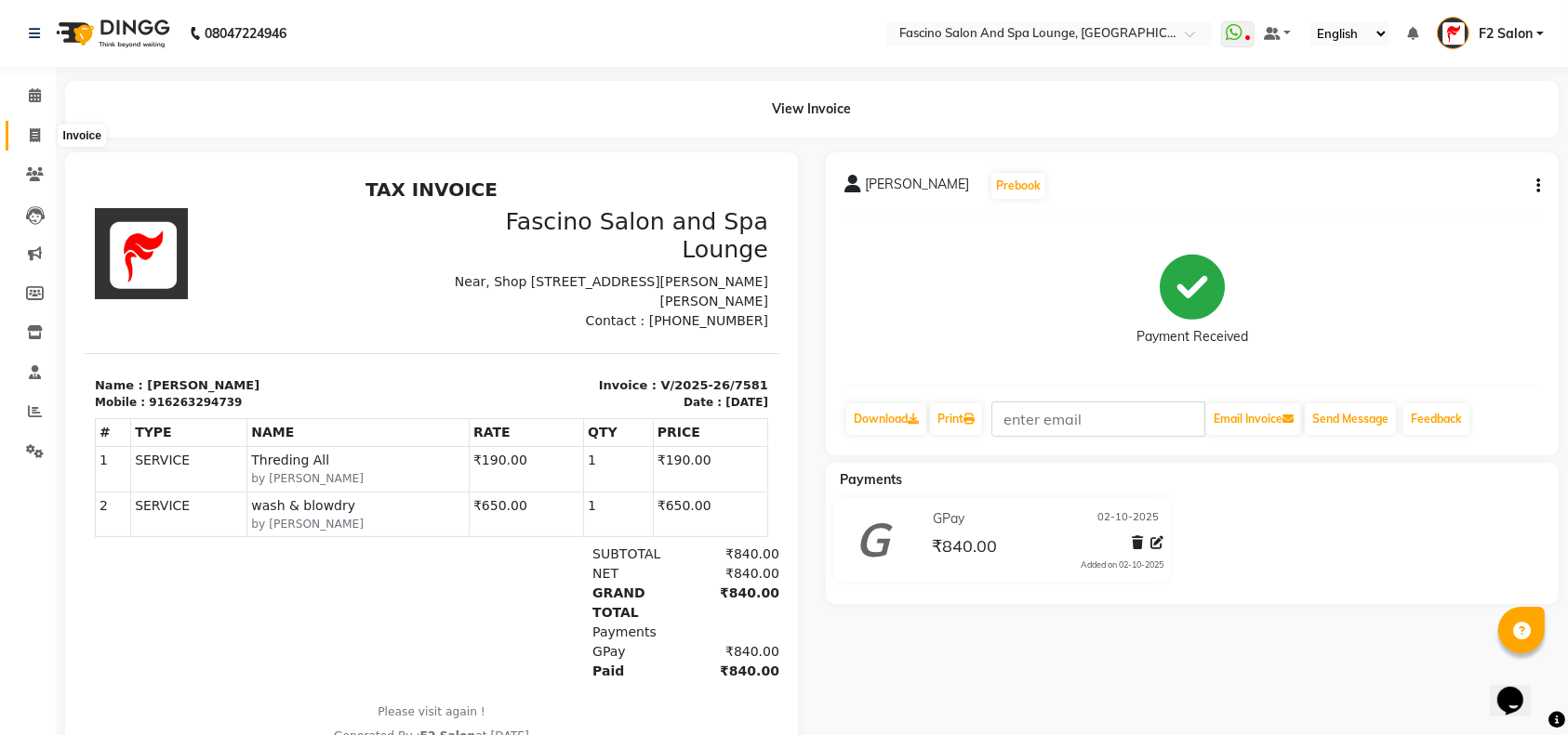
click at [33, 140] on icon at bounding box center [35, 134] width 10 height 14
select select "129"
select select "service"
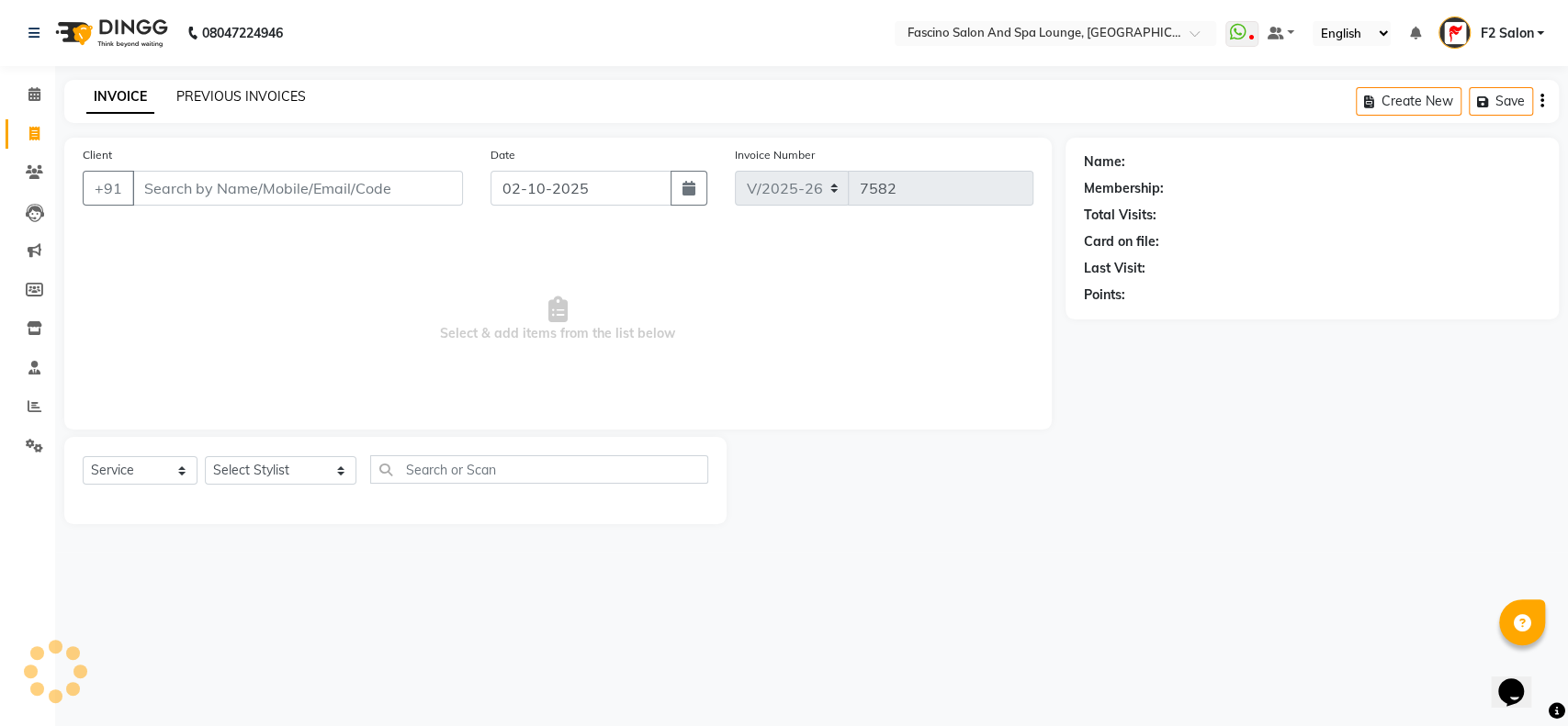
click at [228, 98] on link "PREVIOUS INVOICES" at bounding box center [241, 97] width 129 height 17
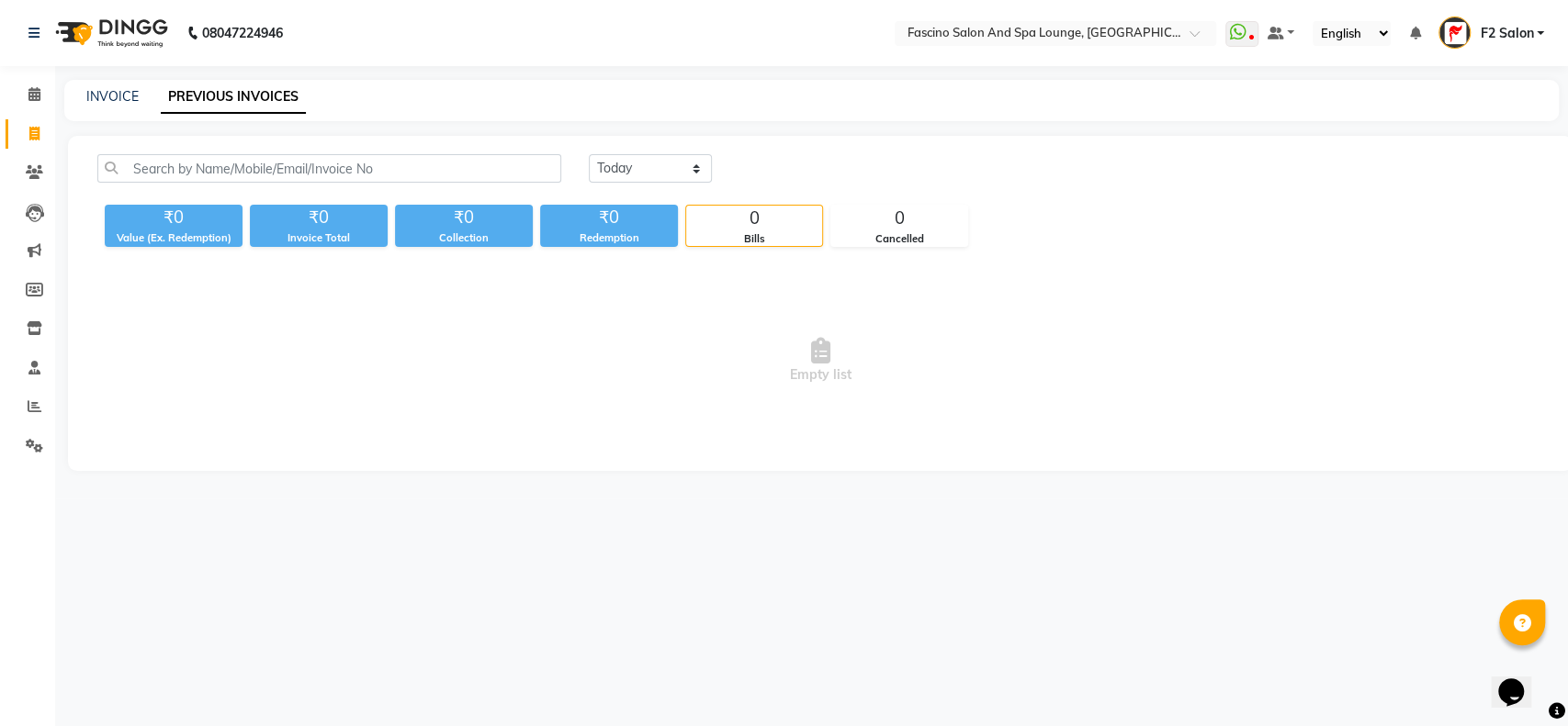
click at [279, 248] on div "Today Yesterday Custom Range ₹0 Value (Ex. Redemption) ₹0 Invoice Total ₹0 Coll…" at bounding box center [820, 303] width 1504 height 335
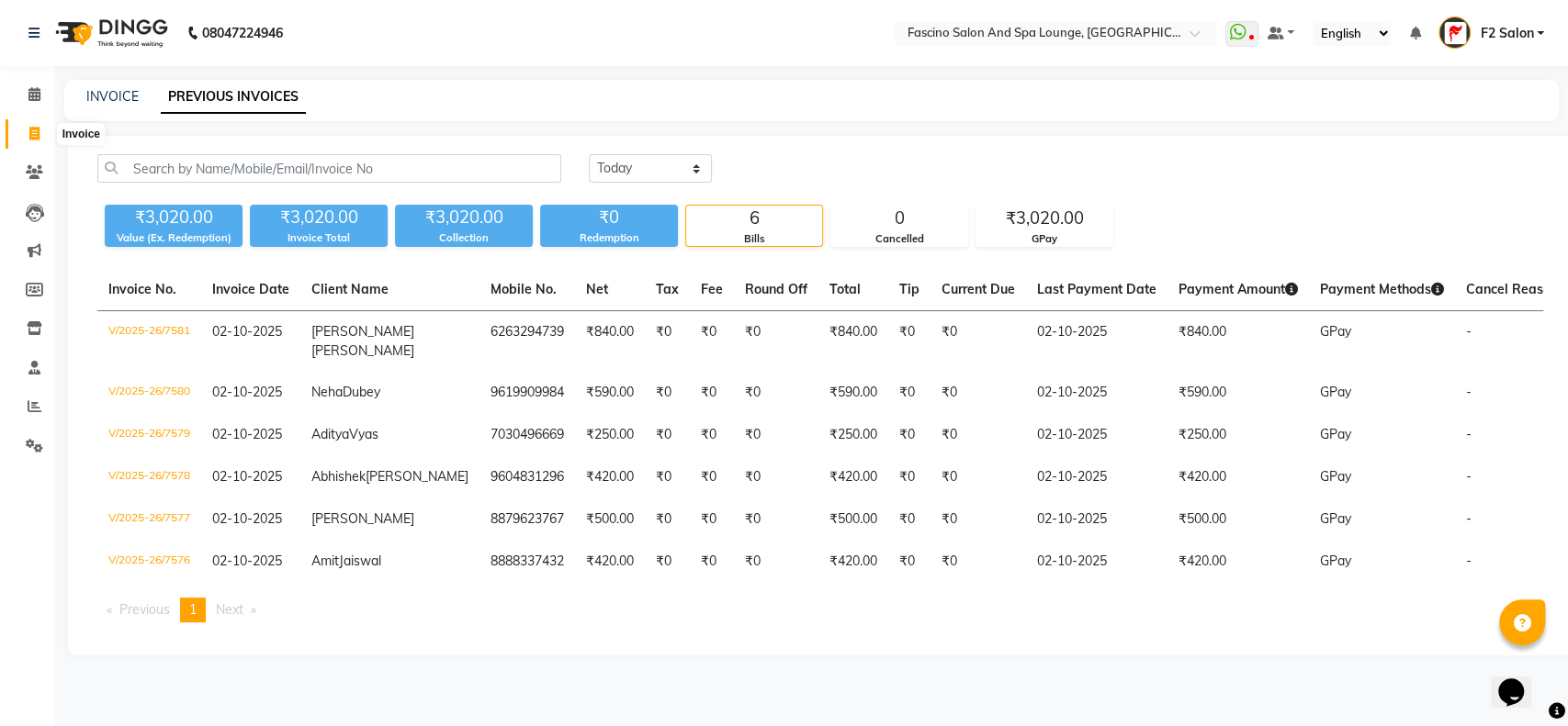
click at [36, 130] on icon at bounding box center [34, 133] width 10 height 14
select select "129"
select select "service"
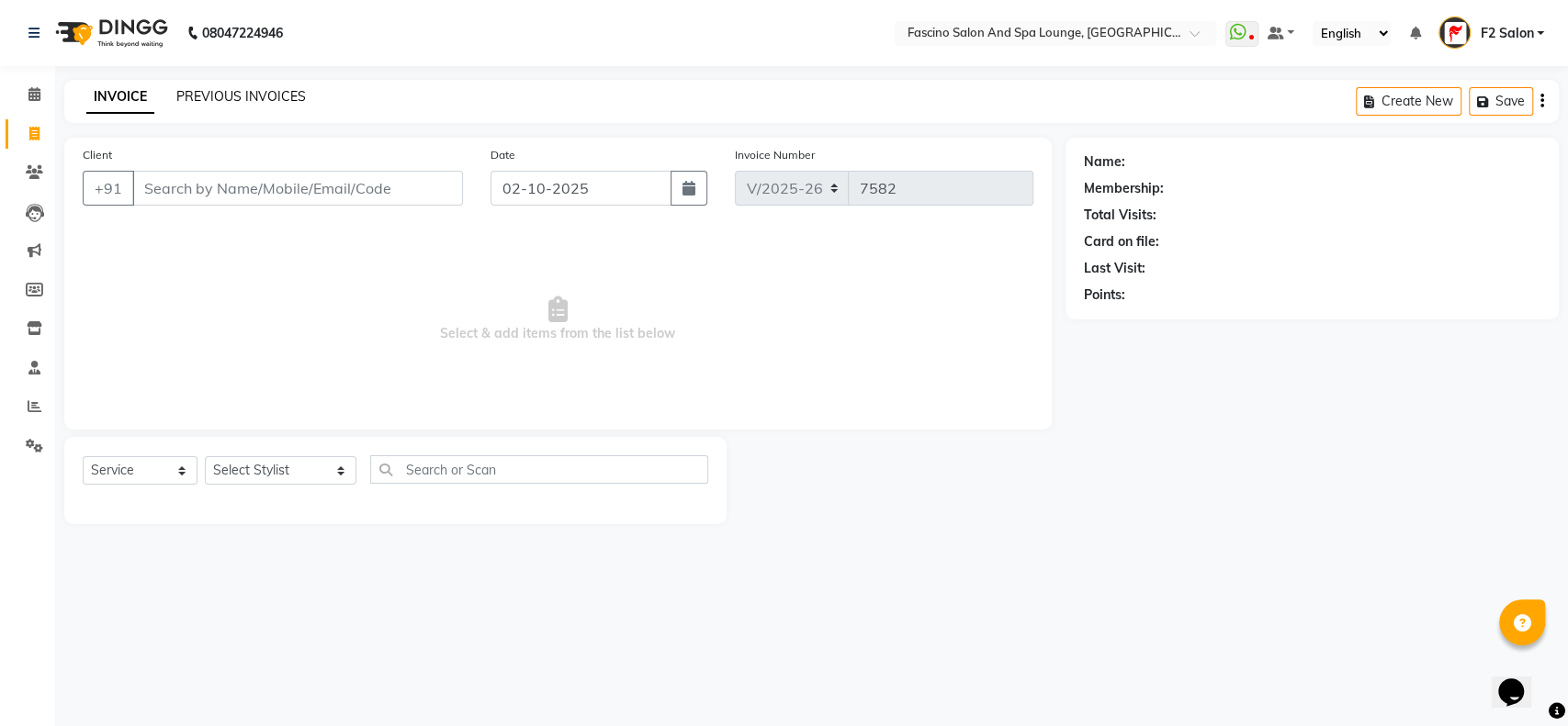
click at [211, 95] on link "PREVIOUS INVOICES" at bounding box center [241, 97] width 129 height 17
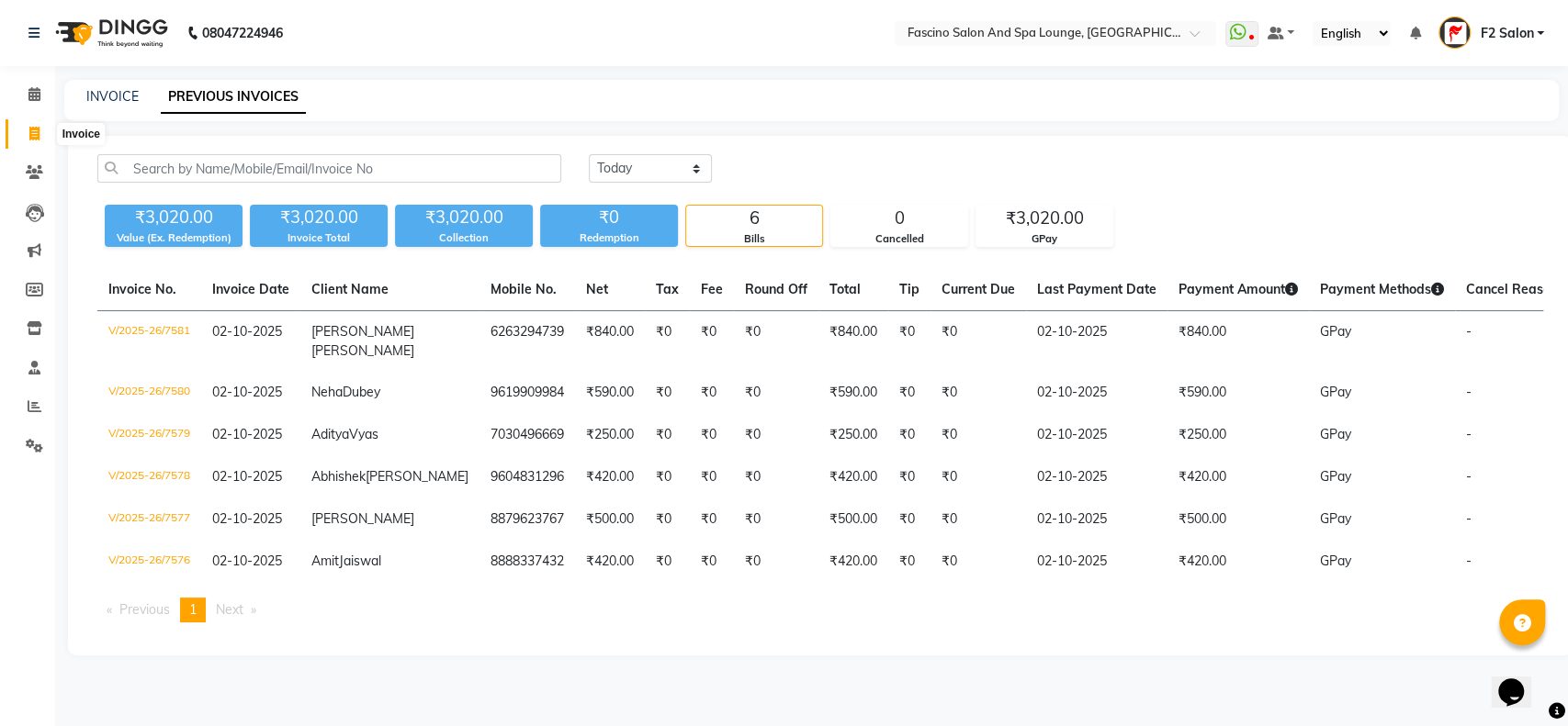
click at [35, 135] on icon at bounding box center [34, 133] width 10 height 14
select select "129"
select select "service"
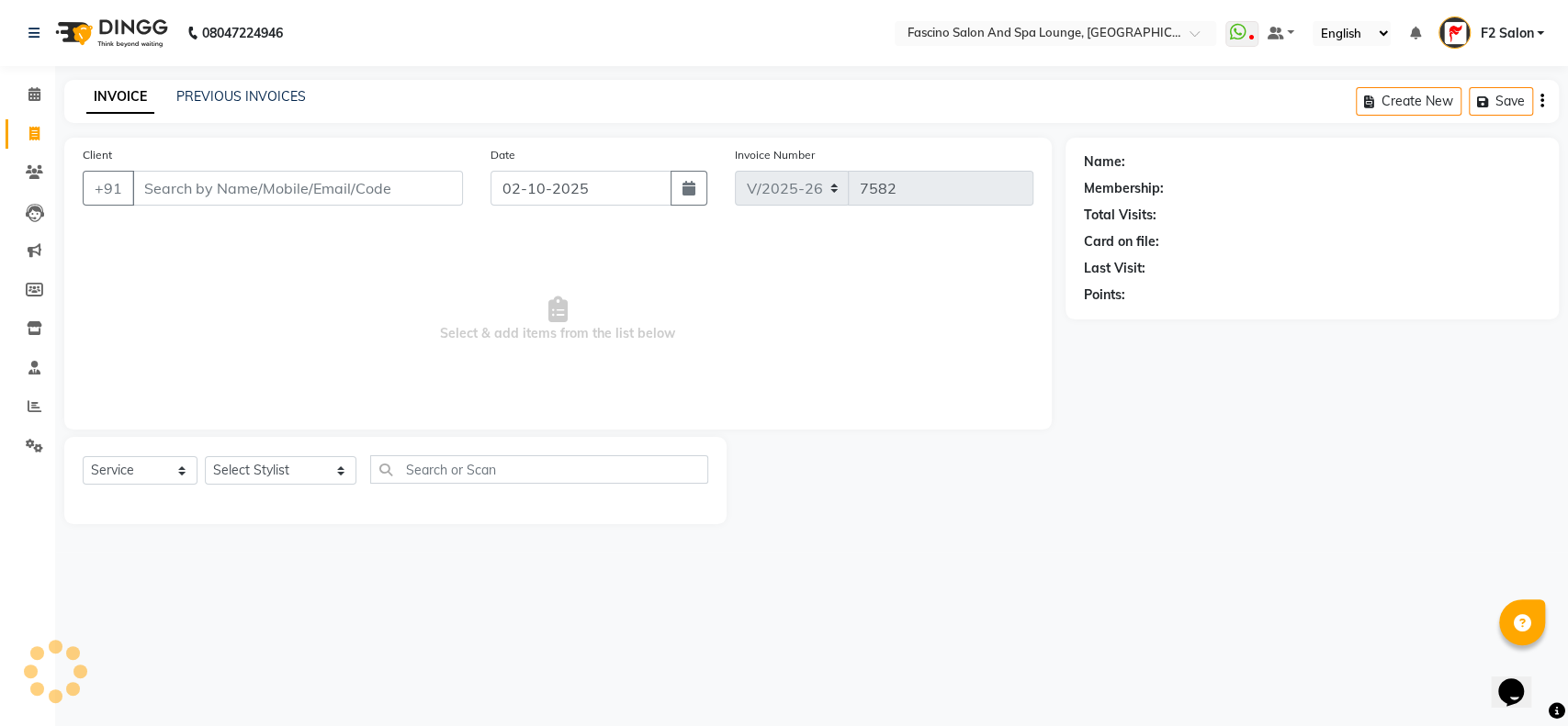
click at [150, 182] on input "Client" at bounding box center [297, 188] width 331 height 35
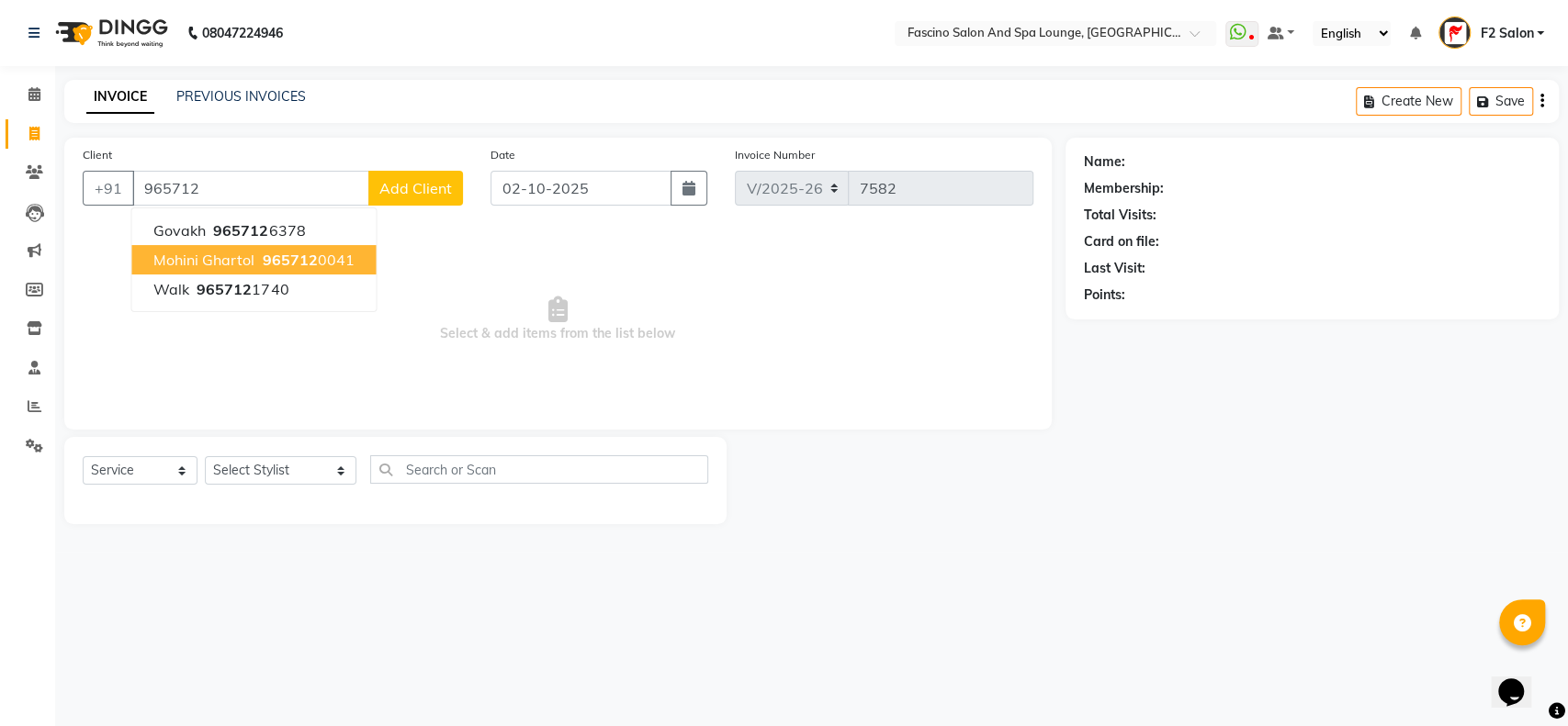
click at [253, 255] on span "Mohini Ghartol" at bounding box center [204, 260] width 101 height 18
type input "9657120041"
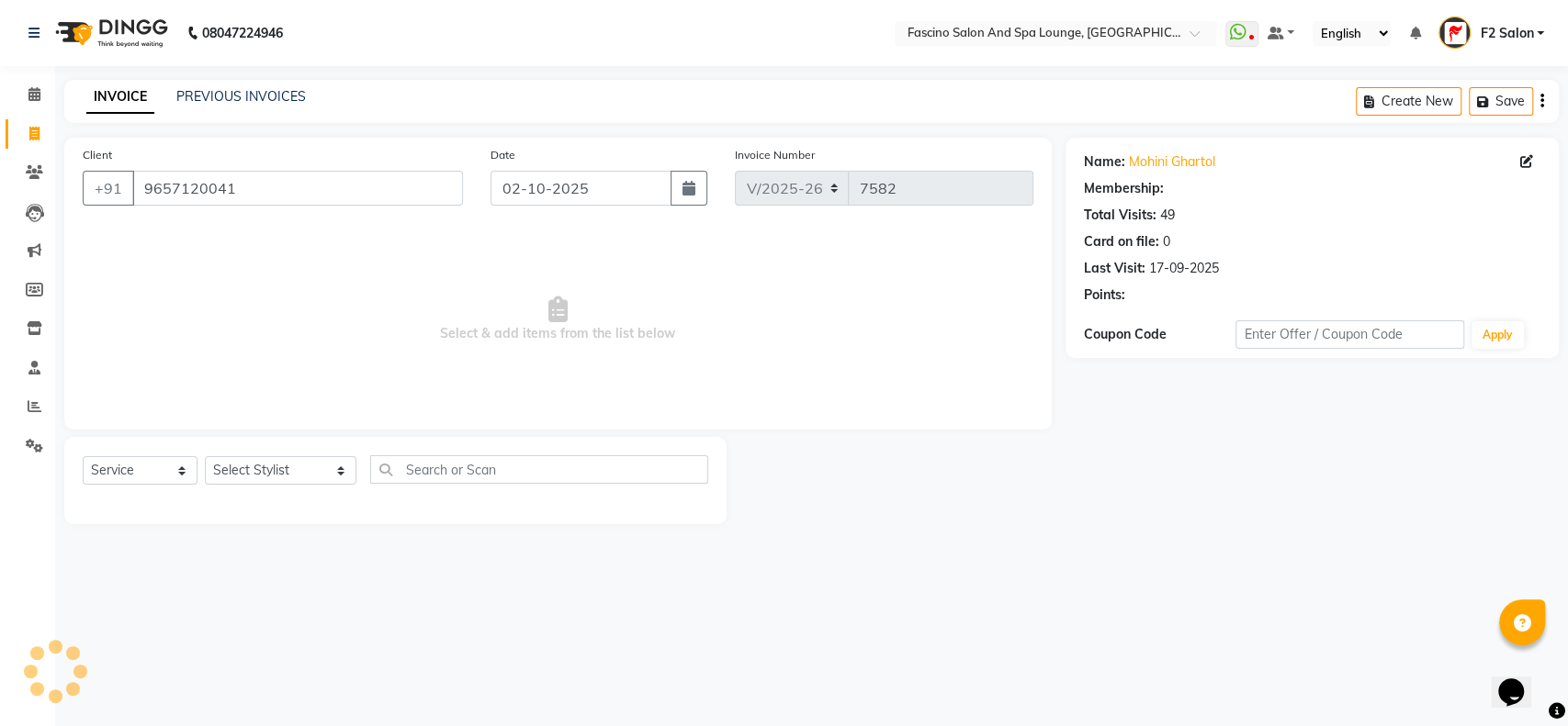
select select "1: Object"
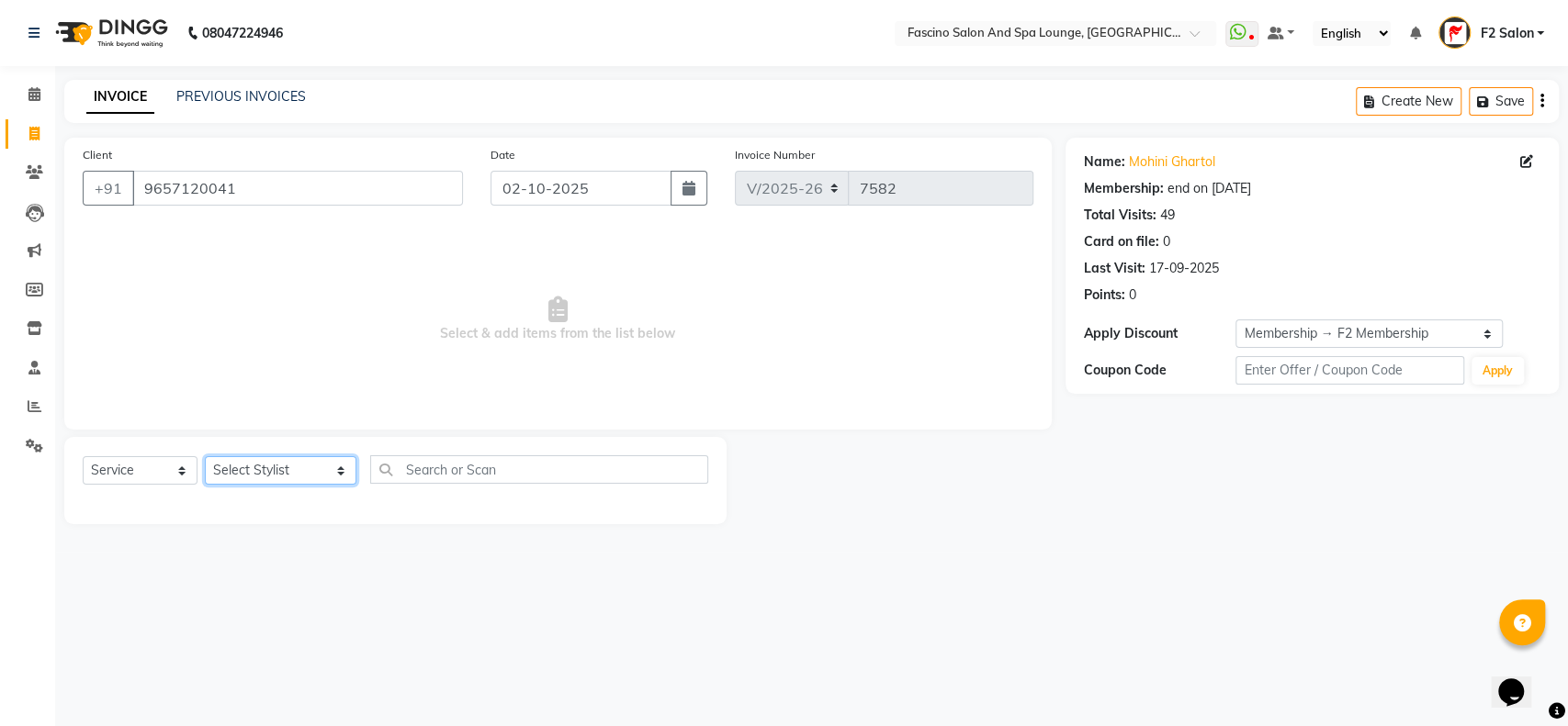
click at [303, 470] on select "Select Stylist akash F3 Asma Shaikh Ayan Kureshi Bhushan Thakare Chanda Mam Dee…" at bounding box center [280, 470] width 151 height 29
select select "16063"
click at [205, 456] on select "Select Stylist akash F3 Asma Shaikh Ayan Kureshi Bhushan Thakare Chanda Mam Dee…" at bounding box center [280, 470] width 151 height 29
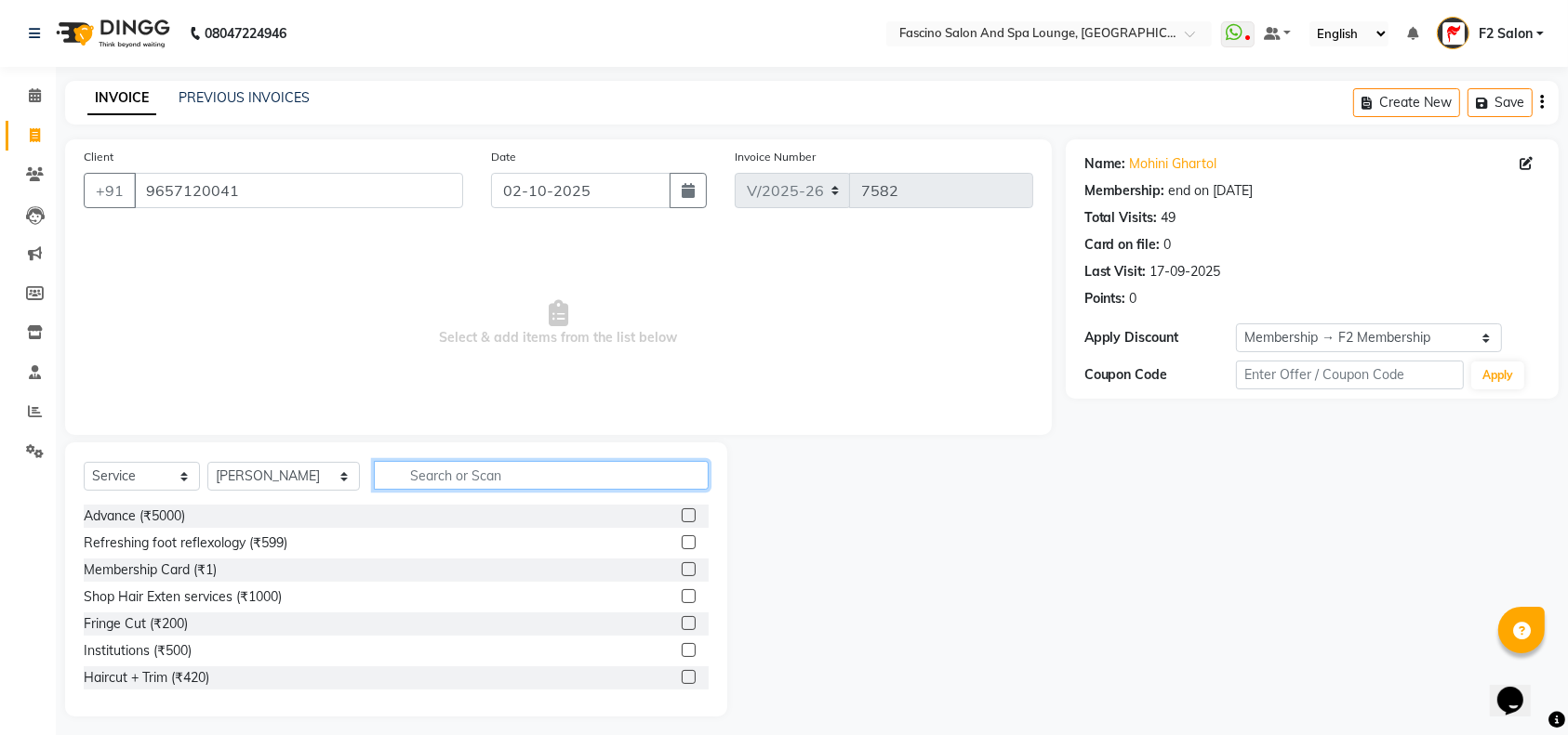
click at [383, 467] on input "text" at bounding box center [541, 475] width 335 height 29
type input "th"
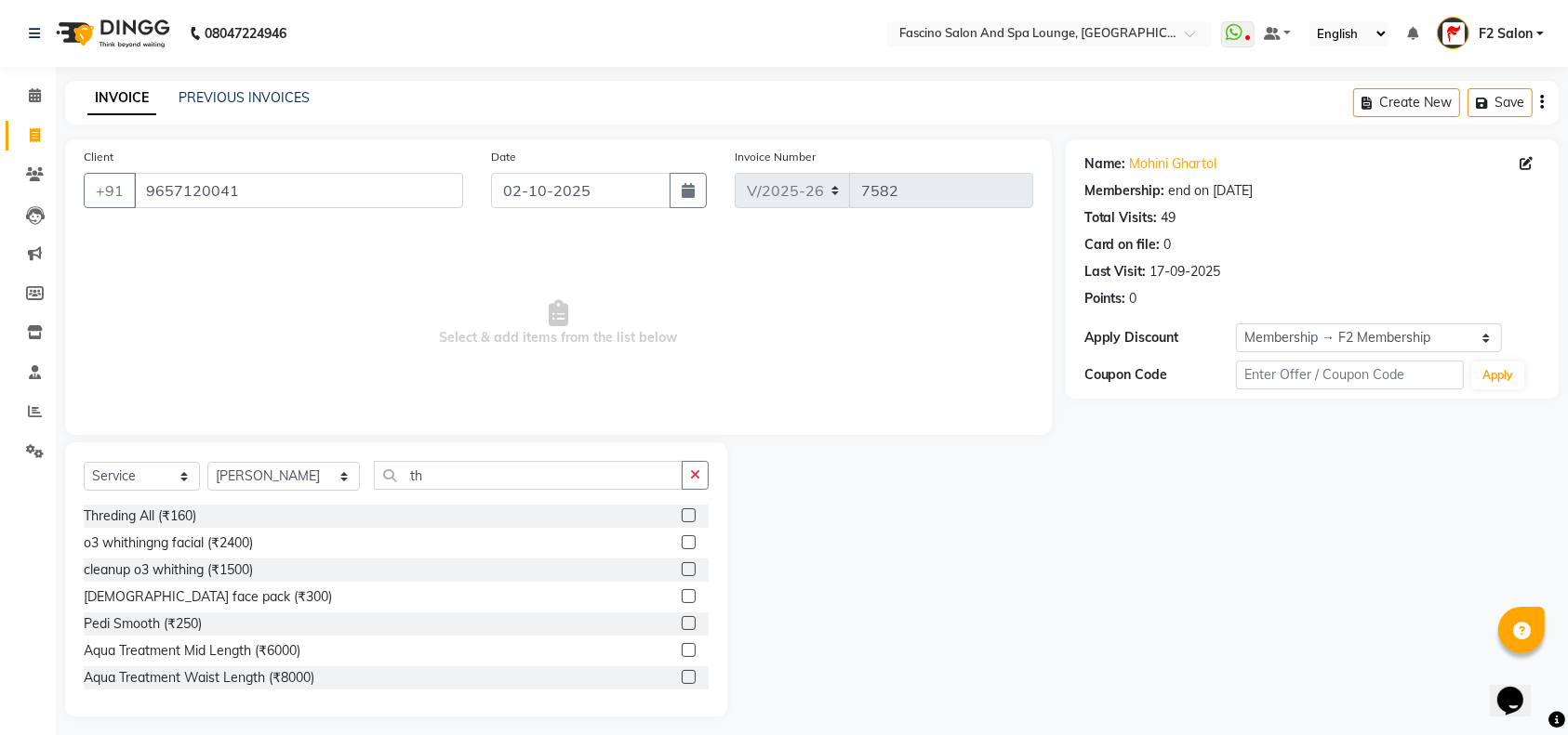
click at [681, 517] on label at bounding box center [688, 515] width 14 height 14
click at [681, 517] on input "checkbox" at bounding box center [687, 516] width 12 height 12
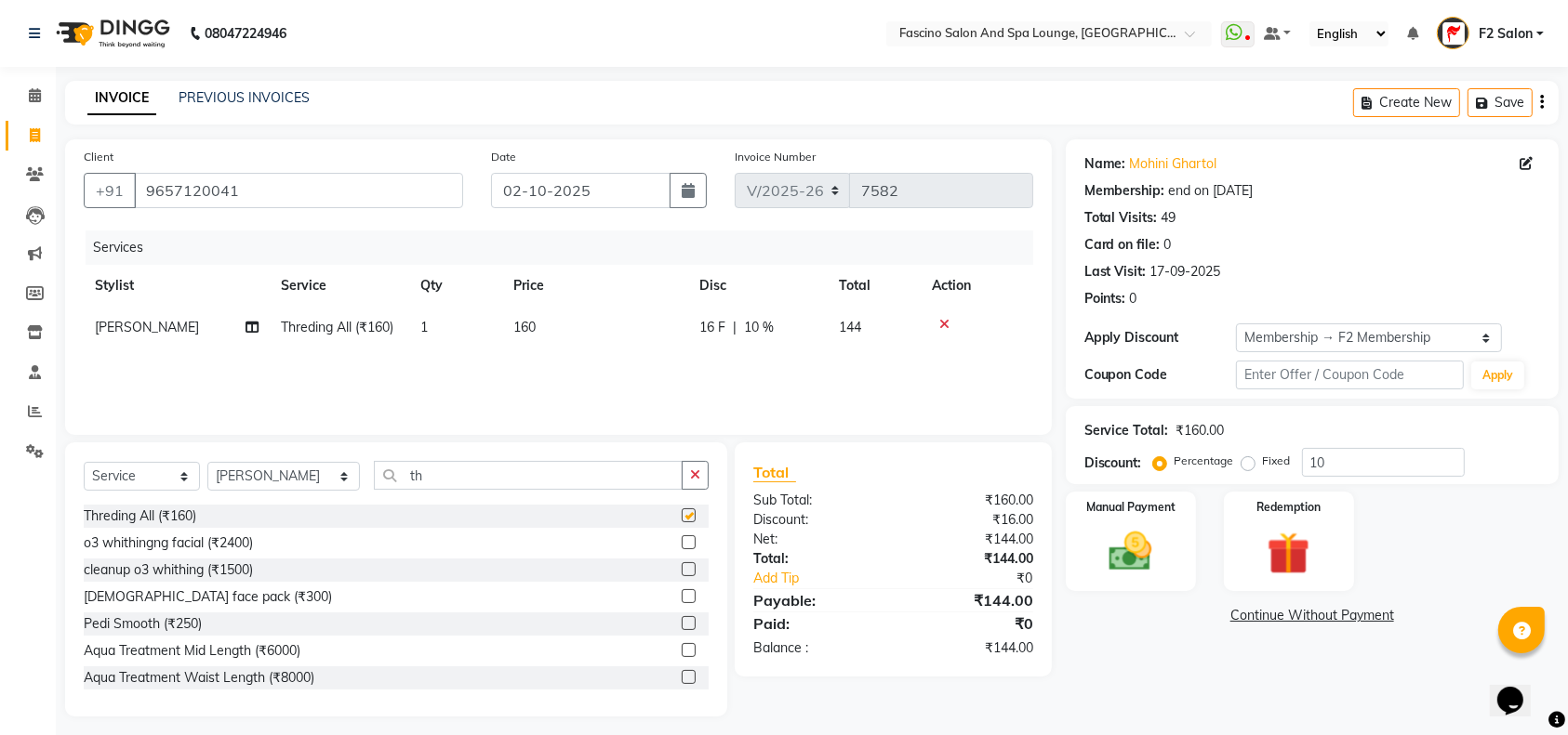
checkbox input "false"
click at [539, 323] on td "160" at bounding box center [595, 327] width 186 height 42
select select "16063"
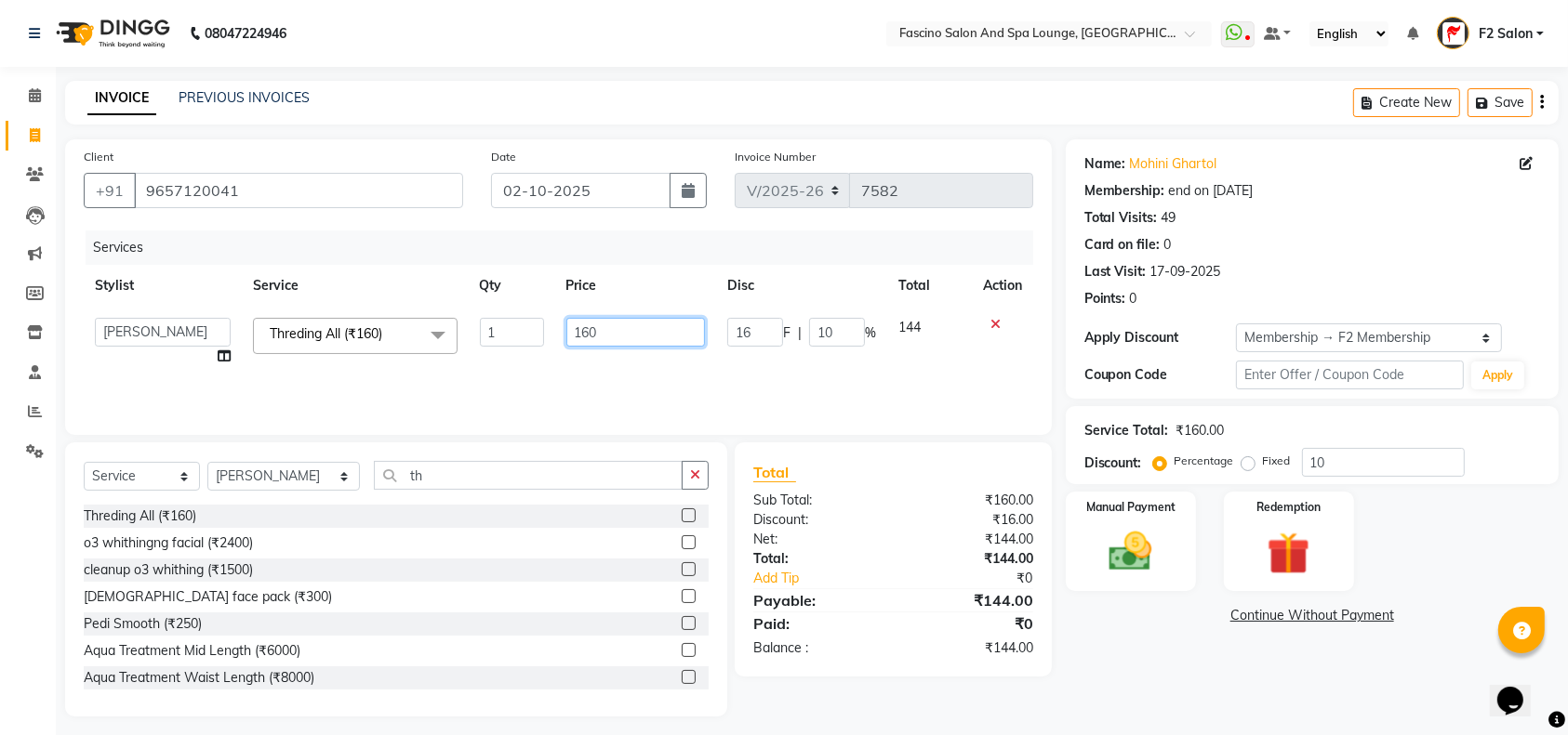
click at [603, 330] on input "160" at bounding box center [636, 332] width 139 height 29
type input "1"
type input "120"
click at [1337, 453] on input "10" at bounding box center [1383, 462] width 162 height 29
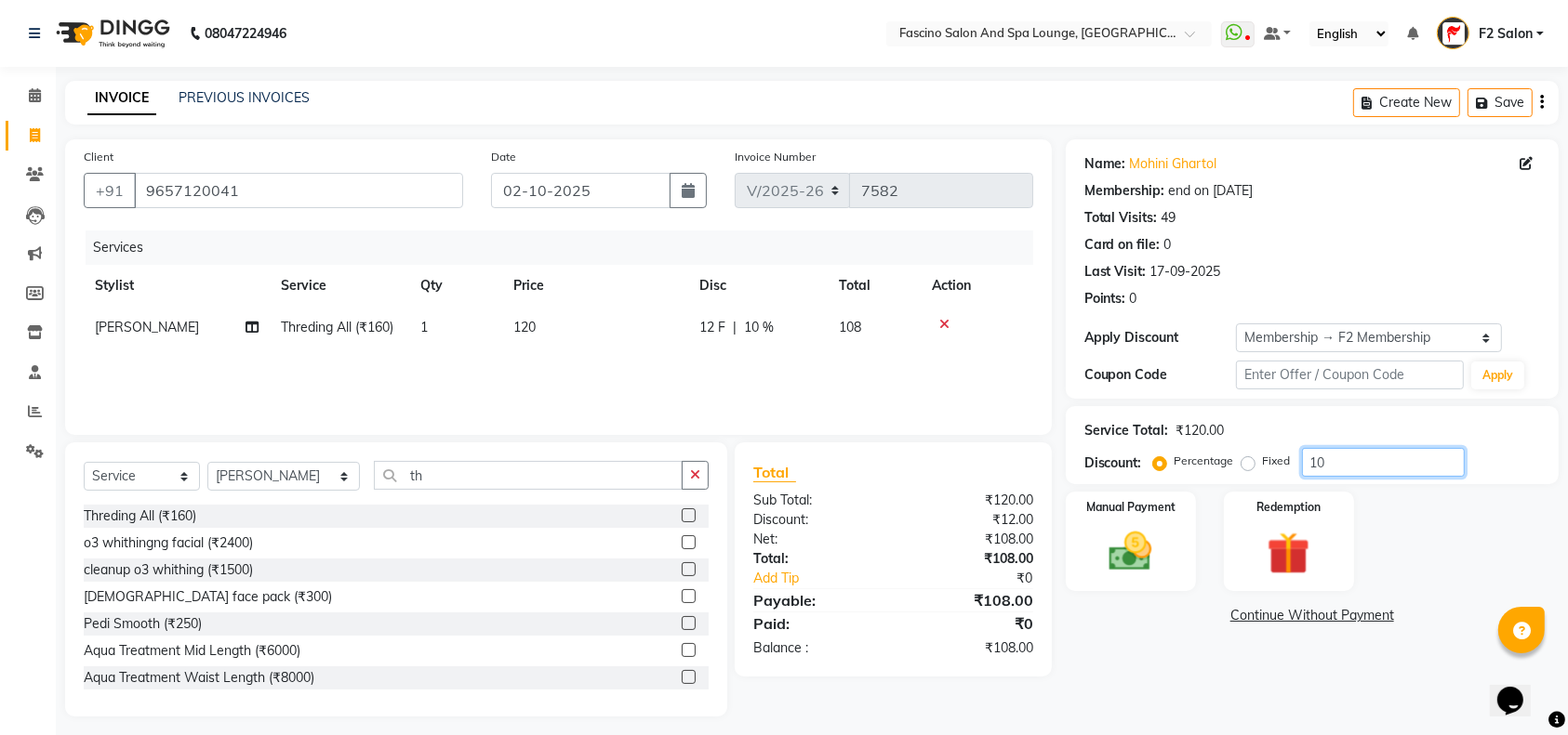
type input "1"
click at [1126, 530] on img at bounding box center [1131, 551] width 73 height 51
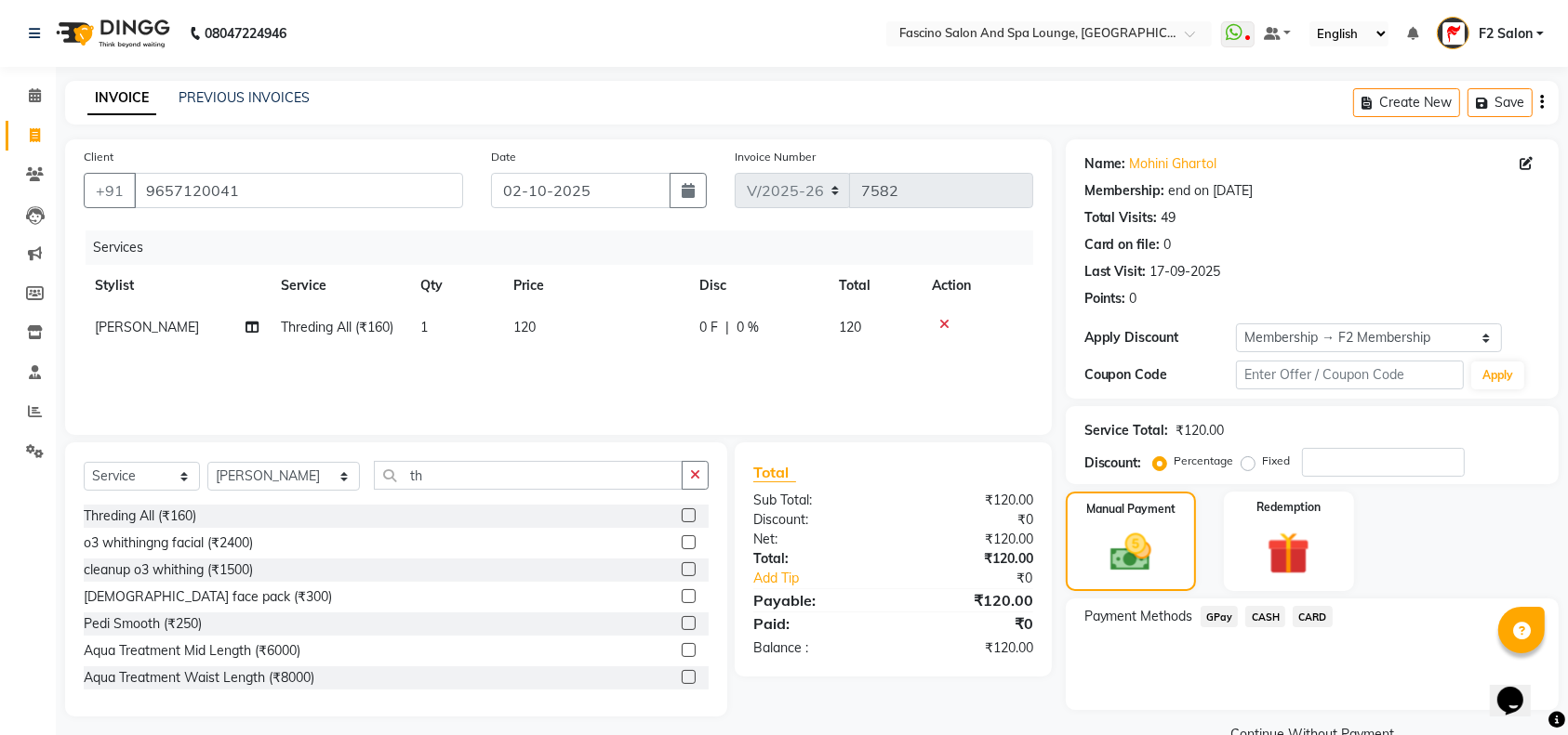
click at [1212, 619] on span "GPay" at bounding box center [1219, 617] width 38 height 21
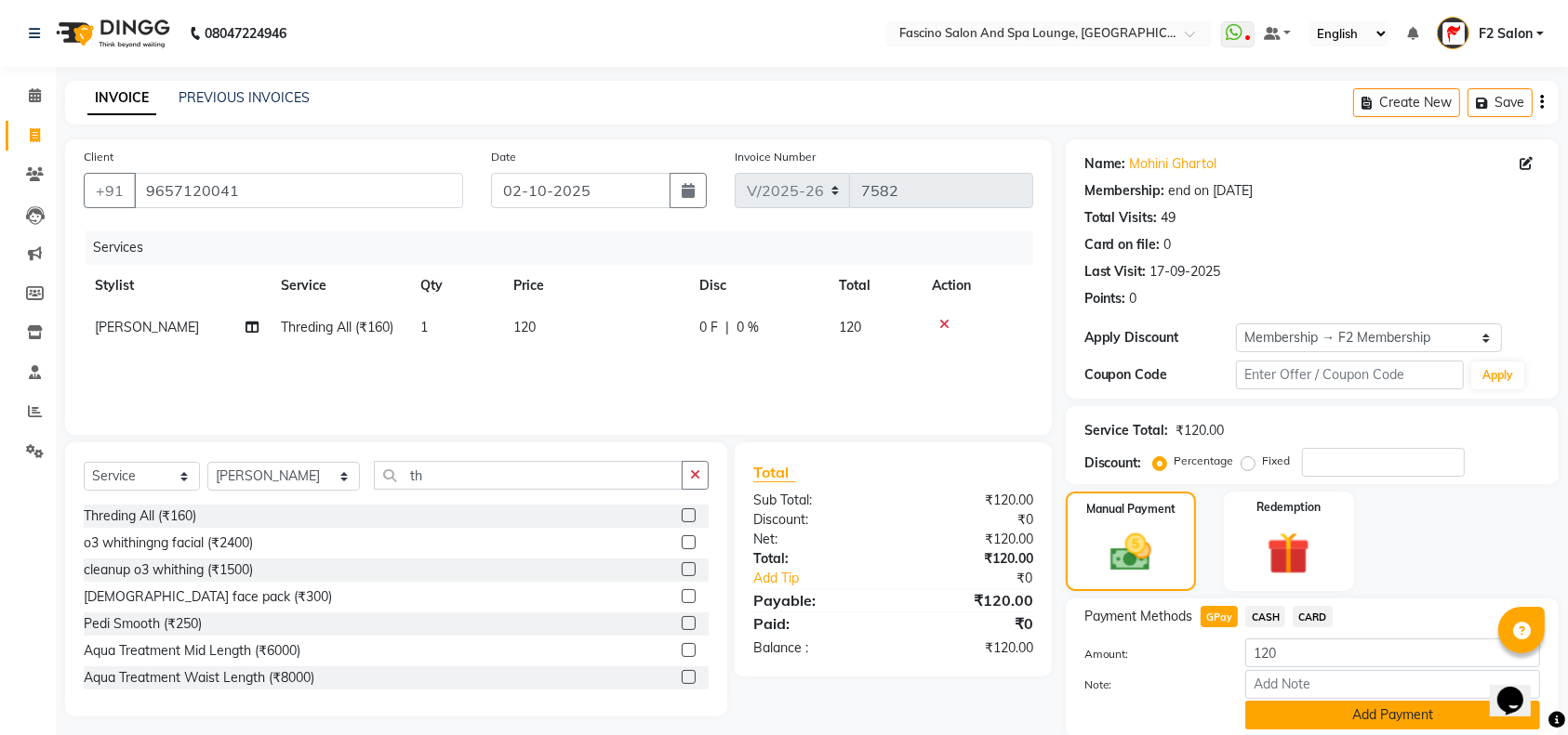
click at [1285, 710] on button "Add Payment" at bounding box center [1393, 714] width 295 height 29
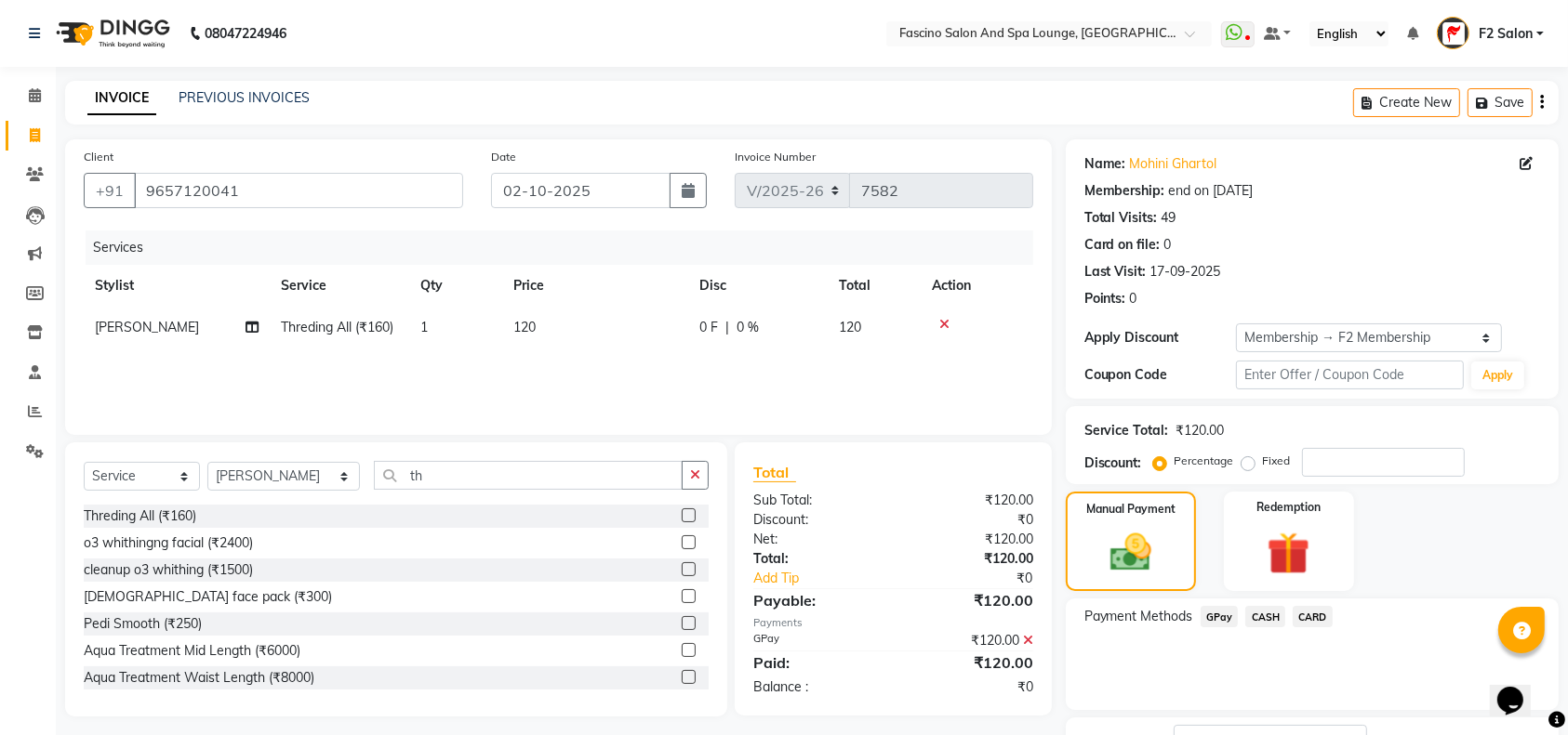
scroll to position [145, 0]
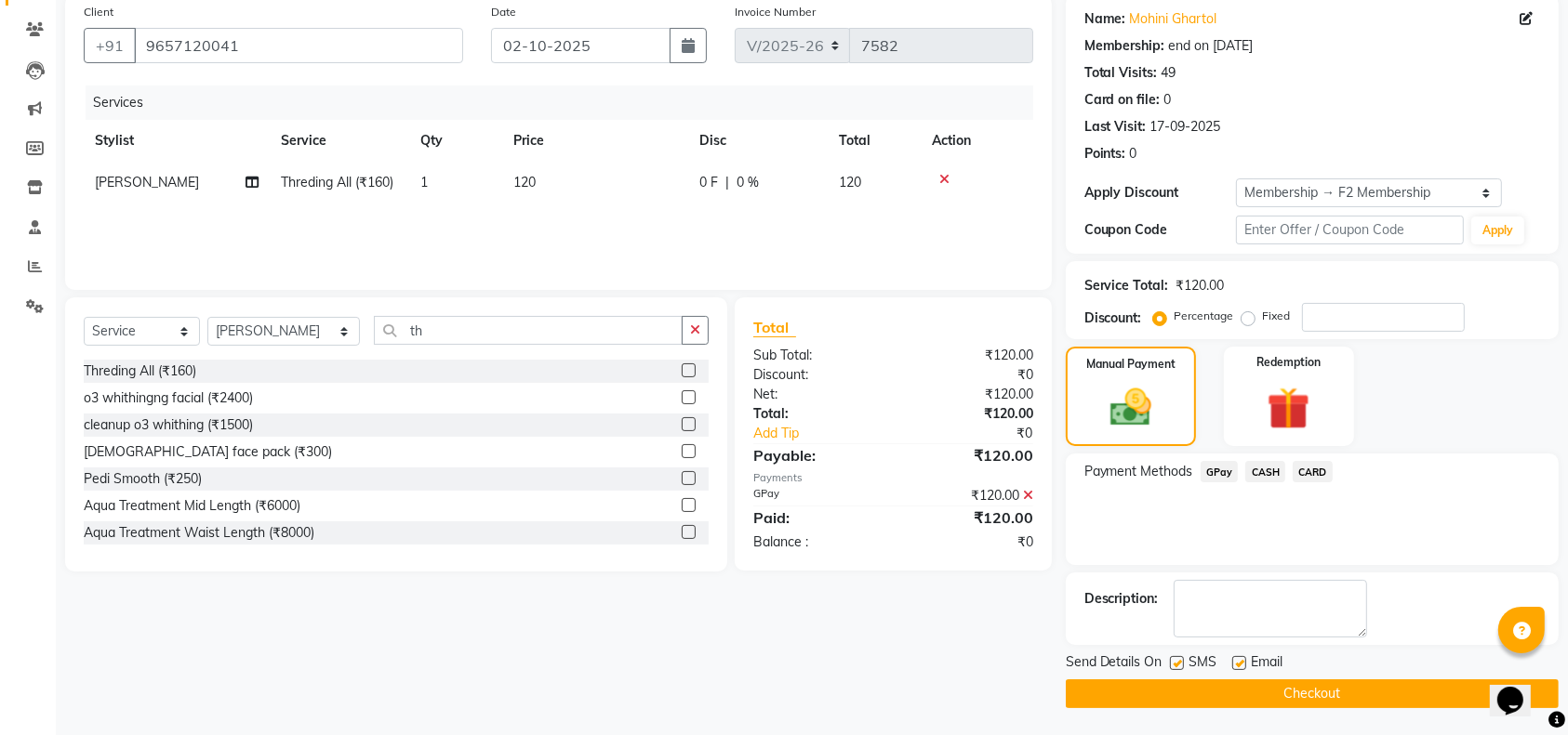
click at [1421, 694] on button "Checkout" at bounding box center [1312, 693] width 493 height 29
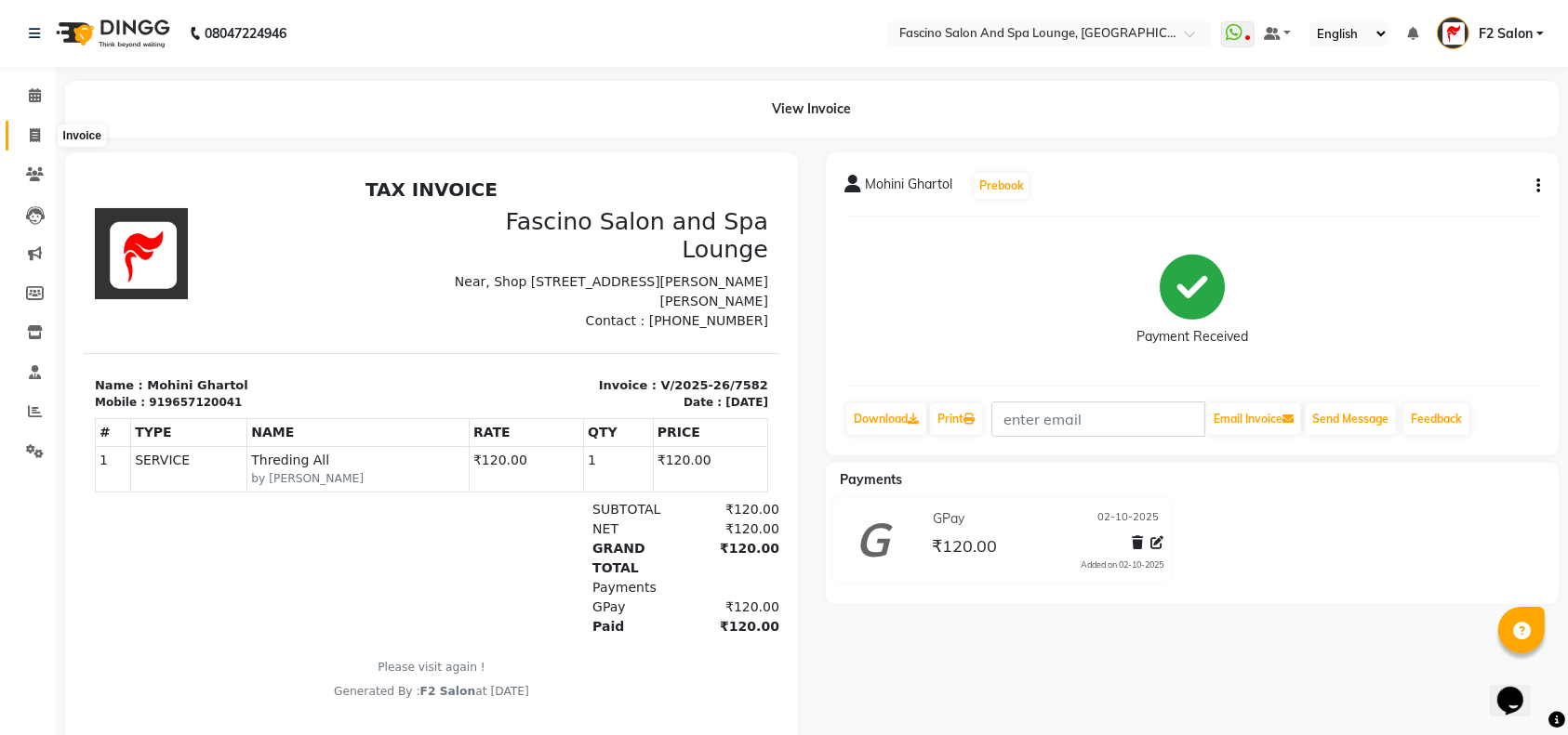
click at [36, 133] on icon at bounding box center [35, 134] width 10 height 14
select select "129"
select select "service"
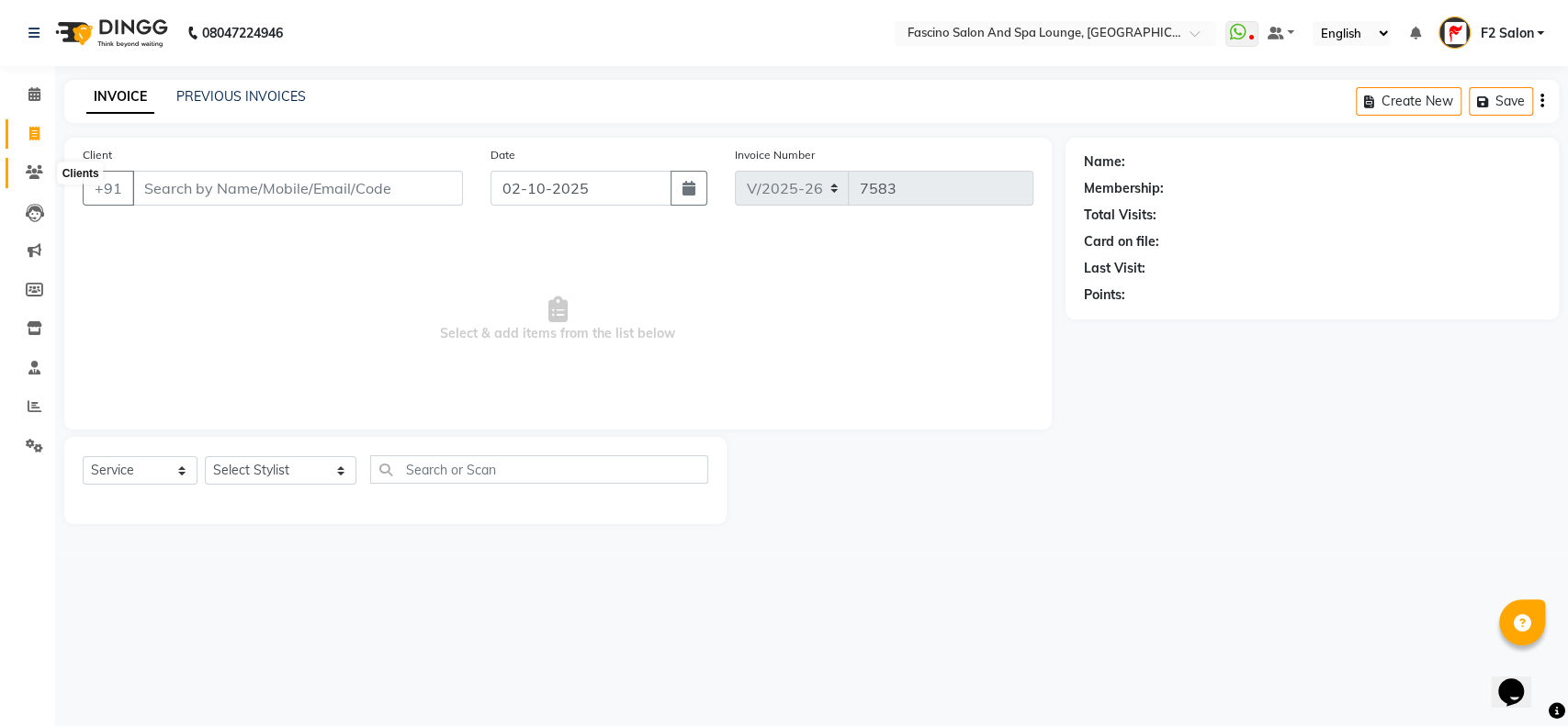
click at [41, 172] on icon at bounding box center [34, 171] width 18 height 14
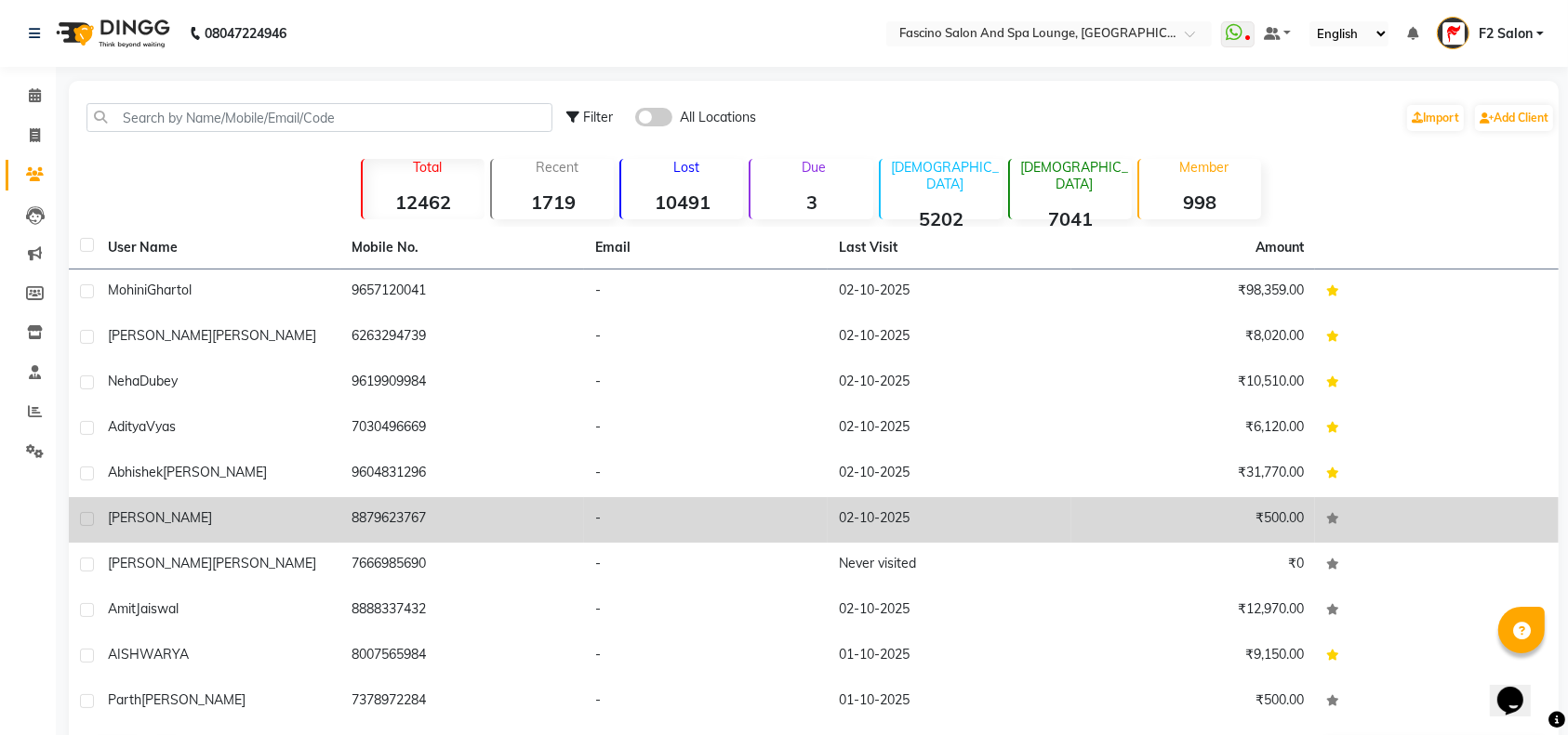
click at [335, 513] on td "harshad" at bounding box center [218, 520] width 244 height 46
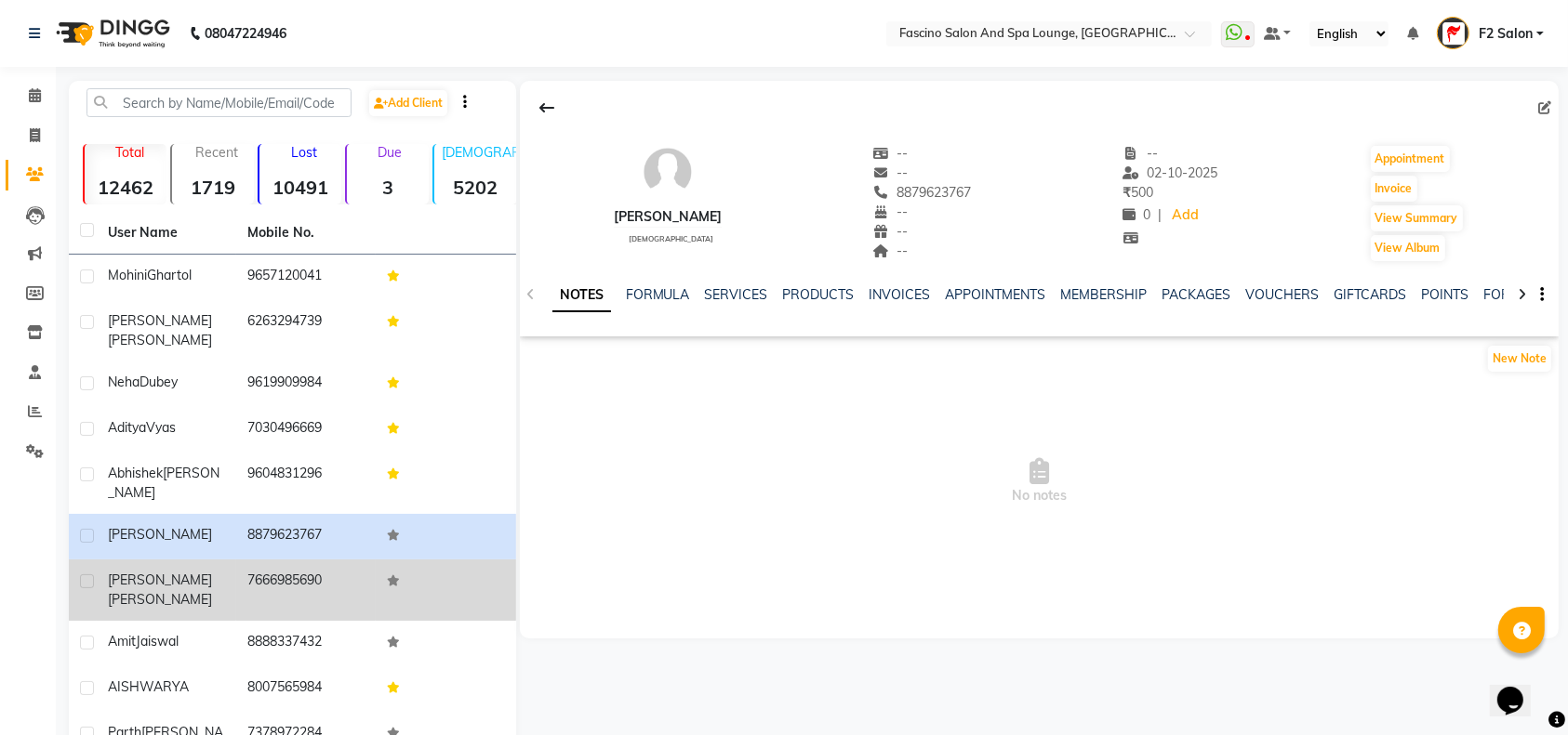
click at [294, 560] on td "7666985690" at bounding box center [305, 590] width 139 height 62
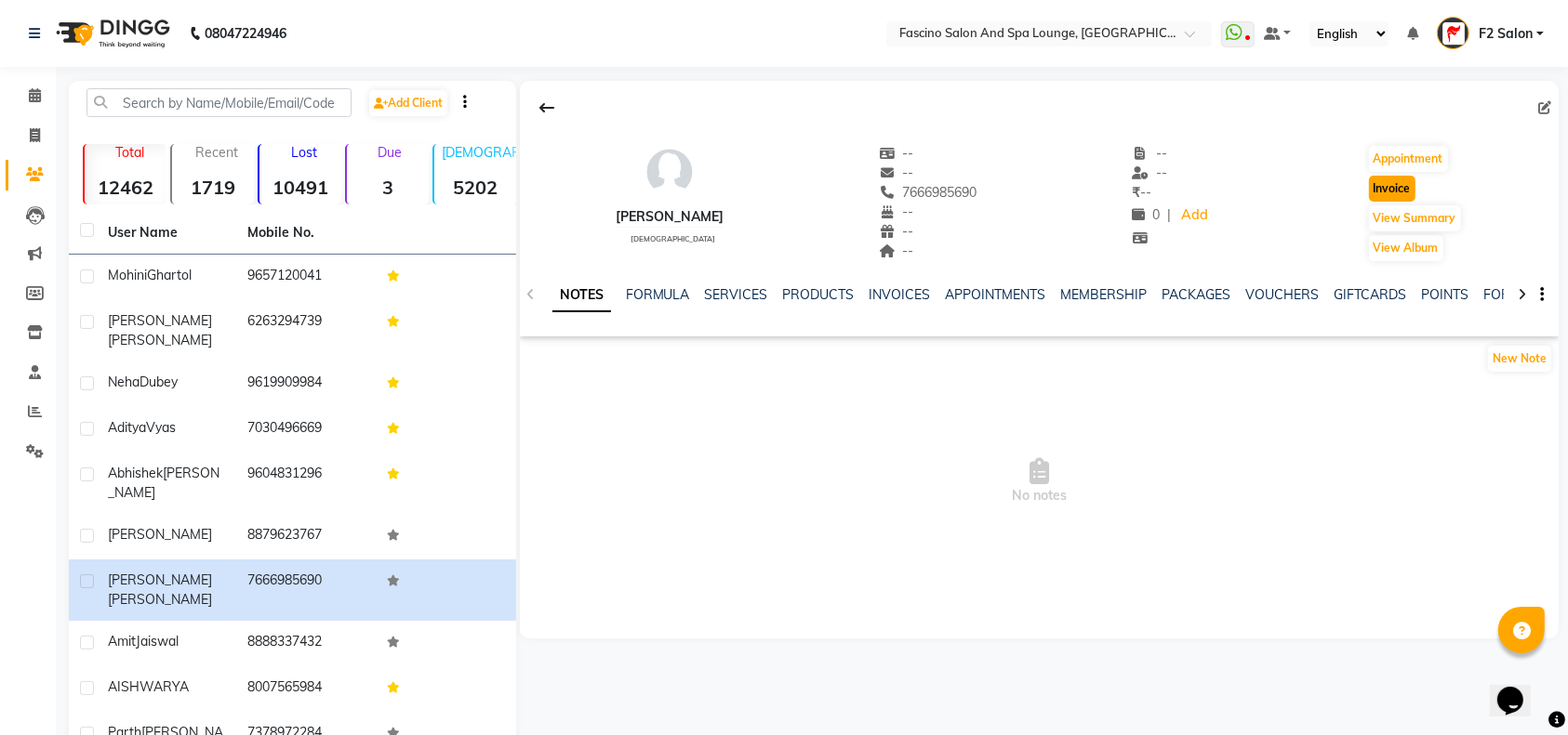
click at [1390, 187] on button "Invoice" at bounding box center [1393, 188] width 47 height 26
select select "129"
select select "service"
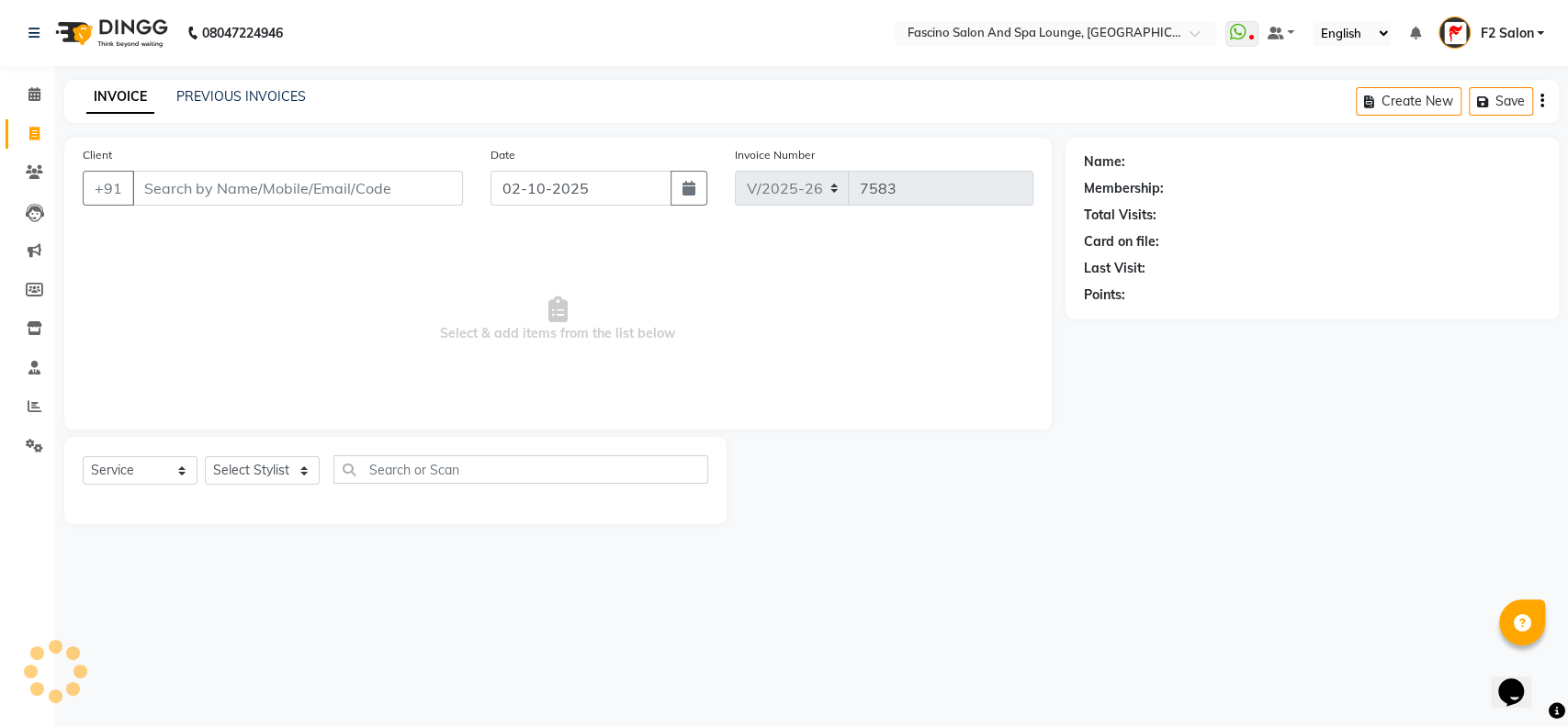
type input "7666985690"
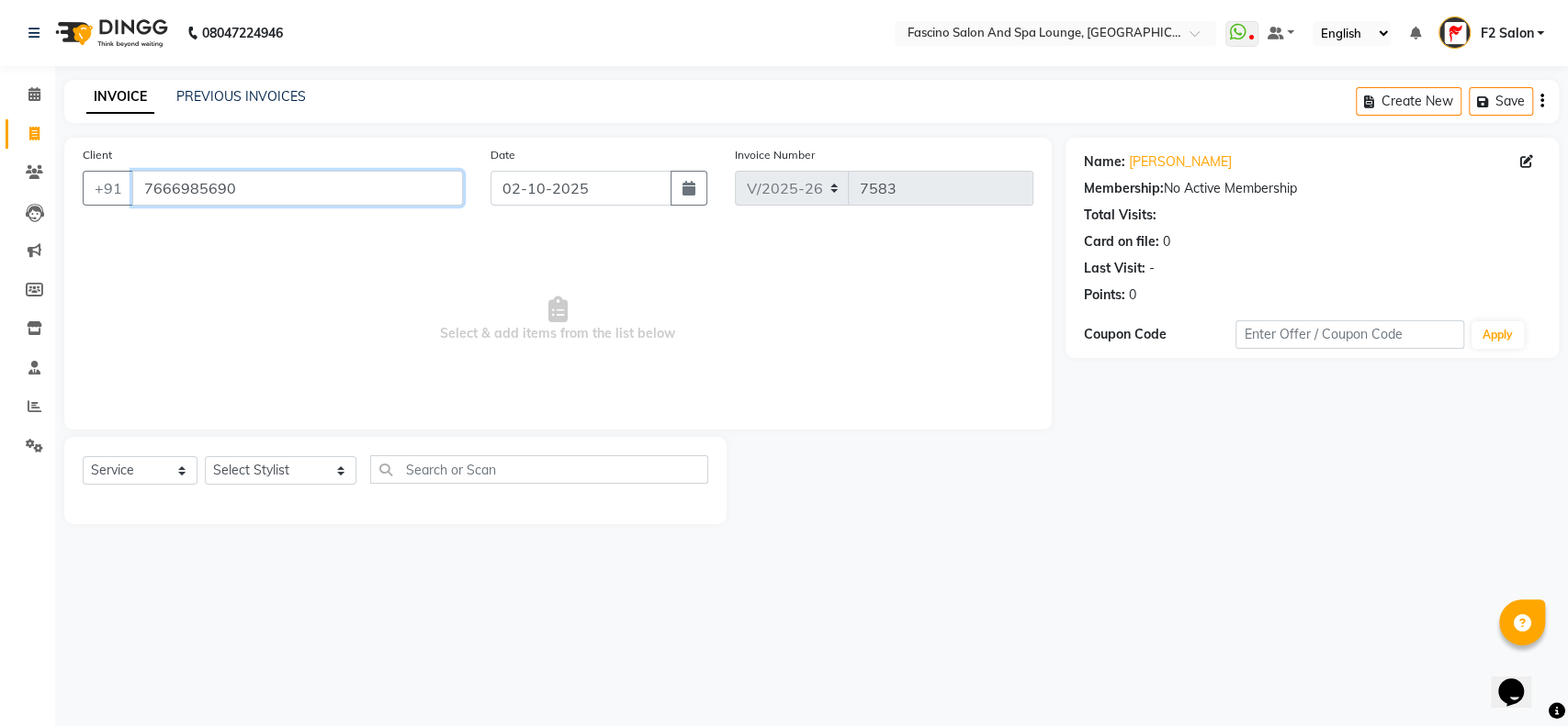
click at [206, 180] on input "7666985690" at bounding box center [297, 188] width 331 height 35
click at [32, 167] on icon at bounding box center [34, 171] width 18 height 14
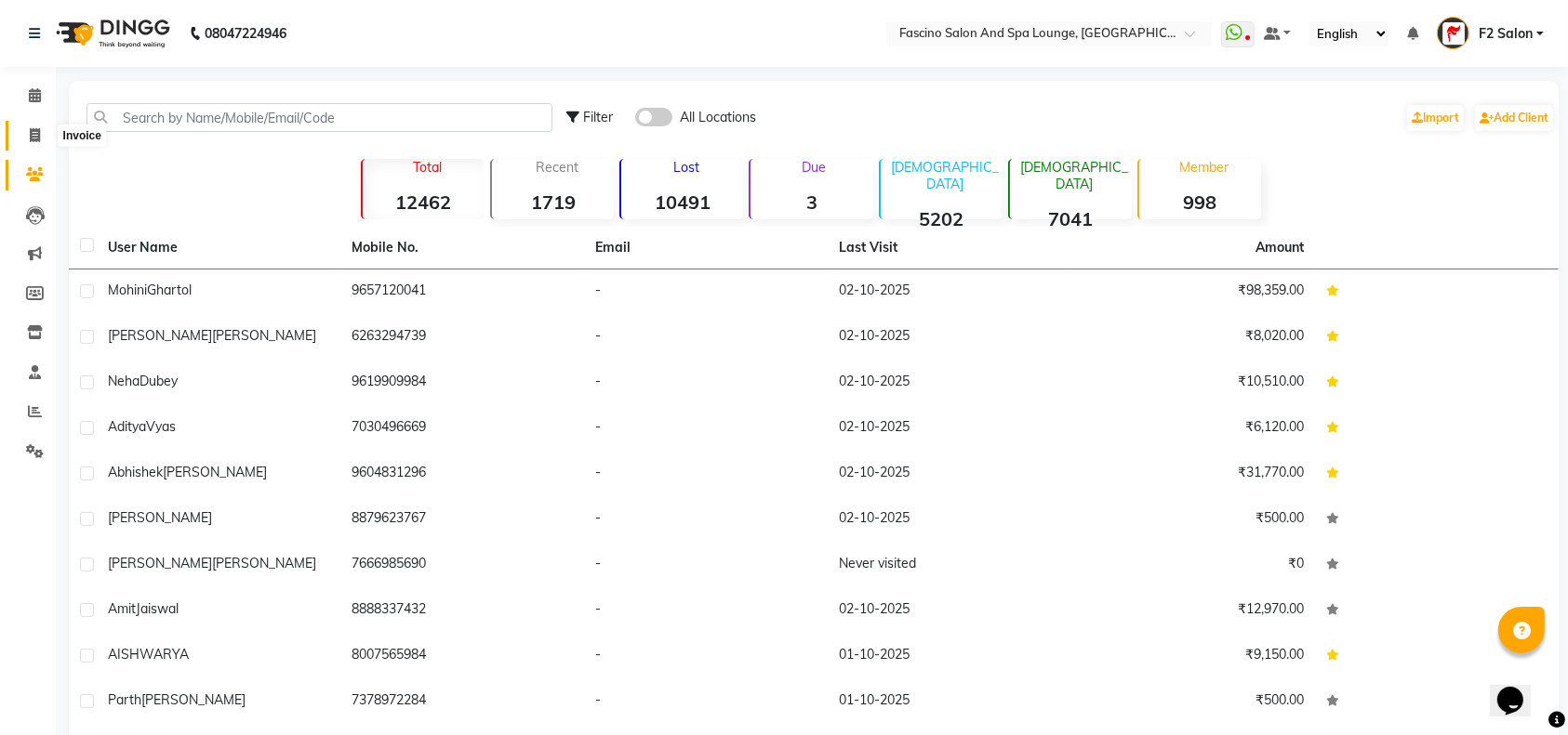
click at [37, 131] on icon at bounding box center [35, 134] width 10 height 14
select select "129"
select select "service"
